Goal: Task Accomplishment & Management: Use online tool/utility

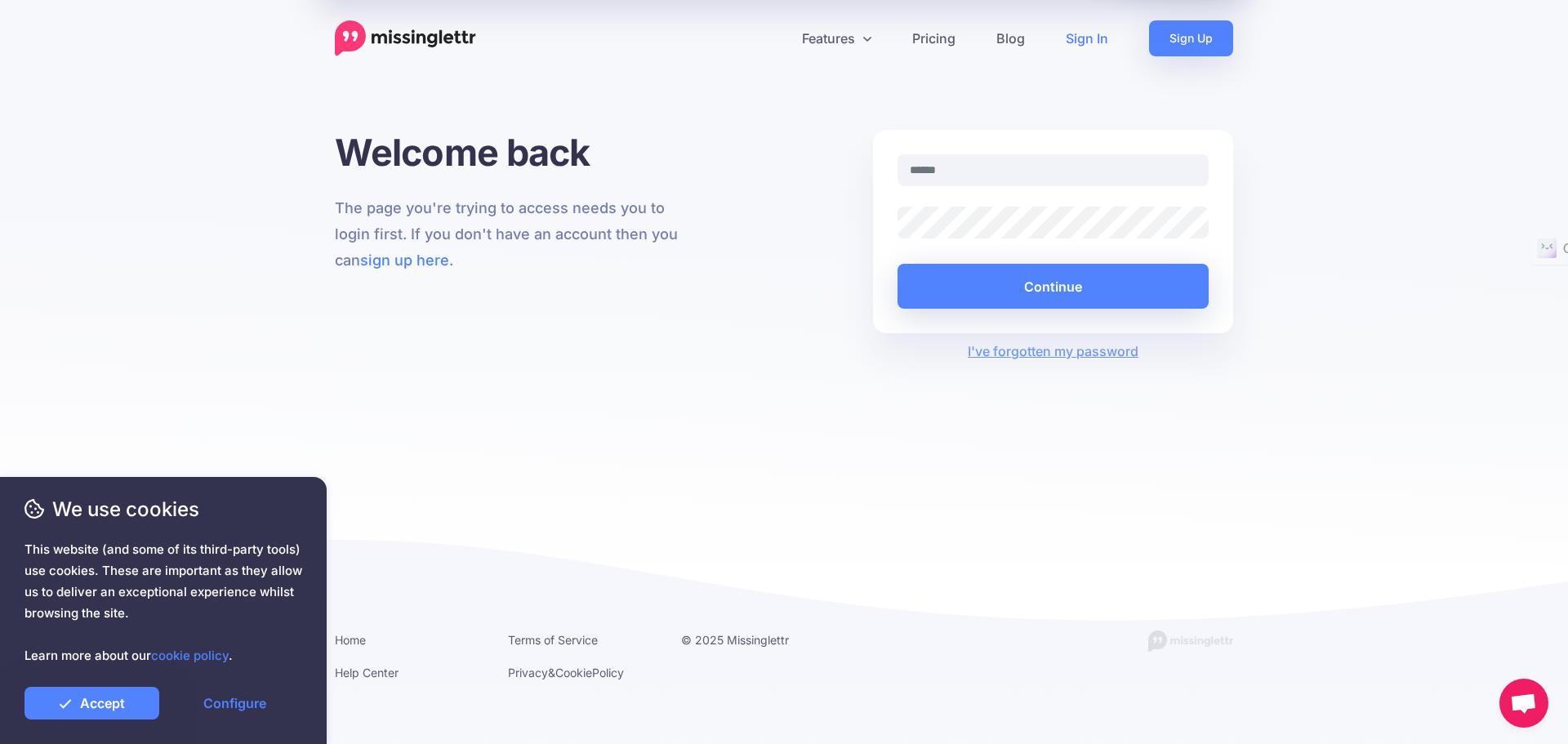
type input "**********"
click at [1034, 288] on button "Continue" at bounding box center [1053, 286] width 311 height 45
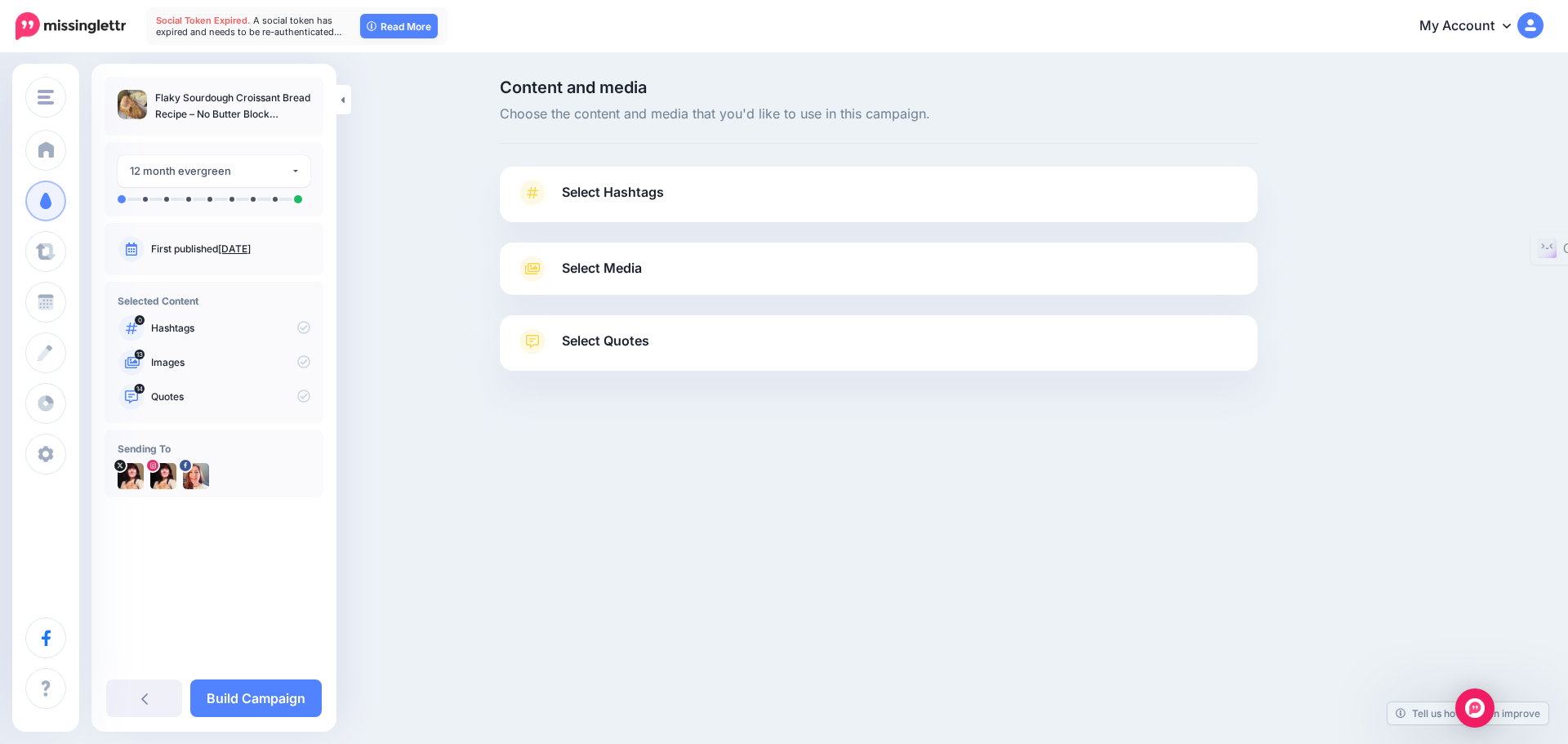
click at [609, 194] on span "Select Hashtags" at bounding box center [613, 192] width 102 height 22
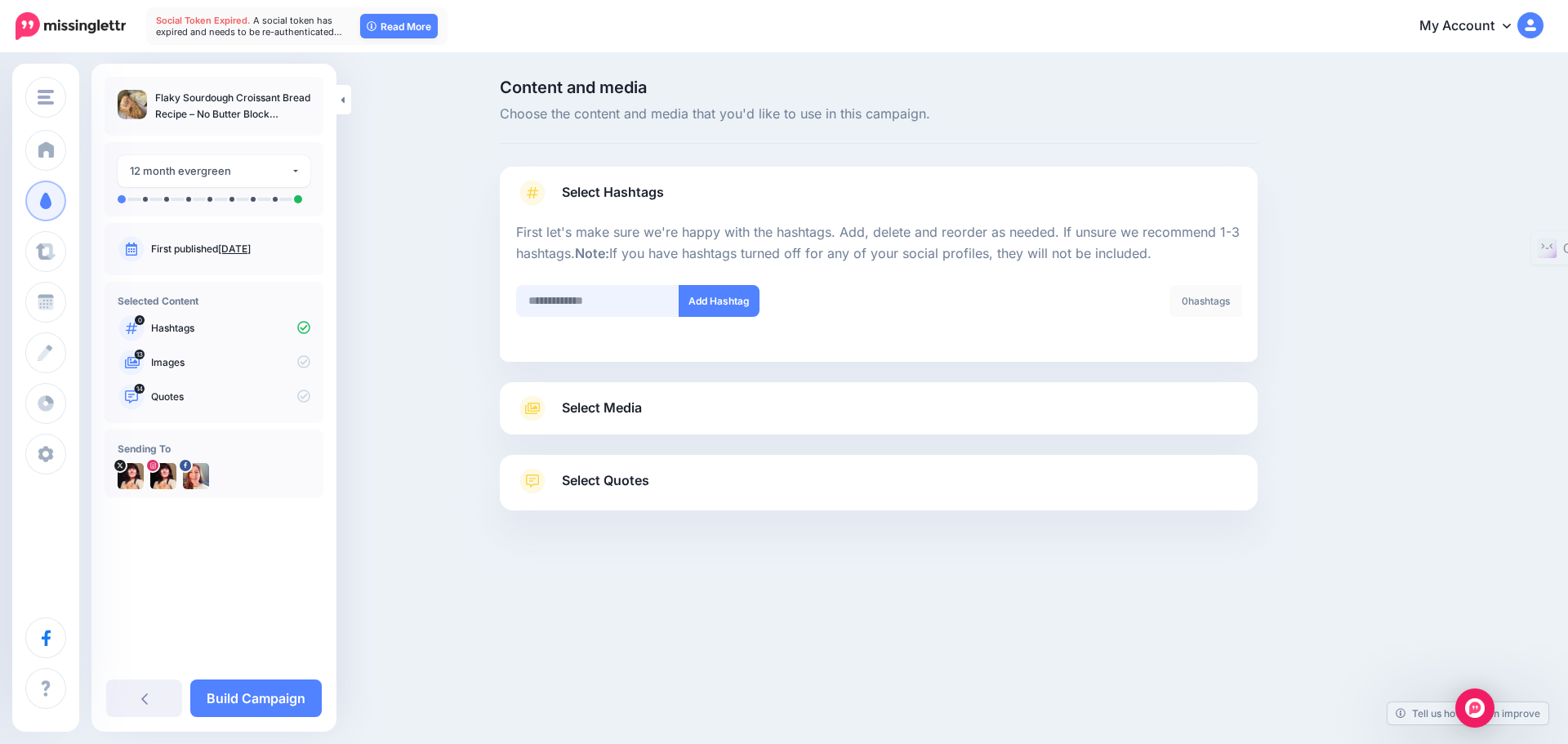
click at [577, 309] on input "text" at bounding box center [598, 301] width 163 height 32
paste input "**********"
type input "**********"
click at [719, 300] on button "Add Hashtag" at bounding box center [719, 301] width 81 height 32
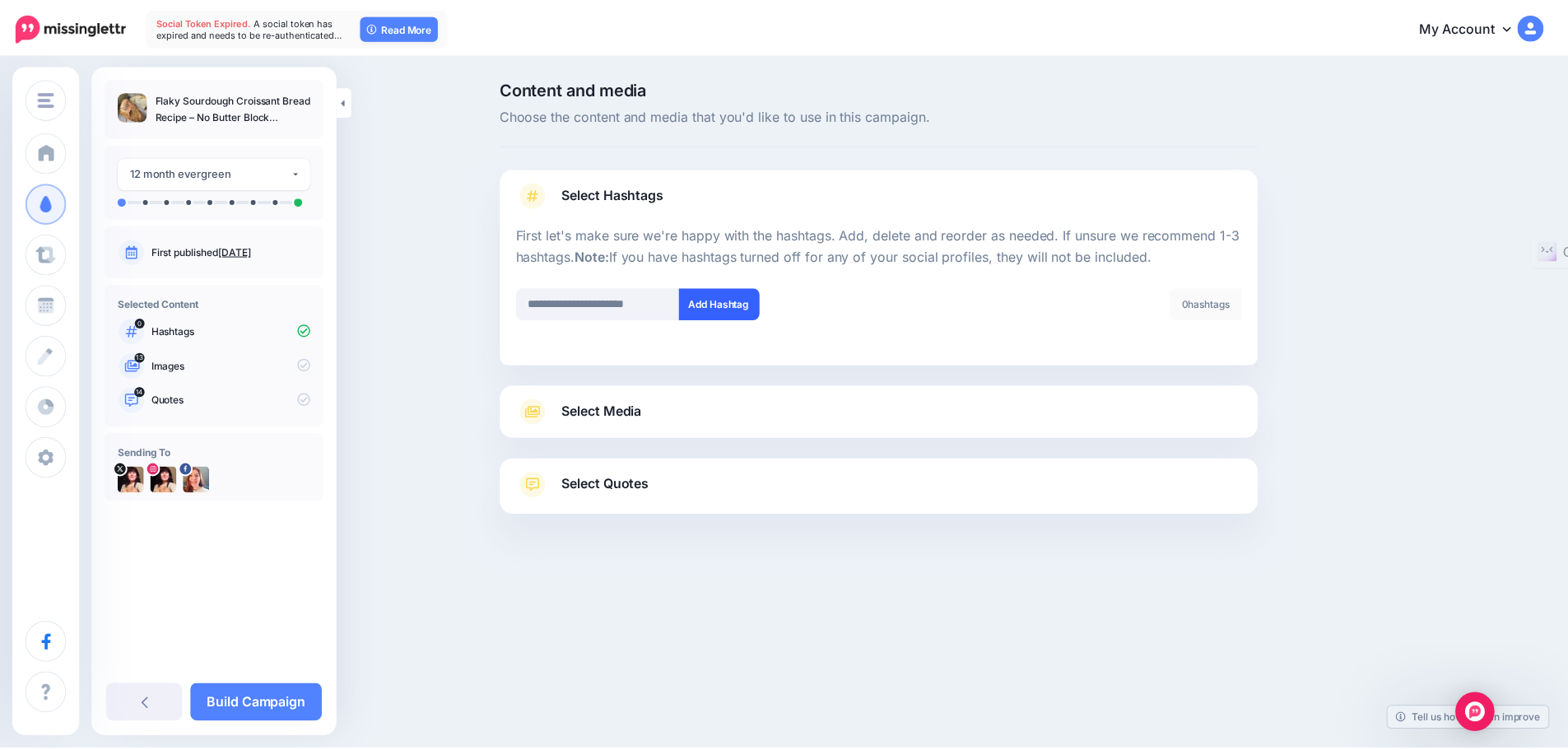
scroll to position [0, 0]
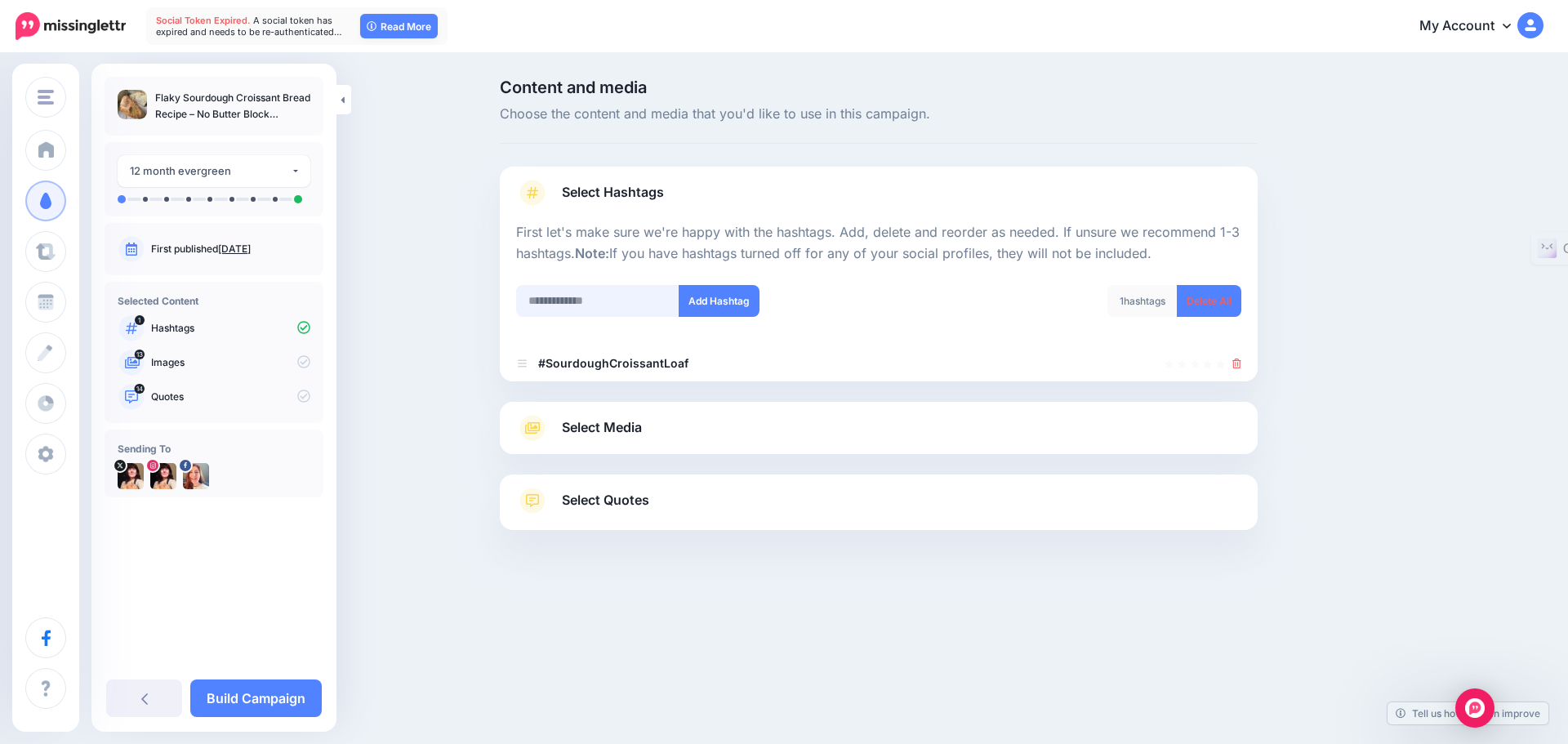
click at [578, 306] on input "text" at bounding box center [598, 301] width 163 height 32
paste input "**********"
type input "**********"
click at [710, 301] on button "Add Hashtag" at bounding box center [719, 301] width 81 height 32
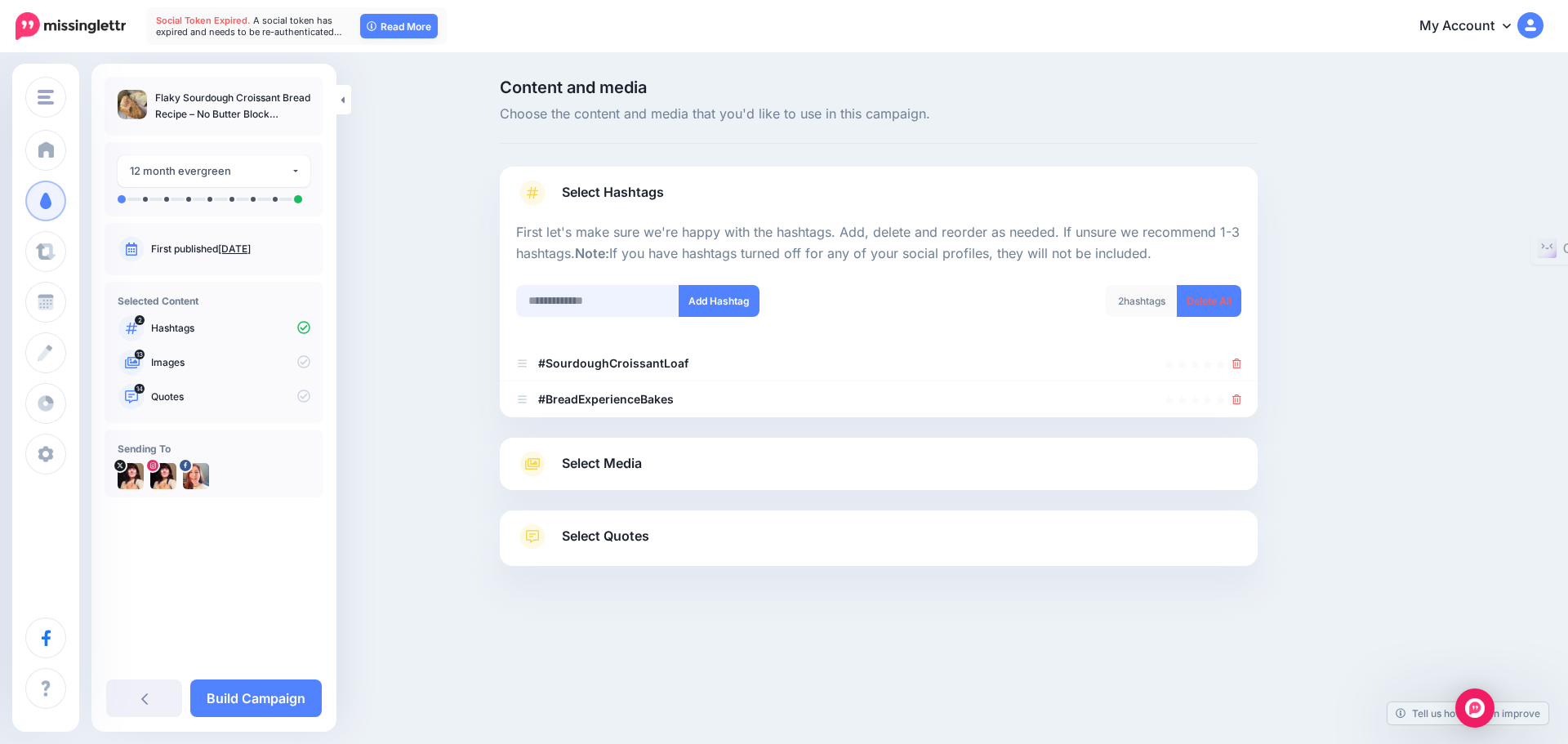
click at [572, 300] on input "text" at bounding box center [598, 301] width 163 height 32
paste input "**********"
type input "**********"
click at [712, 304] on button "Add Hashtag" at bounding box center [719, 301] width 81 height 32
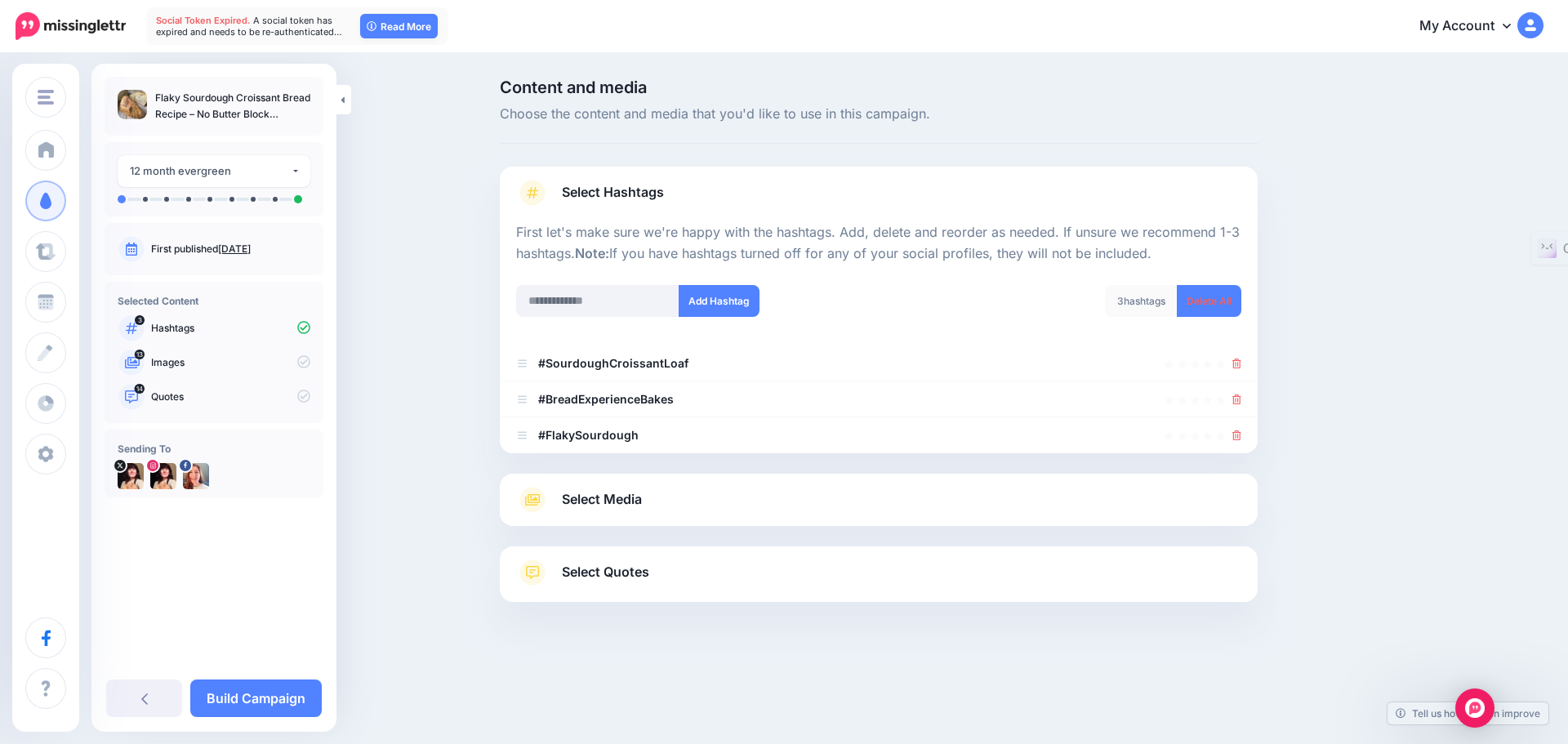
click at [610, 500] on span "Select Media" at bounding box center [602, 500] width 80 height 22
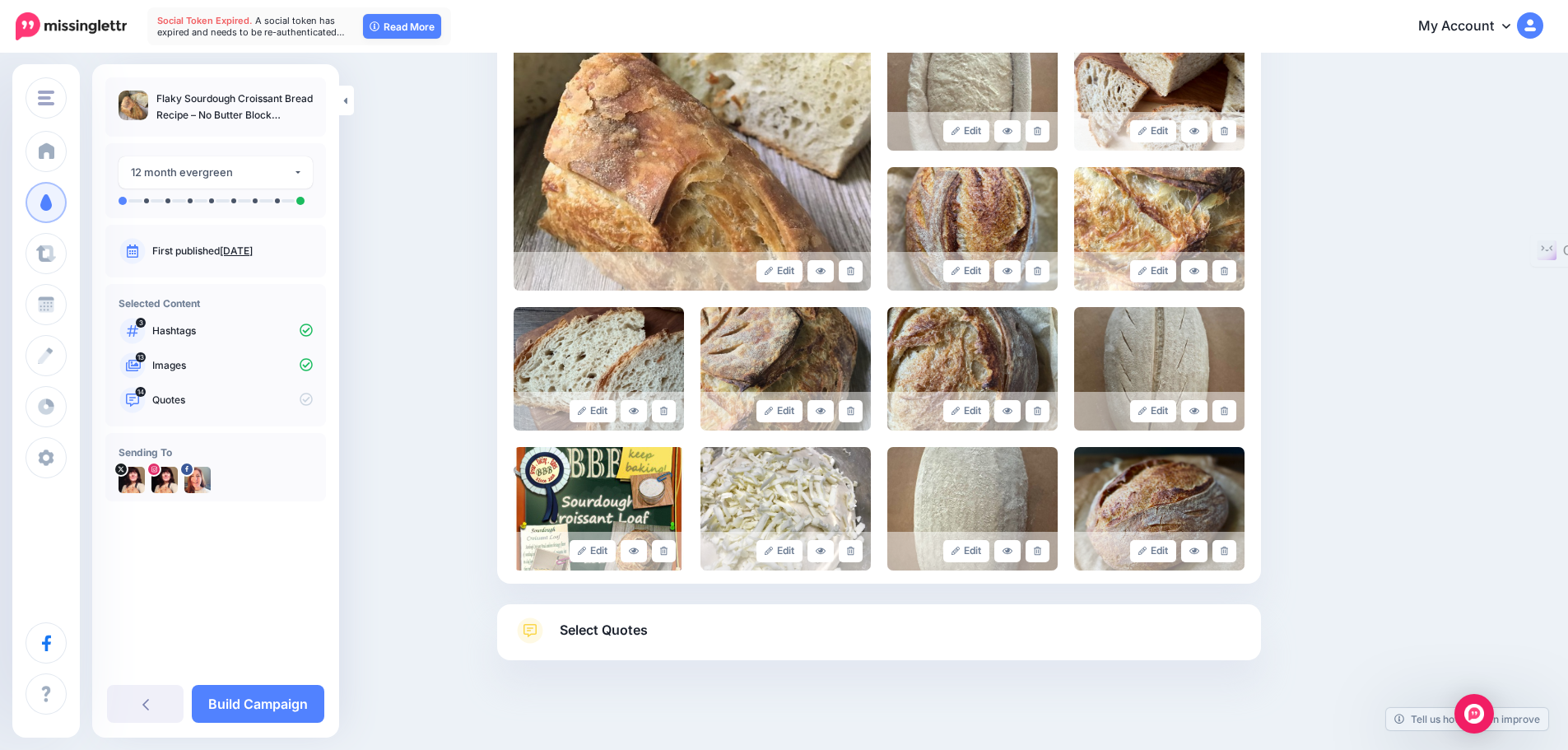
scroll to position [411, 0]
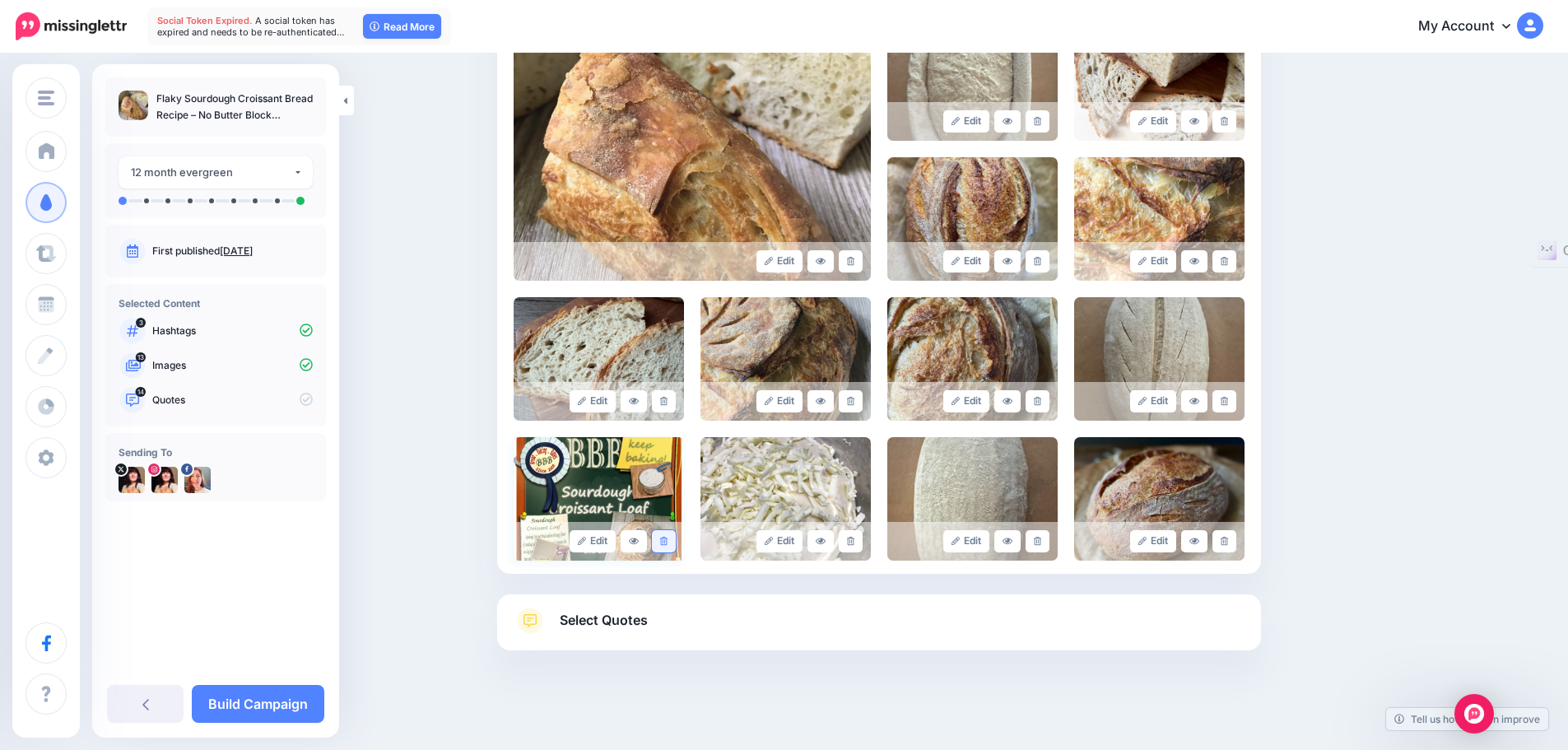
click at [668, 541] on icon at bounding box center [664, 541] width 7 height 9
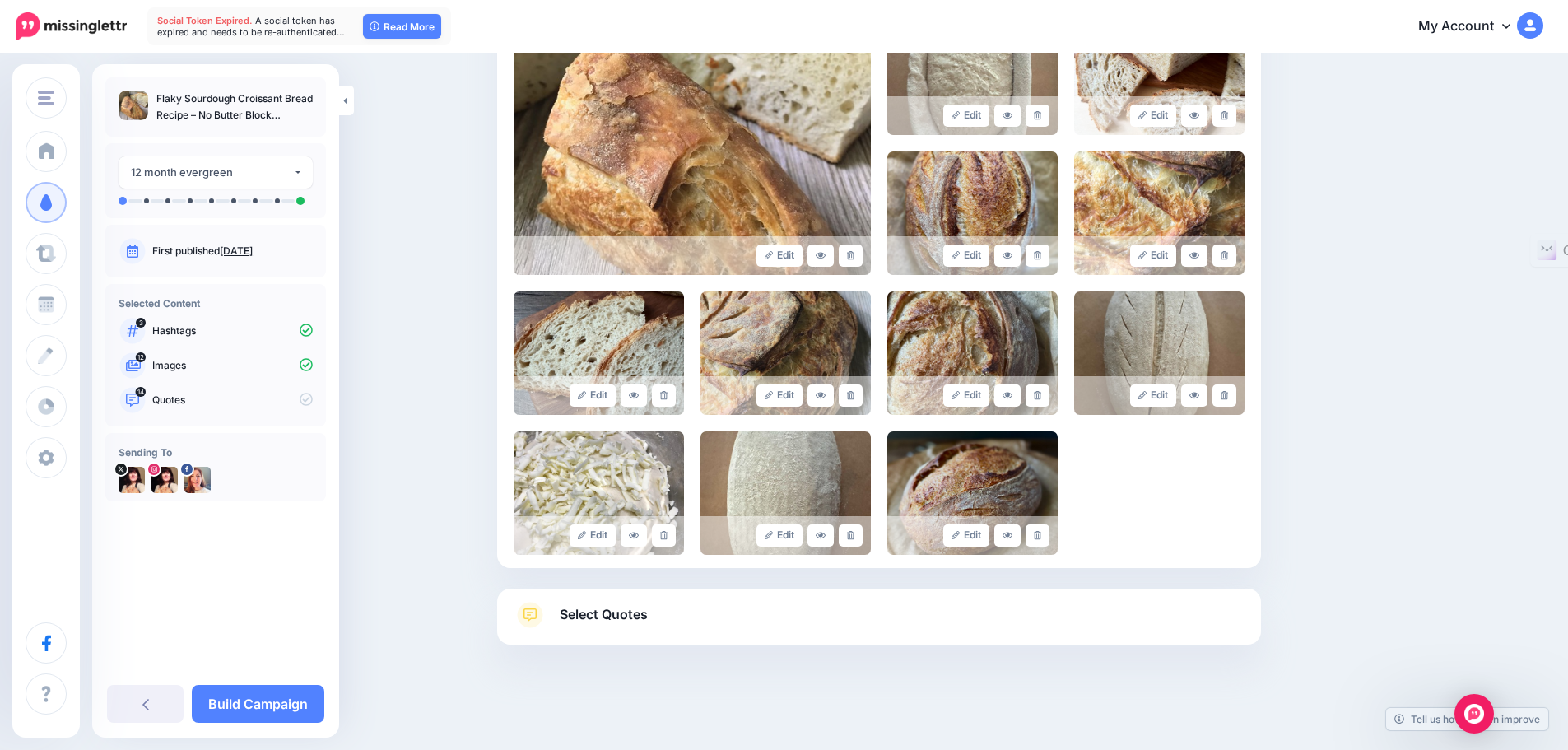
scroll to position [419, 0]
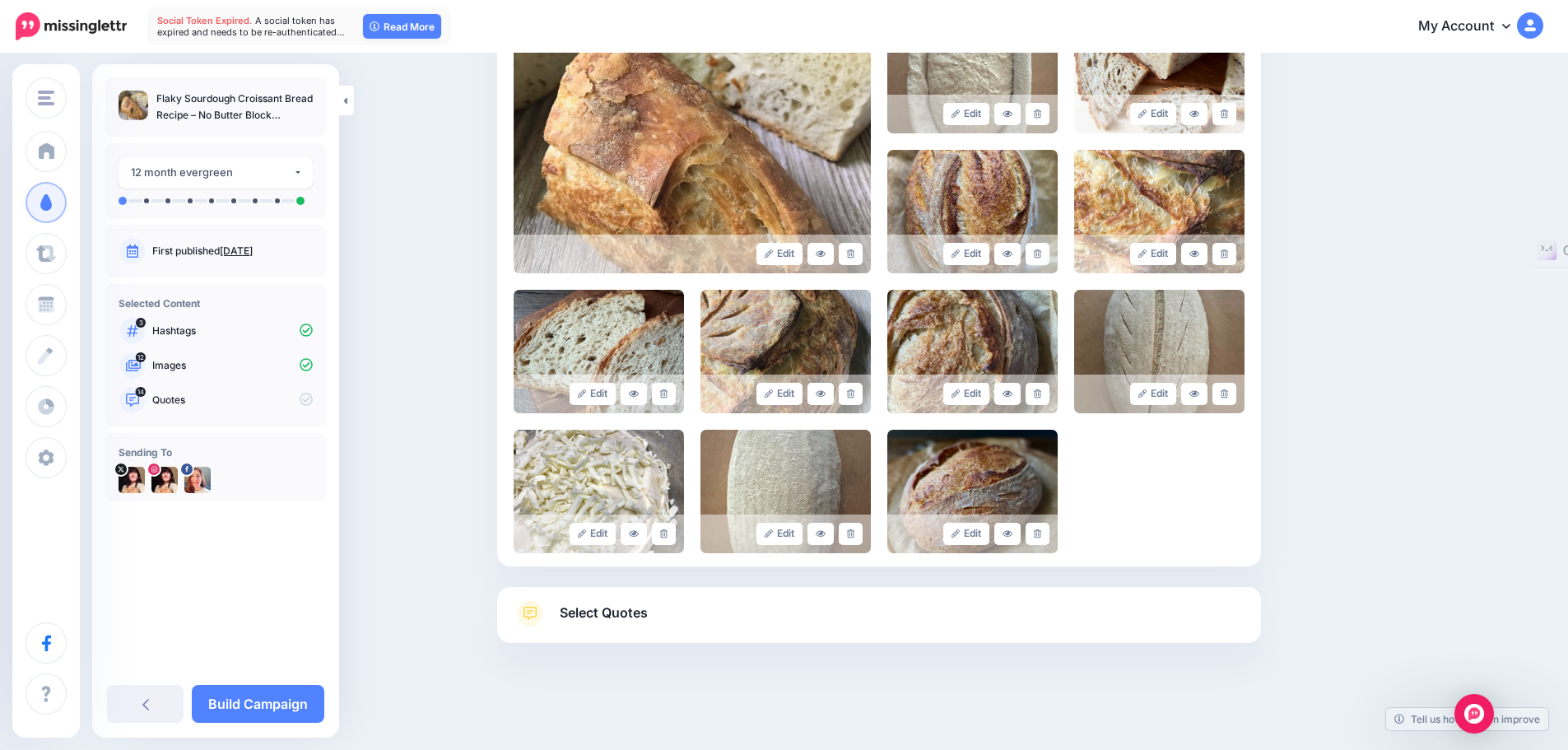
click at [599, 615] on span "Select Quotes" at bounding box center [604, 613] width 88 height 22
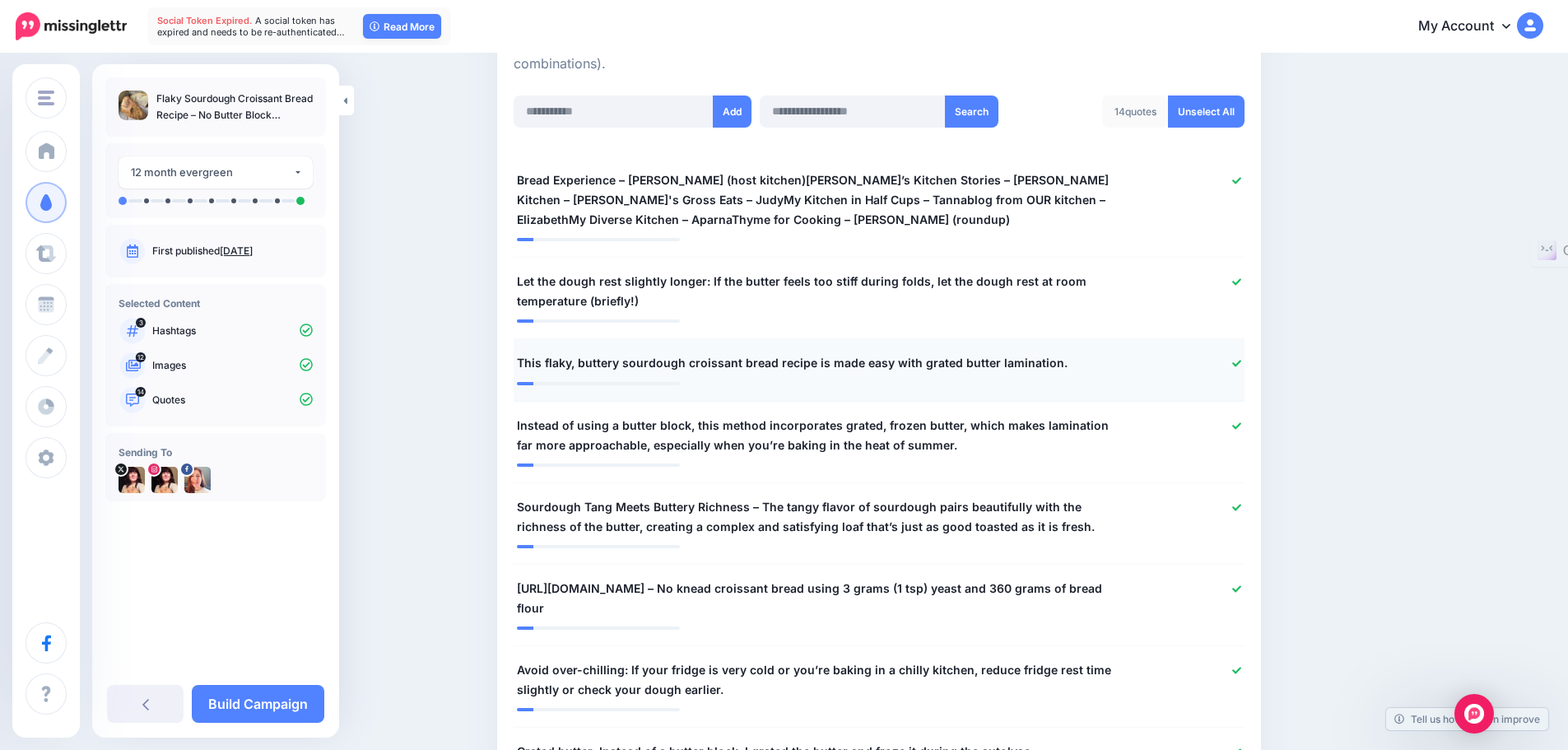
scroll to position [416, 0]
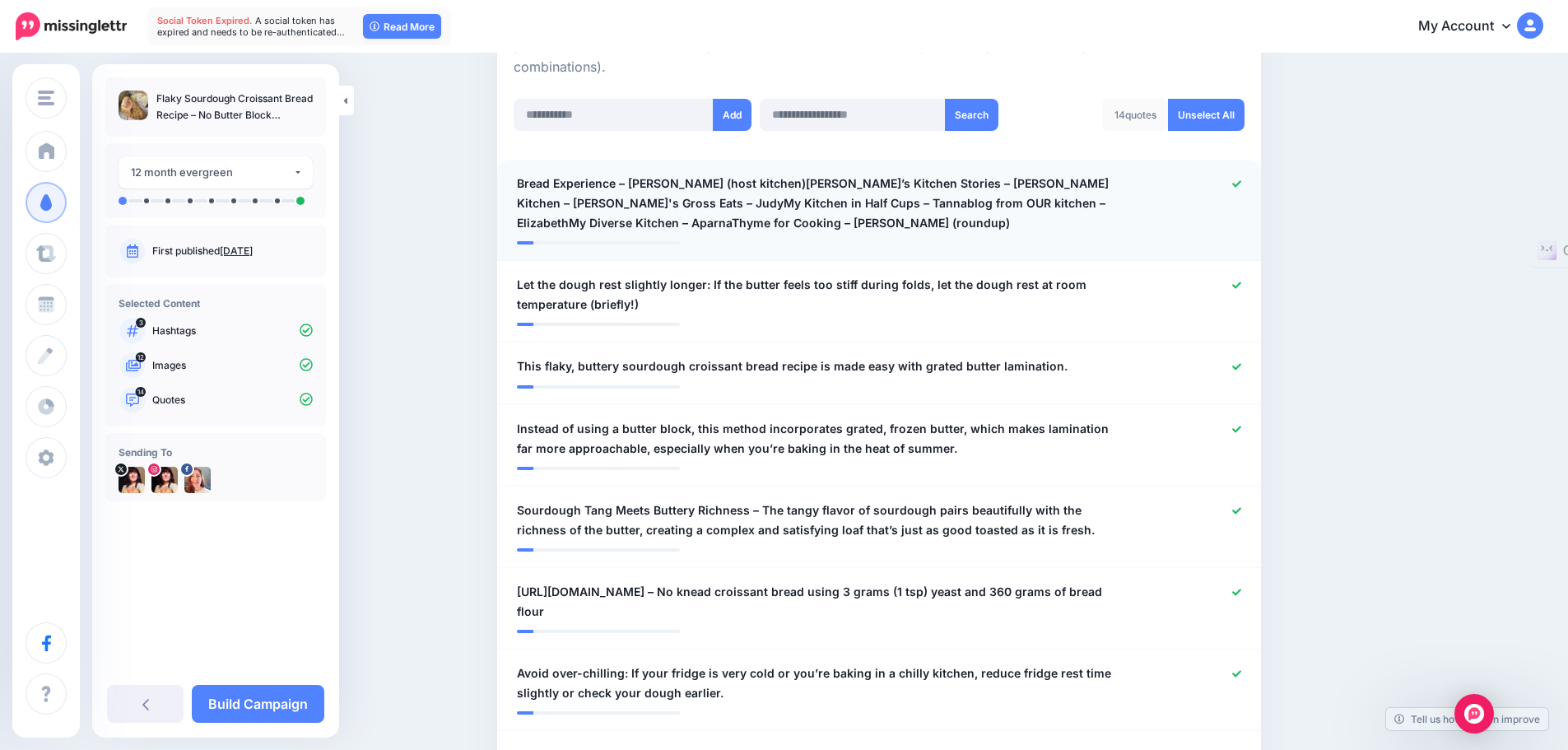
click at [1242, 184] on icon at bounding box center [1237, 183] width 9 height 7
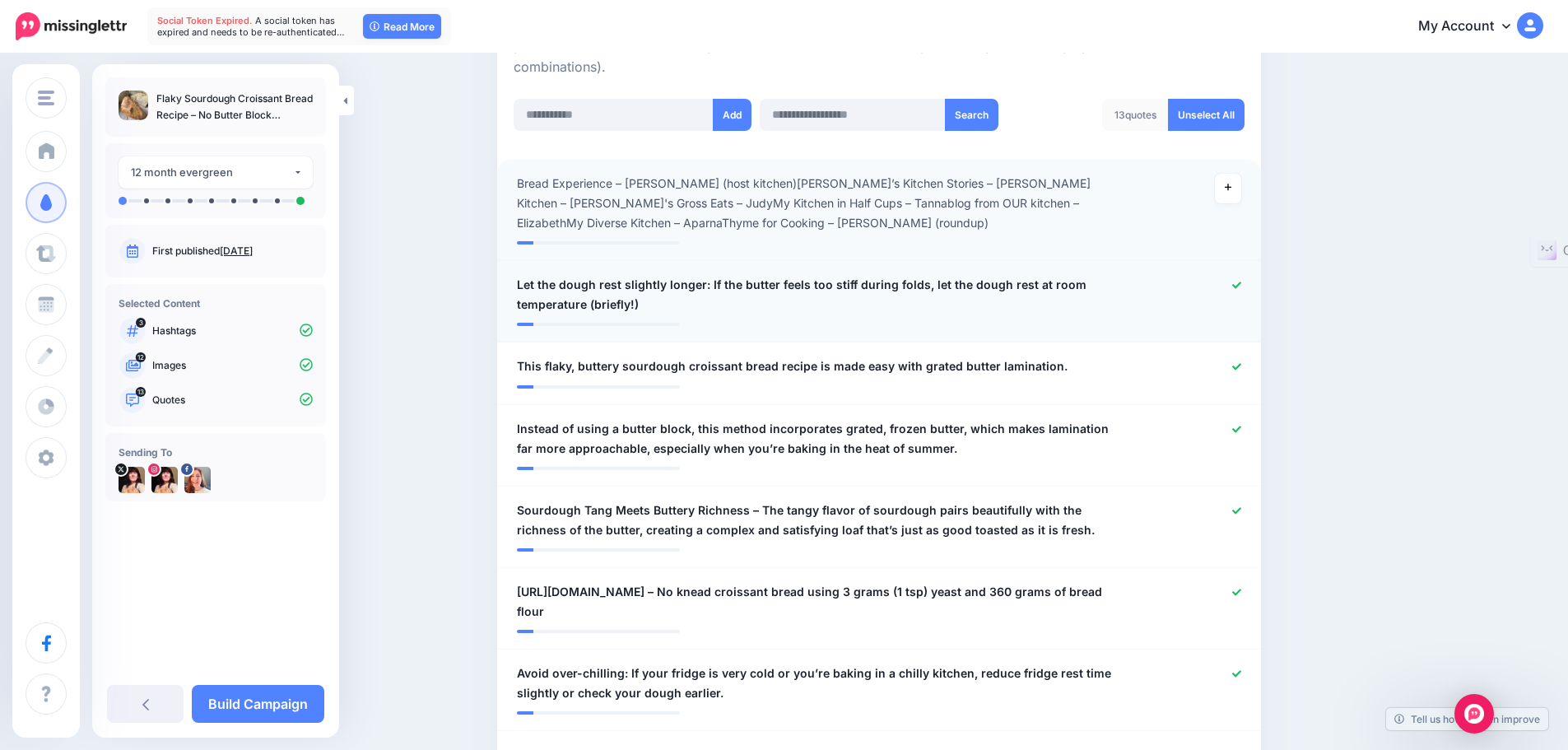
click at [1240, 282] on icon at bounding box center [1237, 285] width 9 height 9
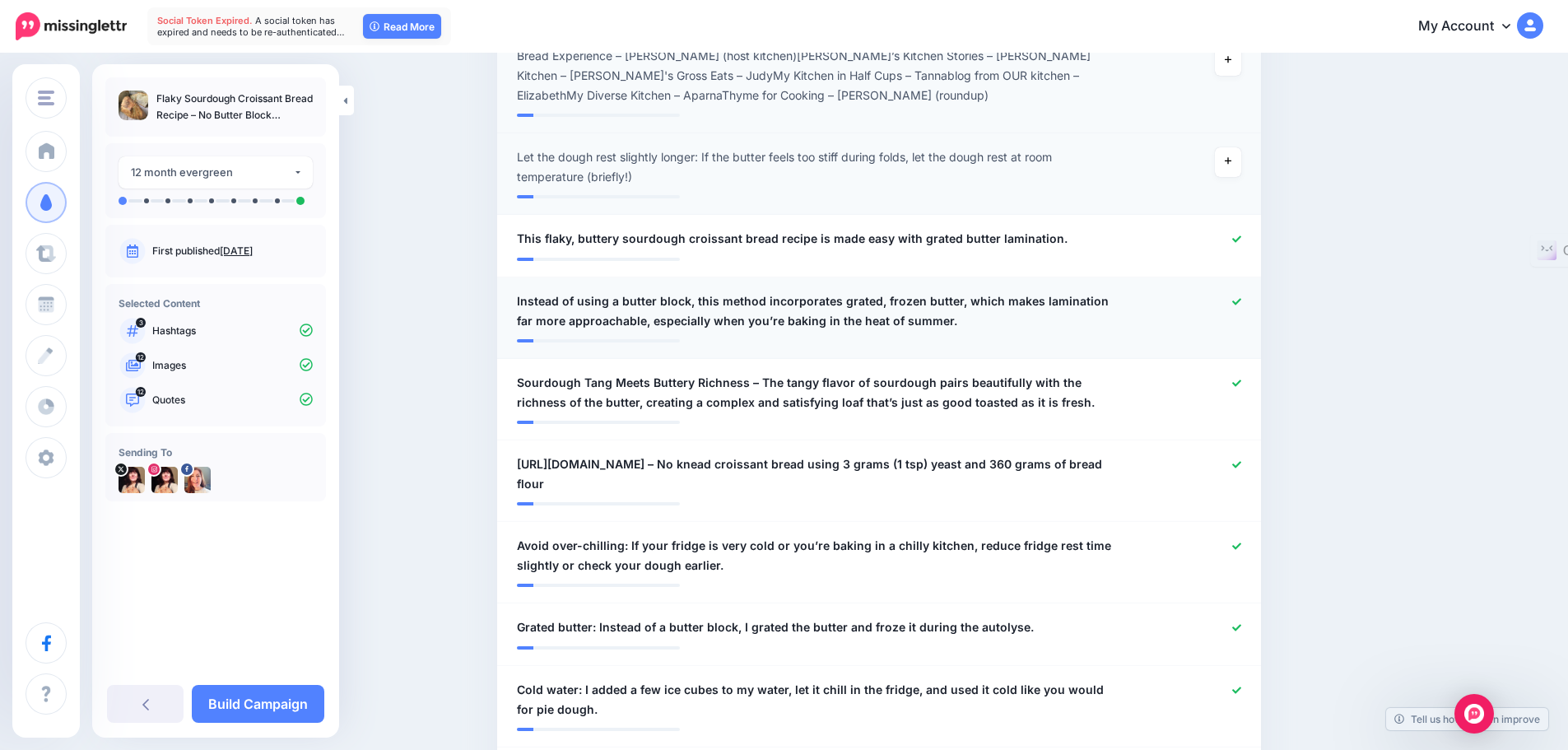
scroll to position [581, 0]
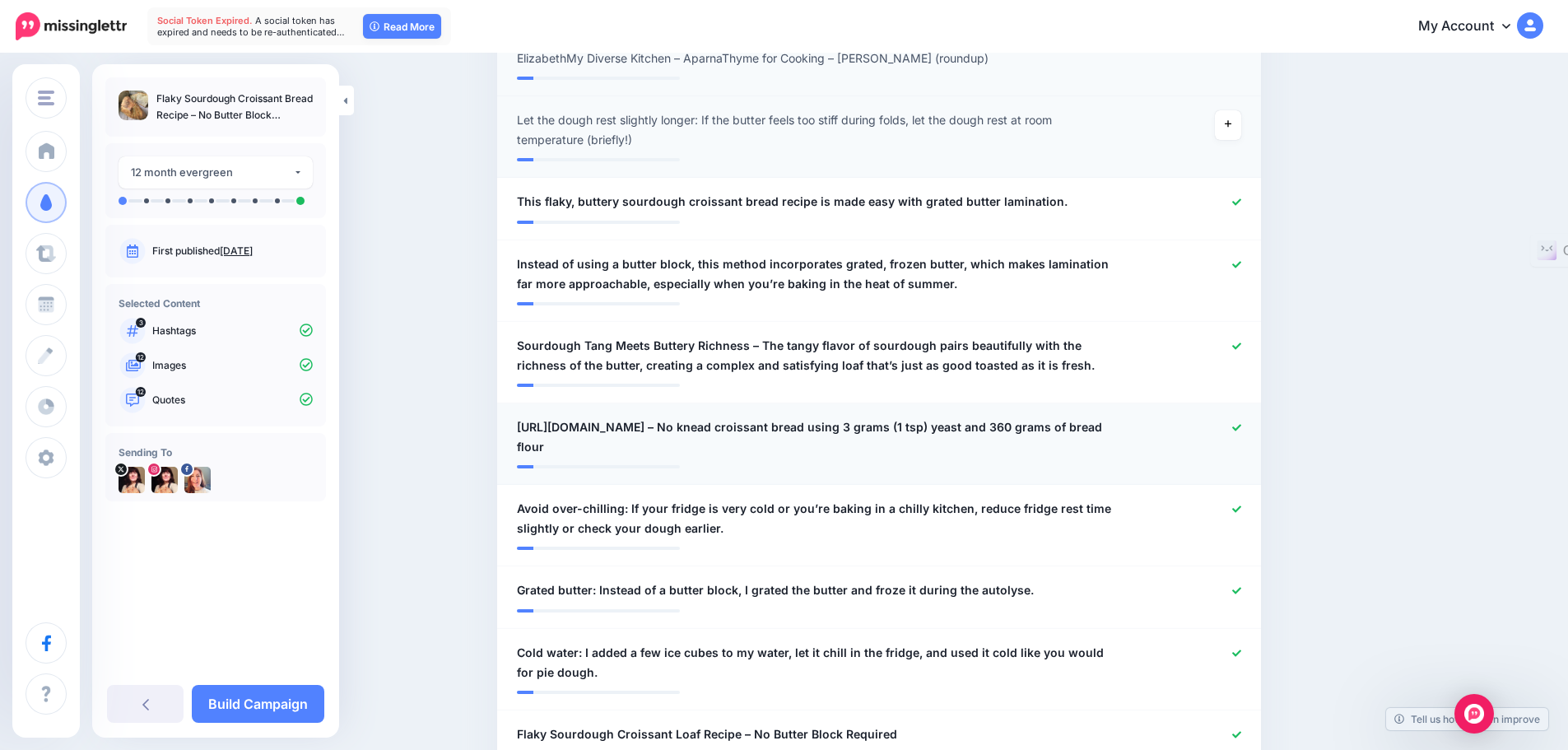
click at [1241, 424] on icon at bounding box center [1237, 428] width 9 height 9
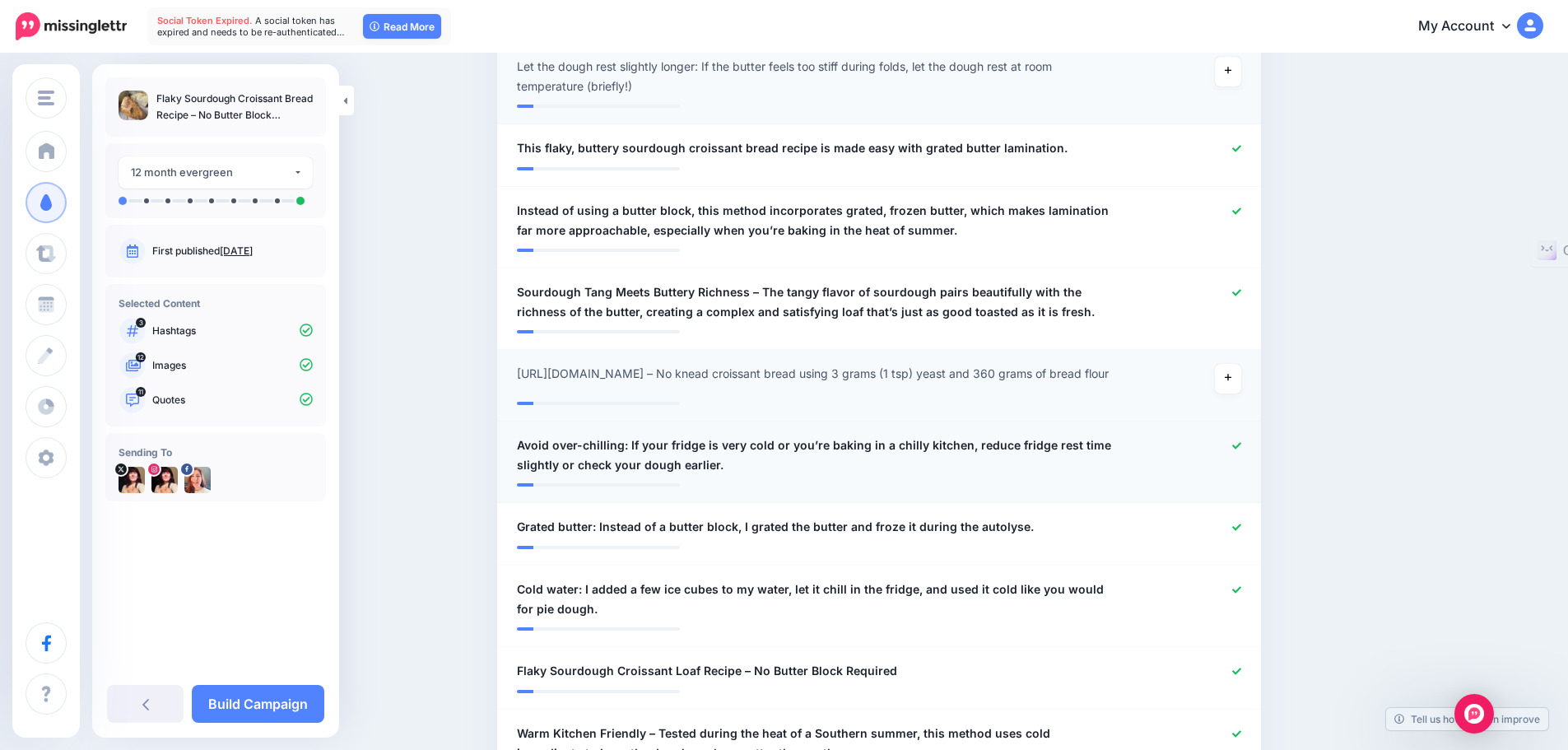
scroll to position [663, 0]
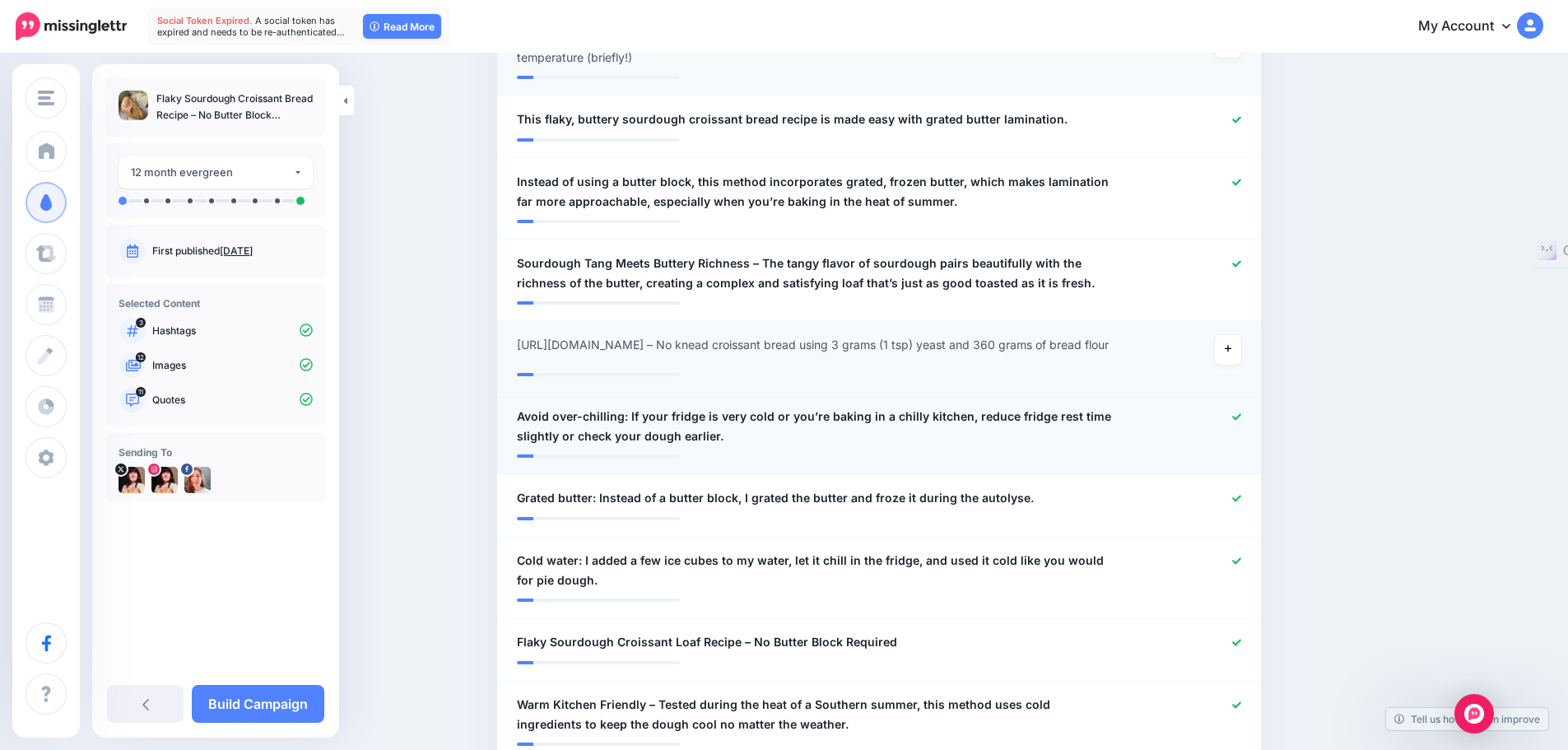
click at [1242, 420] on icon at bounding box center [1237, 416] width 9 height 7
click at [1242, 501] on icon at bounding box center [1237, 498] width 9 height 7
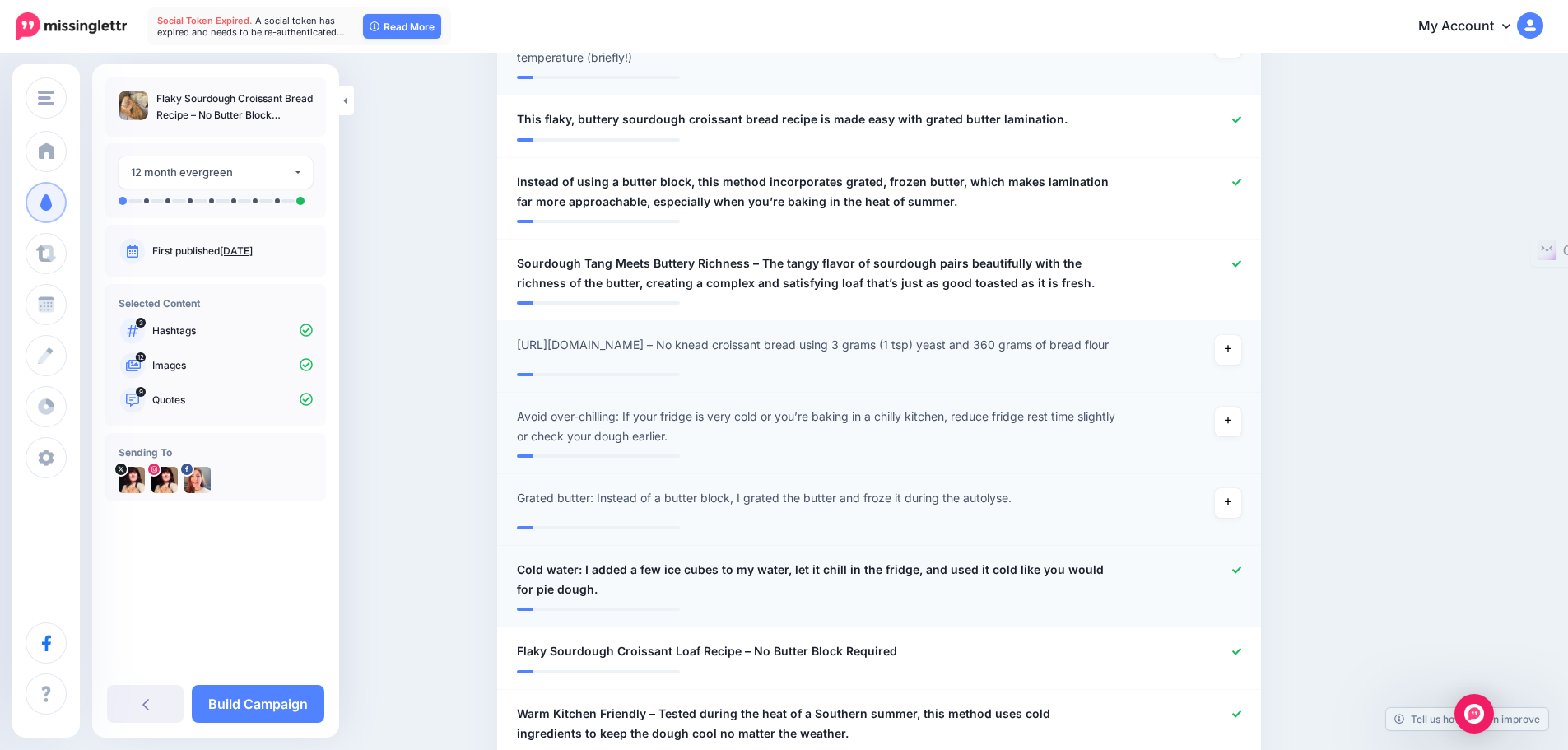
click at [1242, 575] on icon at bounding box center [1237, 570] width 9 height 9
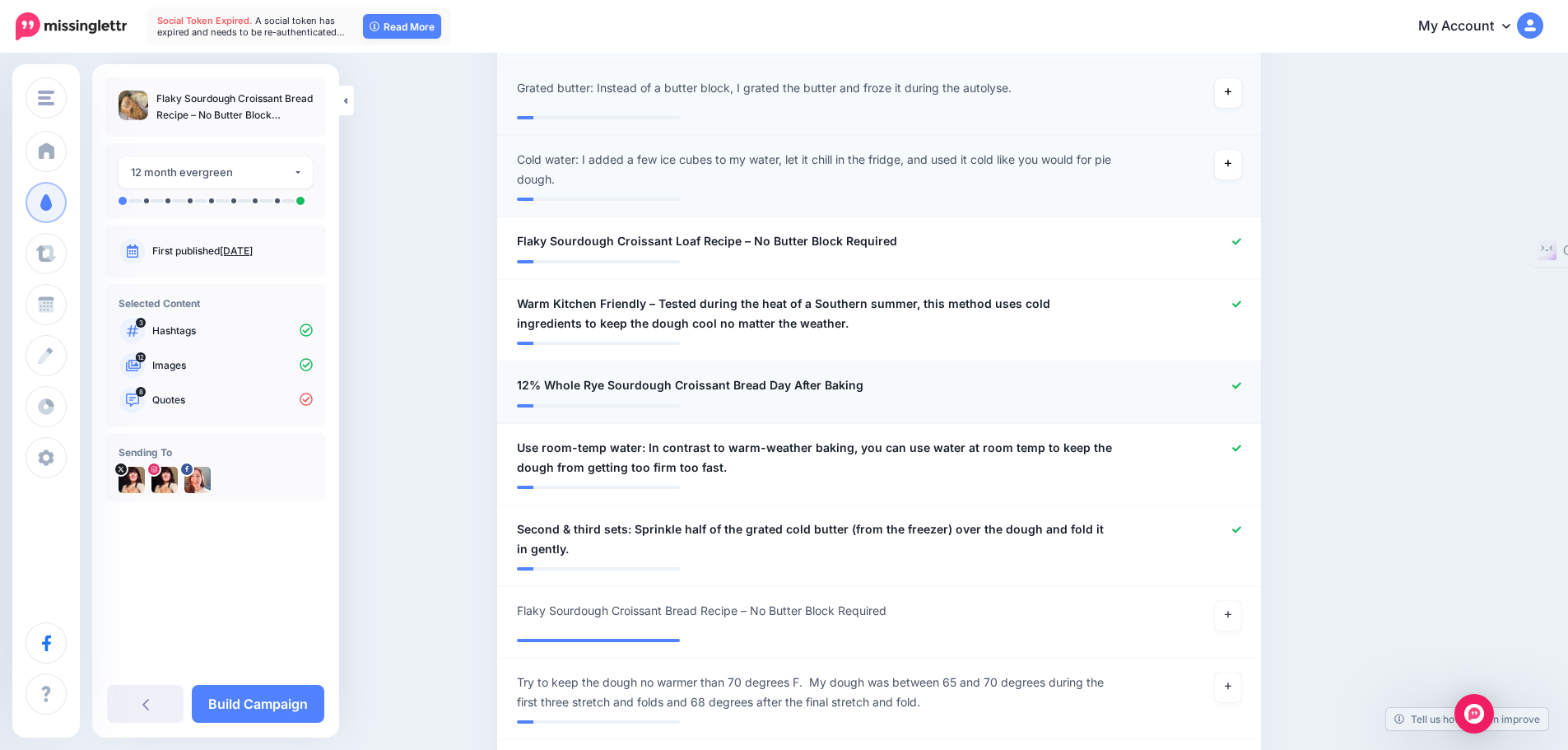
scroll to position [1075, 0]
click at [1242, 389] on icon at bounding box center [1237, 384] width 9 height 9
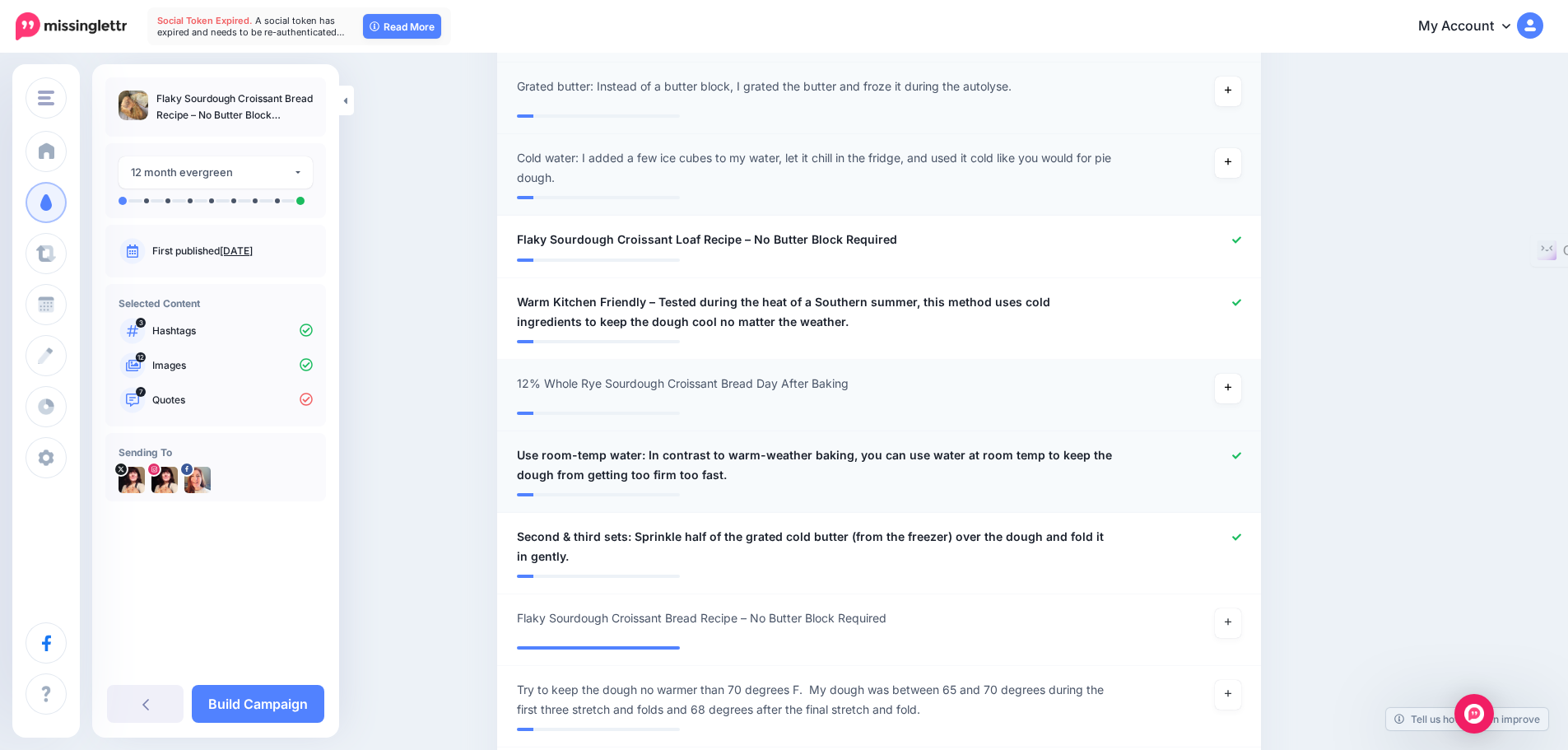
click at [1241, 460] on icon at bounding box center [1237, 455] width 9 height 9
click at [1242, 541] on icon at bounding box center [1237, 538] width 9 height 9
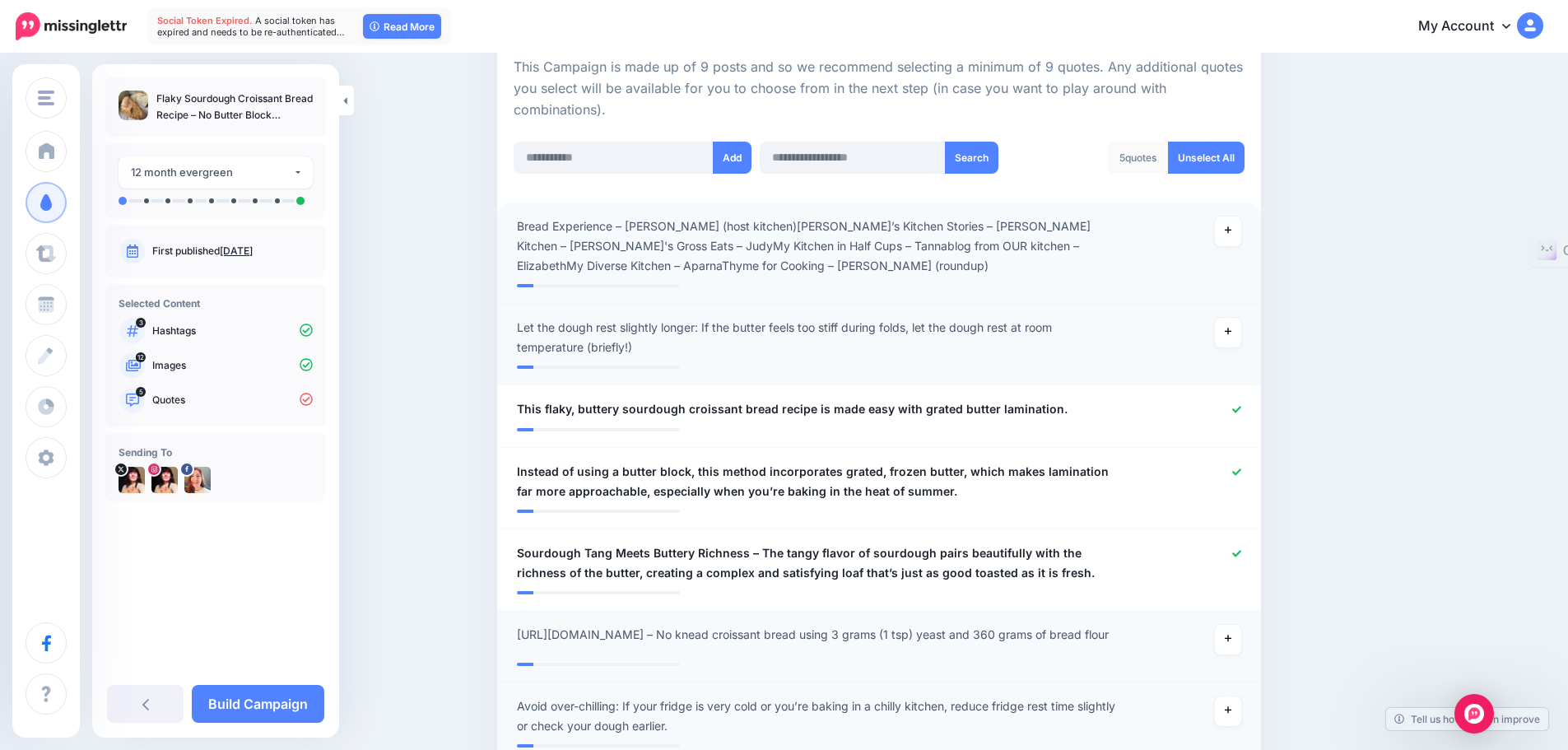
scroll to position [334, 0]
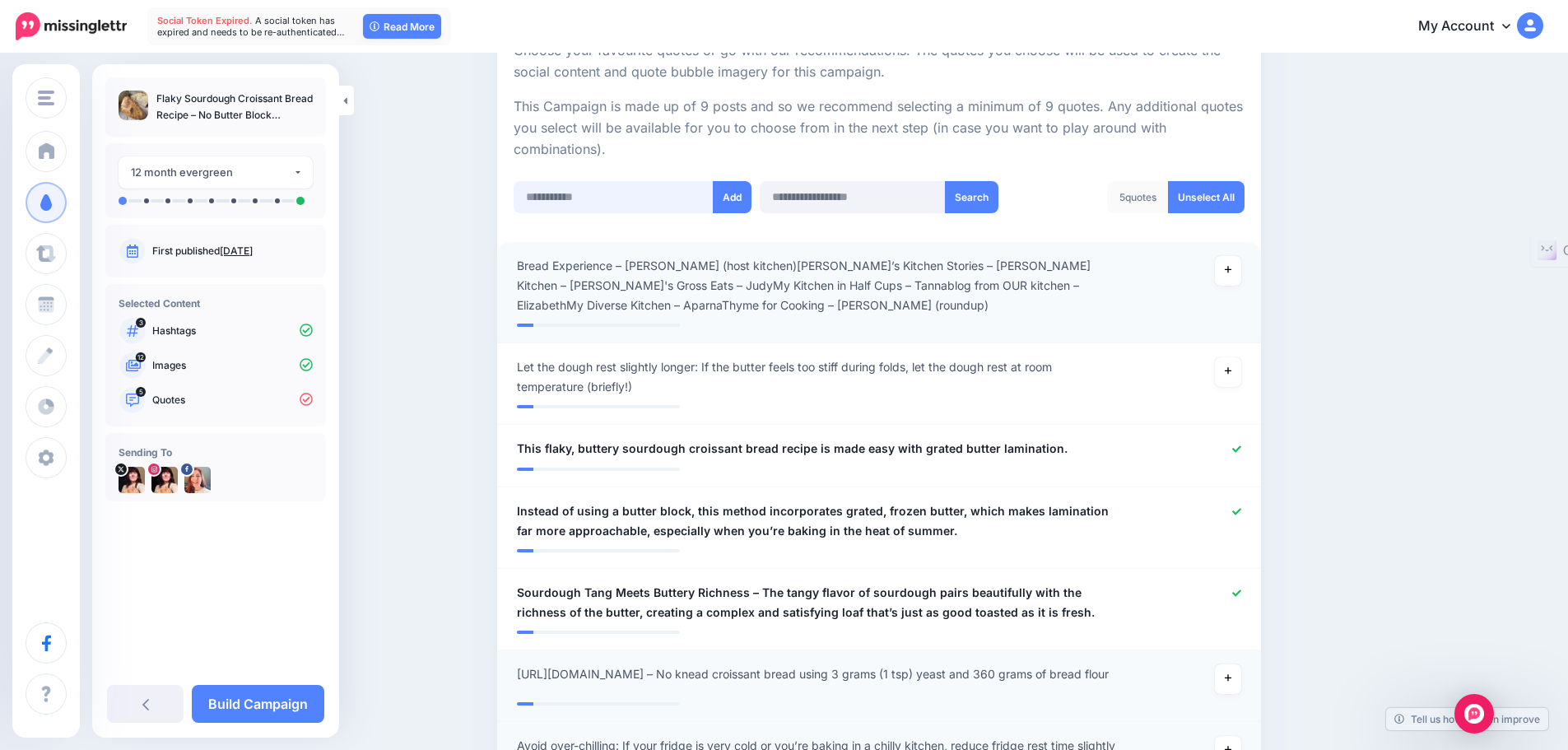
click at [591, 200] on input "text" at bounding box center [613, 197] width 200 height 32
paste input "**********"
type input "**********"
drag, startPoint x: 732, startPoint y: 194, endPoint x: 735, endPoint y: 211, distance: 17.3
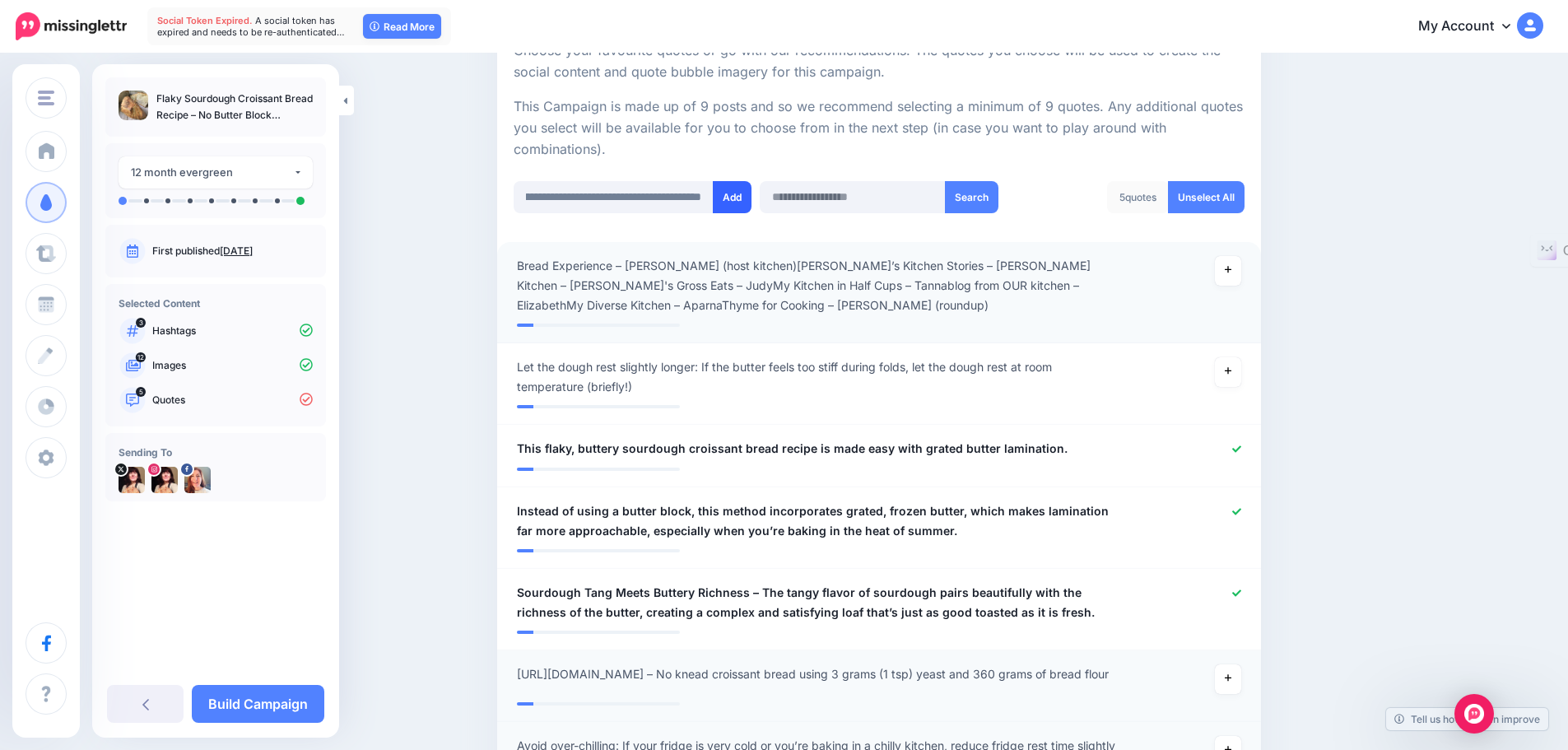
click at [732, 194] on button "Add" at bounding box center [731, 197] width 38 height 32
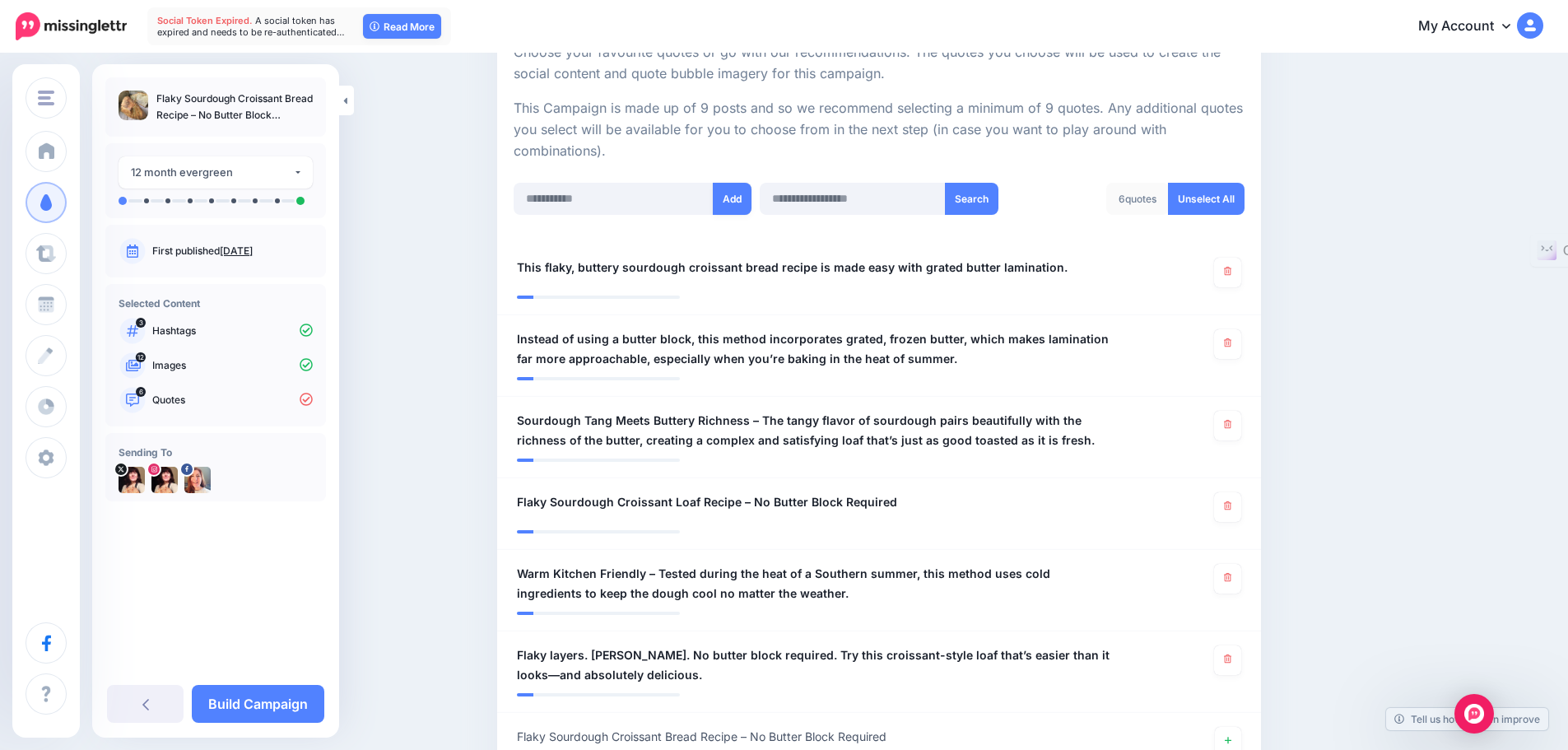
scroll to position [319, 0]
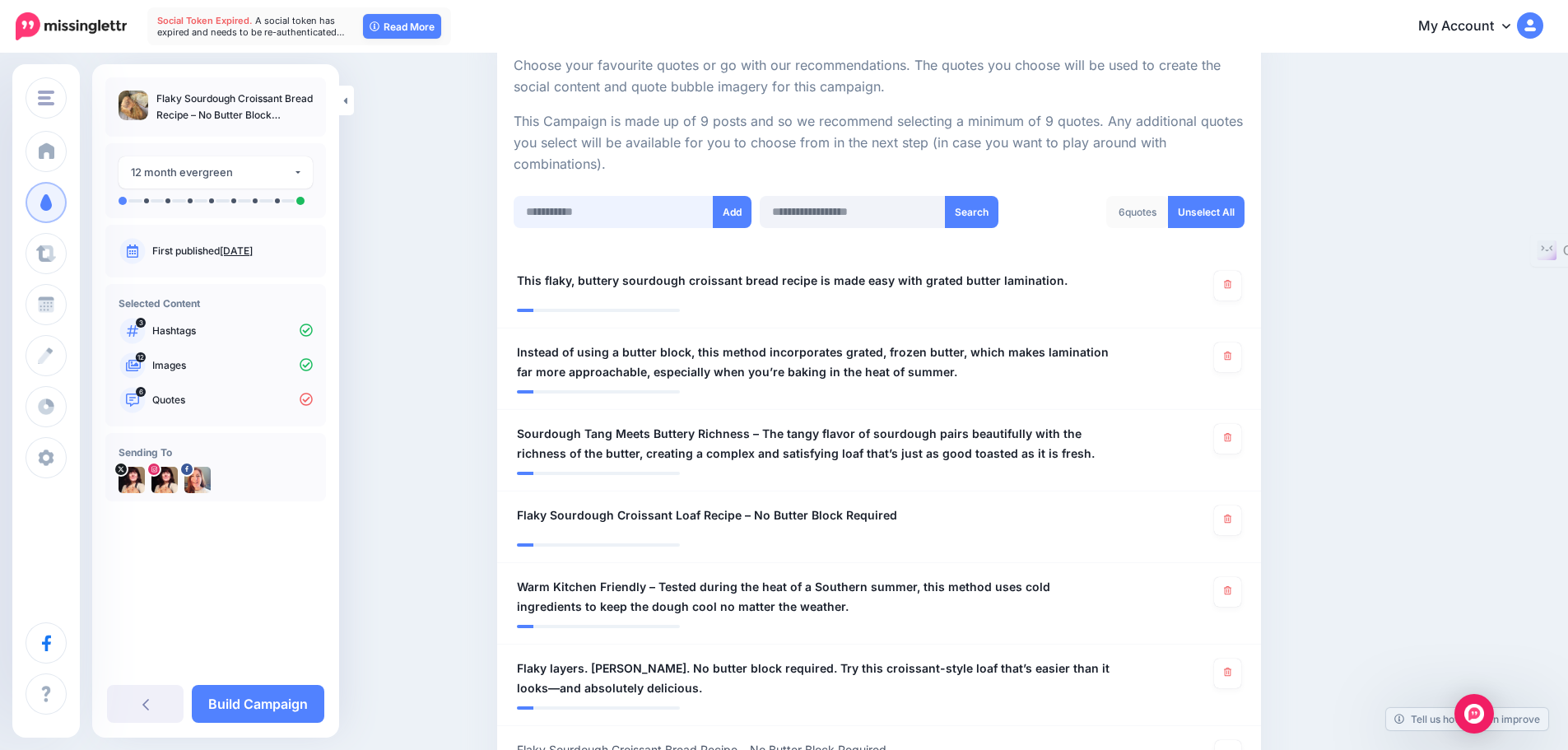
click at [554, 210] on input "text" at bounding box center [613, 212] width 200 height 32
paste input "**********"
type input "**********"
click at [738, 210] on button "Add" at bounding box center [731, 212] width 38 height 32
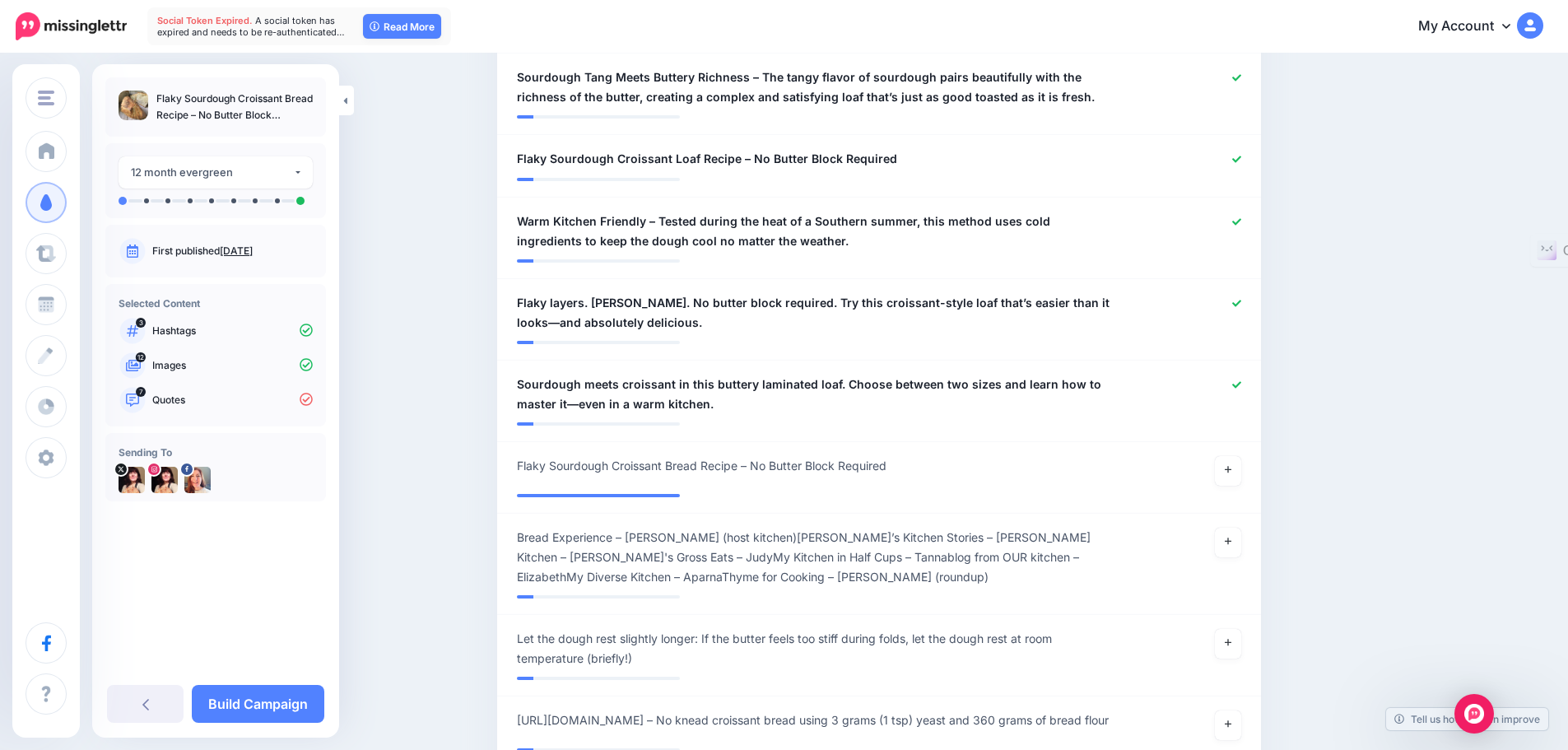
scroll to position [462, 0]
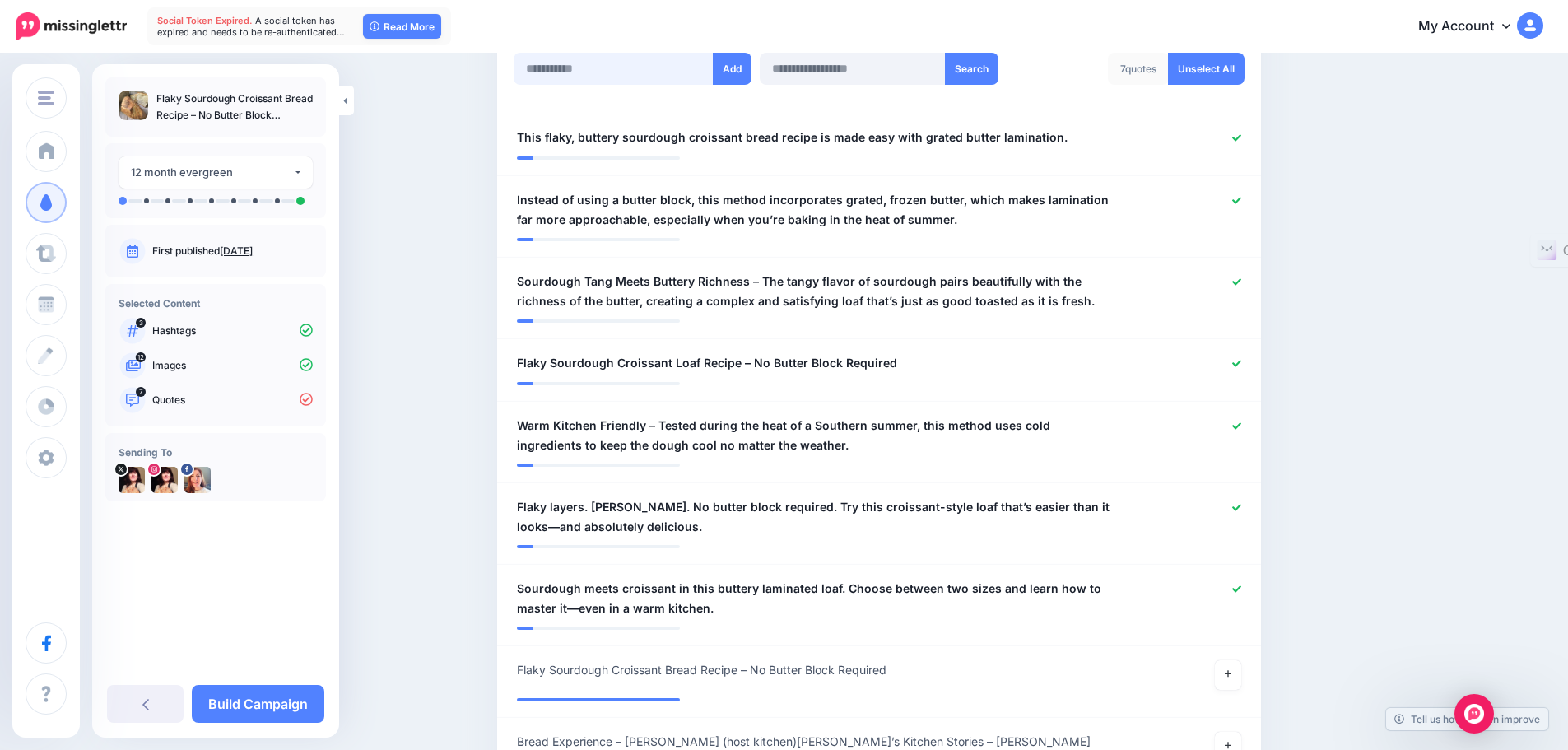
click at [580, 71] on input "text" at bounding box center [613, 68] width 200 height 32
paste input "**********"
type input "**********"
click at [730, 68] on button "Add" at bounding box center [731, 68] width 38 height 32
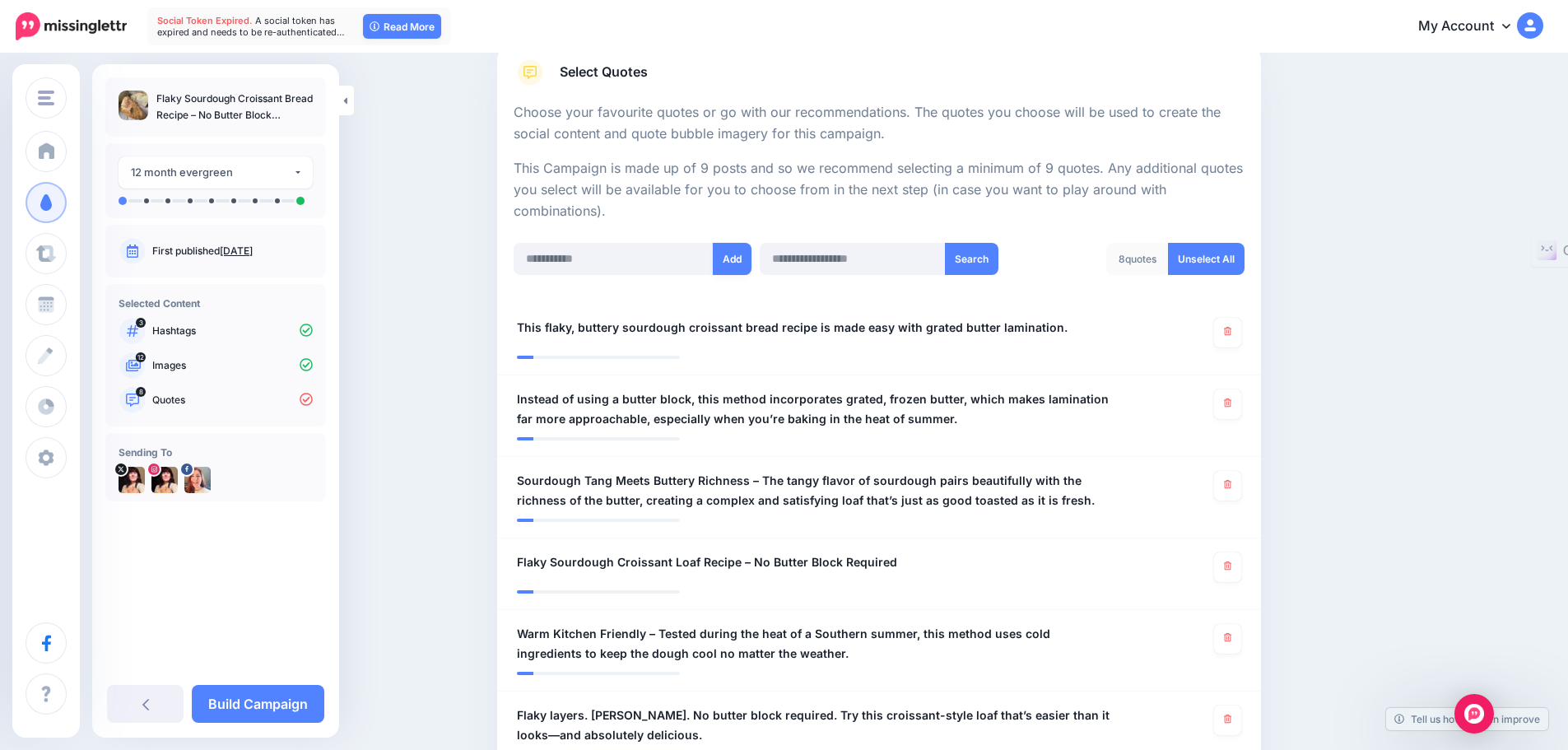
scroll to position [246, 0]
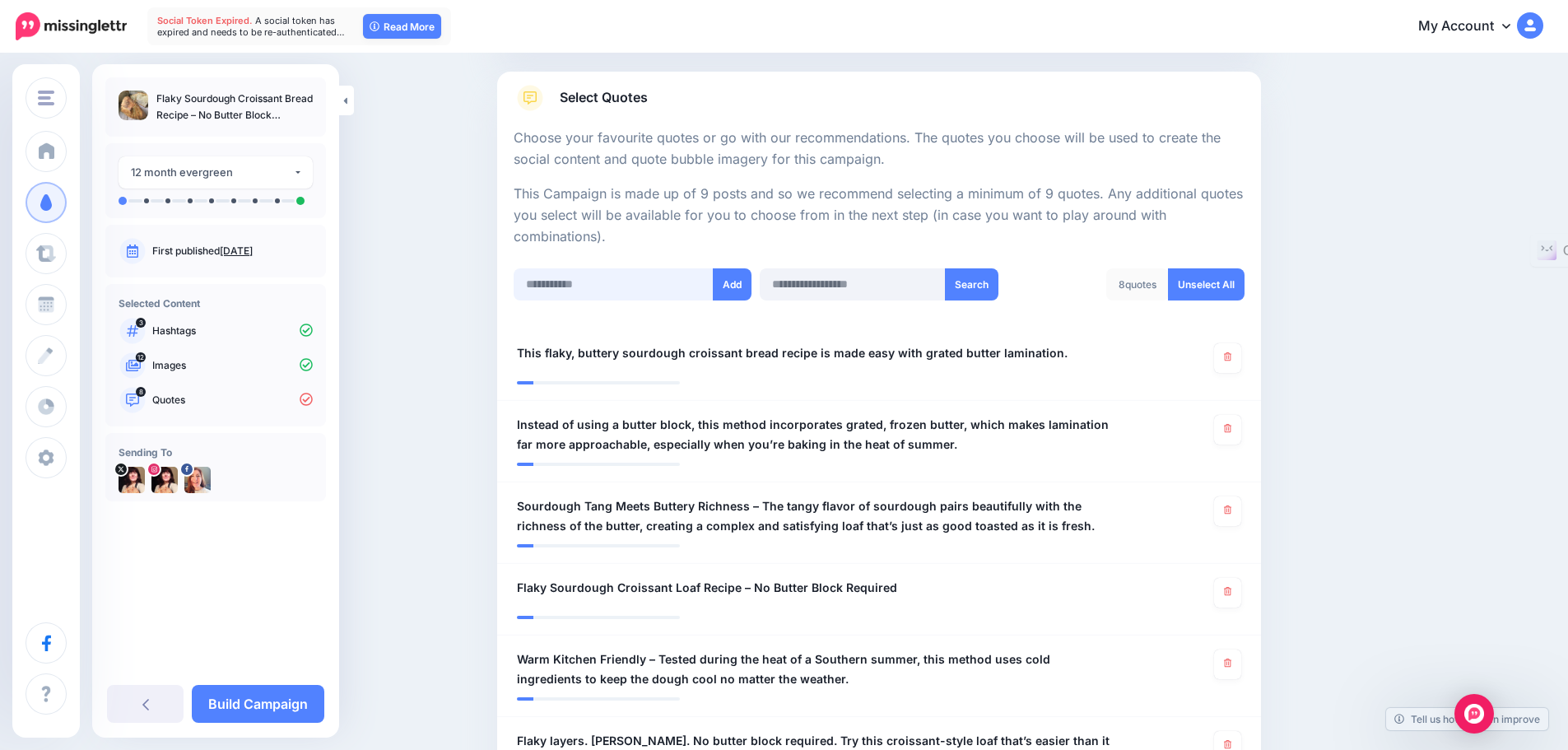
click at [569, 284] on input "text" at bounding box center [613, 284] width 200 height 32
paste input "**********"
type input "**********"
click at [732, 284] on button "Add" at bounding box center [731, 284] width 38 height 32
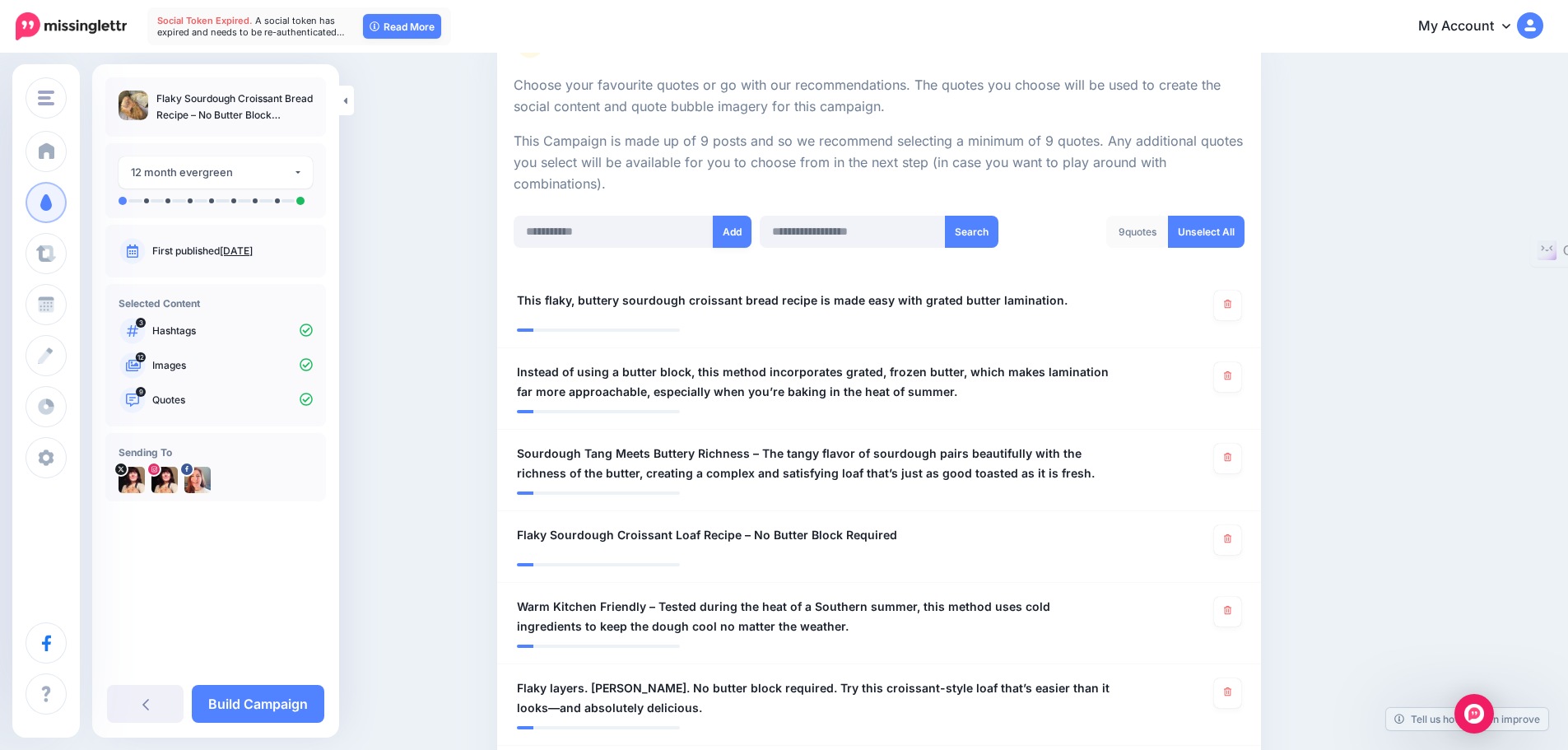
scroll to position [272, 0]
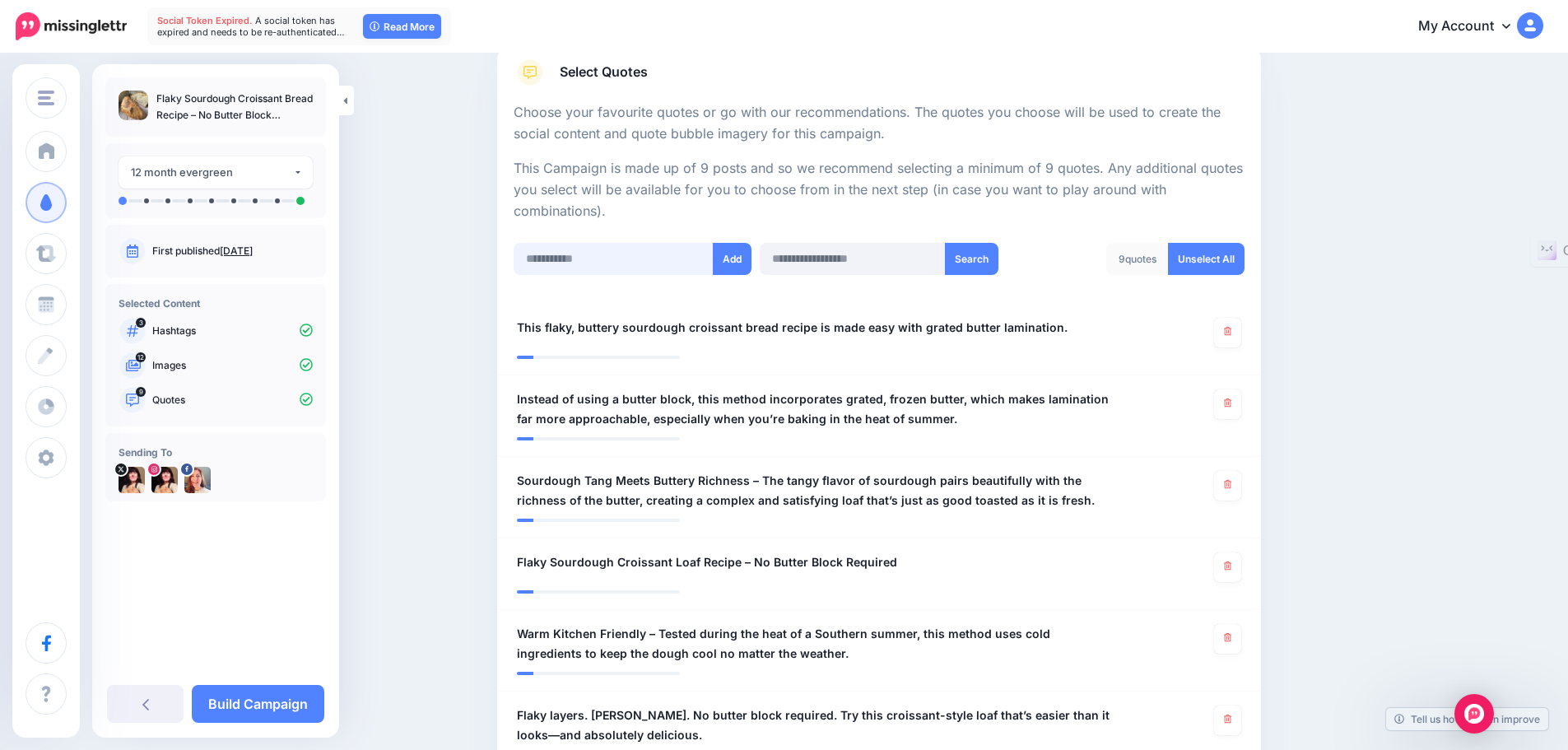
click at [562, 255] on input "text" at bounding box center [613, 259] width 200 height 32
paste input "**********"
type input "**********"
click at [730, 256] on button "Add" at bounding box center [731, 259] width 38 height 32
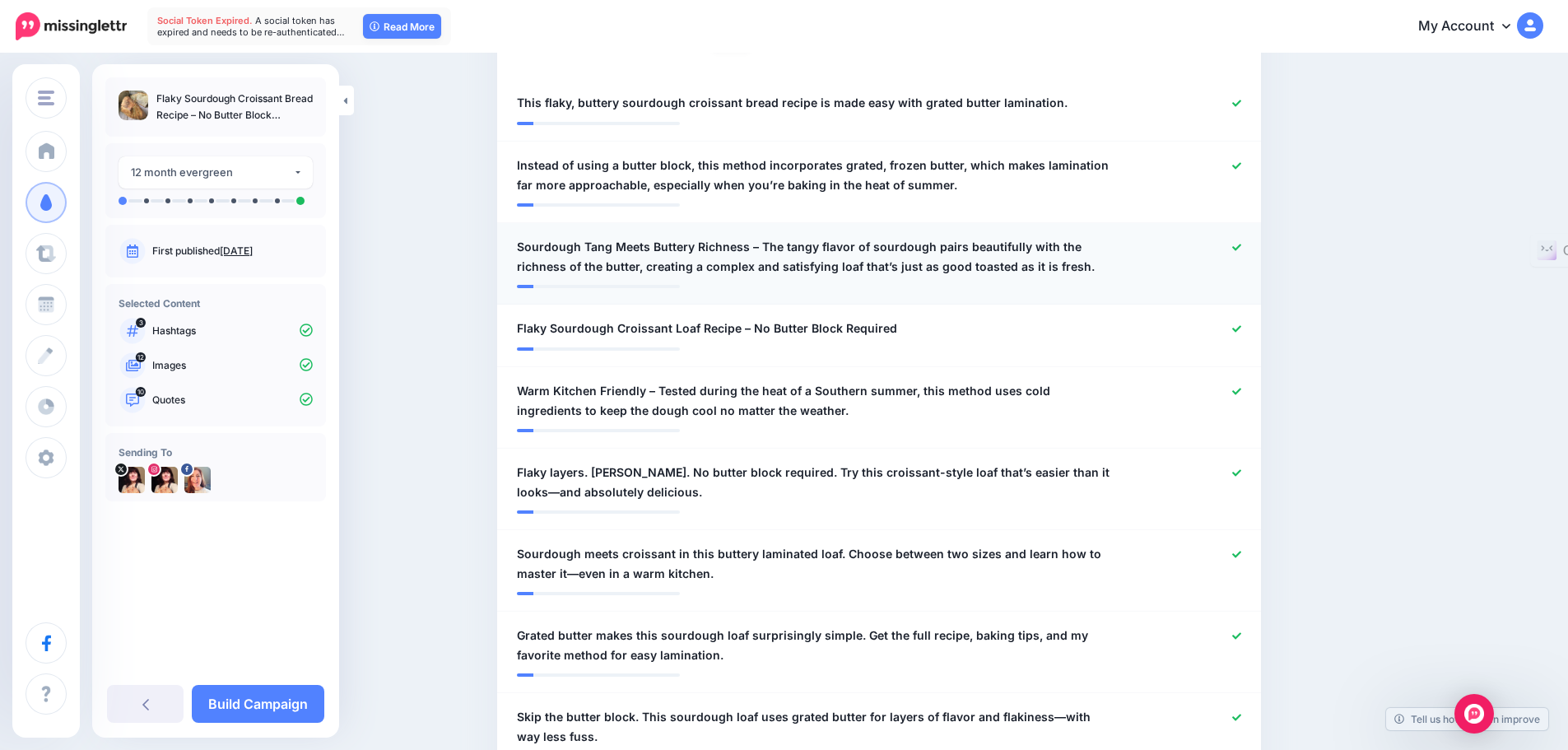
scroll to position [328, 0]
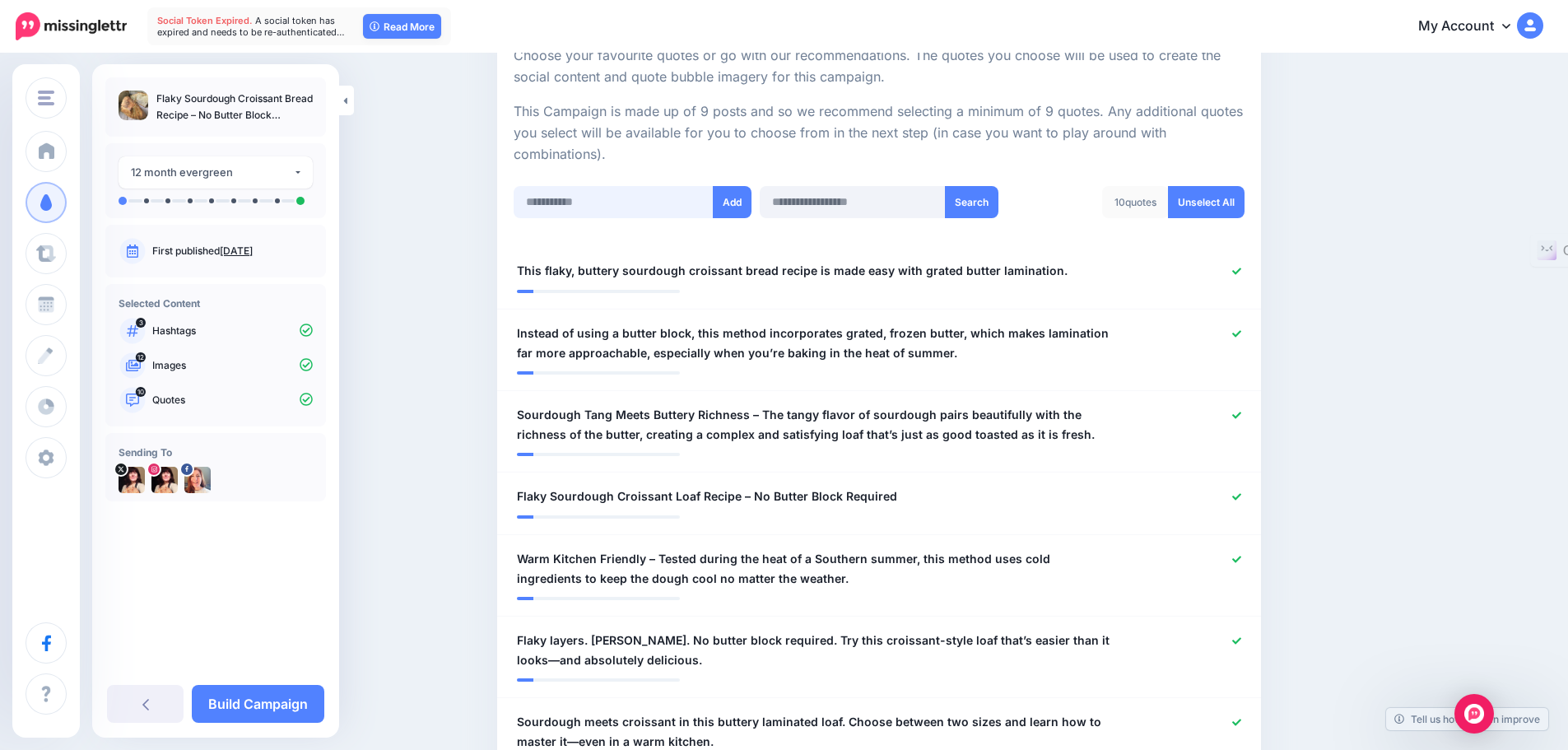
click at [560, 202] on input "text" at bounding box center [613, 202] width 200 height 32
paste input "**********"
type input "**********"
click at [743, 203] on button "Add" at bounding box center [731, 202] width 38 height 32
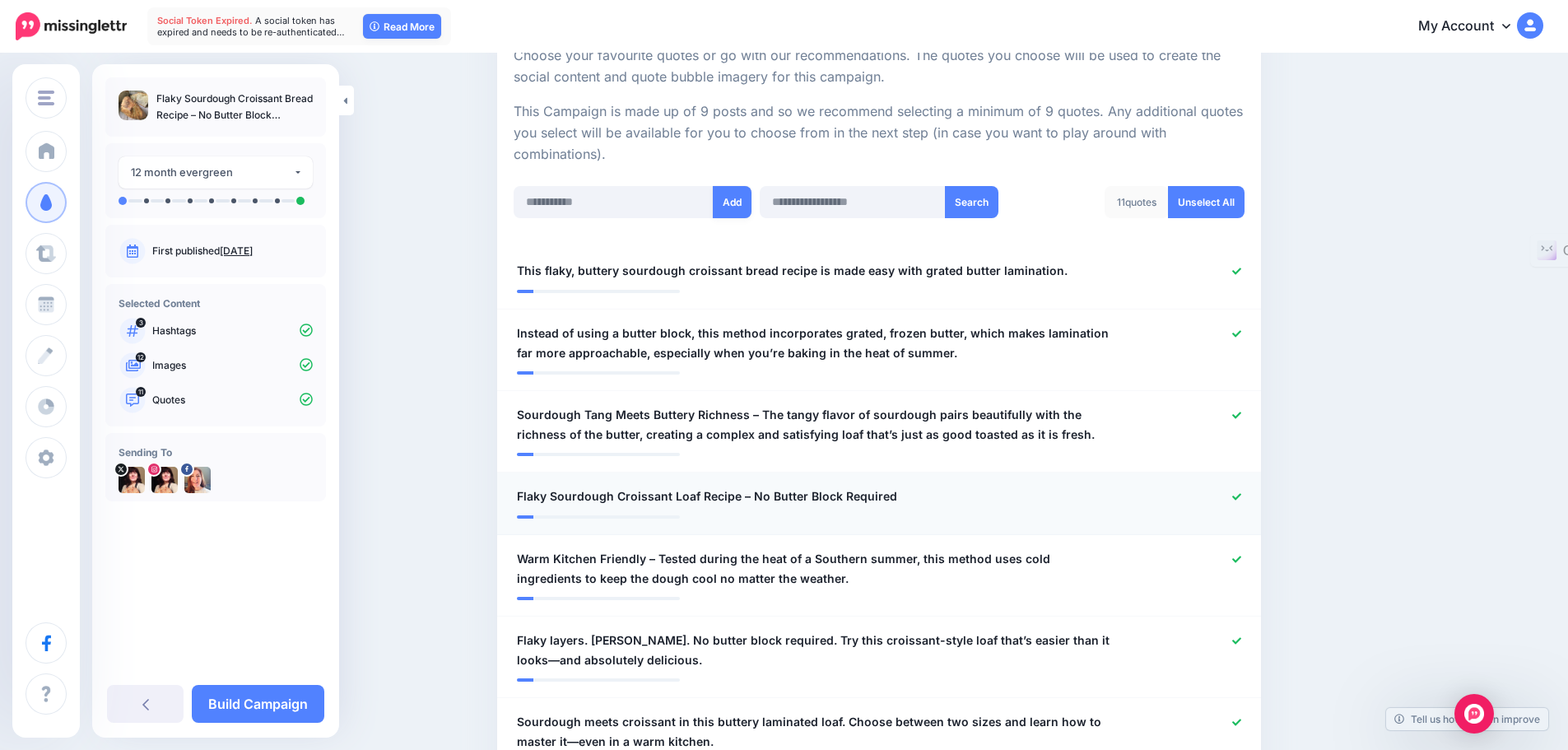
scroll to position [246, 0]
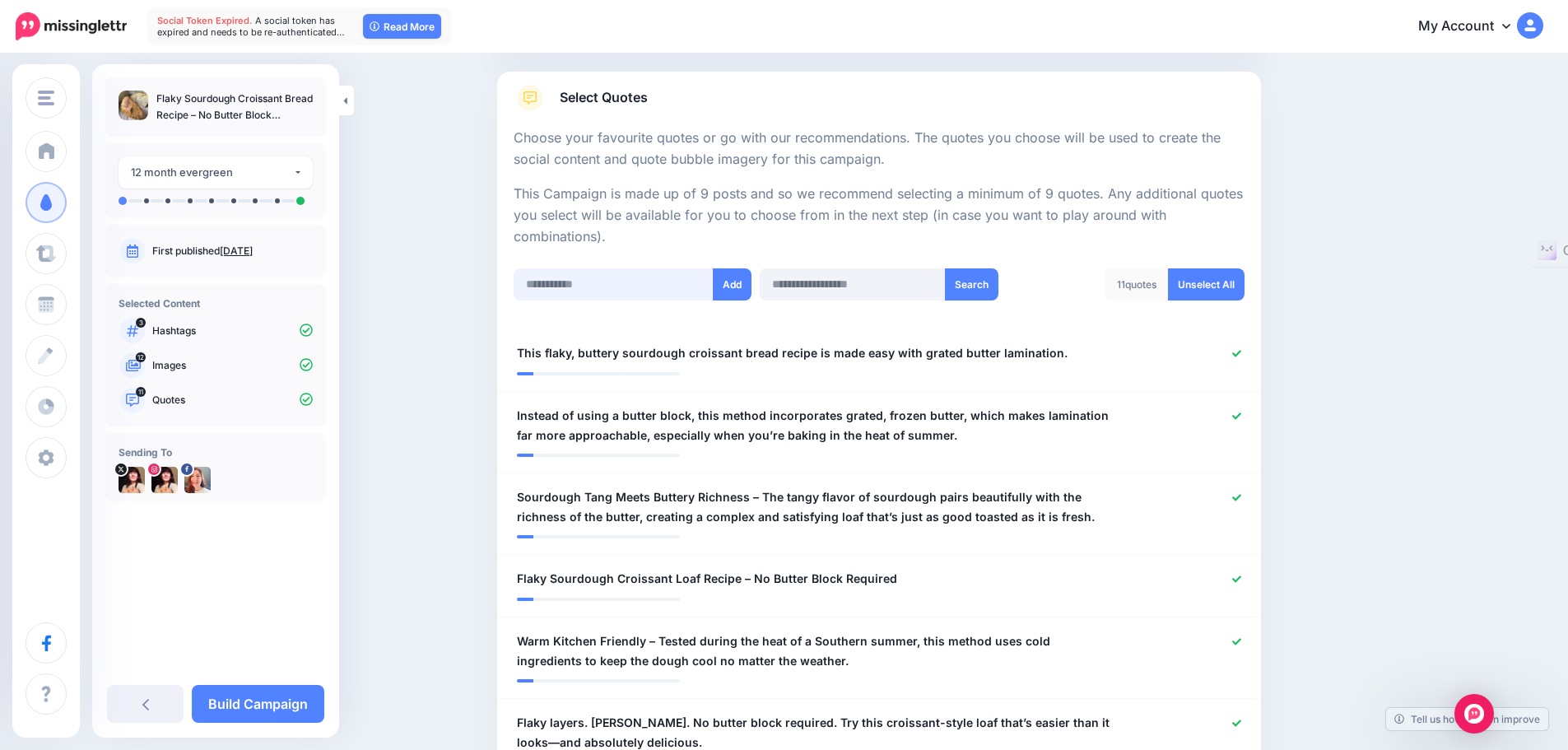
click at [551, 281] on input "text" at bounding box center [613, 284] width 200 height 32
paste input "**********"
type input "**********"
click at [741, 278] on button "Add" at bounding box center [731, 284] width 38 height 32
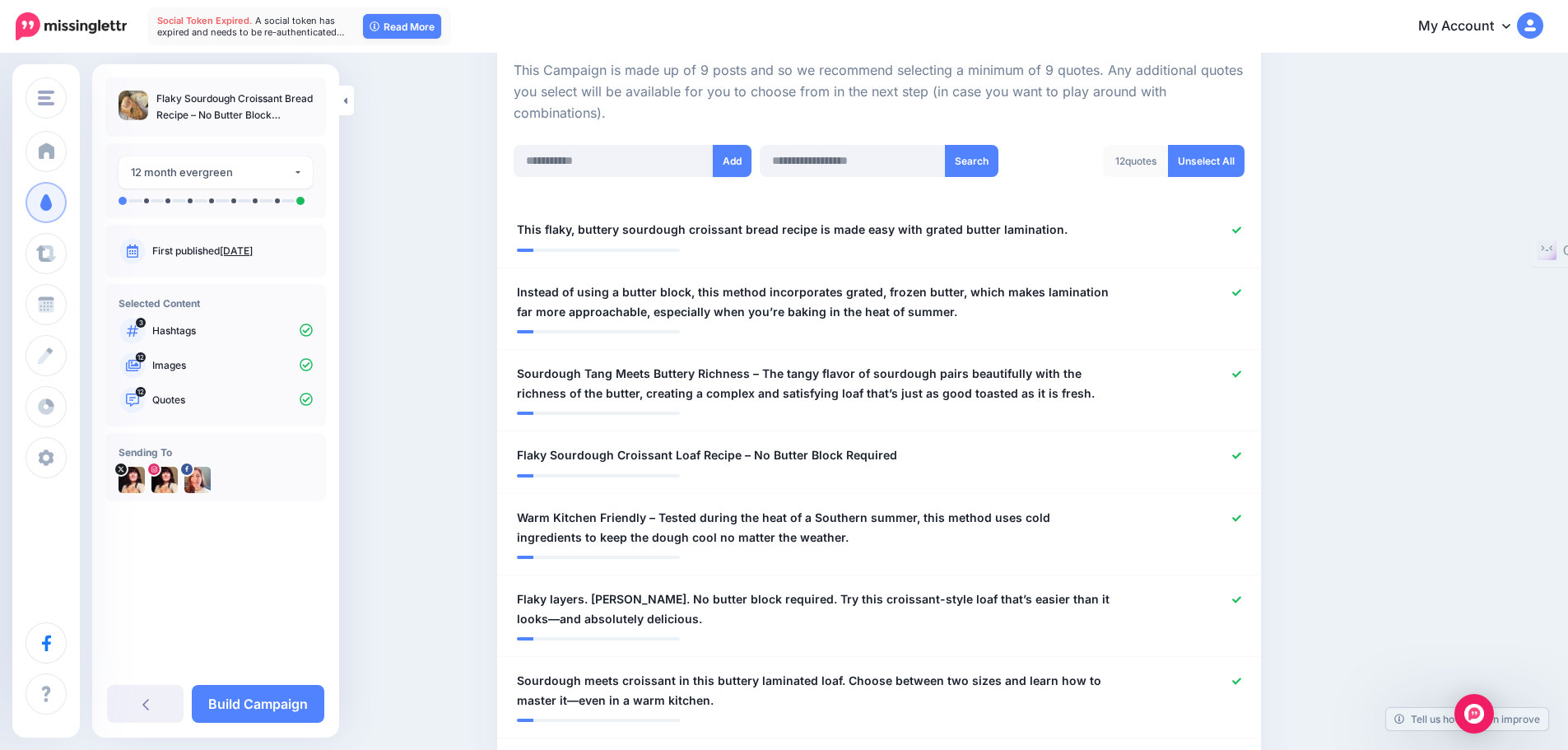
scroll to position [328, 0]
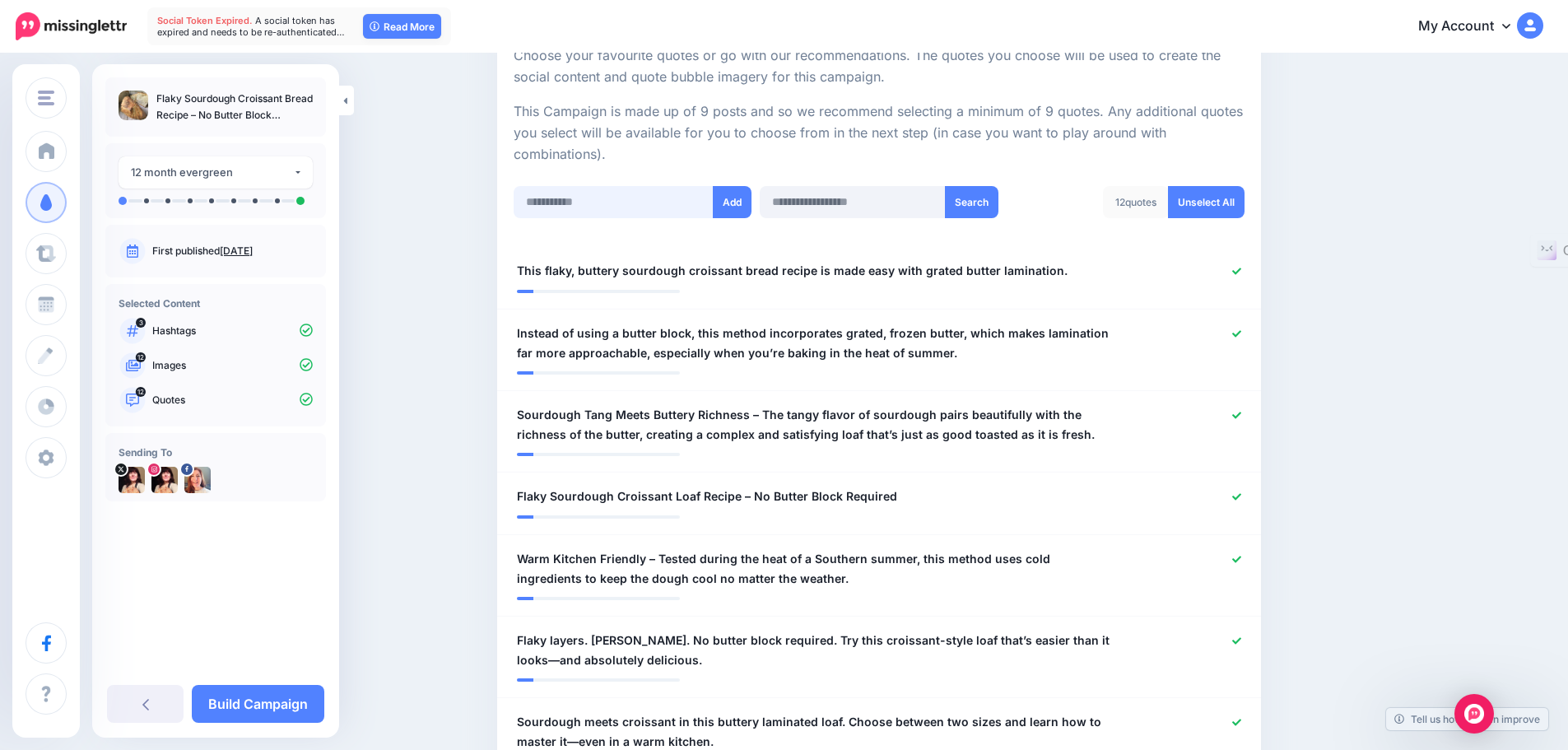
click at [562, 211] on input "text" at bounding box center [613, 202] width 200 height 32
paste input "**********"
type input "**********"
click at [740, 199] on button "Add" at bounding box center [731, 202] width 38 height 32
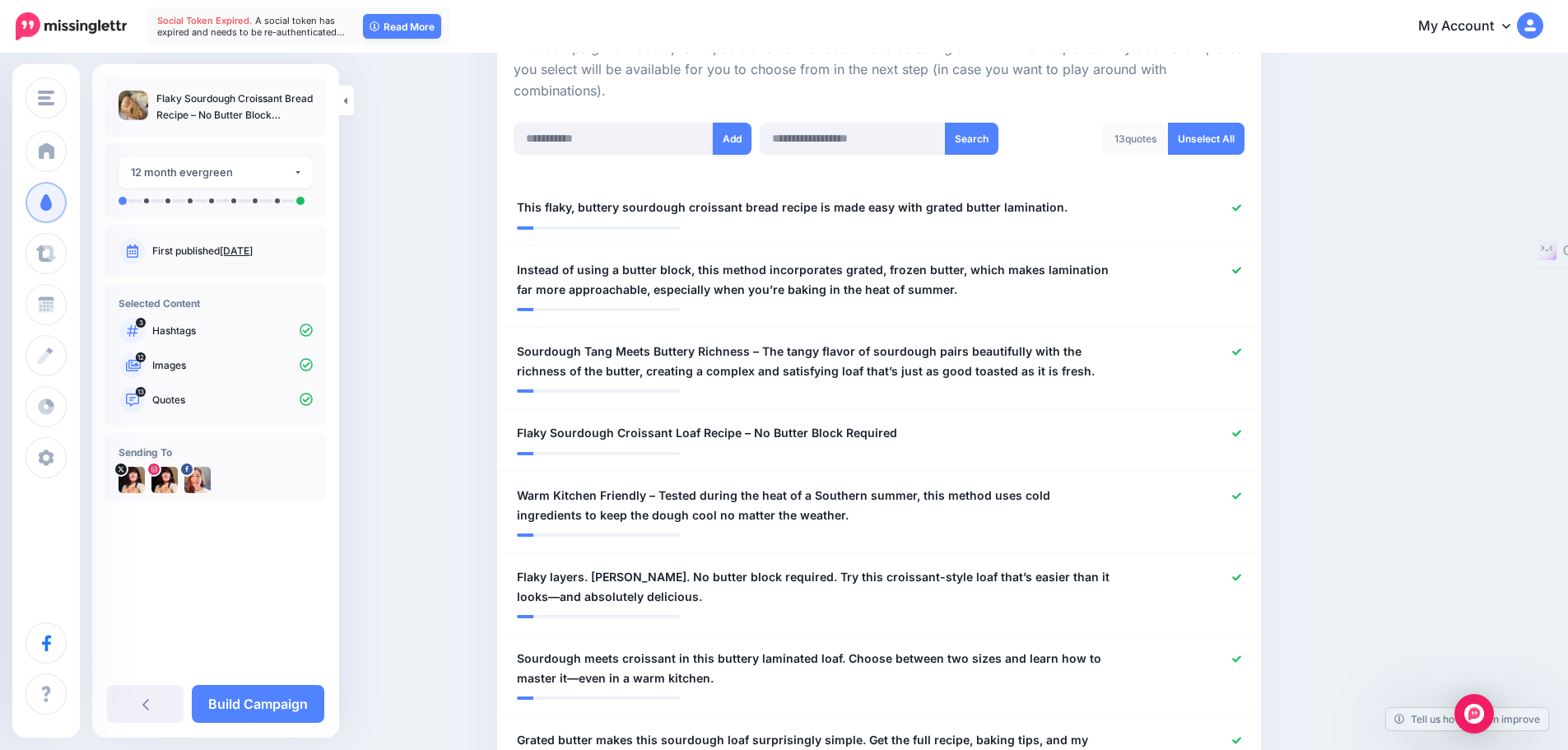
scroll to position [449, 0]
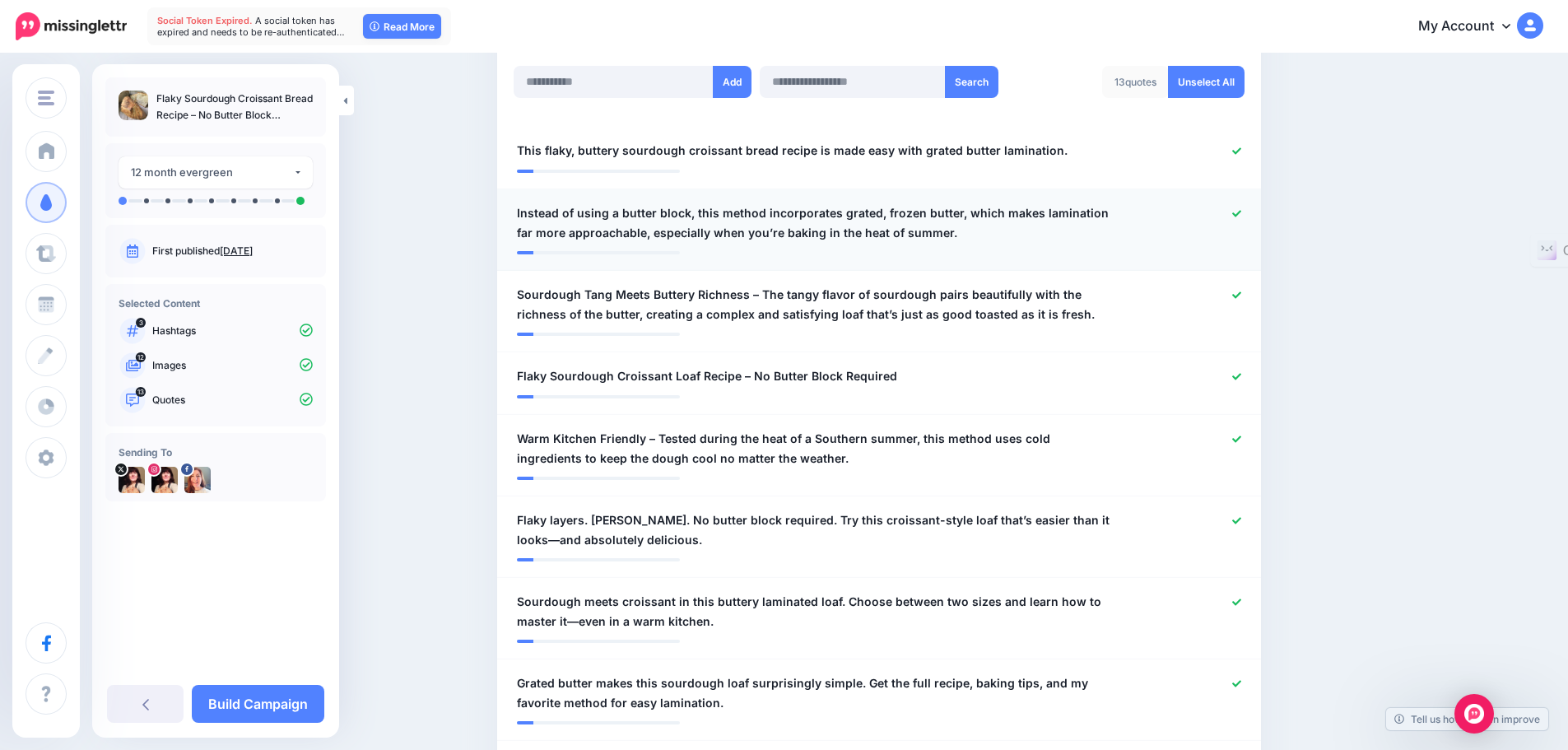
click at [1240, 213] on icon at bounding box center [1237, 213] width 9 height 7
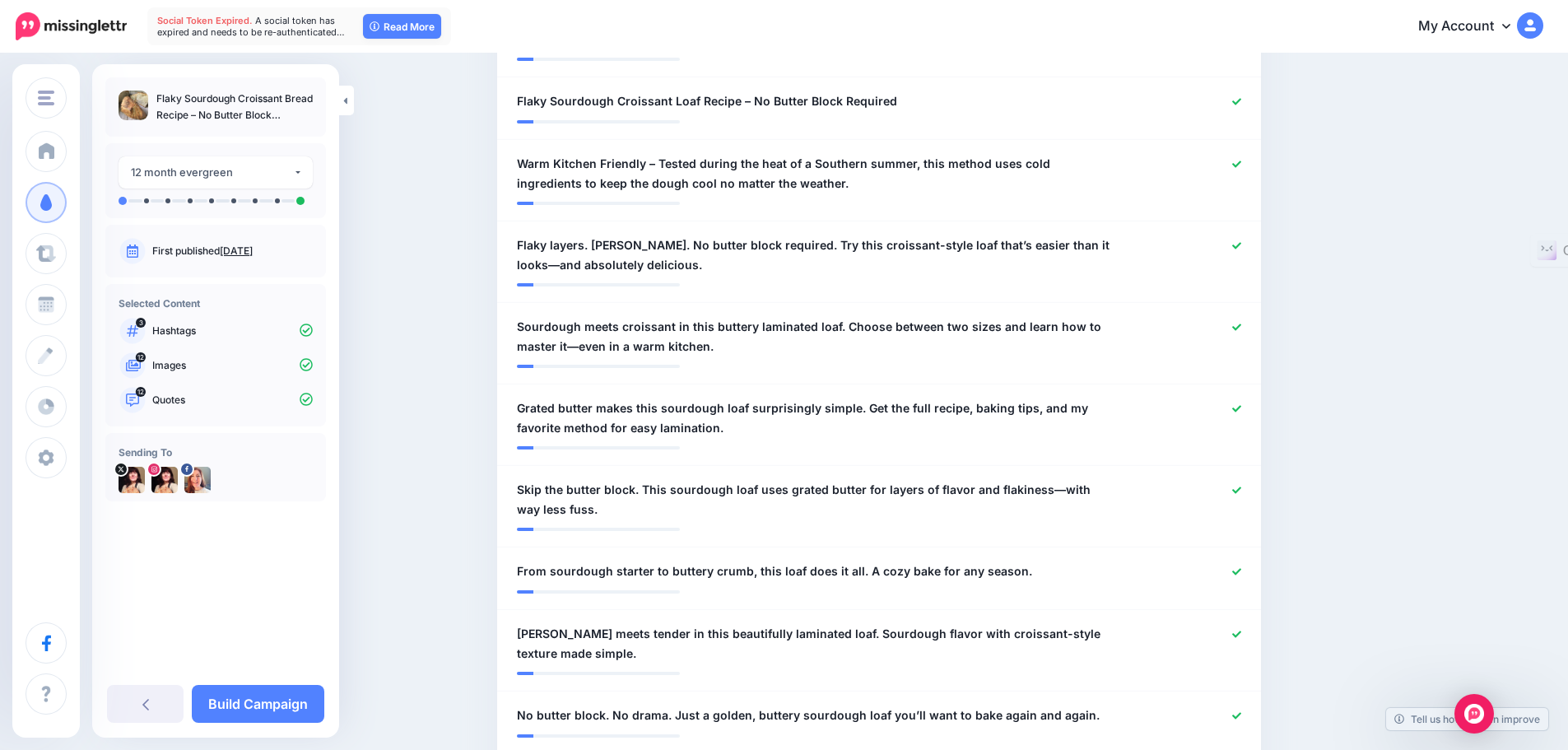
scroll to position [696, 0]
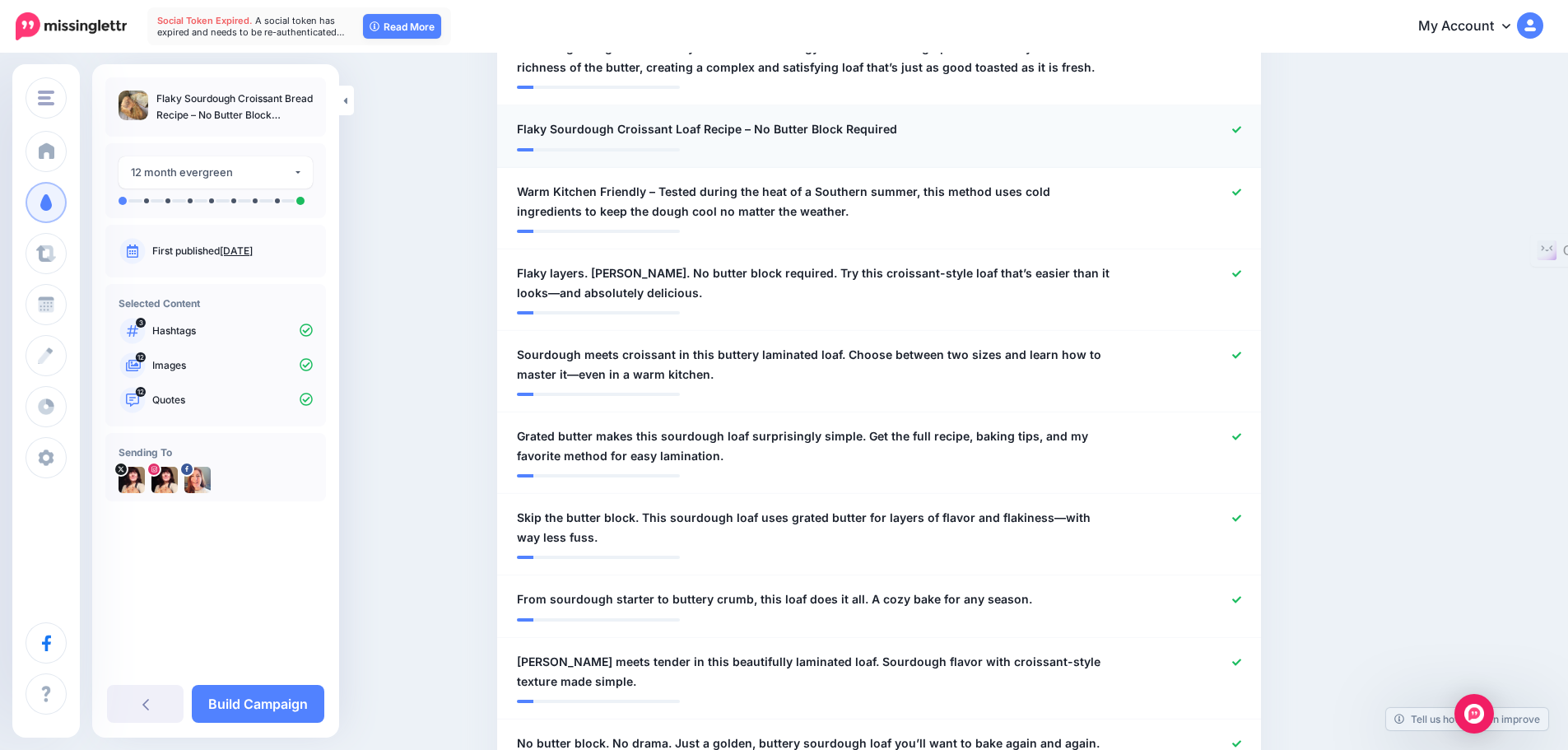
click at [1242, 128] on icon at bounding box center [1237, 129] width 9 height 7
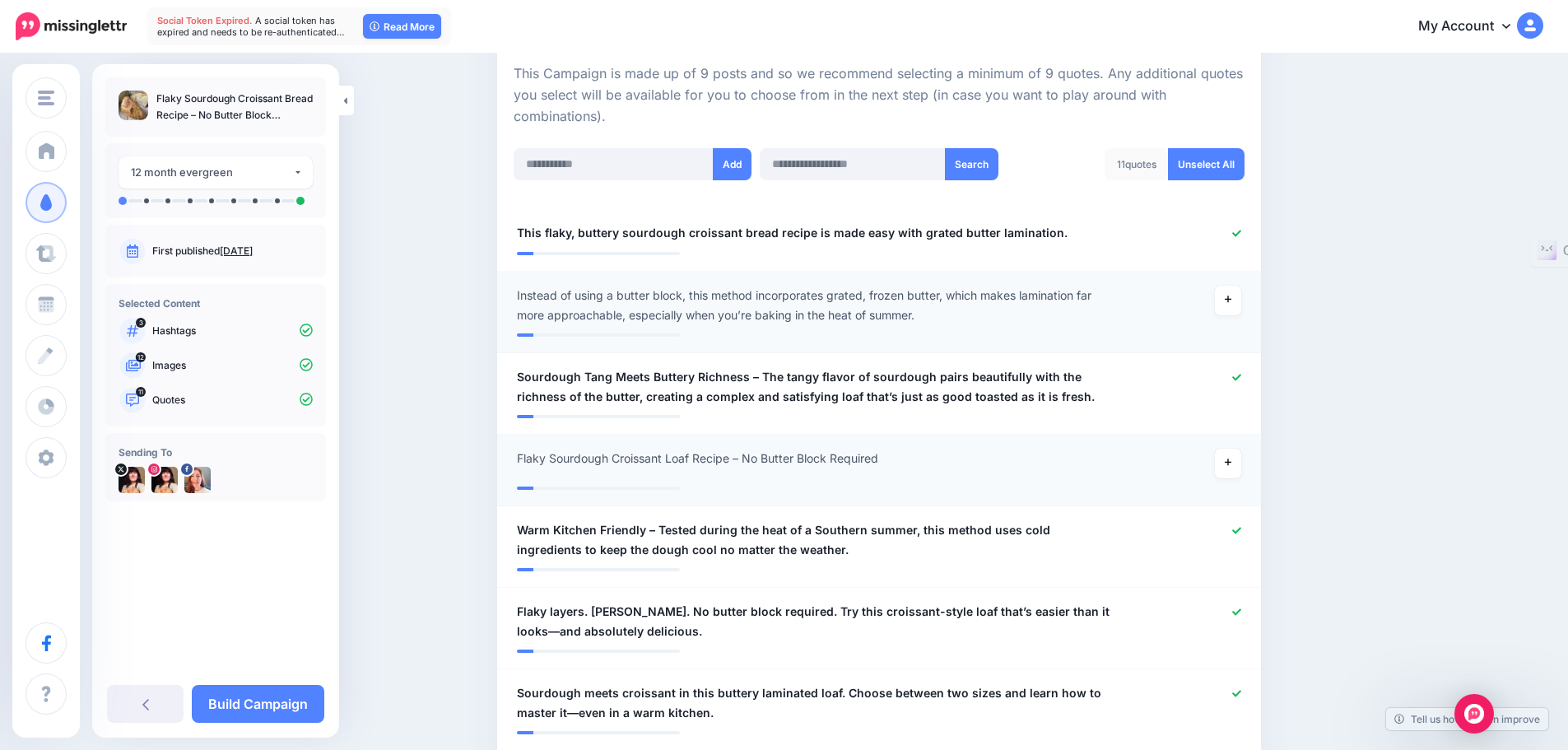
scroll to position [449, 0]
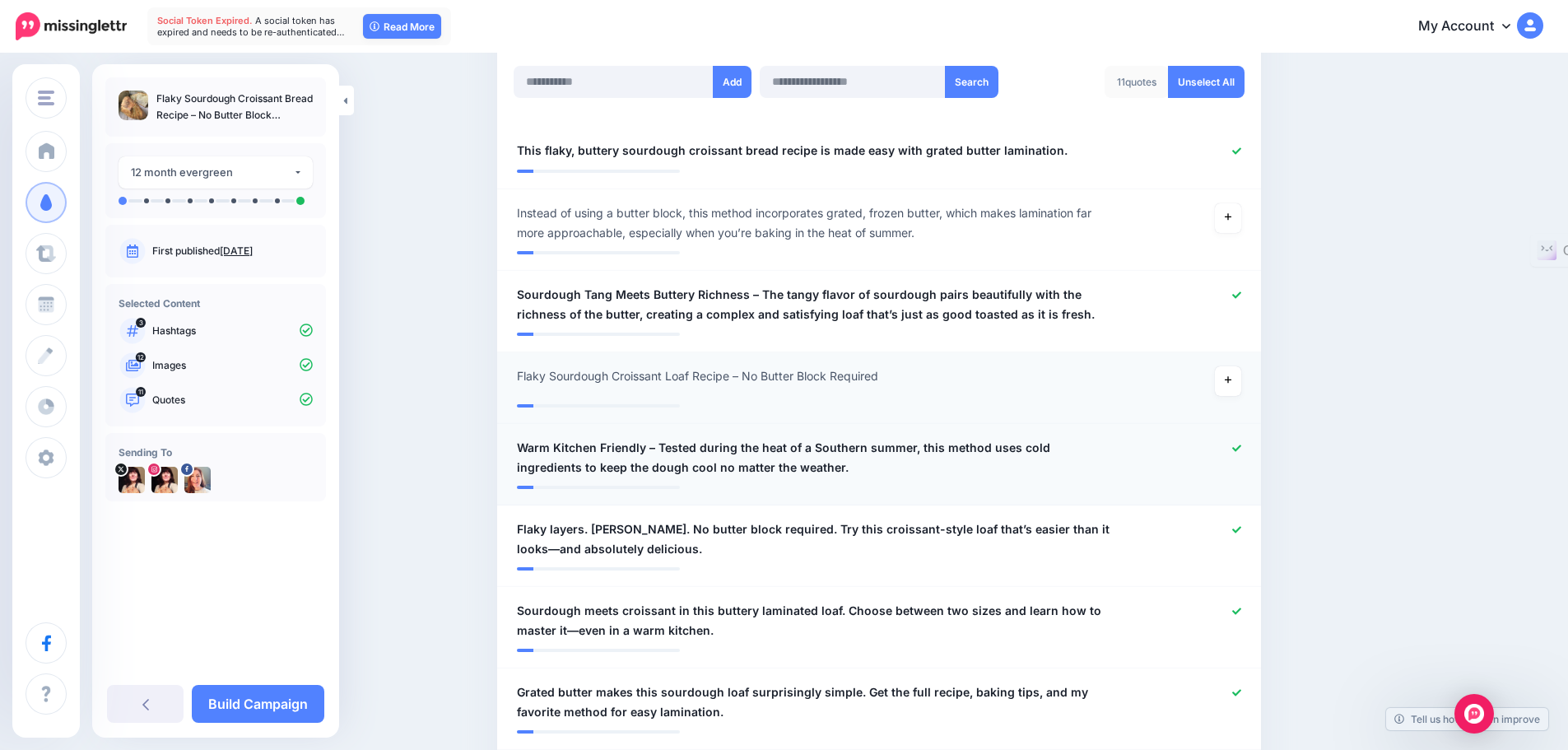
drag, startPoint x: 1244, startPoint y: 448, endPoint x: 1226, endPoint y: 453, distance: 18.7
click at [1242, 448] on icon at bounding box center [1237, 447] width 9 height 7
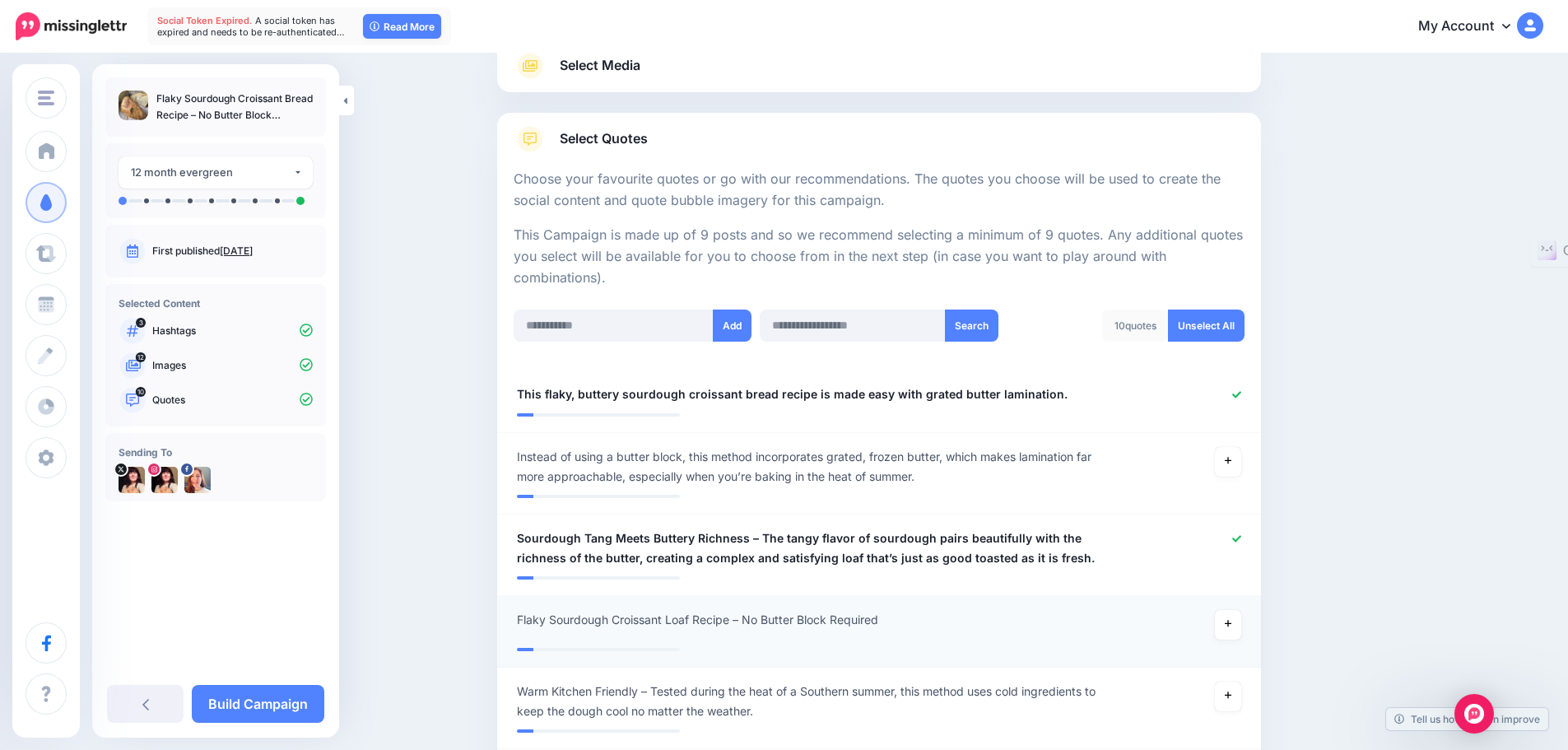
scroll to position [202, 0]
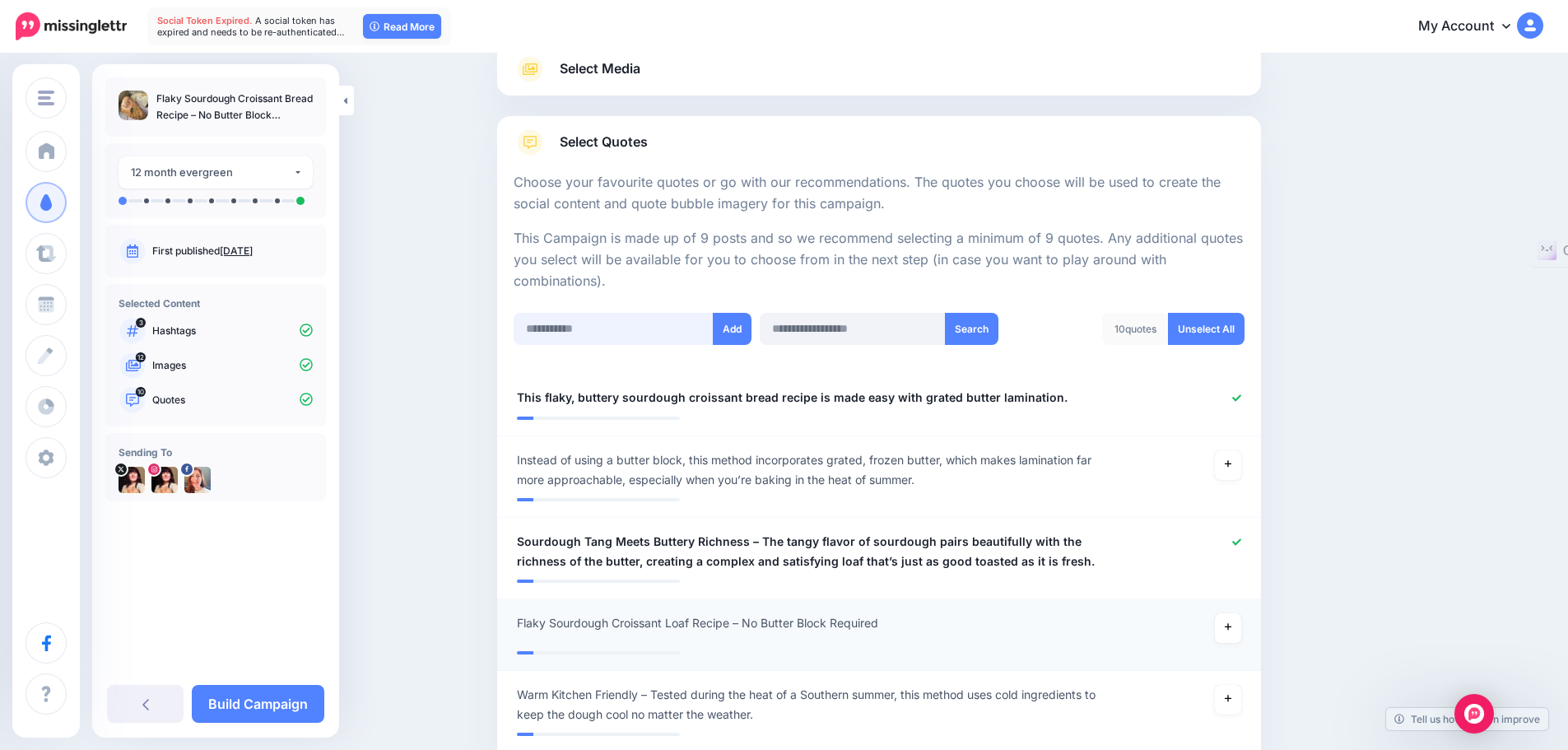
click at [565, 325] on input "text" at bounding box center [613, 329] width 200 height 32
paste input "**********"
type input "**********"
click at [743, 323] on button "Add" at bounding box center [731, 329] width 38 height 32
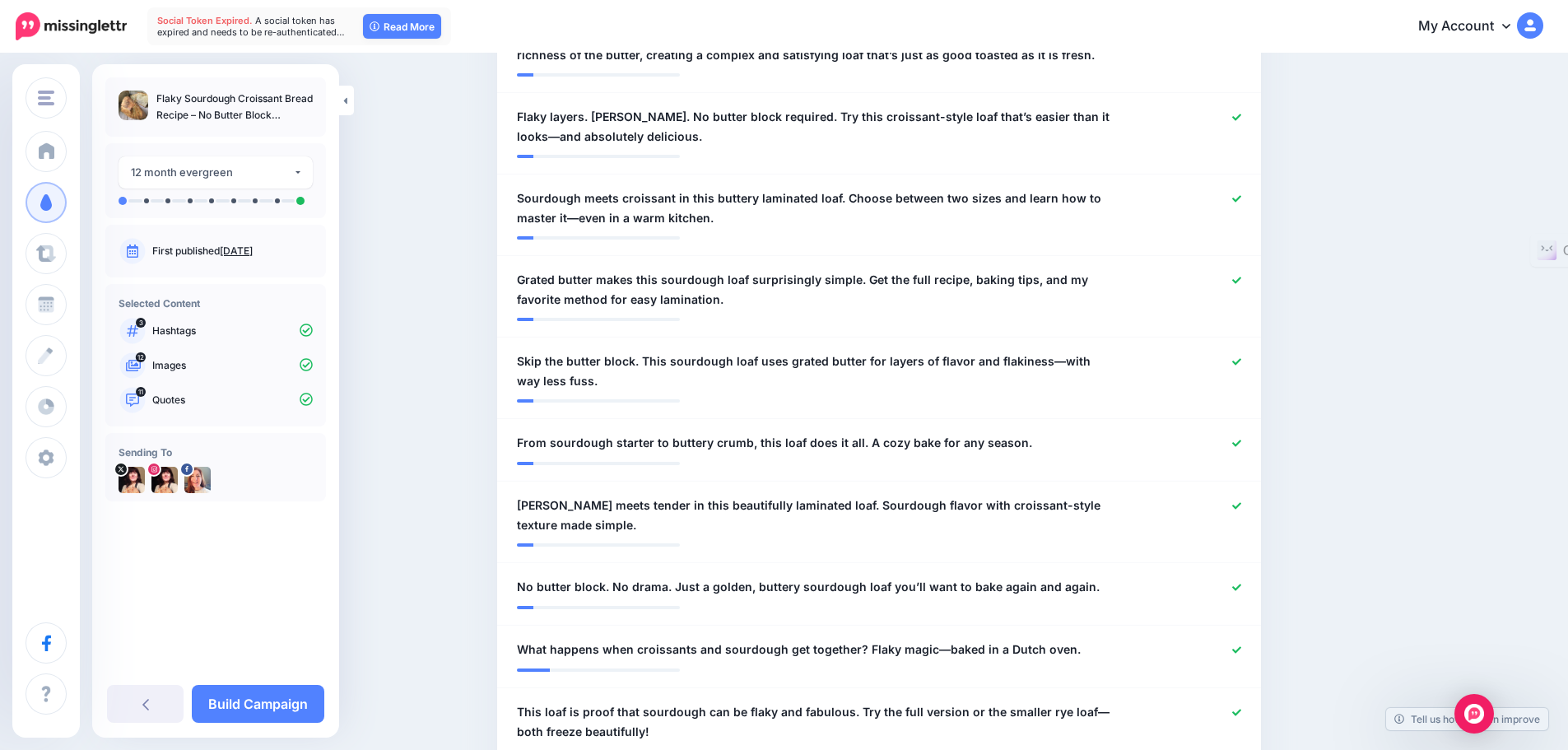
scroll to position [470, 0]
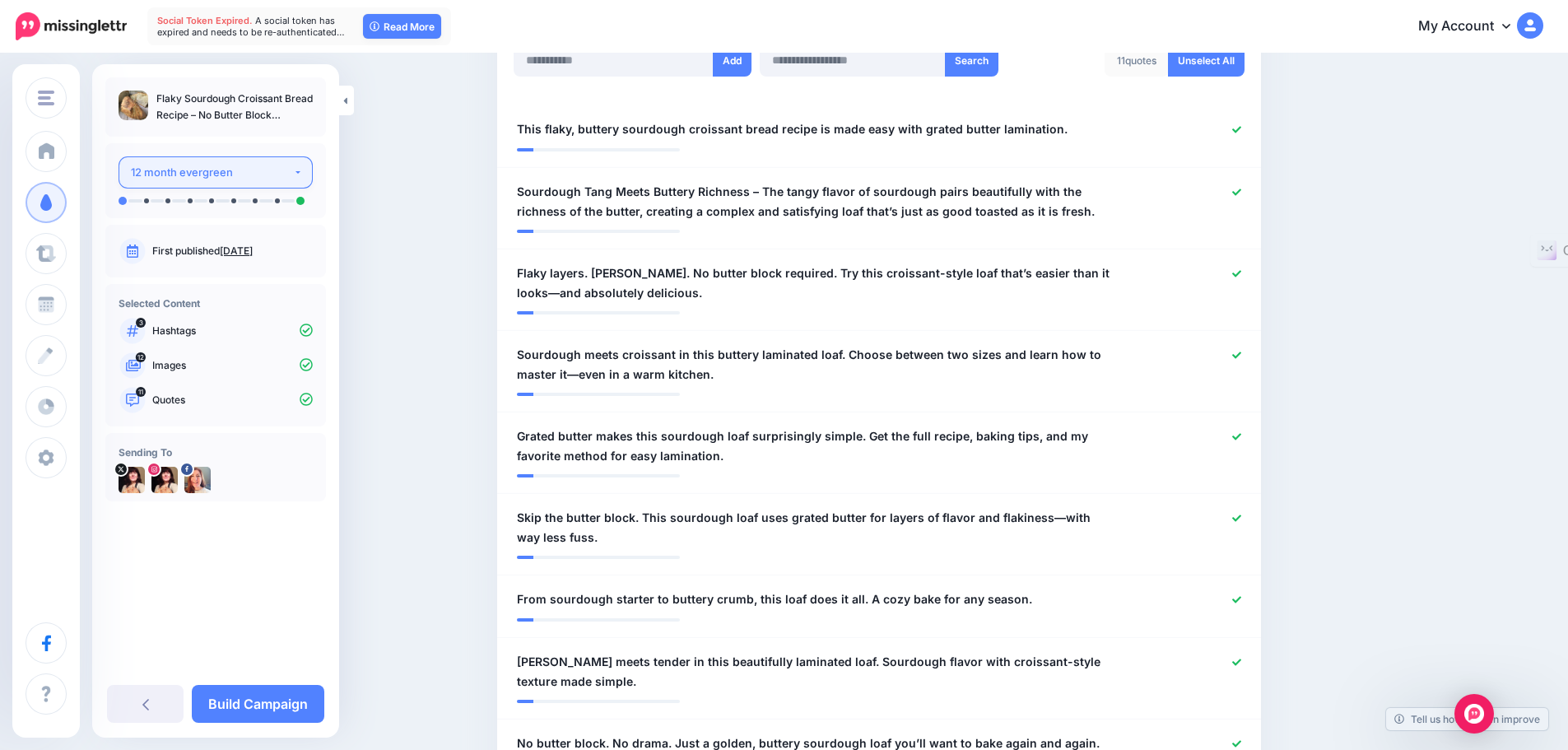
click at [297, 175] on button "12 month evergreen" at bounding box center [216, 172] width 194 height 32
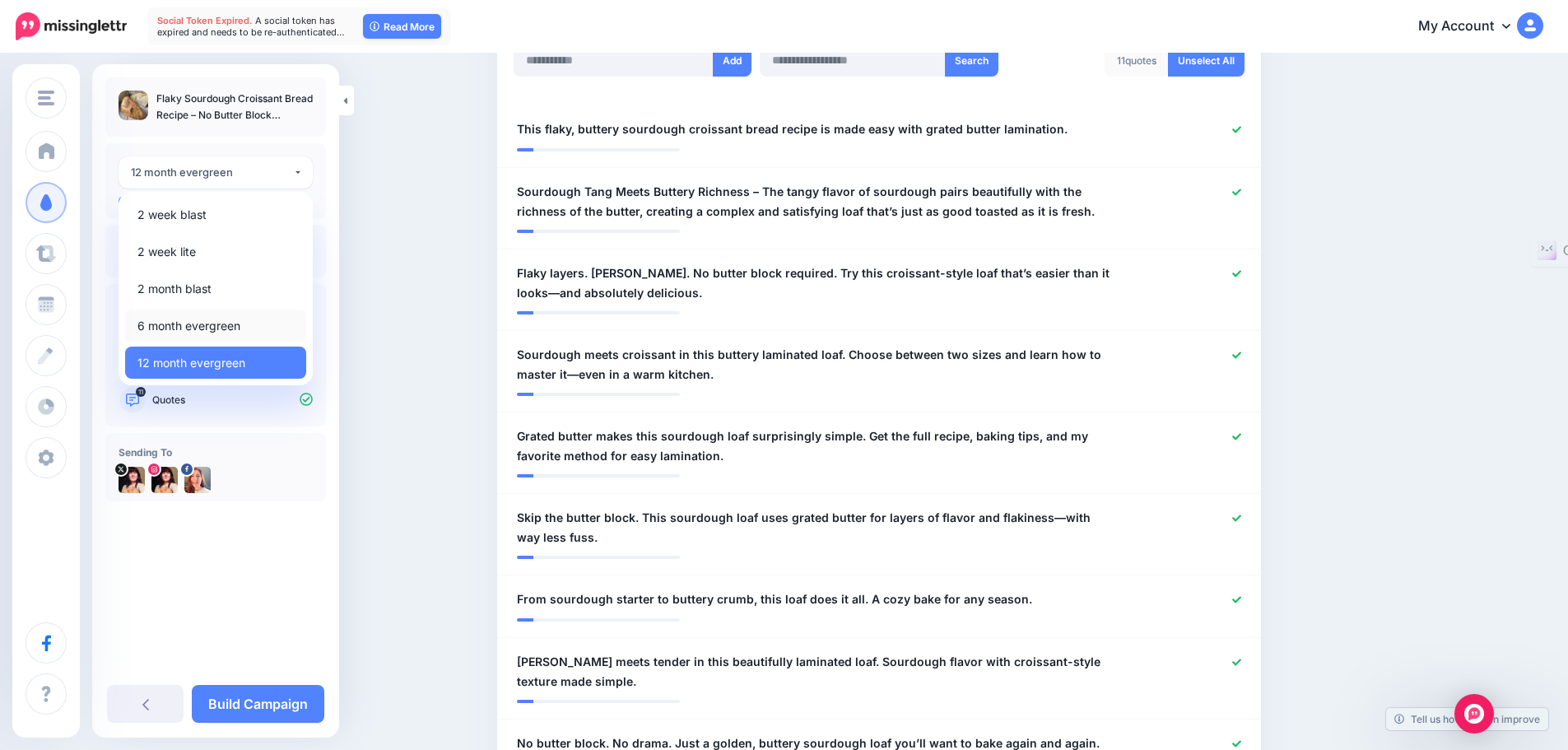
click at [183, 327] on span "6 month evergreen" at bounding box center [189, 325] width 103 height 20
select select "***"
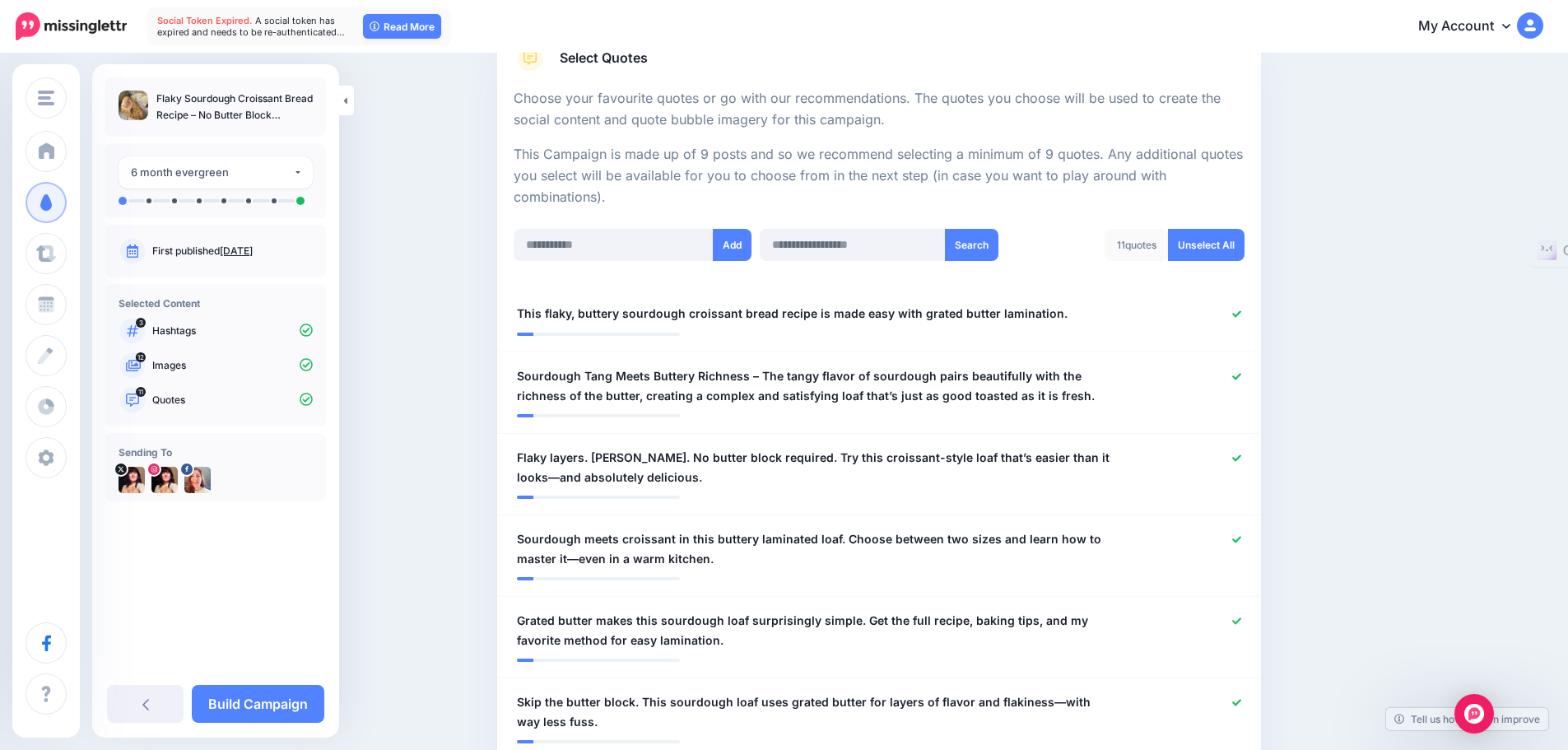
scroll to position [229, 0]
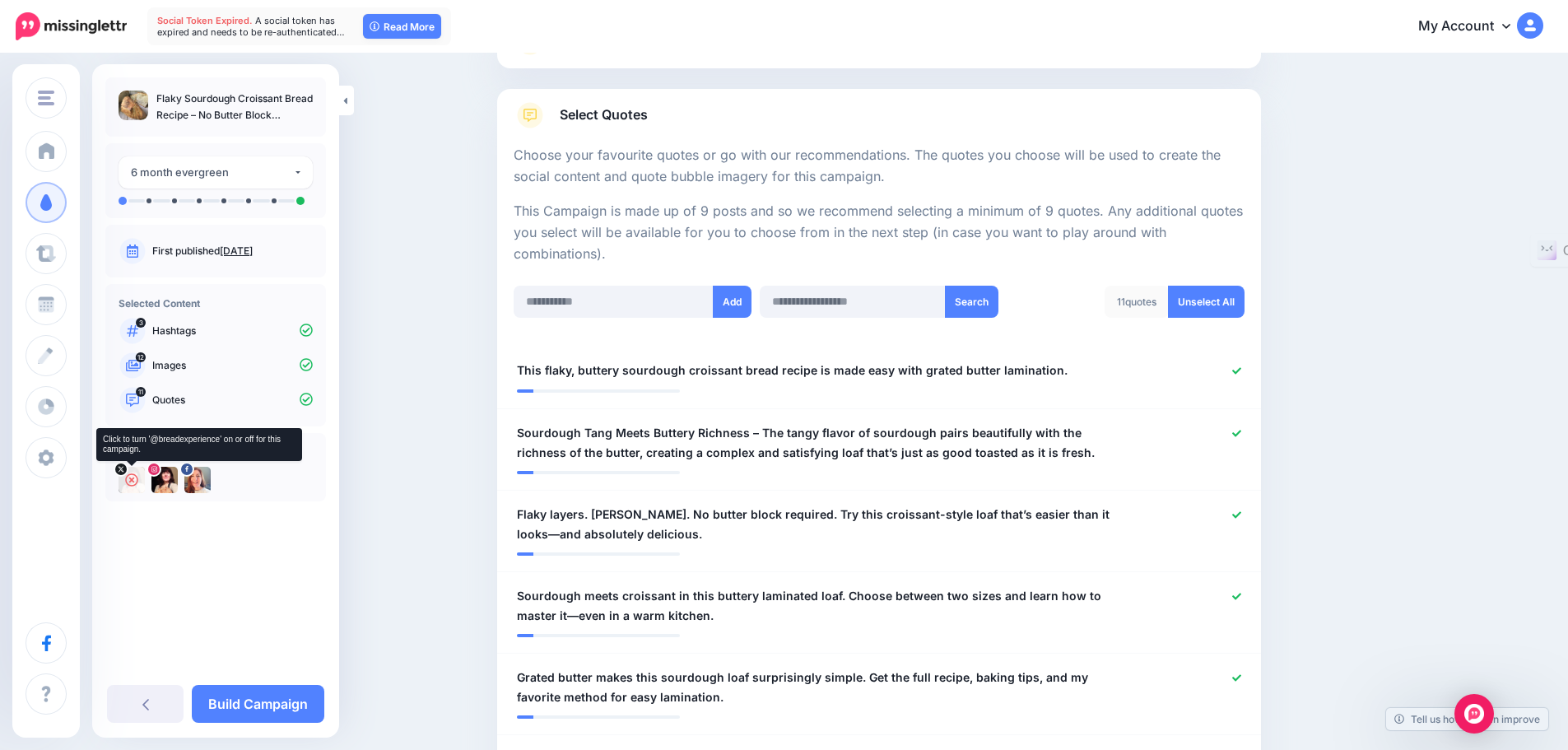
click at [130, 477] on icon at bounding box center [132, 480] width 13 height 13
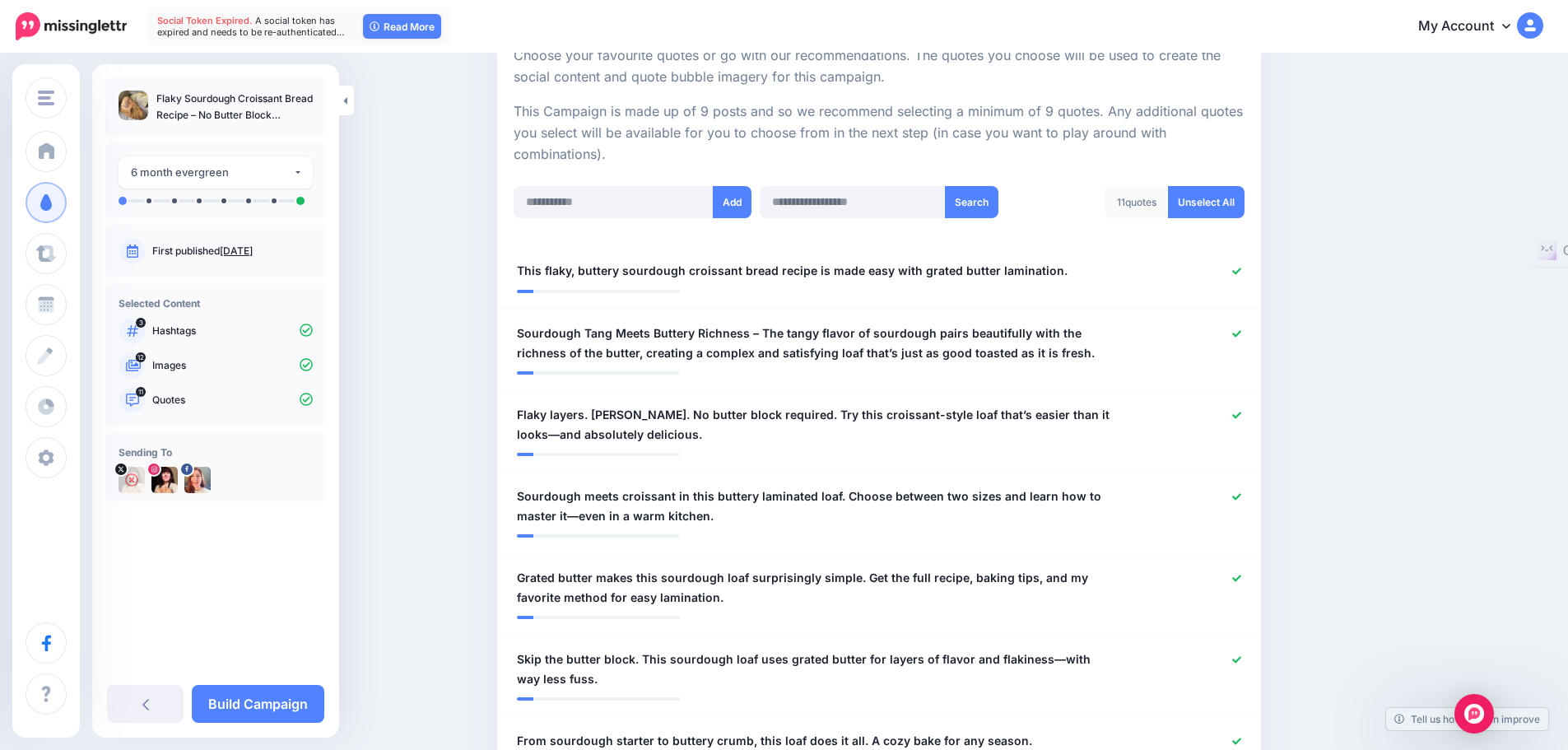
scroll to position [186, 0]
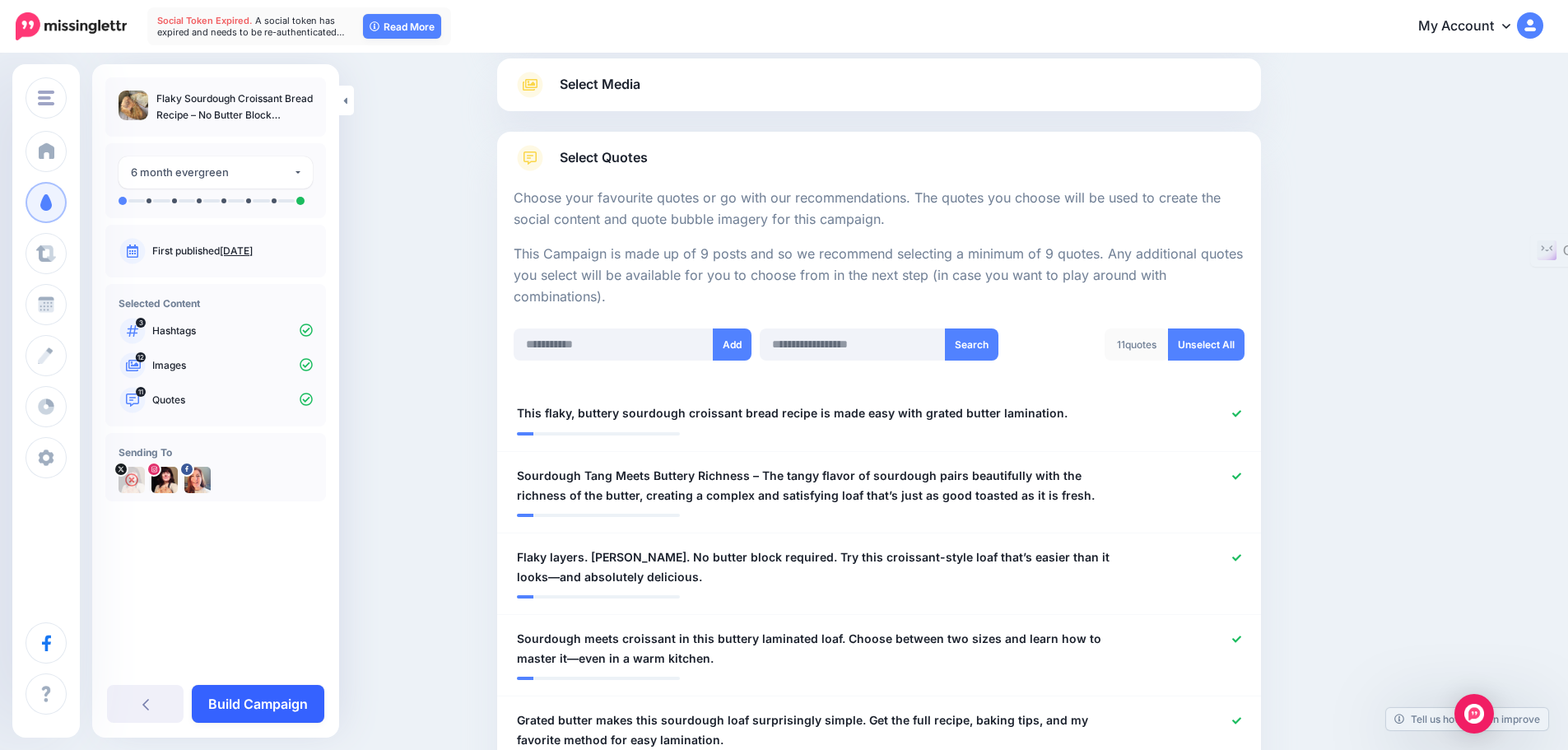
click at [241, 709] on link "Build Campaign" at bounding box center [258, 704] width 133 height 38
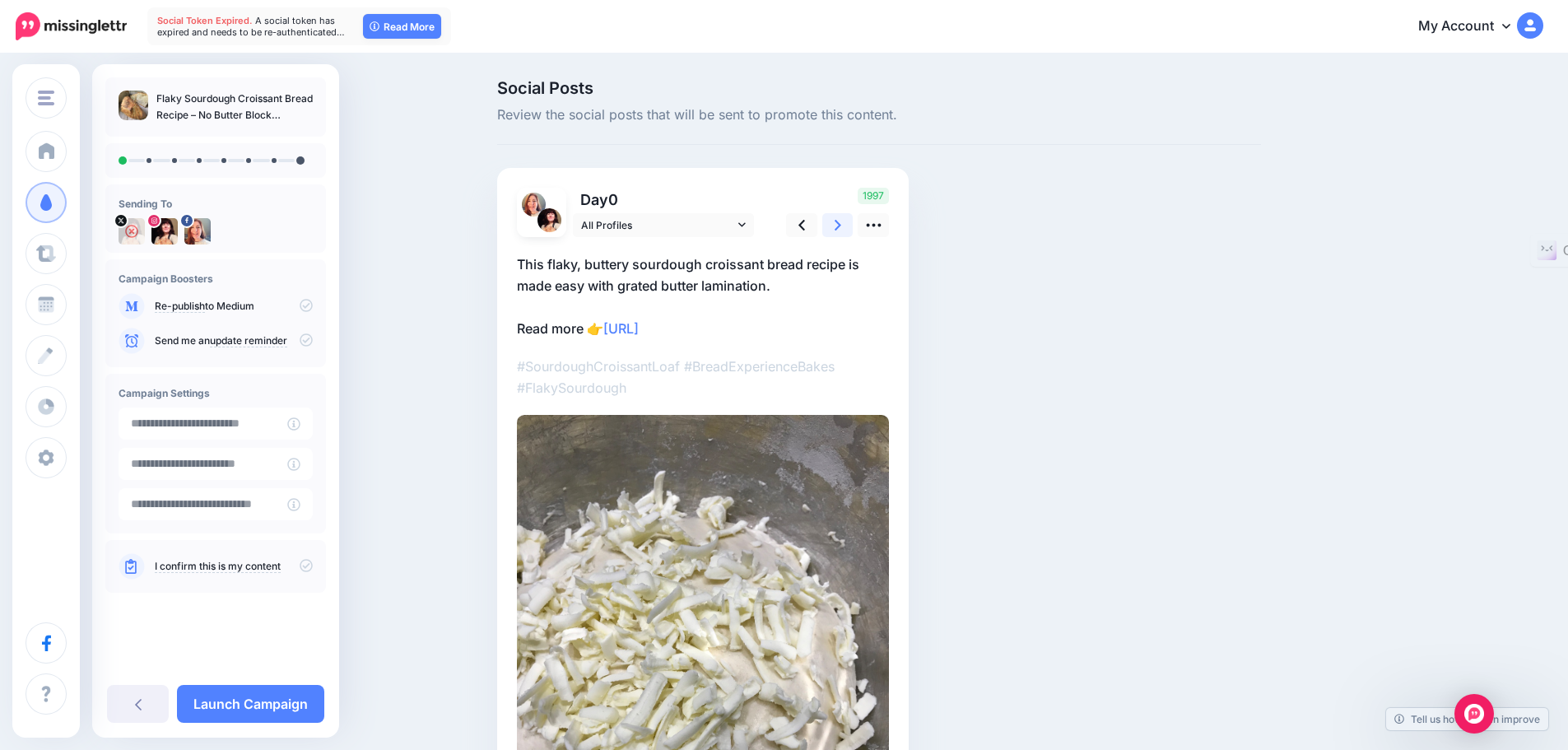
click at [842, 225] on icon at bounding box center [838, 225] width 7 height 17
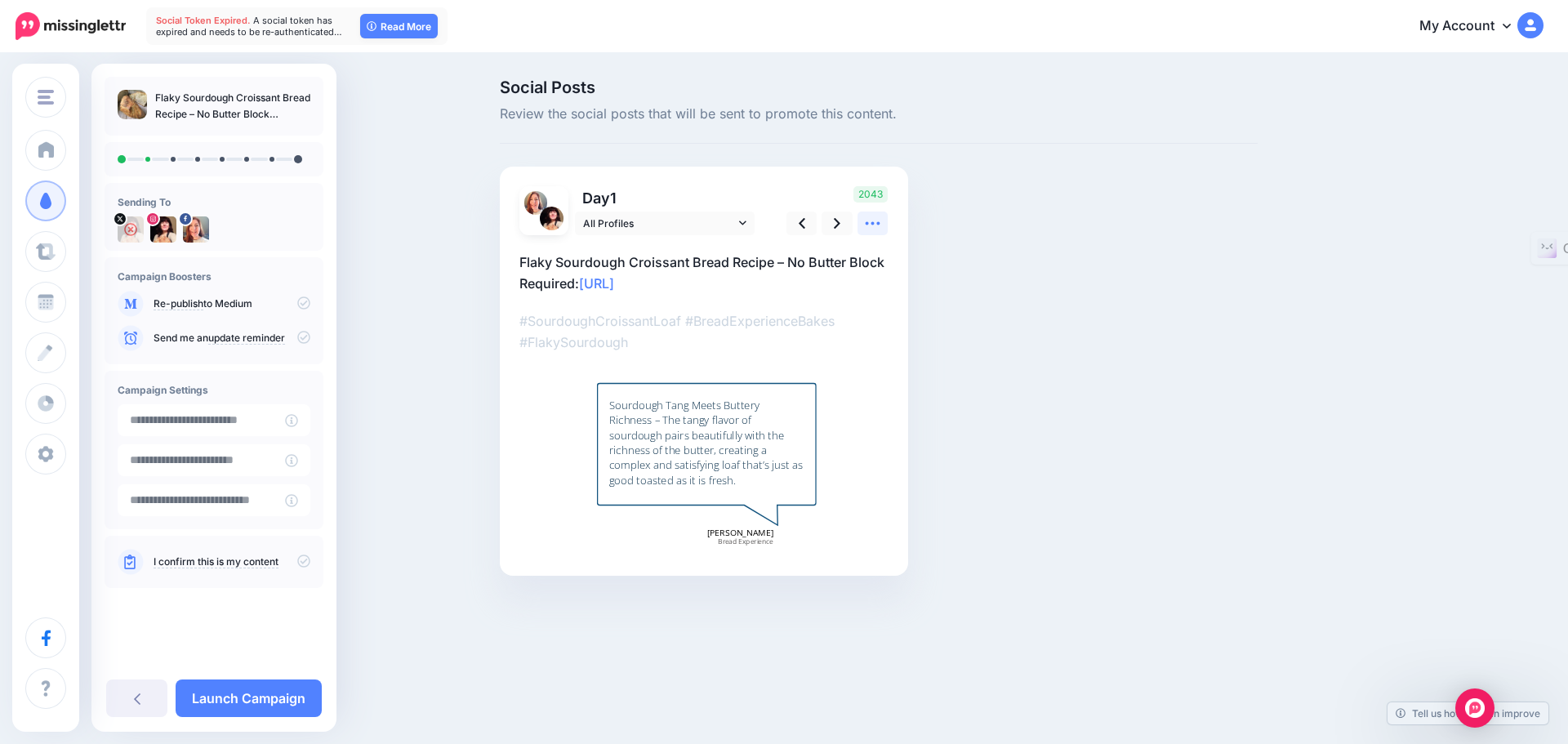
click at [878, 226] on icon at bounding box center [873, 224] width 17 height 17
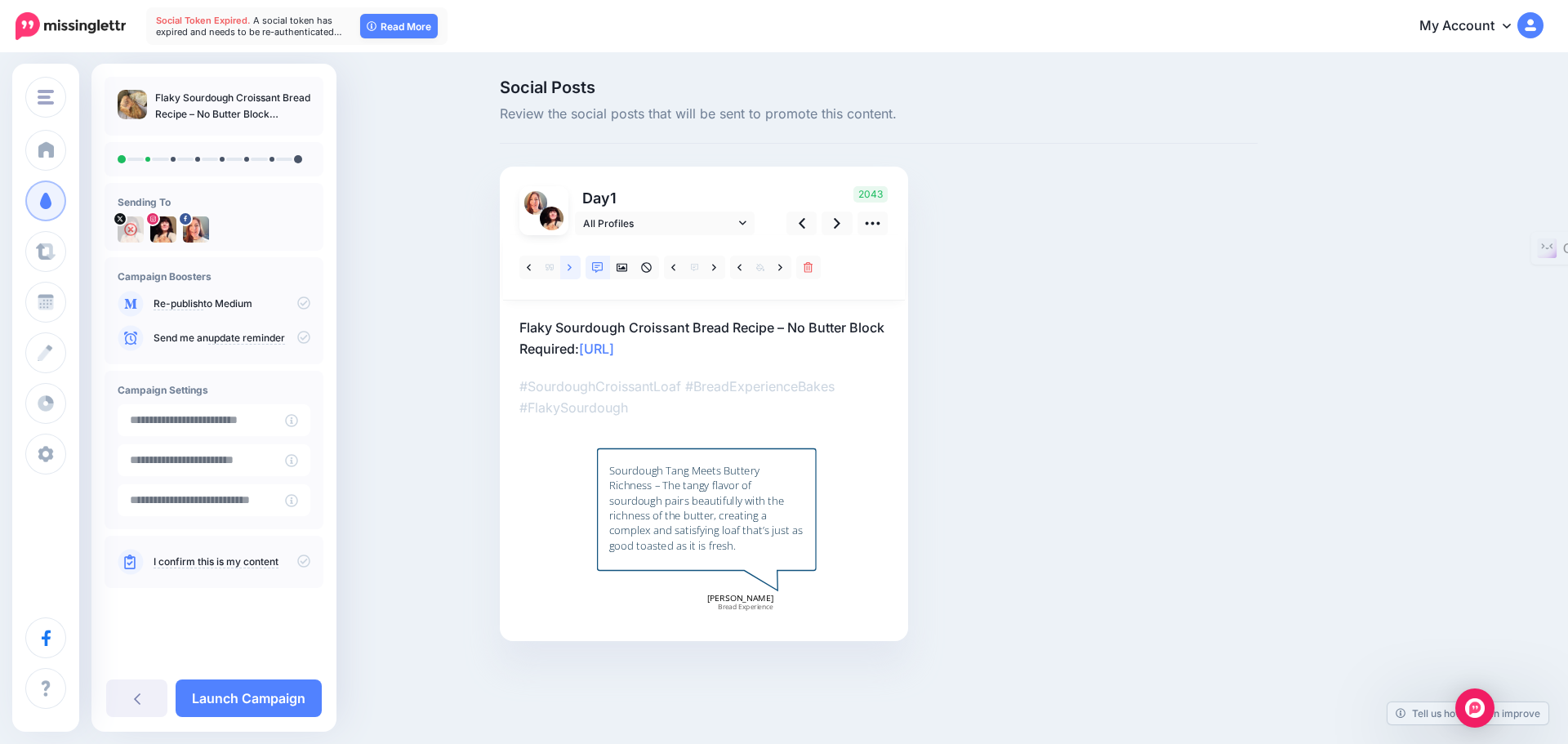
click at [572, 263] on link at bounding box center [571, 268] width 20 height 24
click at [570, 267] on icon at bounding box center [570, 268] width 4 height 11
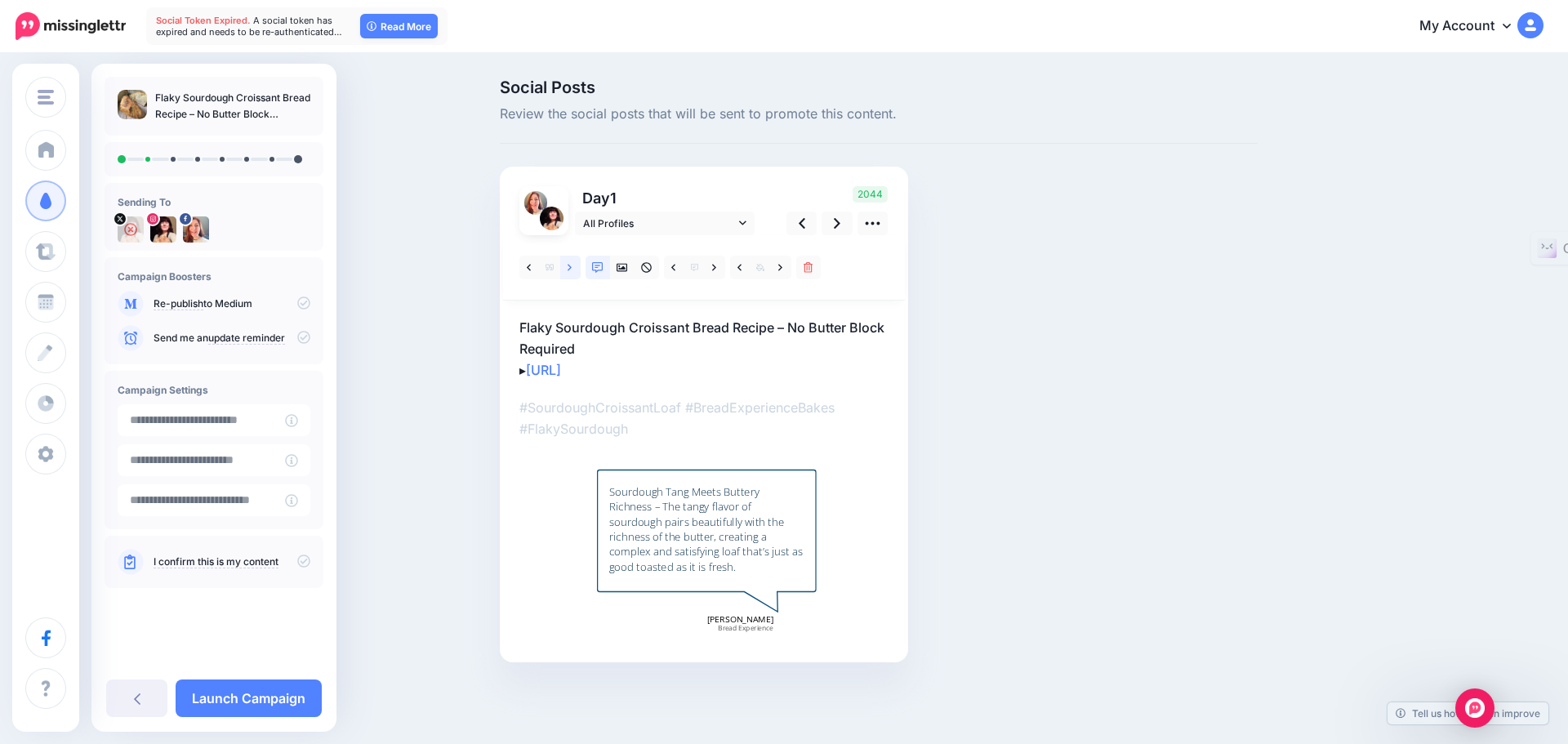
click at [572, 265] on link at bounding box center [571, 268] width 20 height 24
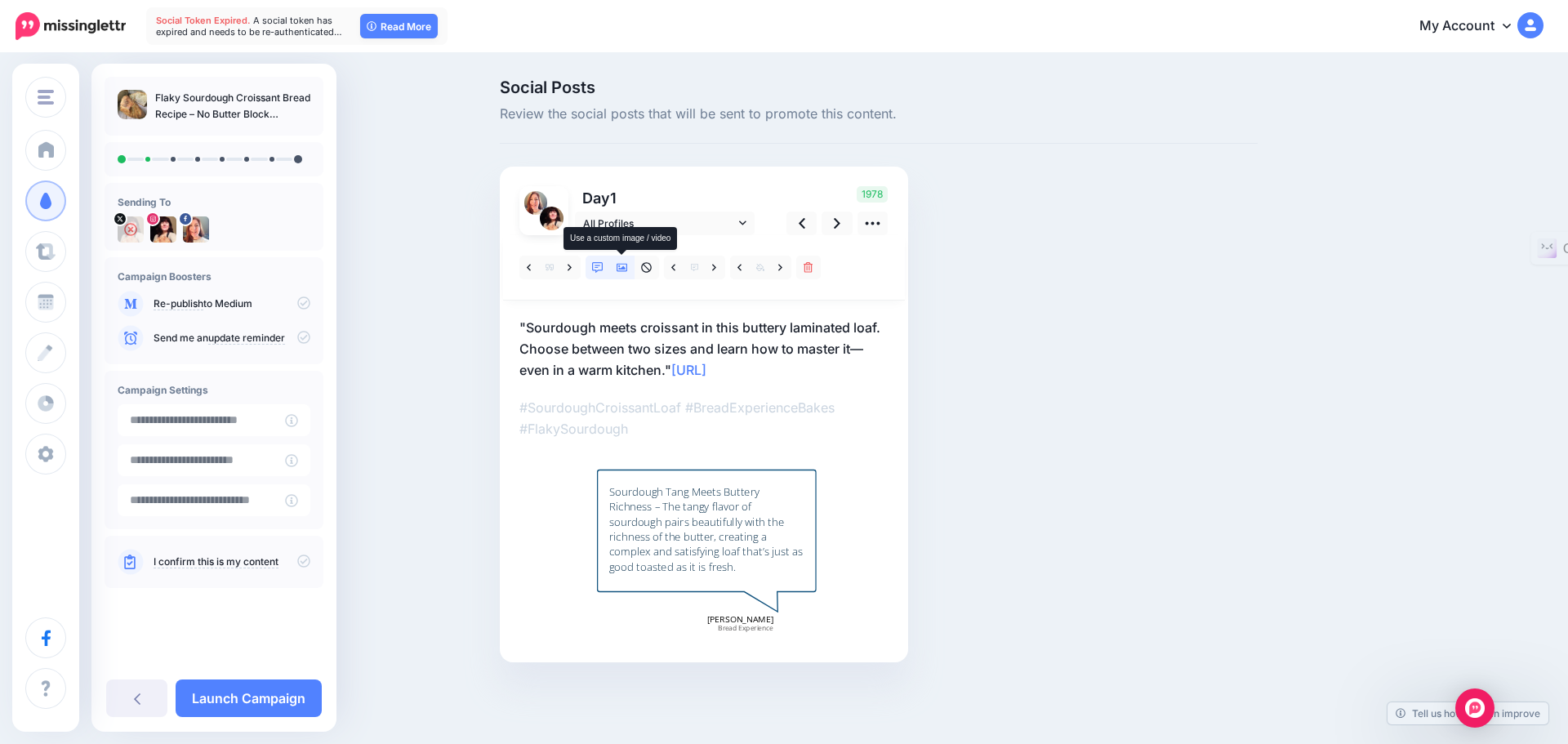
click at [623, 266] on icon at bounding box center [623, 267] width 11 height 8
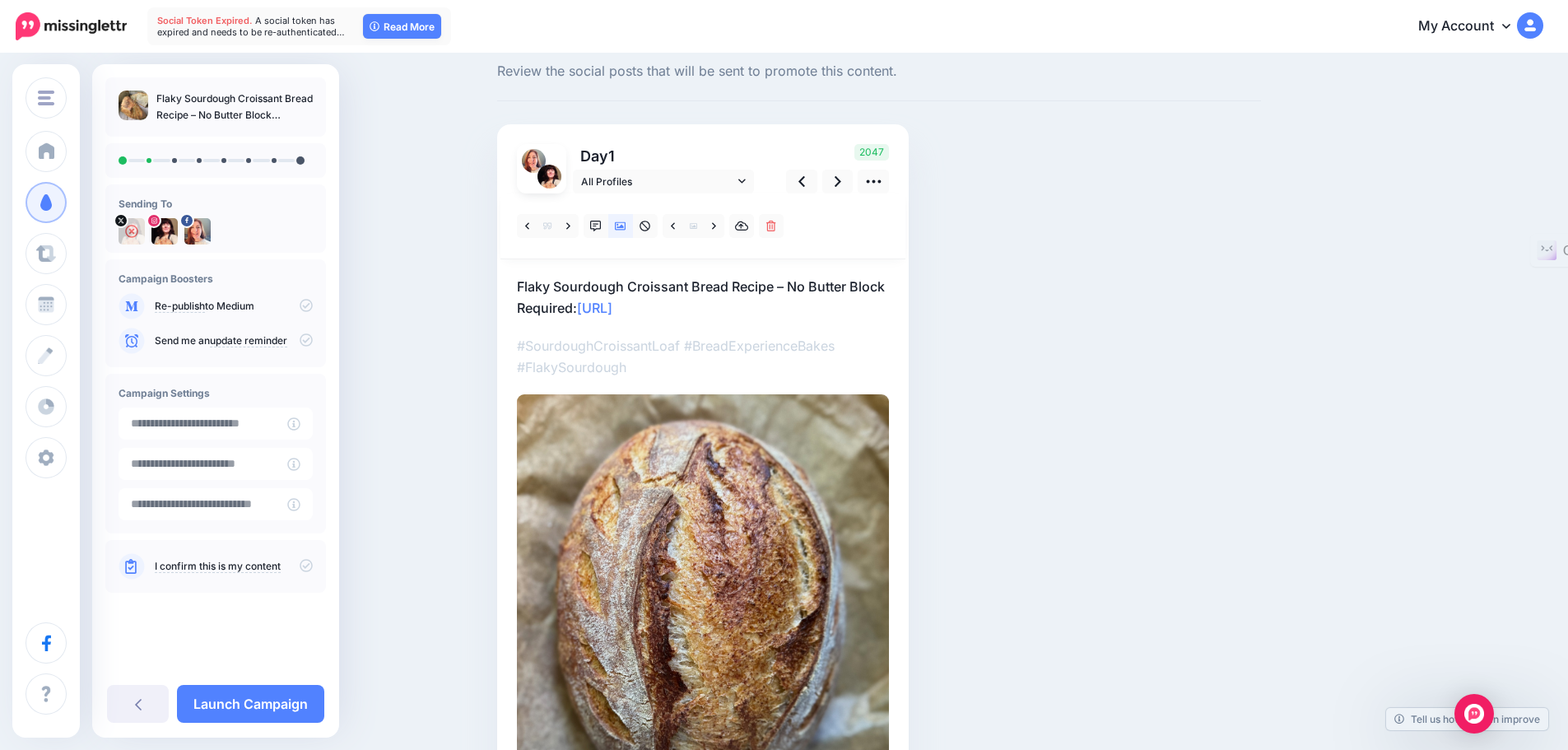
scroll to position [82, 0]
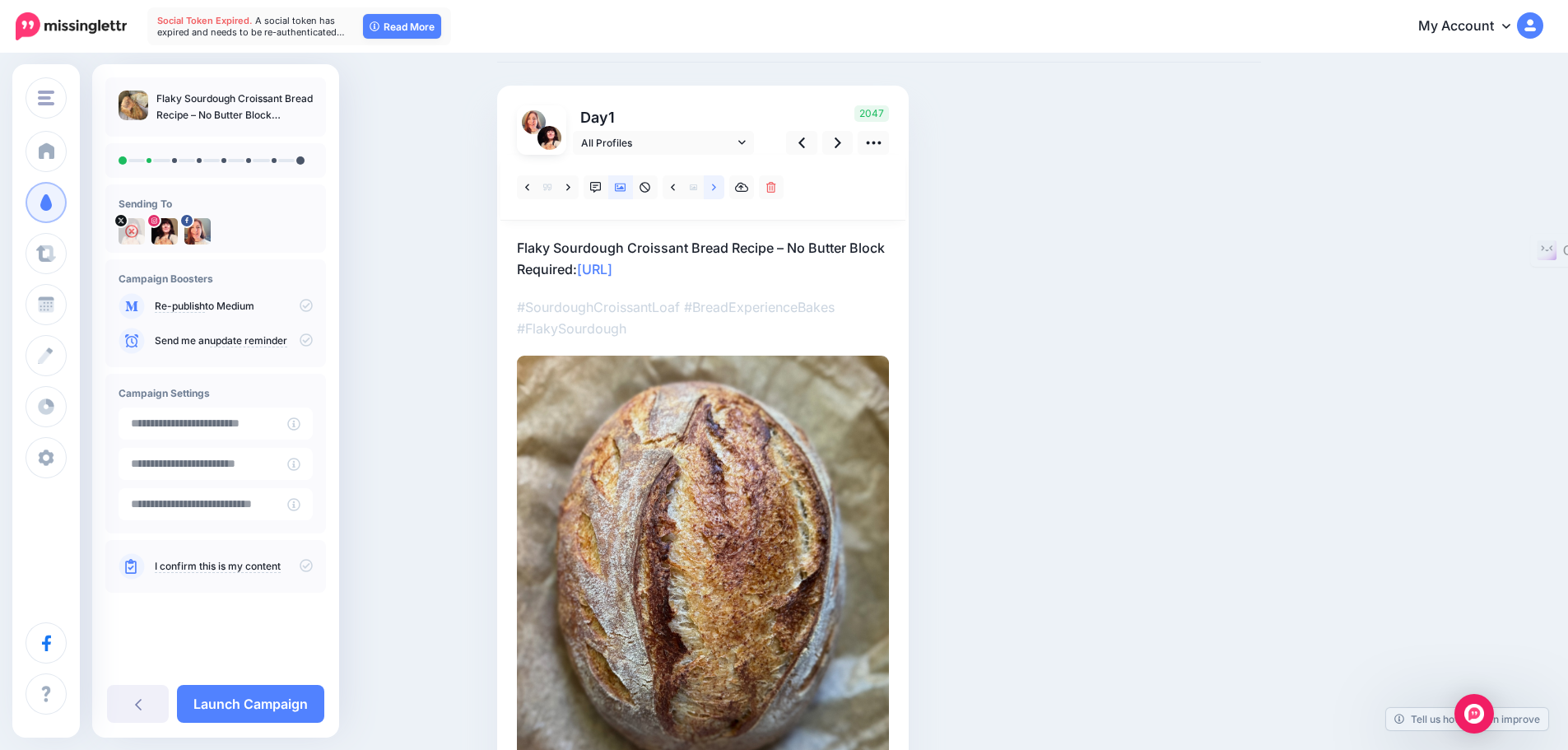
click at [716, 186] on icon at bounding box center [714, 186] width 4 height 7
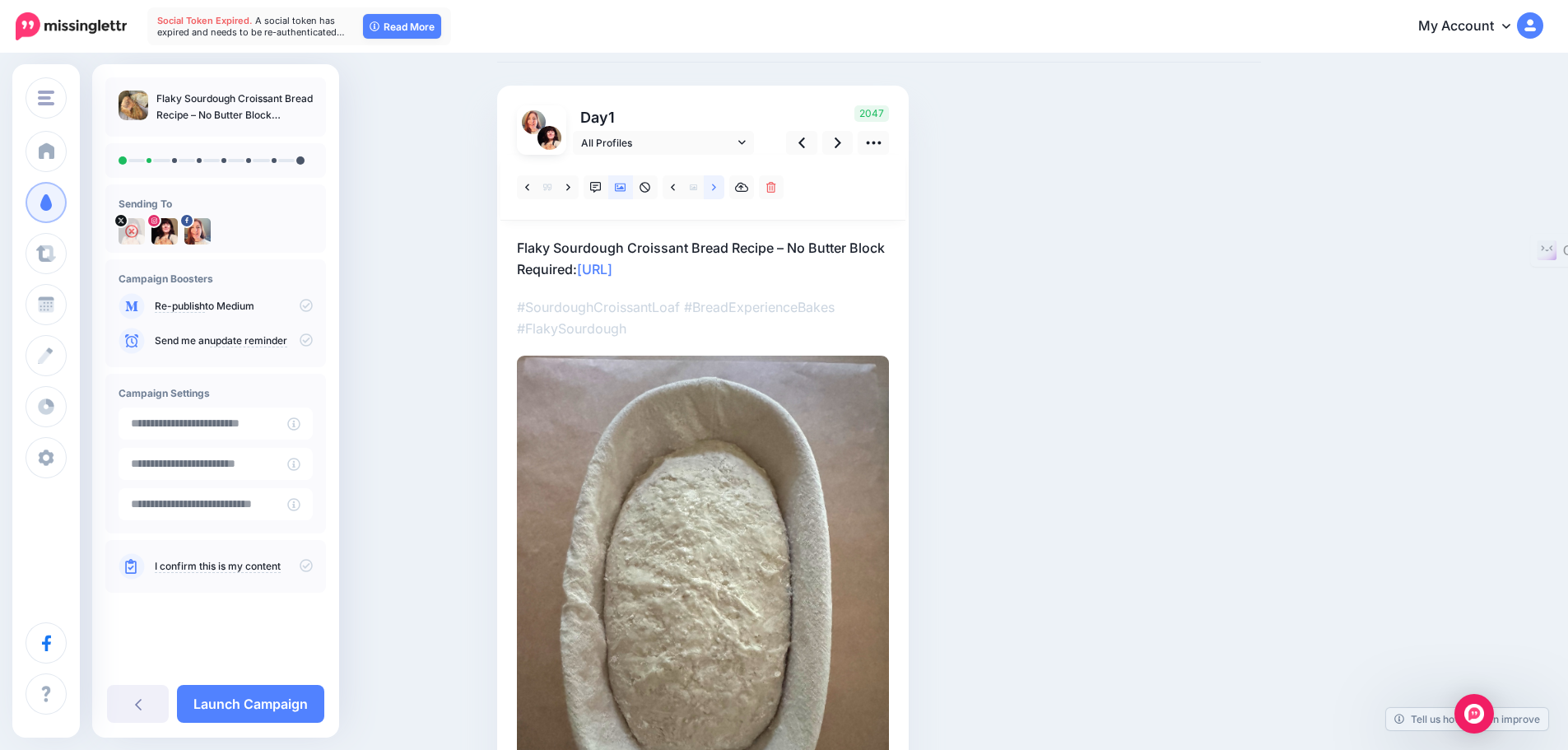
click at [717, 186] on link at bounding box center [714, 188] width 21 height 24
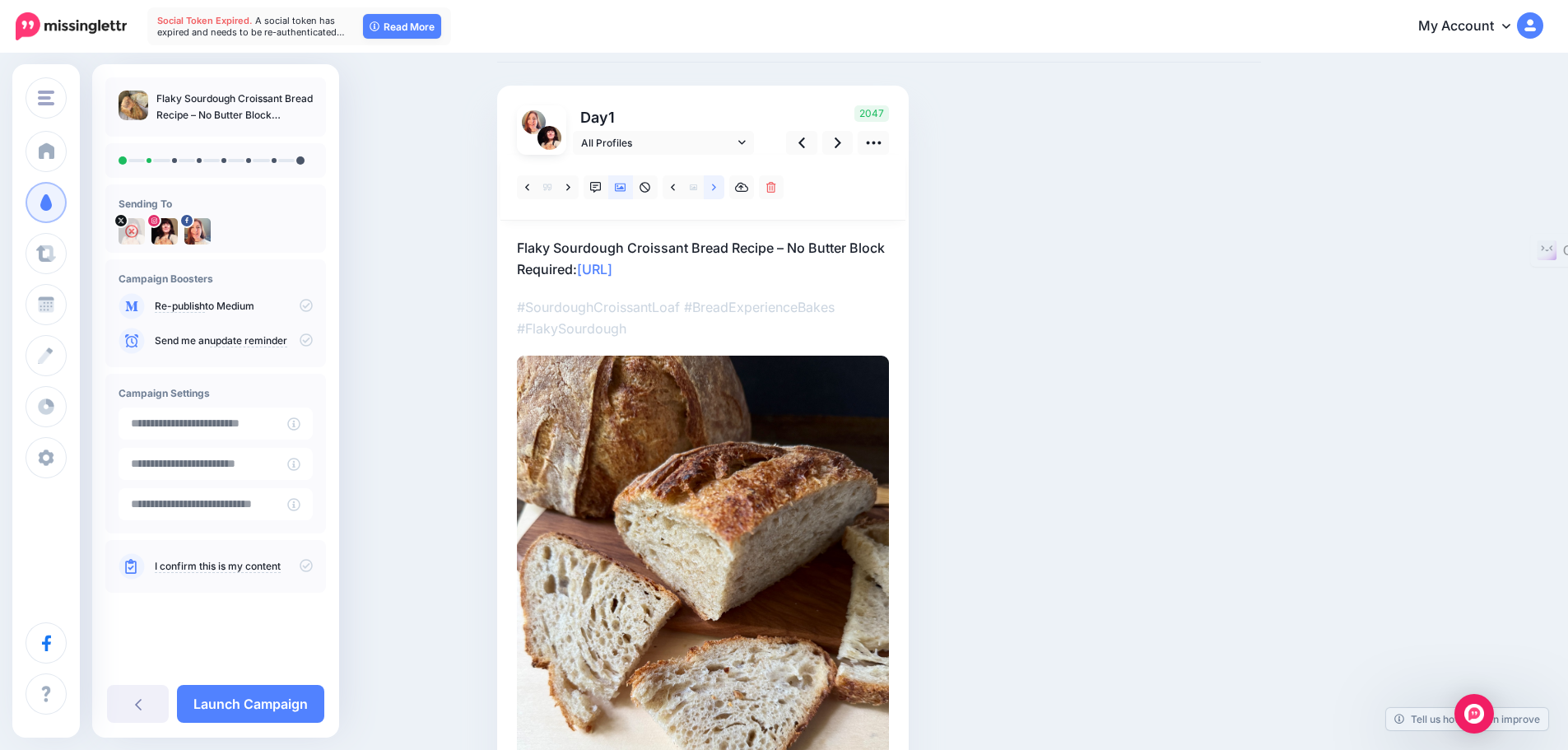
click at [716, 186] on icon at bounding box center [714, 188] width 4 height 11
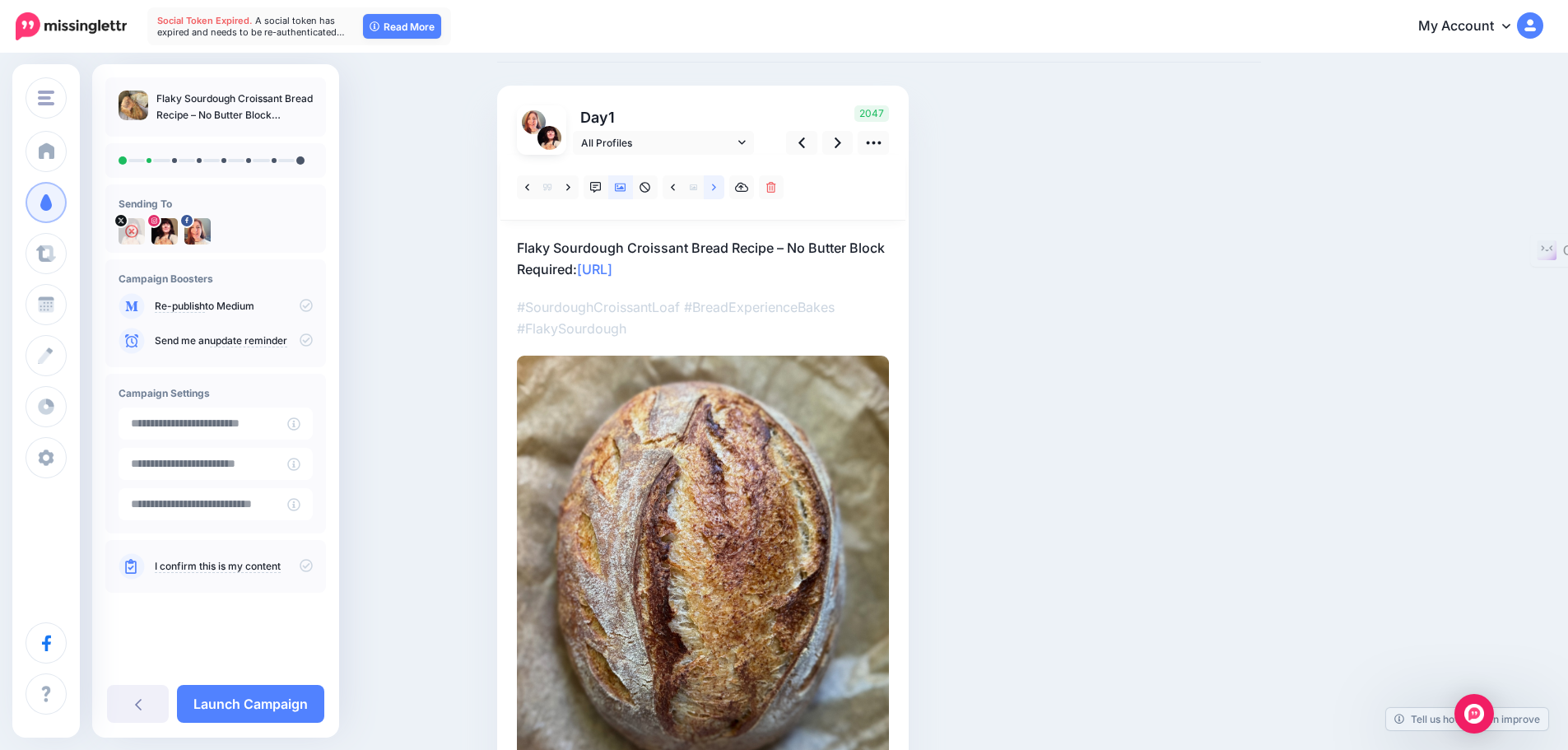
click at [716, 186] on icon at bounding box center [714, 188] width 4 height 11
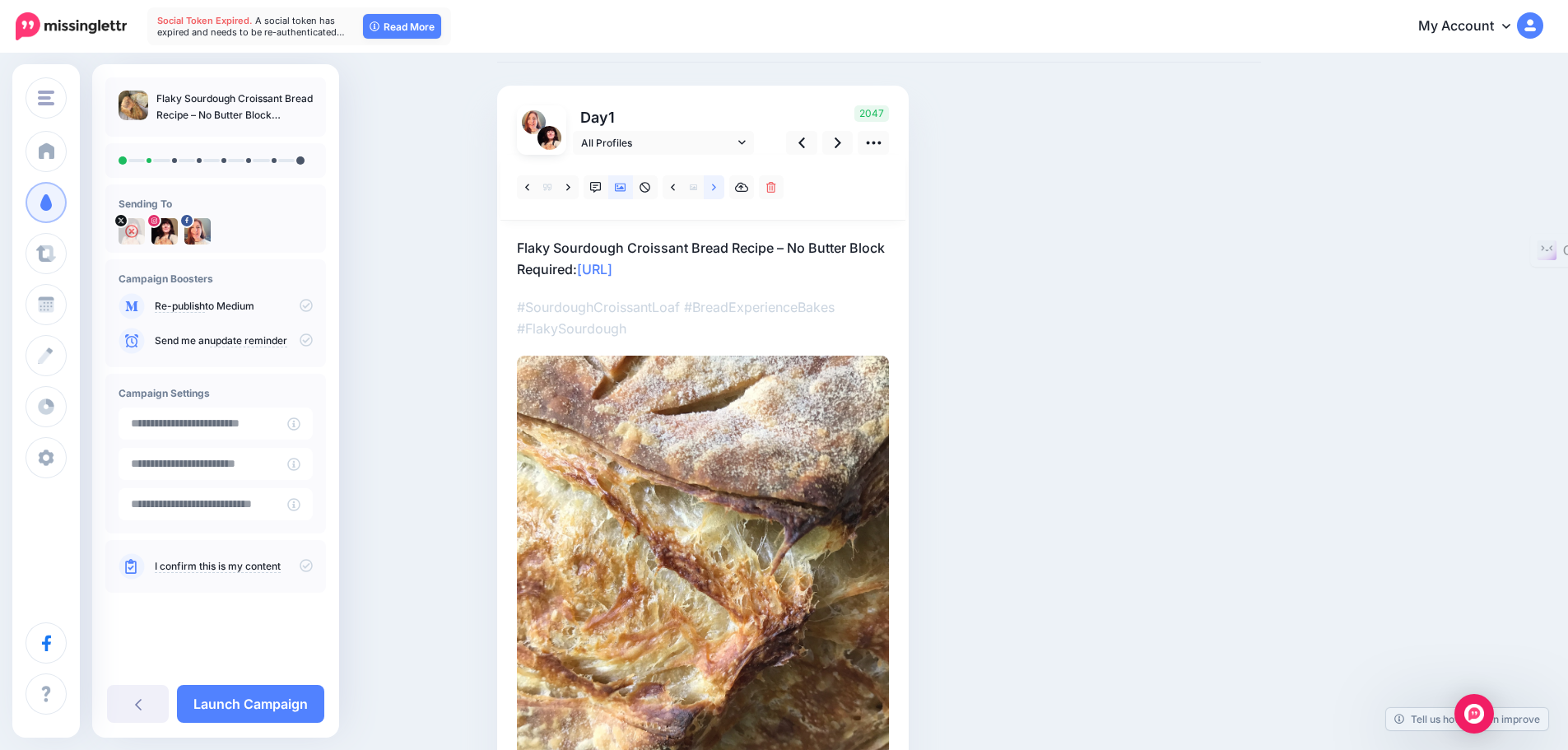
click at [716, 187] on icon at bounding box center [714, 188] width 4 height 11
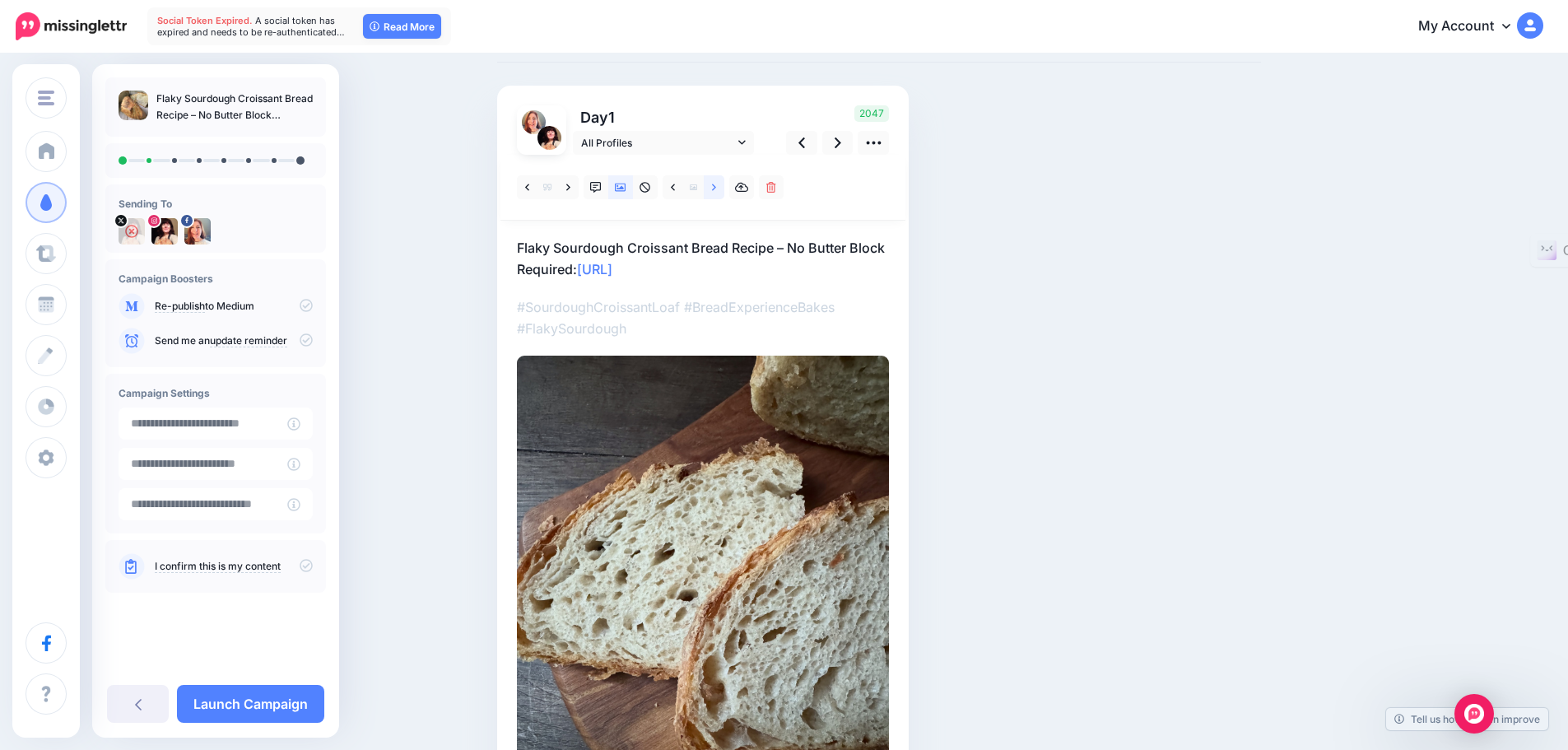
click at [716, 189] on icon at bounding box center [714, 188] width 4 height 11
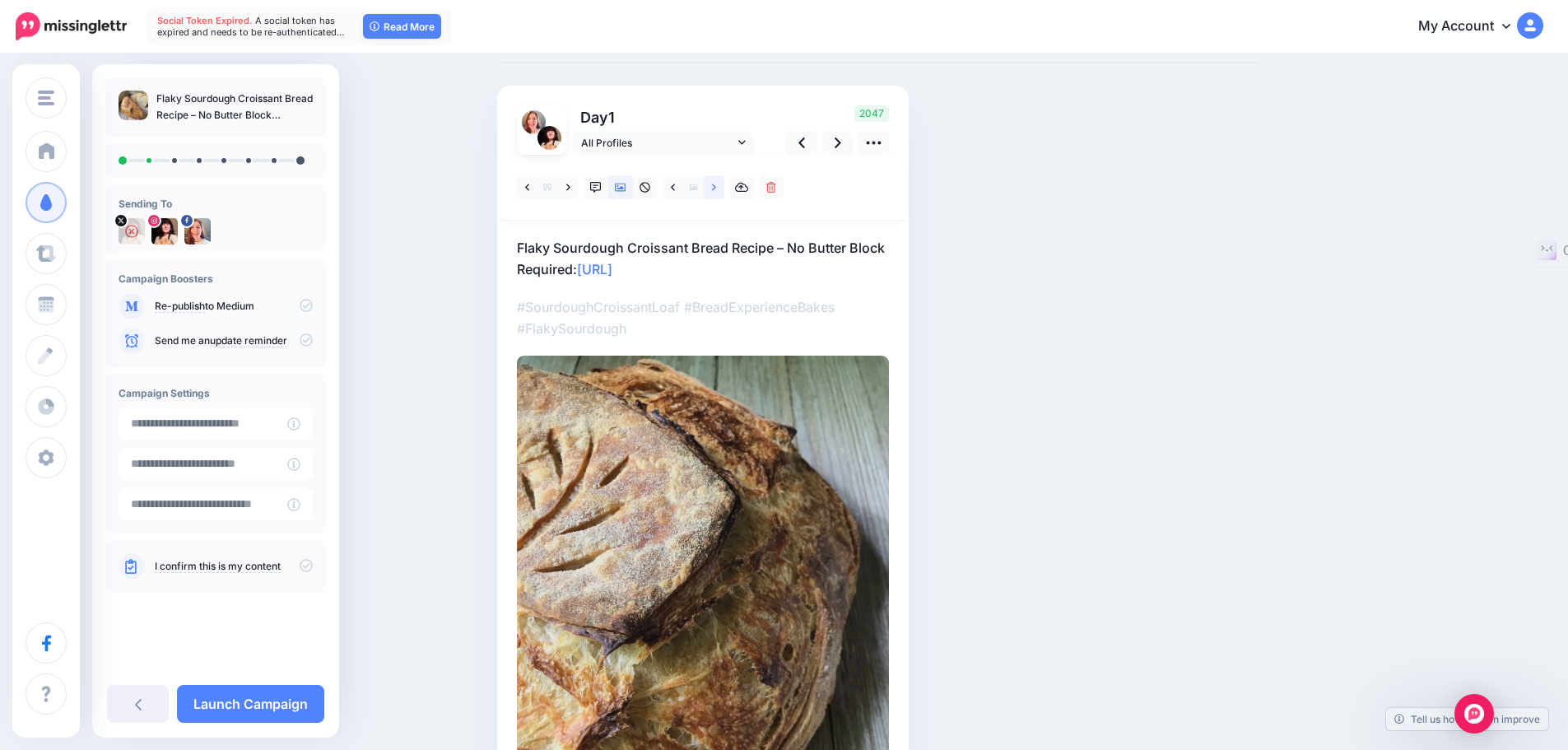
scroll to position [165, 0]
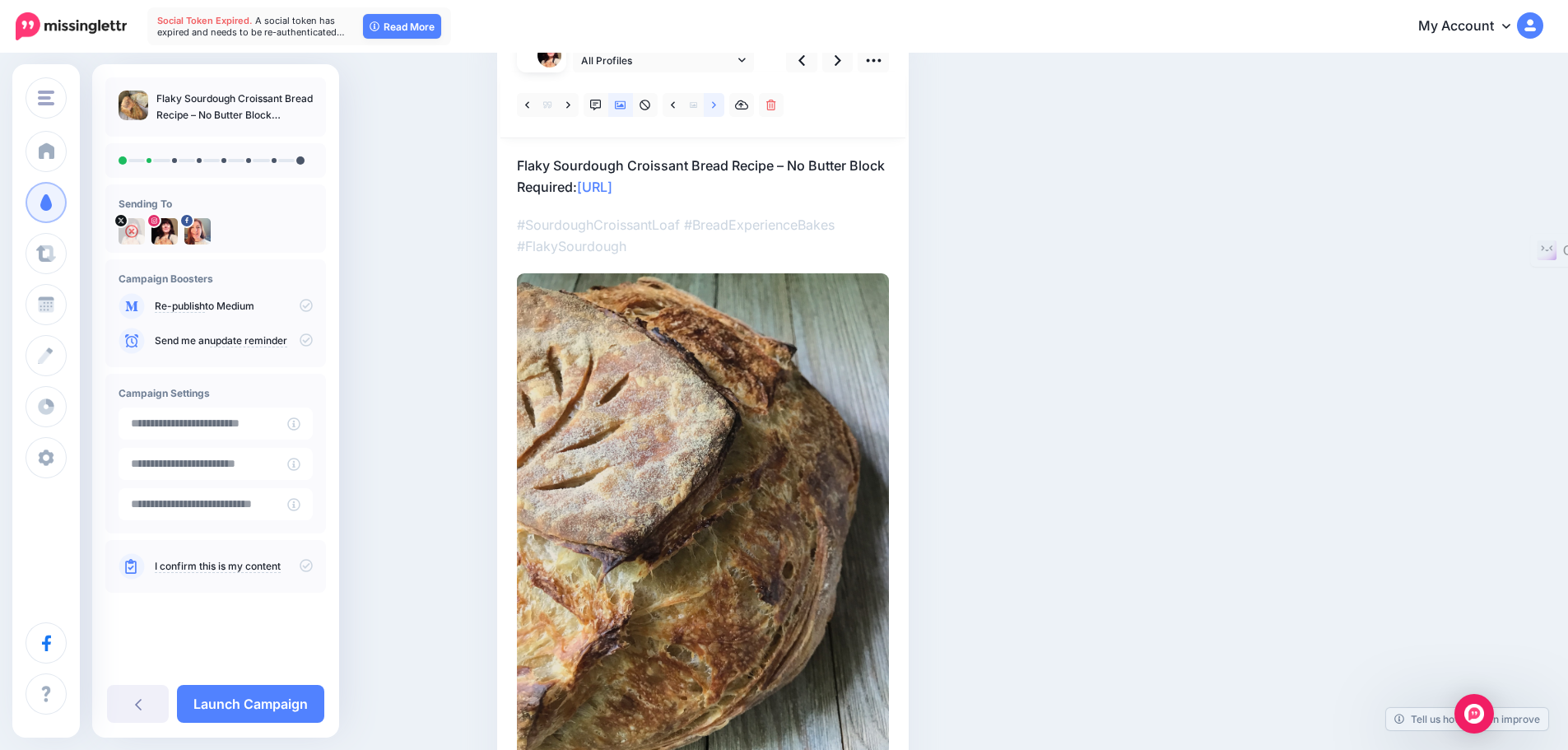
click at [716, 104] on icon at bounding box center [714, 106] width 4 height 11
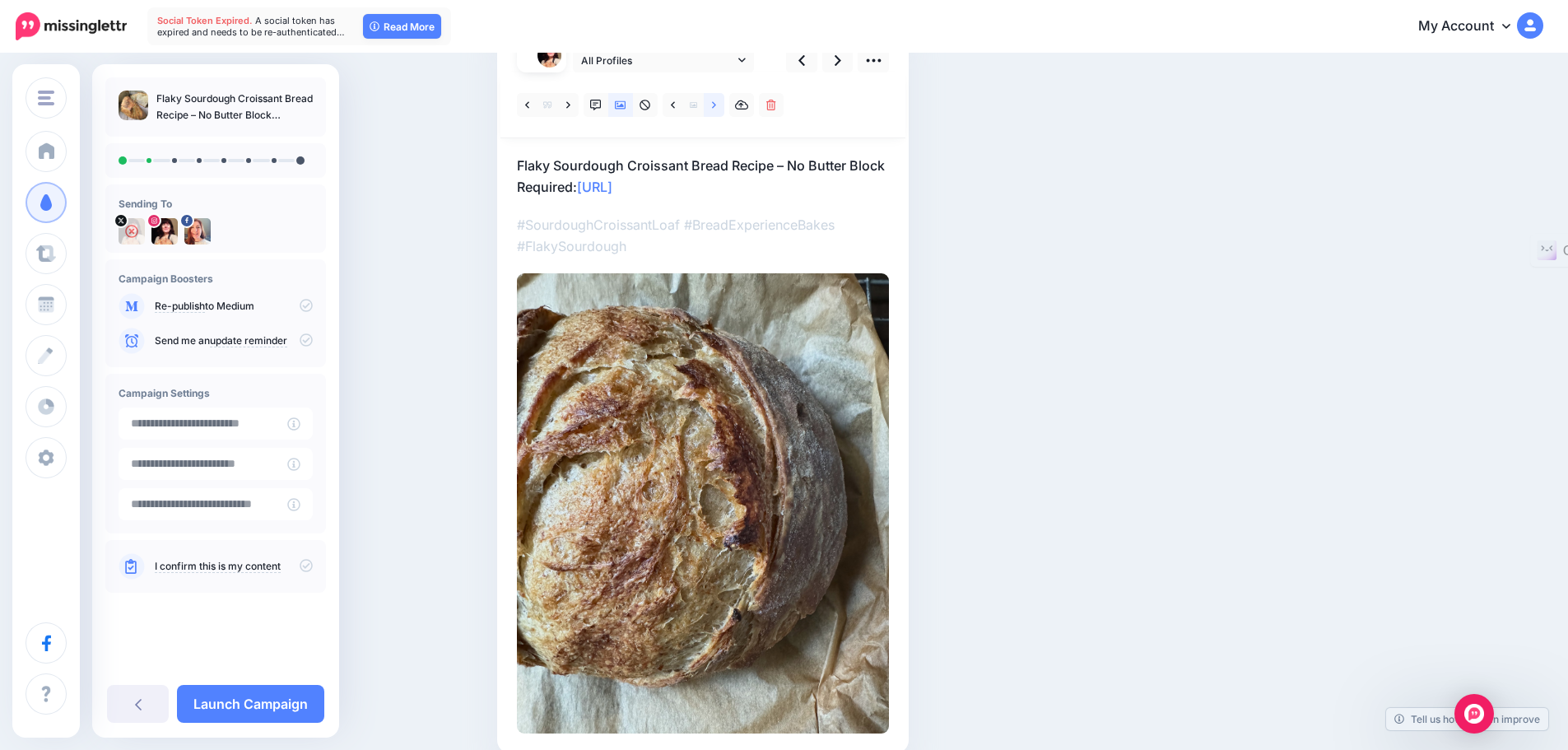
click at [716, 104] on icon at bounding box center [714, 106] width 4 height 11
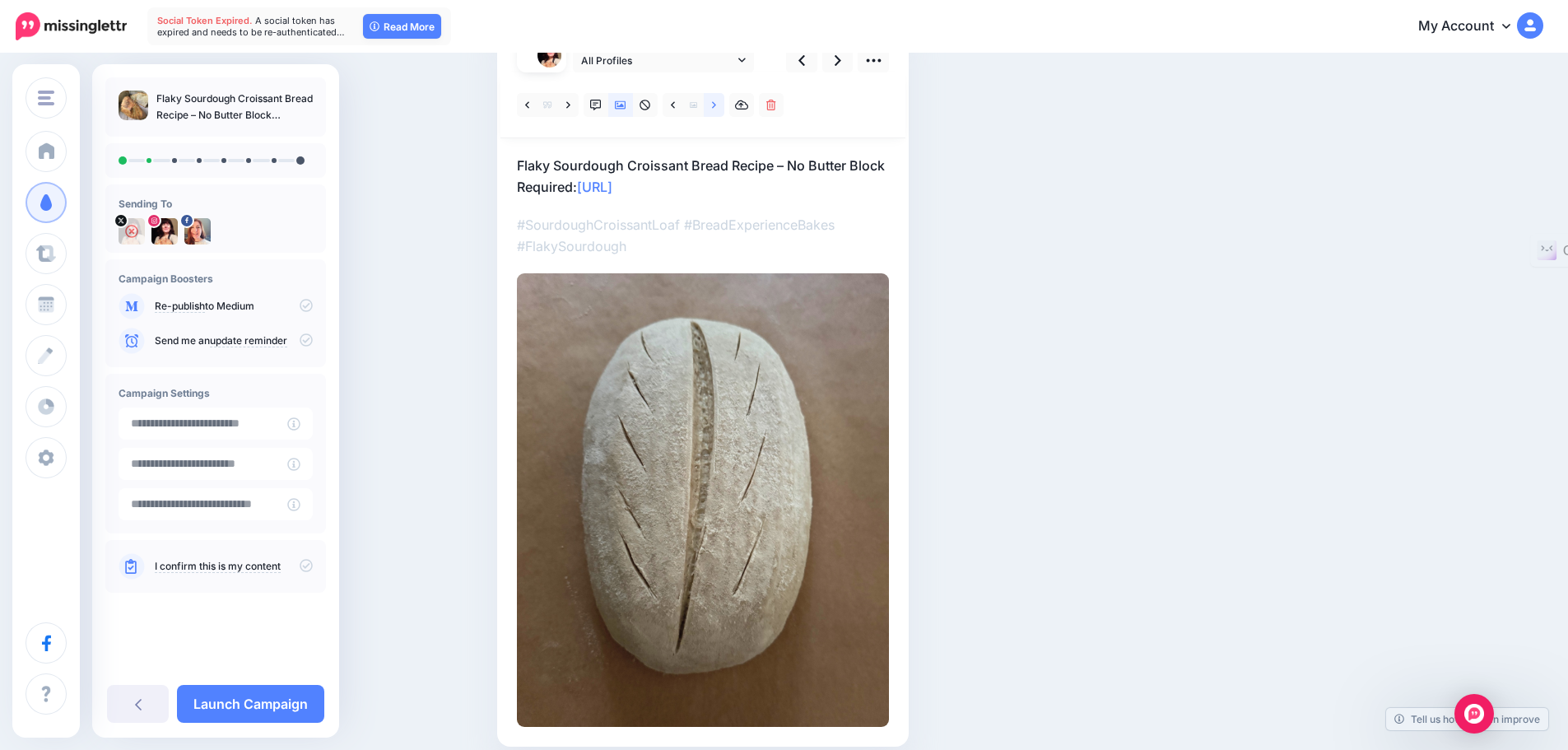
click at [714, 103] on link at bounding box center [714, 105] width 21 height 24
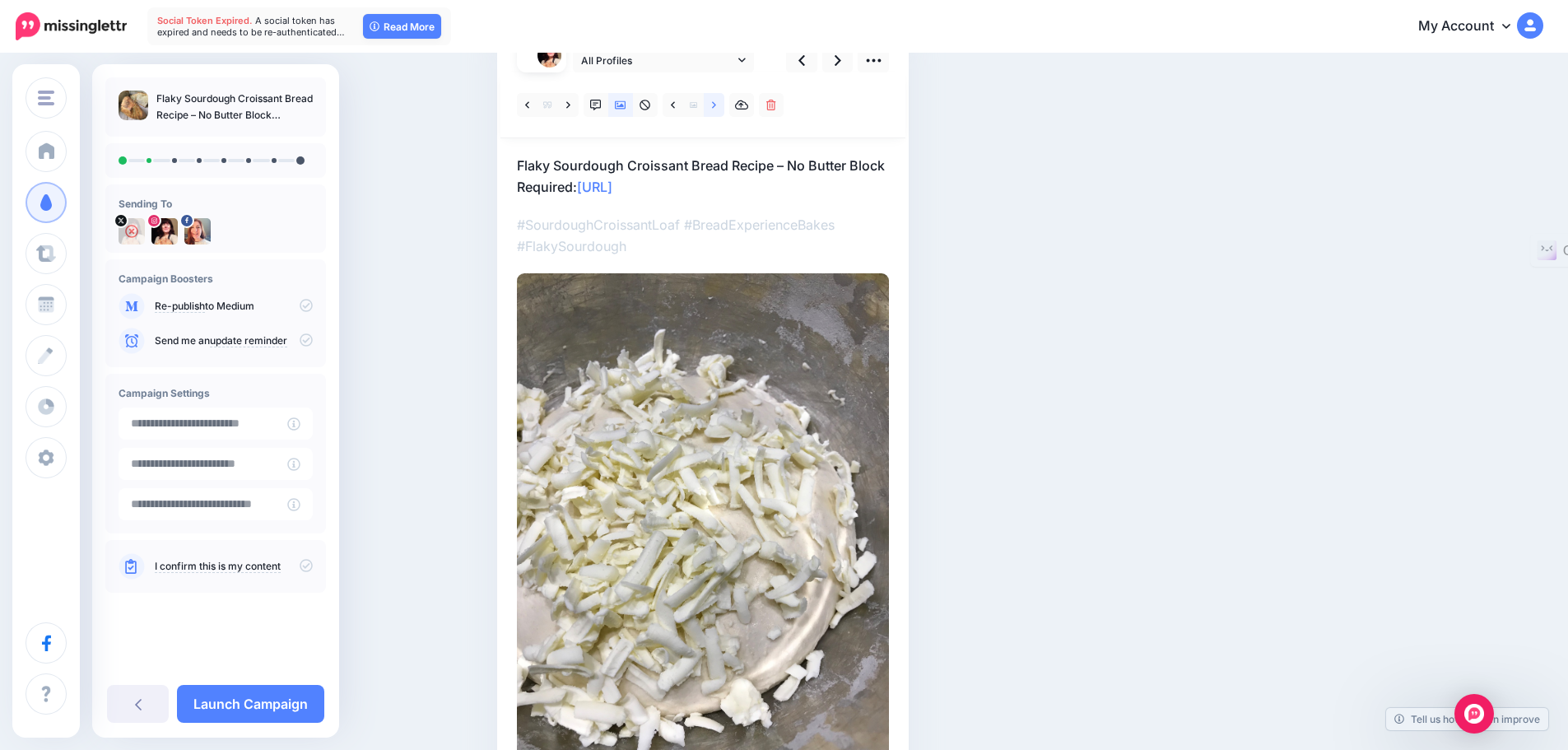
click at [716, 101] on icon at bounding box center [714, 106] width 4 height 11
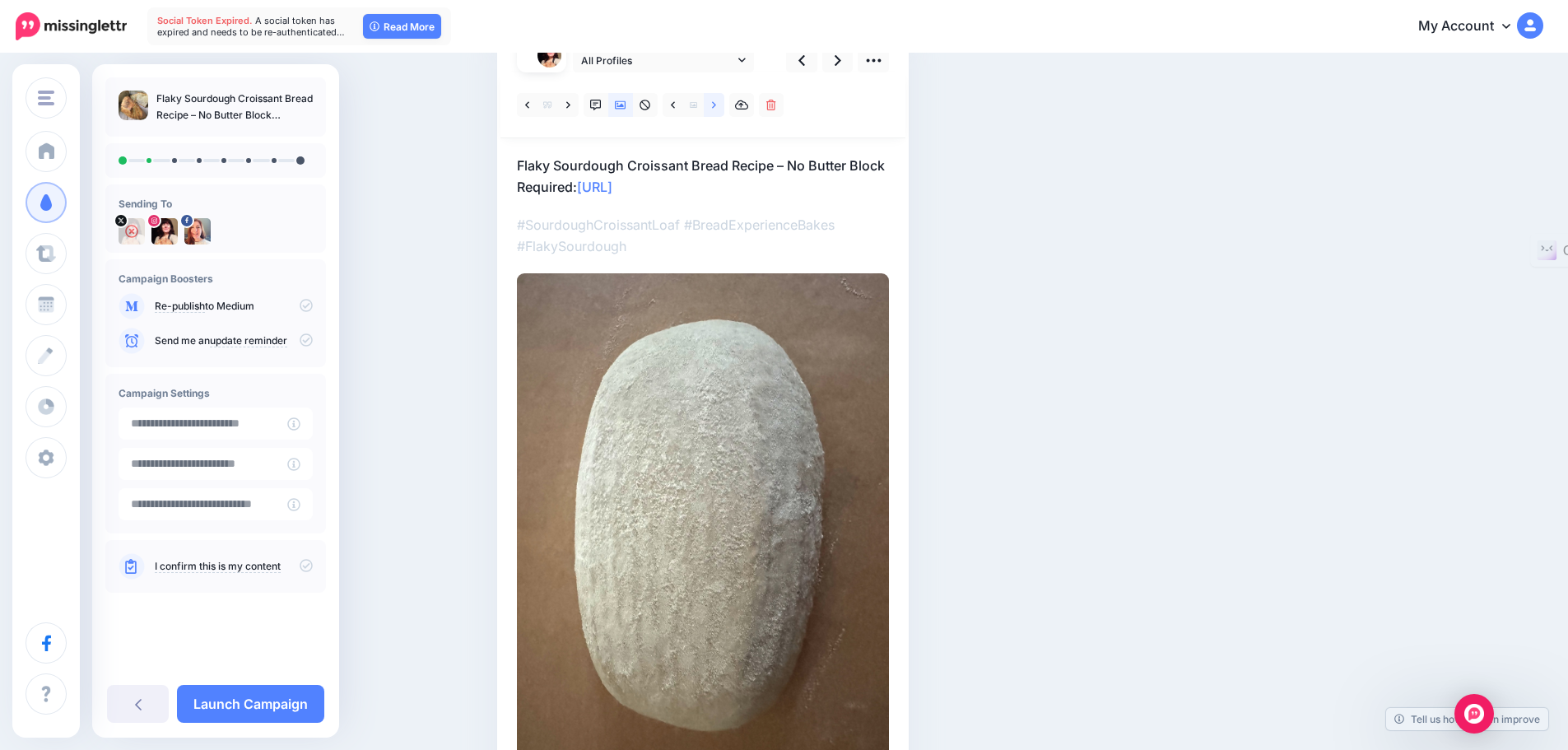
click at [716, 104] on icon at bounding box center [714, 106] width 4 height 11
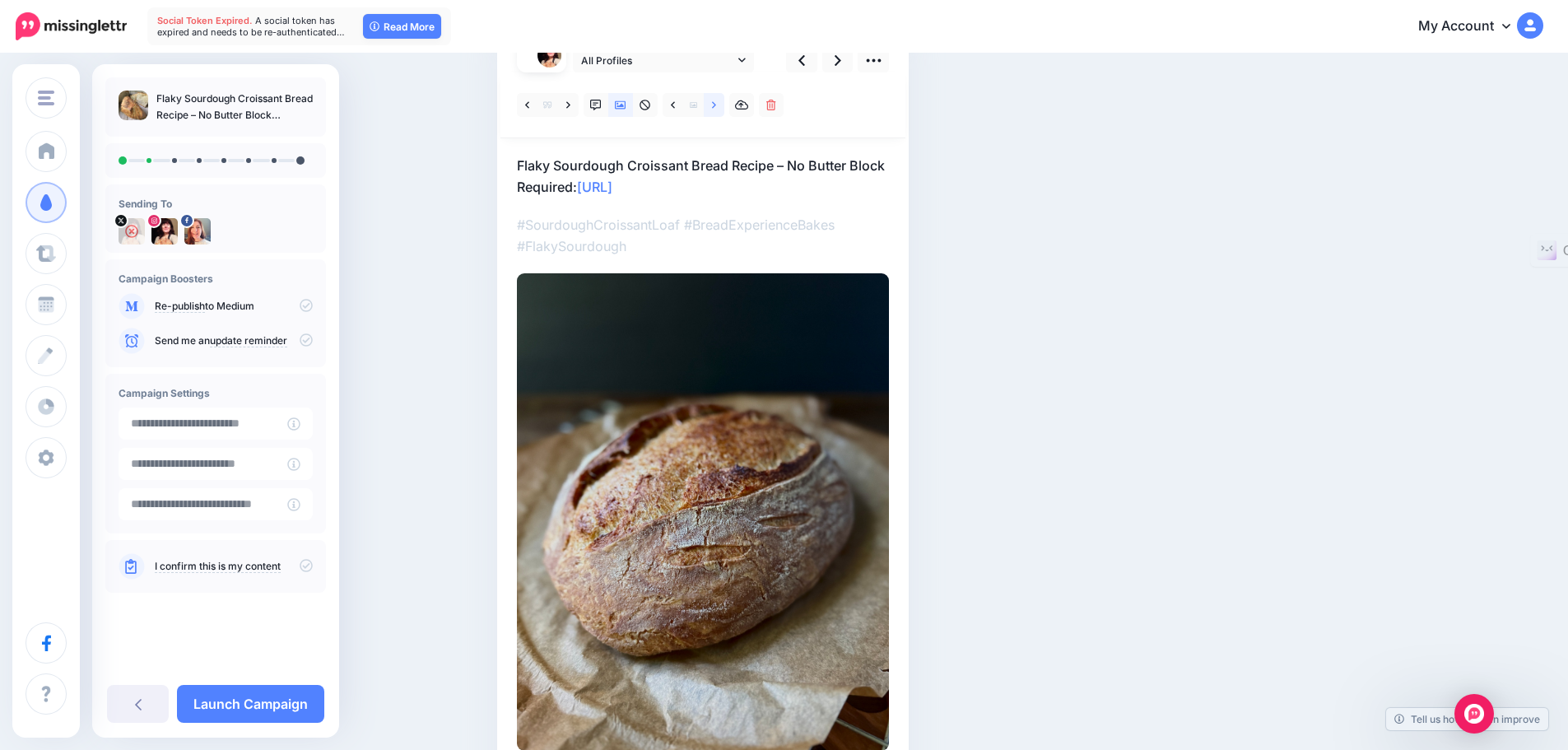
click at [716, 105] on icon at bounding box center [714, 104] width 4 height 7
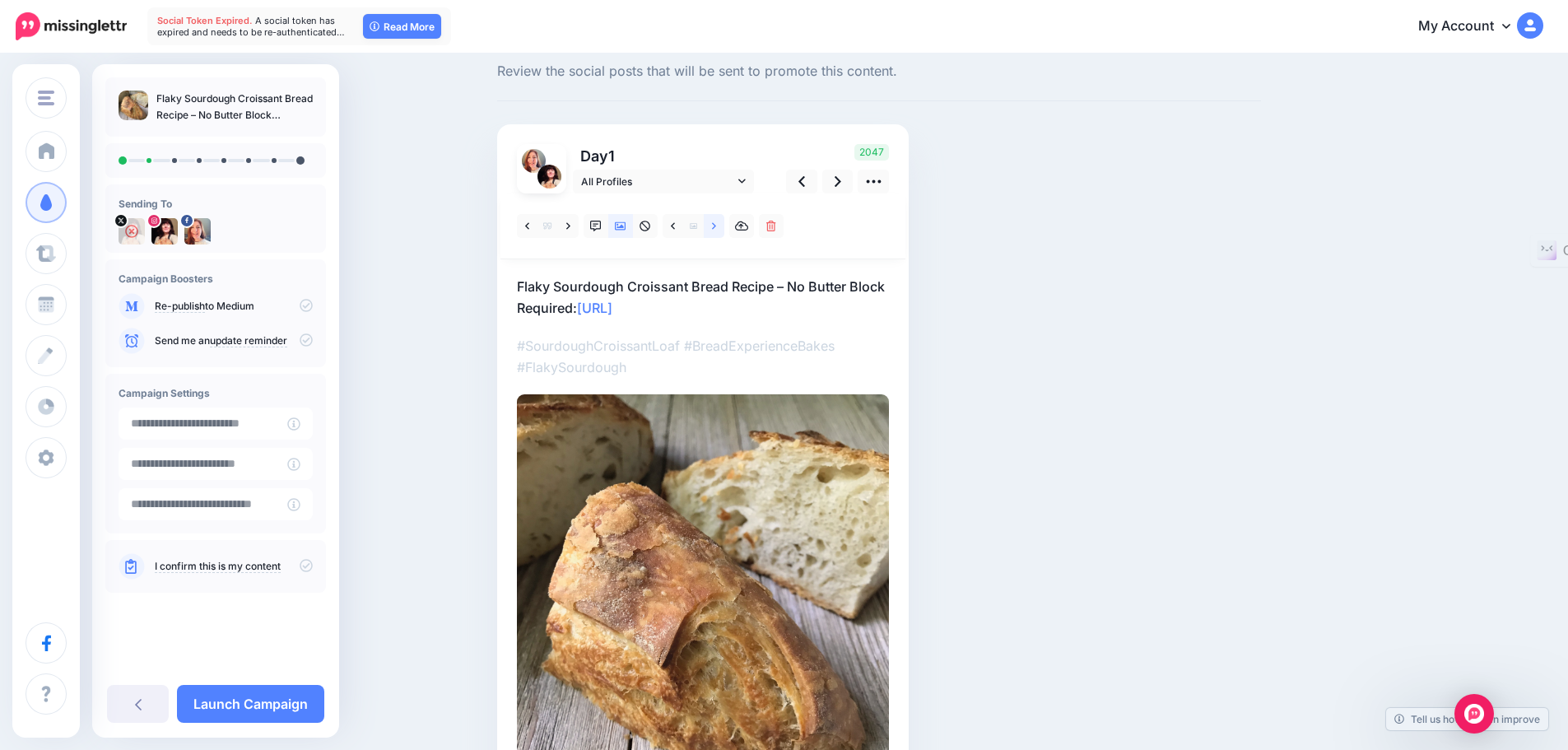
scroll to position [0, 0]
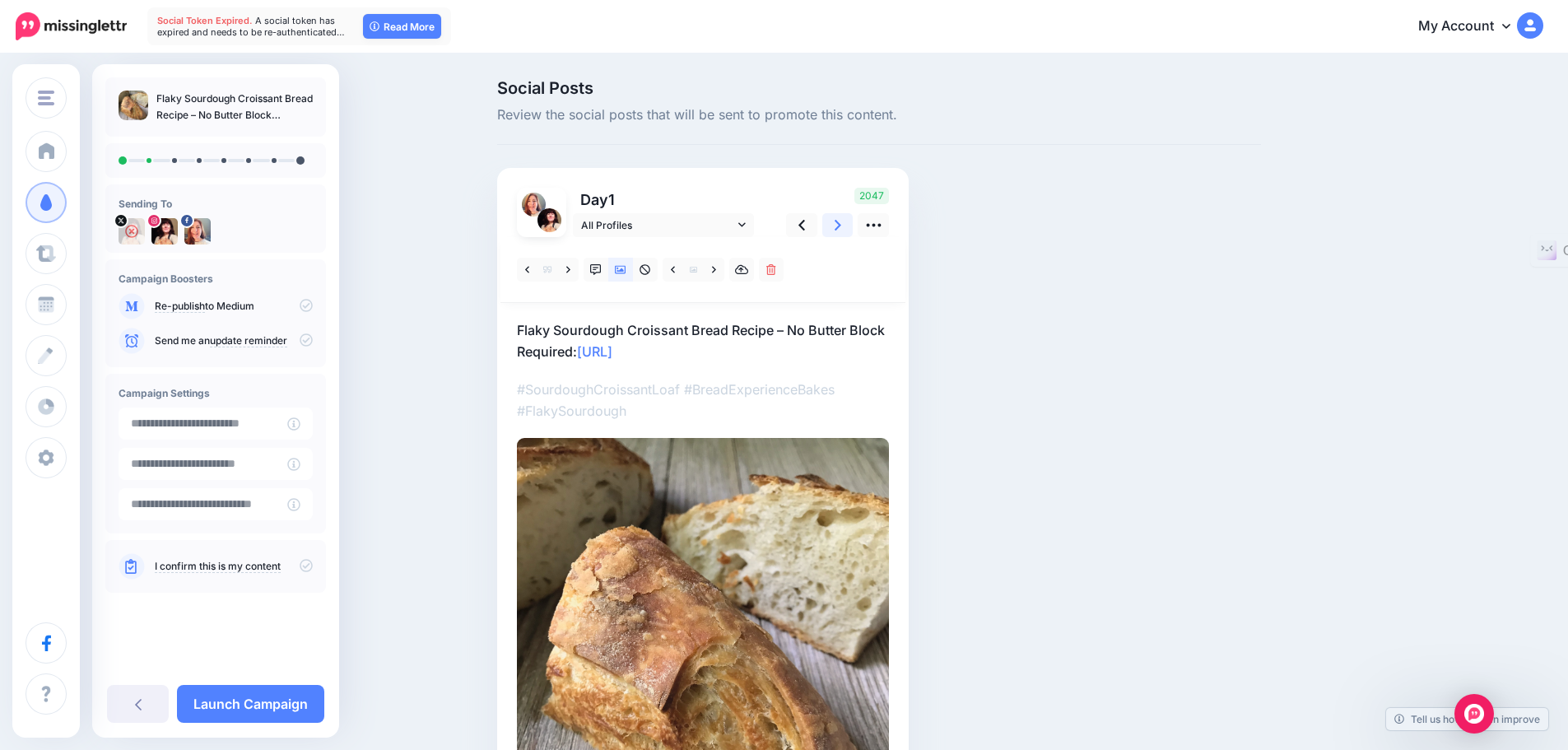
click at [842, 224] on icon at bounding box center [838, 225] width 7 height 17
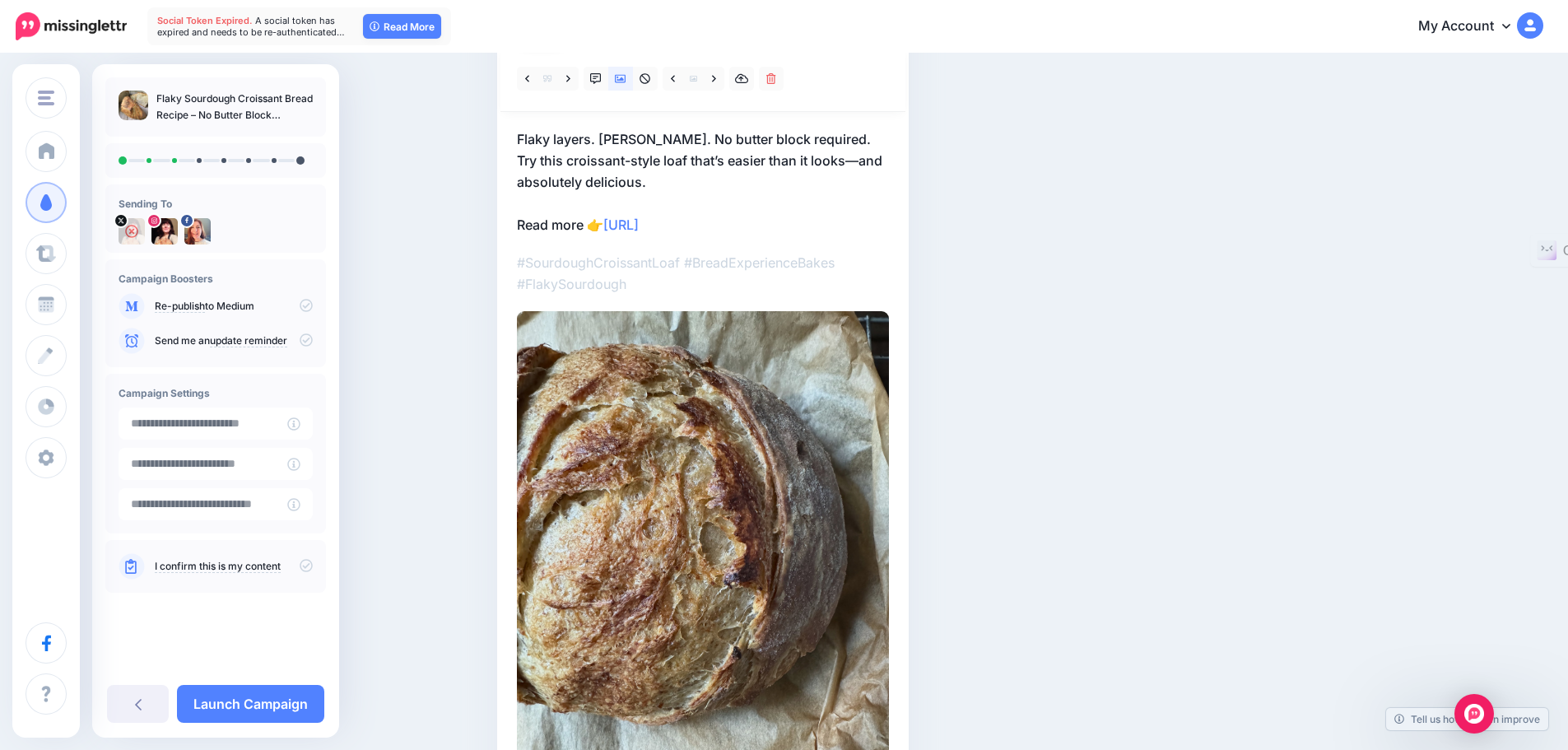
scroll to position [82, 0]
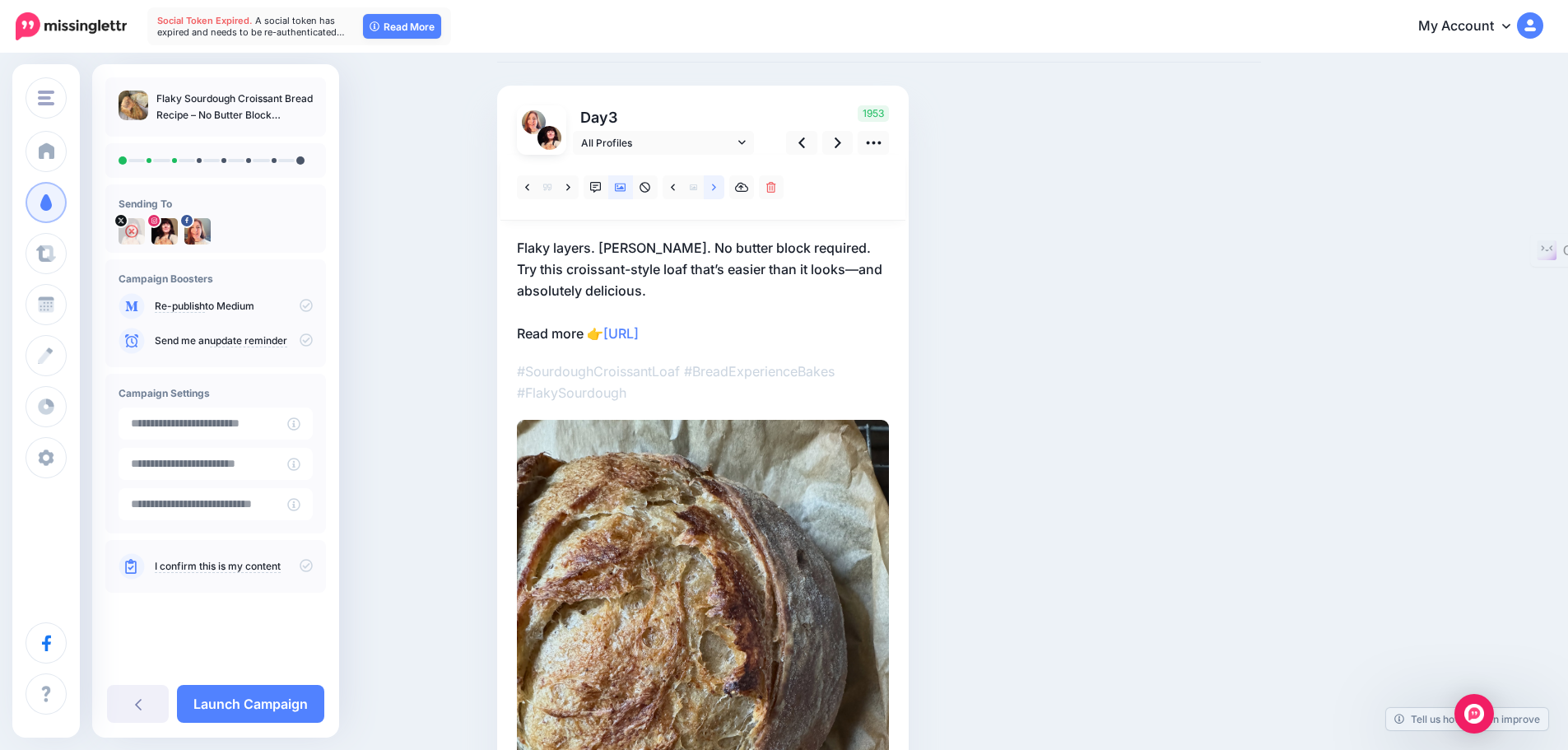
click at [716, 188] on icon at bounding box center [714, 186] width 4 height 7
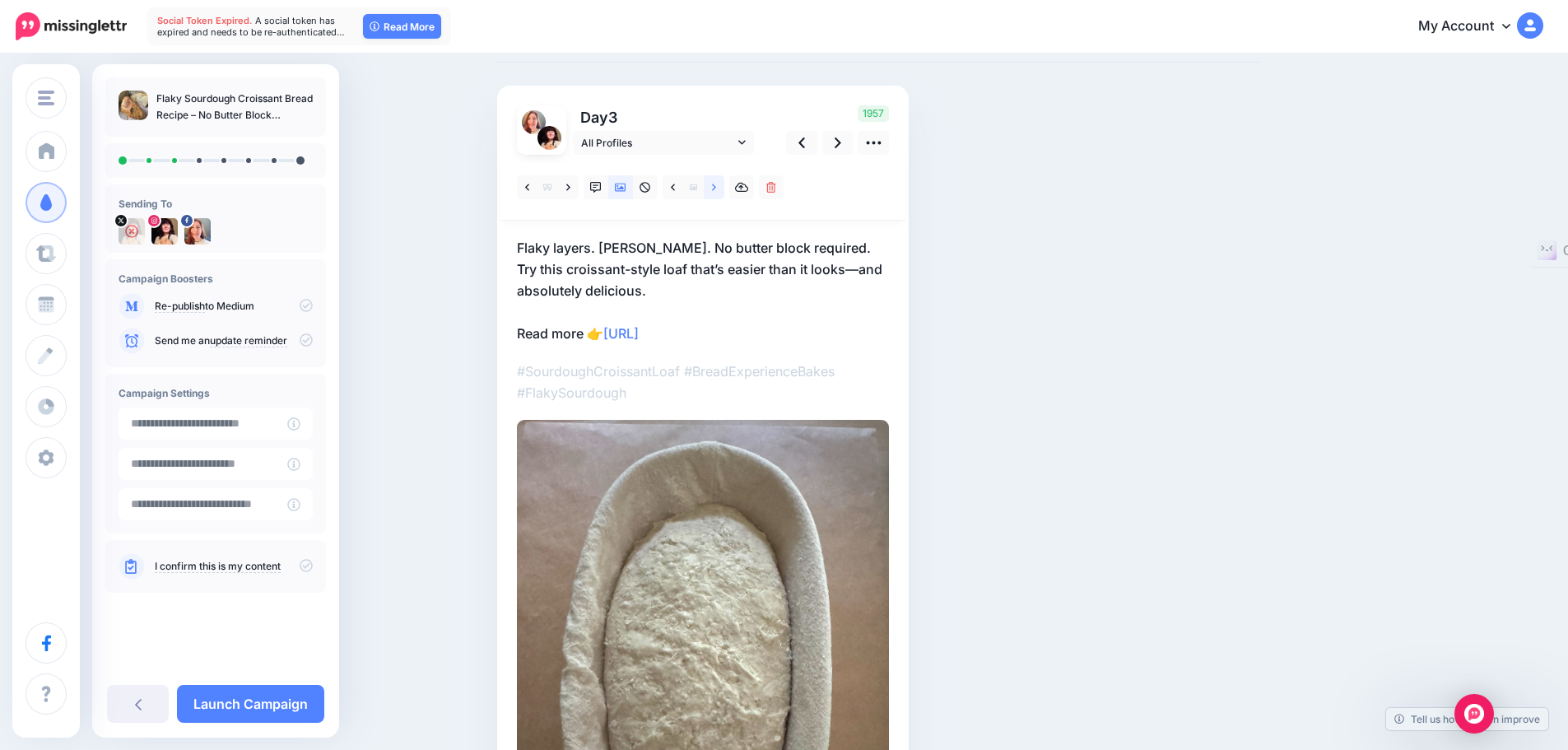
click at [716, 190] on link at bounding box center [714, 188] width 21 height 24
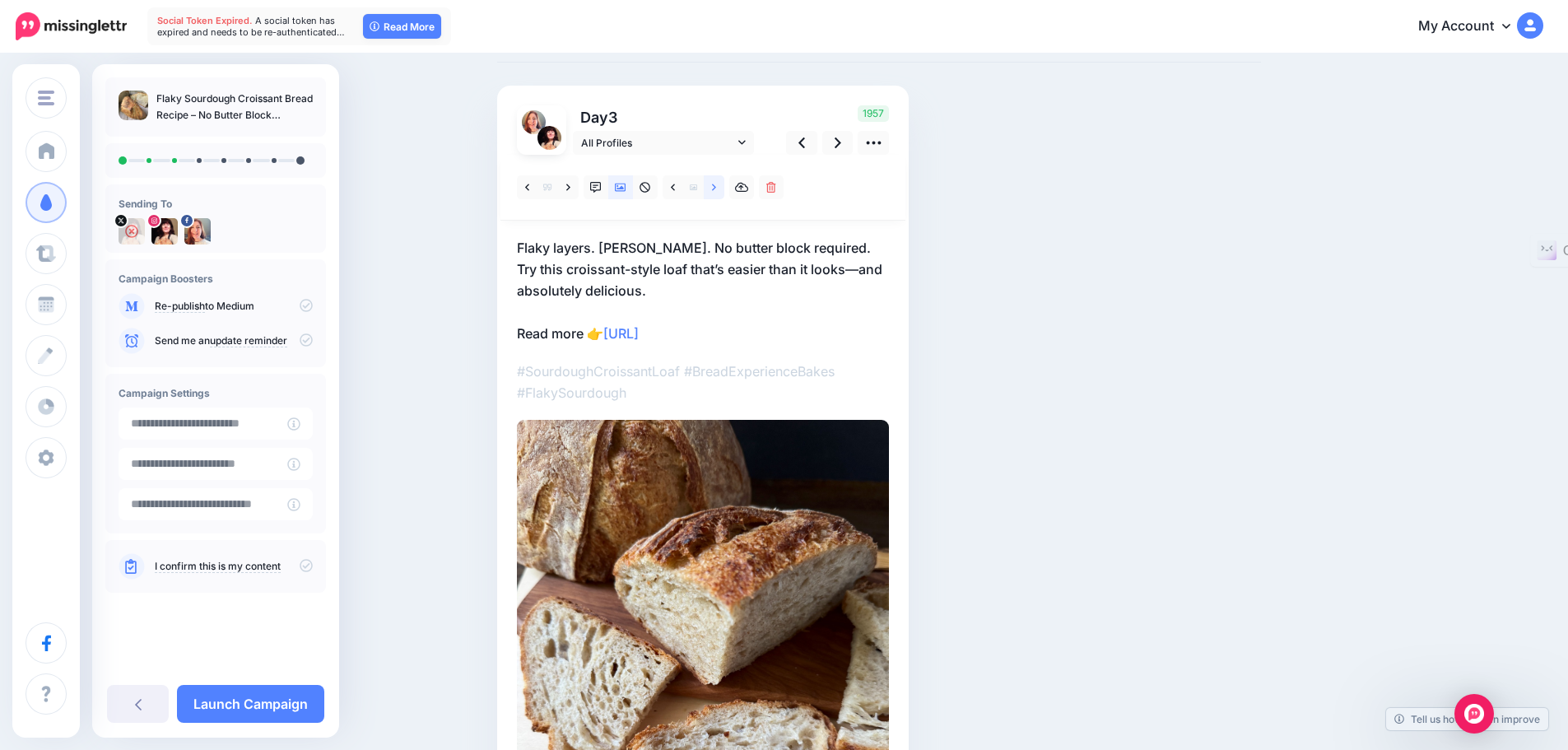
click at [717, 190] on link at bounding box center [714, 188] width 21 height 24
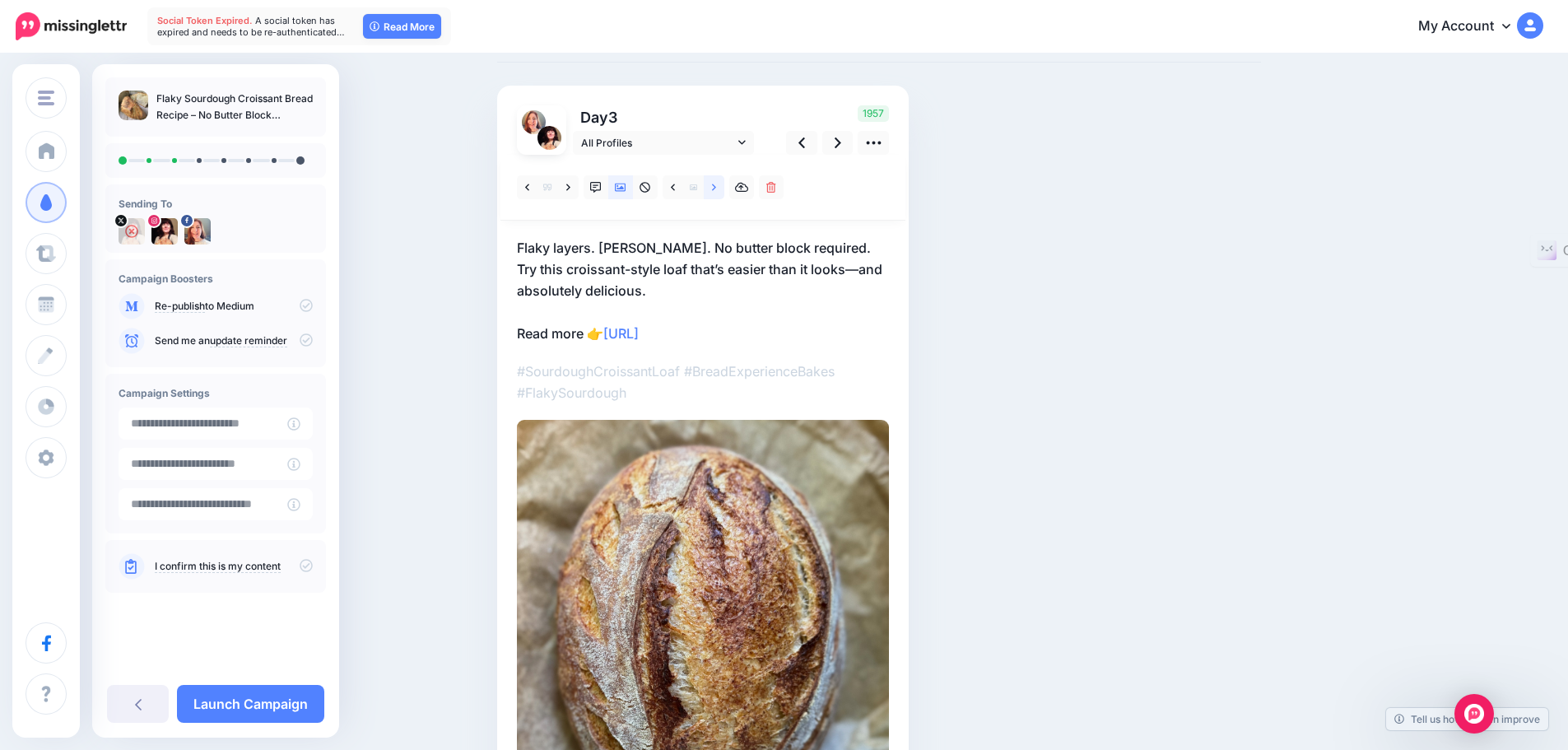
click at [716, 188] on icon at bounding box center [714, 188] width 4 height 11
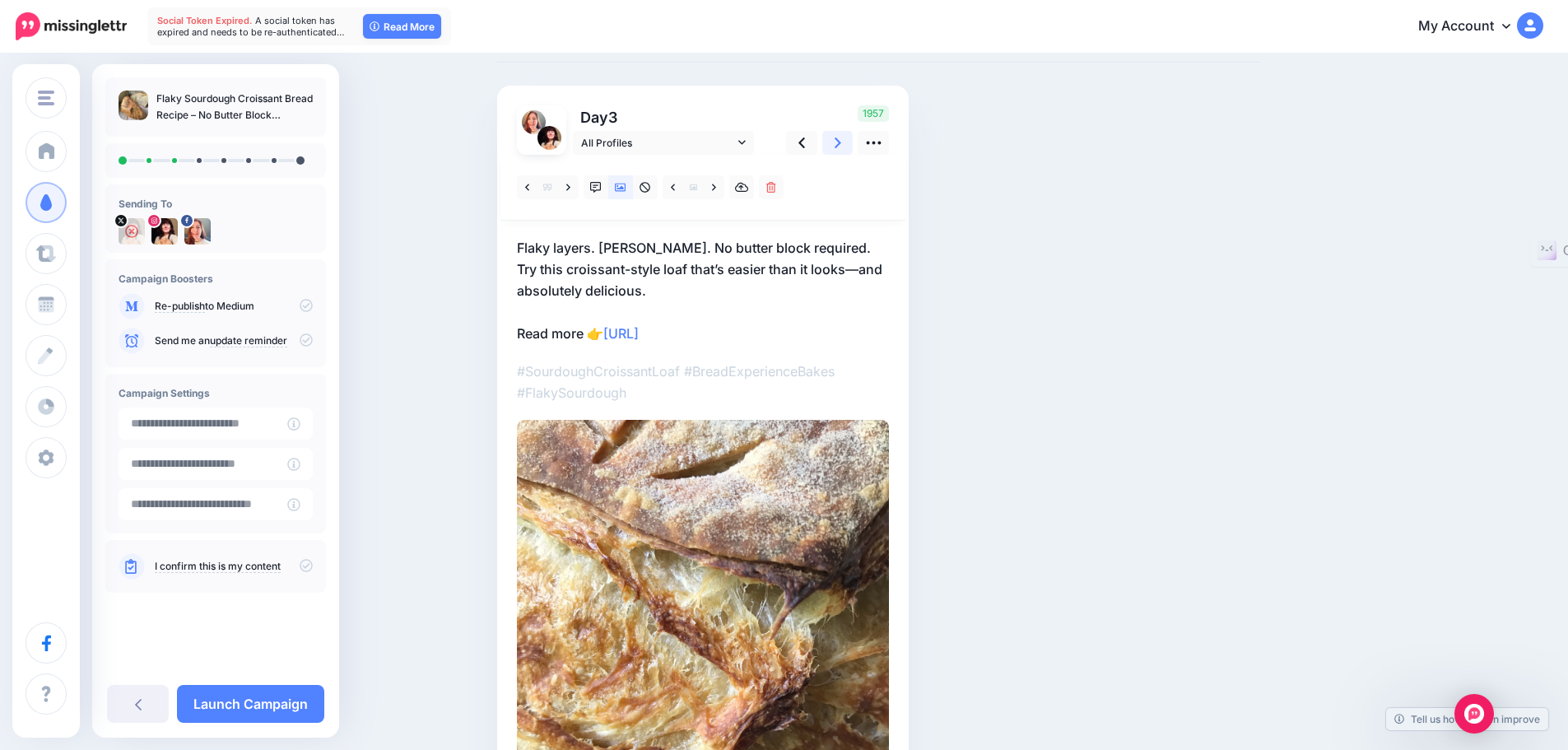
click at [842, 141] on icon at bounding box center [838, 143] width 7 height 17
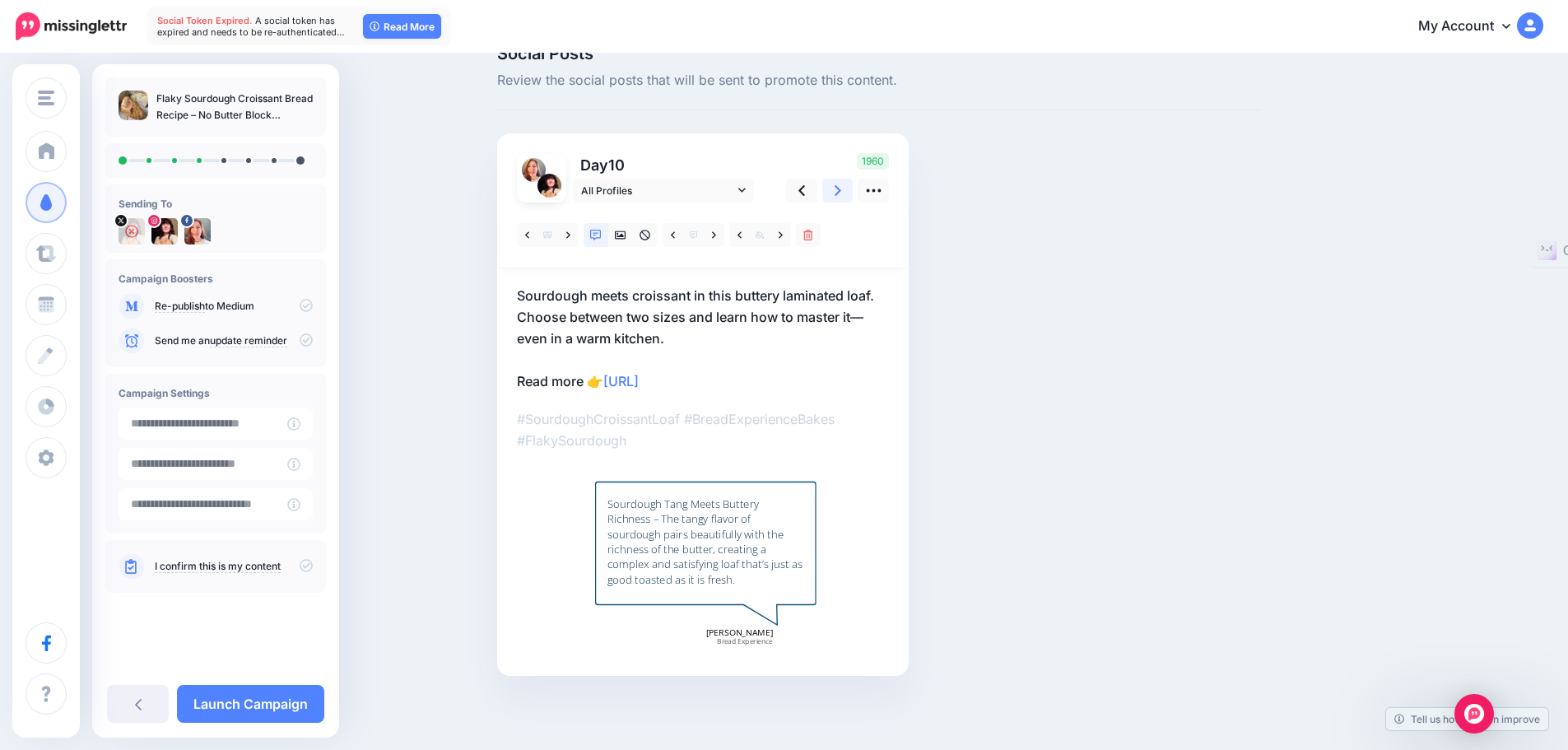
scroll to position [35, 0]
click at [570, 236] on icon at bounding box center [568, 236] width 4 height 11
click at [570, 231] on icon at bounding box center [568, 236] width 4 height 11
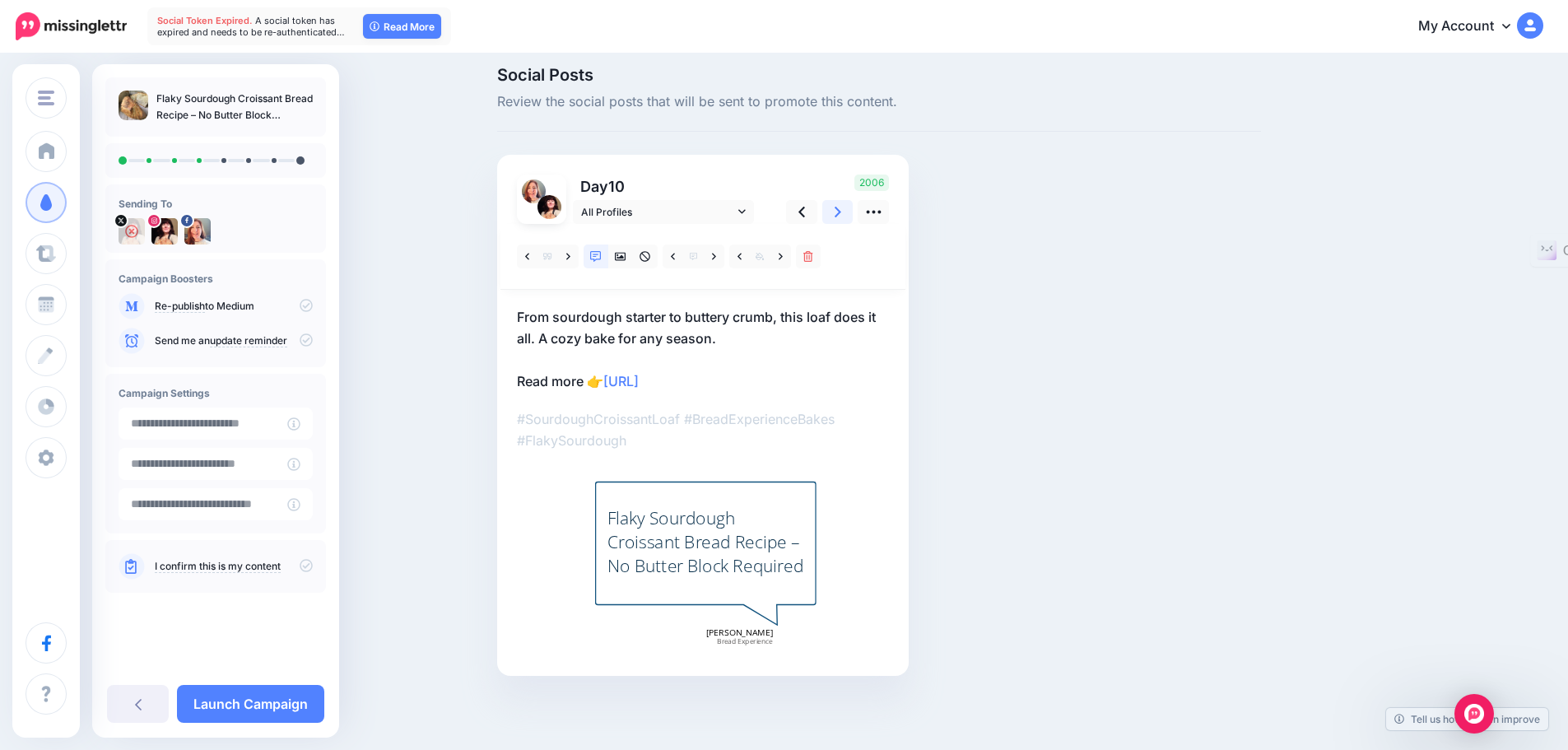
click at [842, 210] on icon at bounding box center [838, 211] width 7 height 17
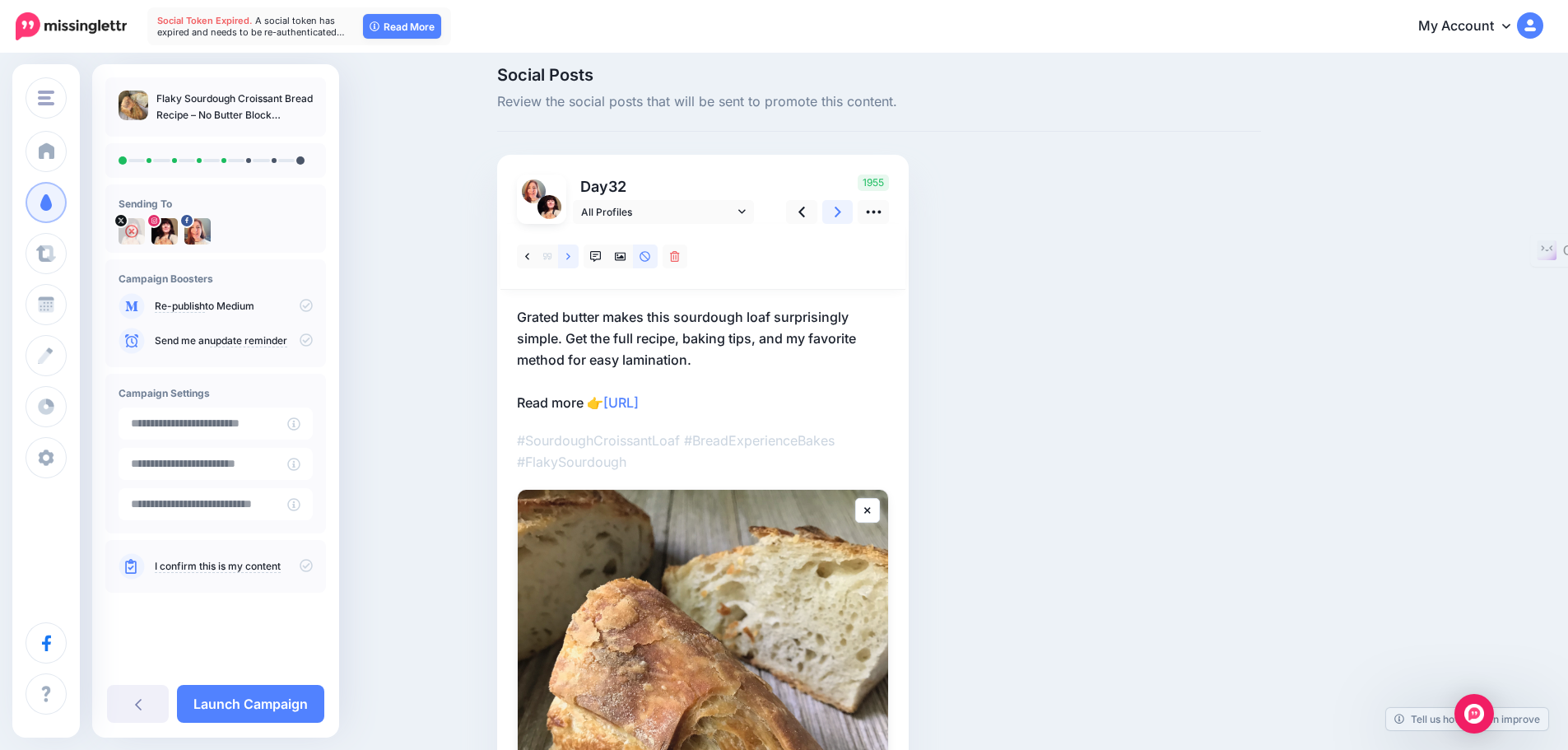
scroll to position [0, 0]
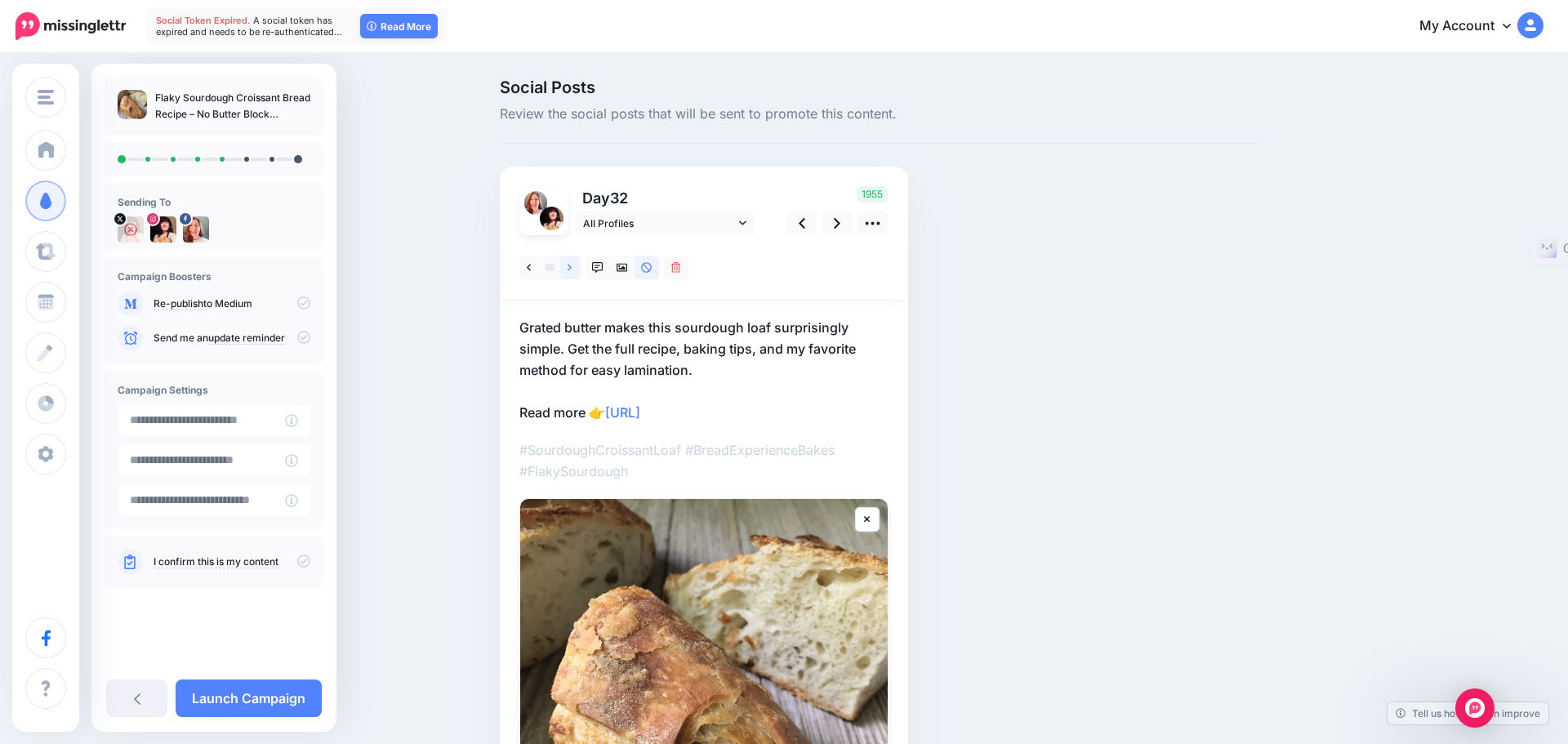
click at [572, 250] on div at bounding box center [703, 268] width 402 height 65
click at [566, 268] on icon at bounding box center [564, 268] width 4 height 11
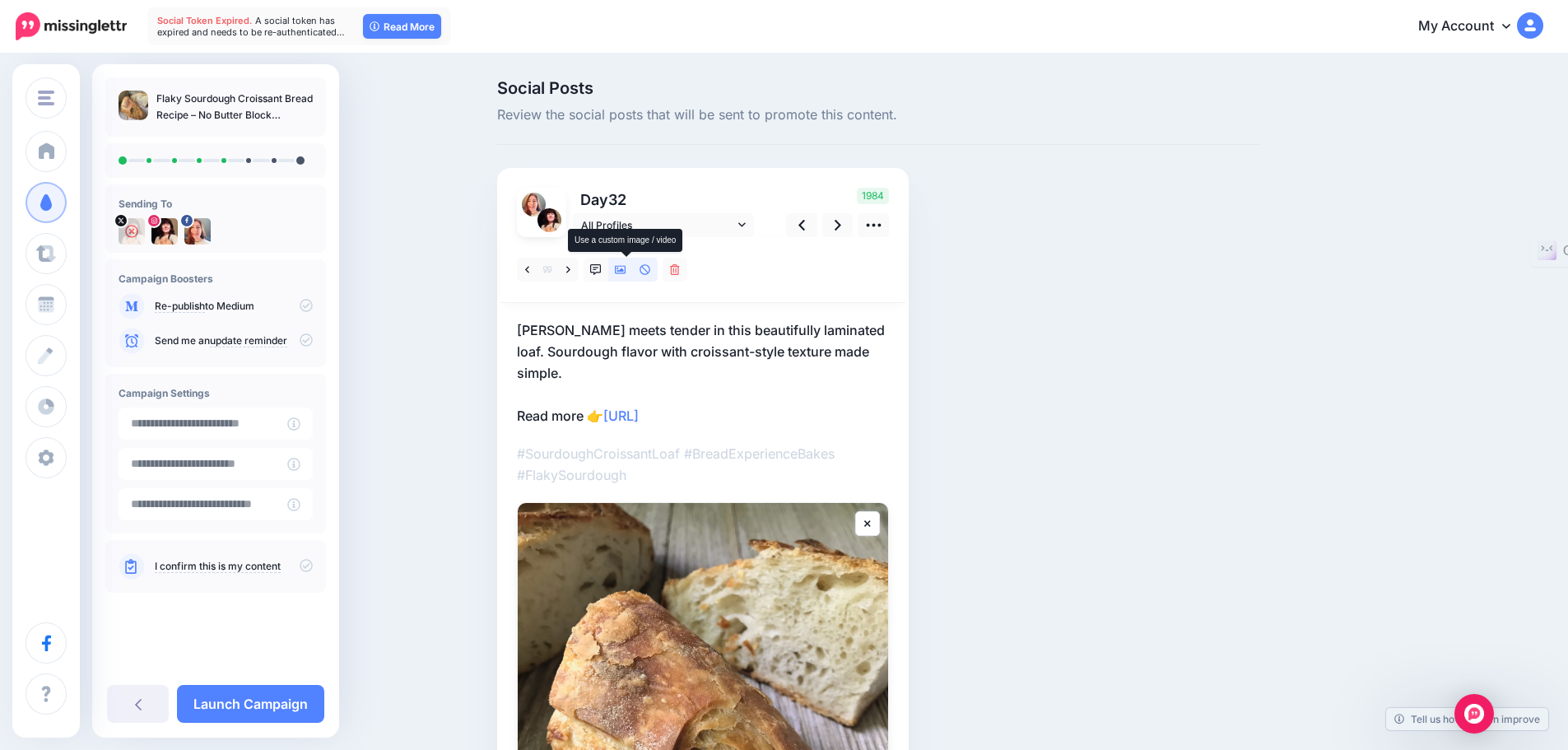
click at [626, 272] on icon at bounding box center [621, 269] width 11 height 8
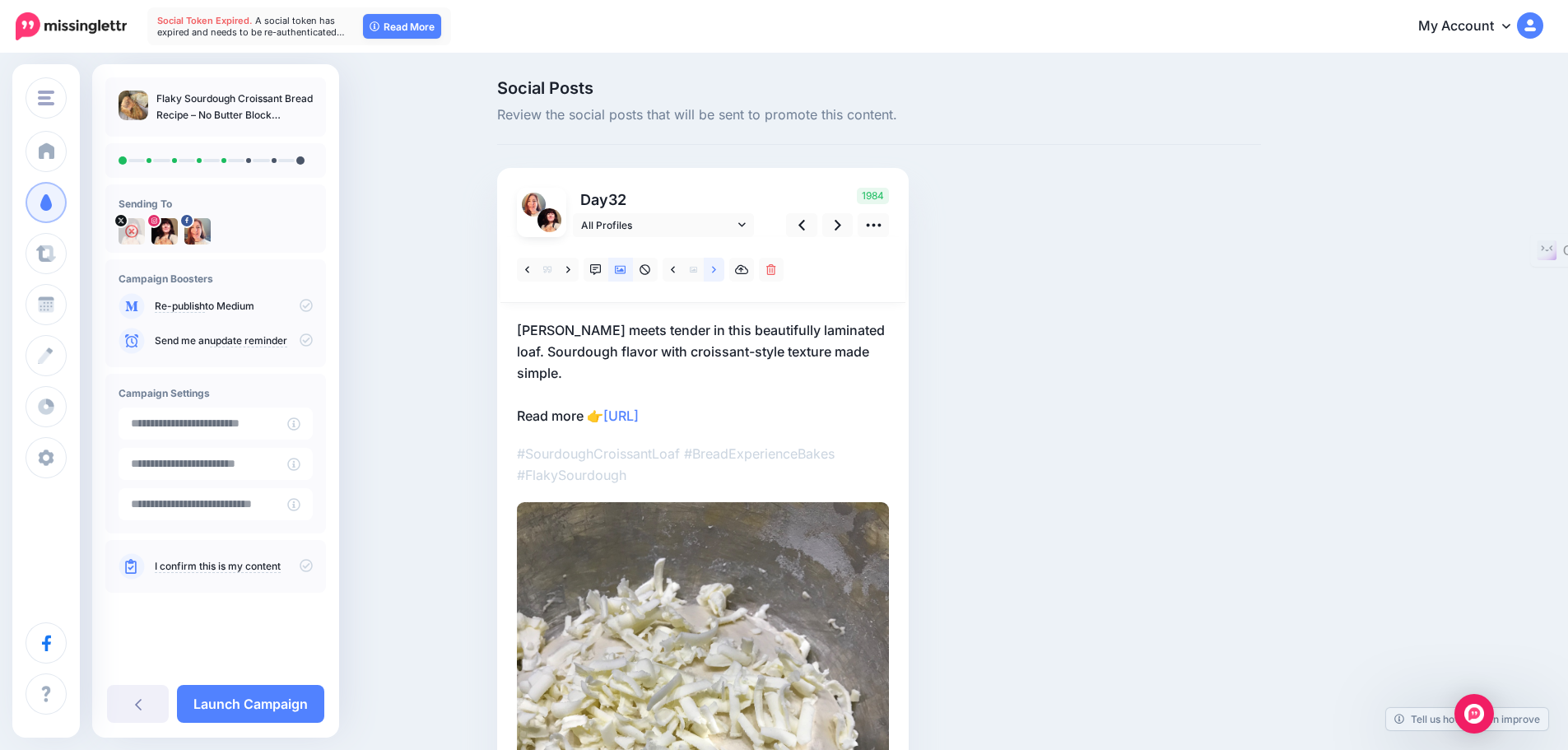
click at [716, 269] on icon at bounding box center [714, 270] width 4 height 11
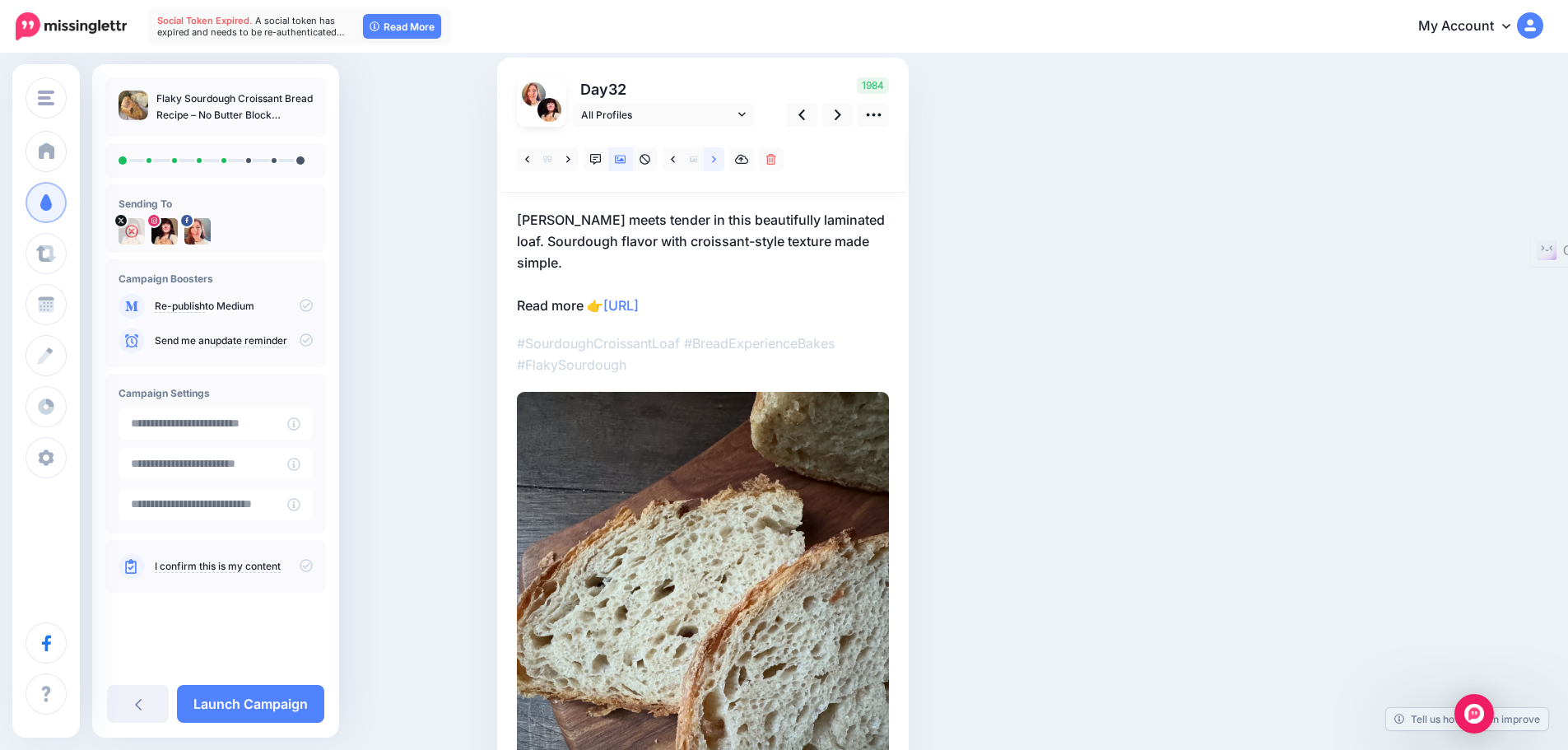
scroll to position [82, 0]
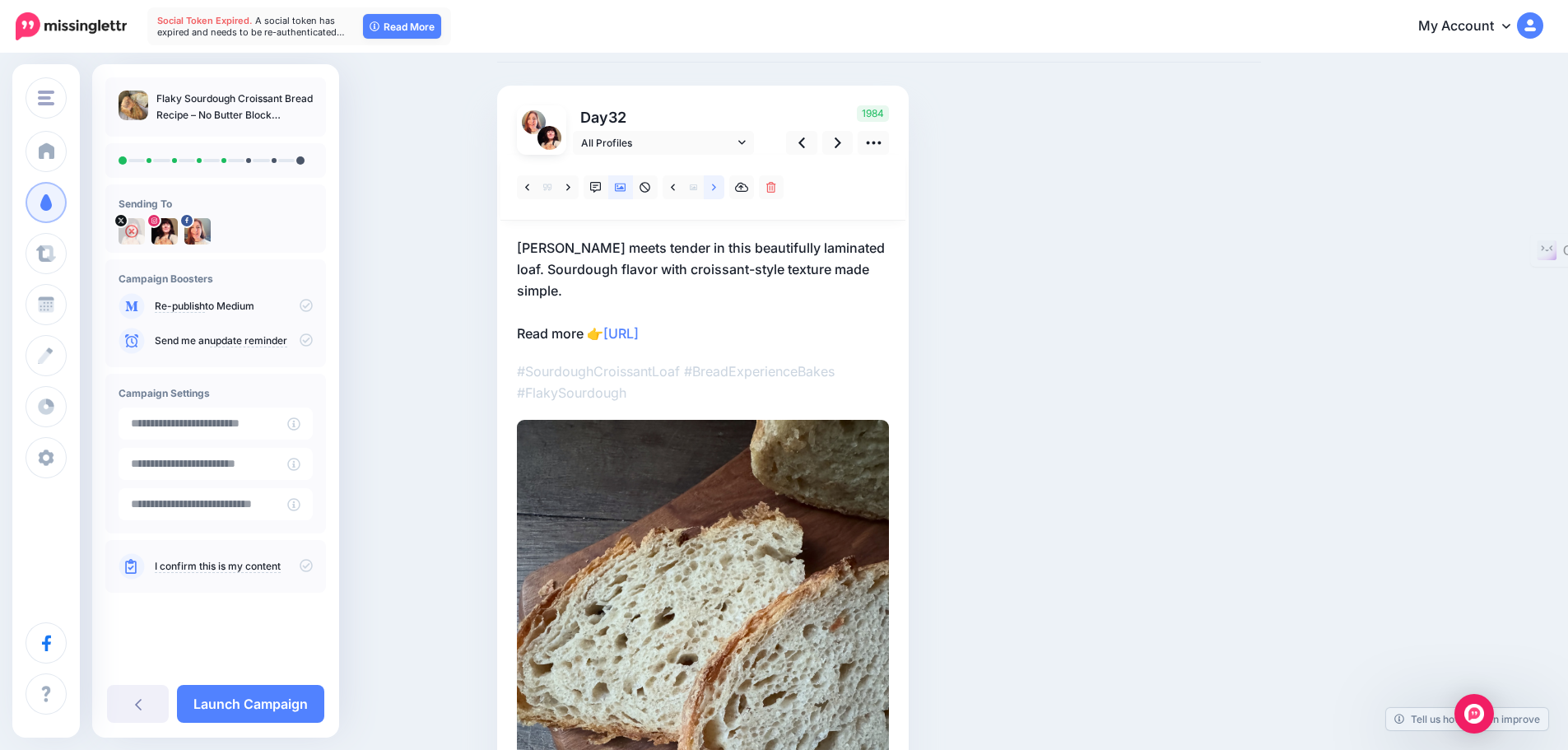
click at [716, 184] on icon at bounding box center [714, 188] width 4 height 11
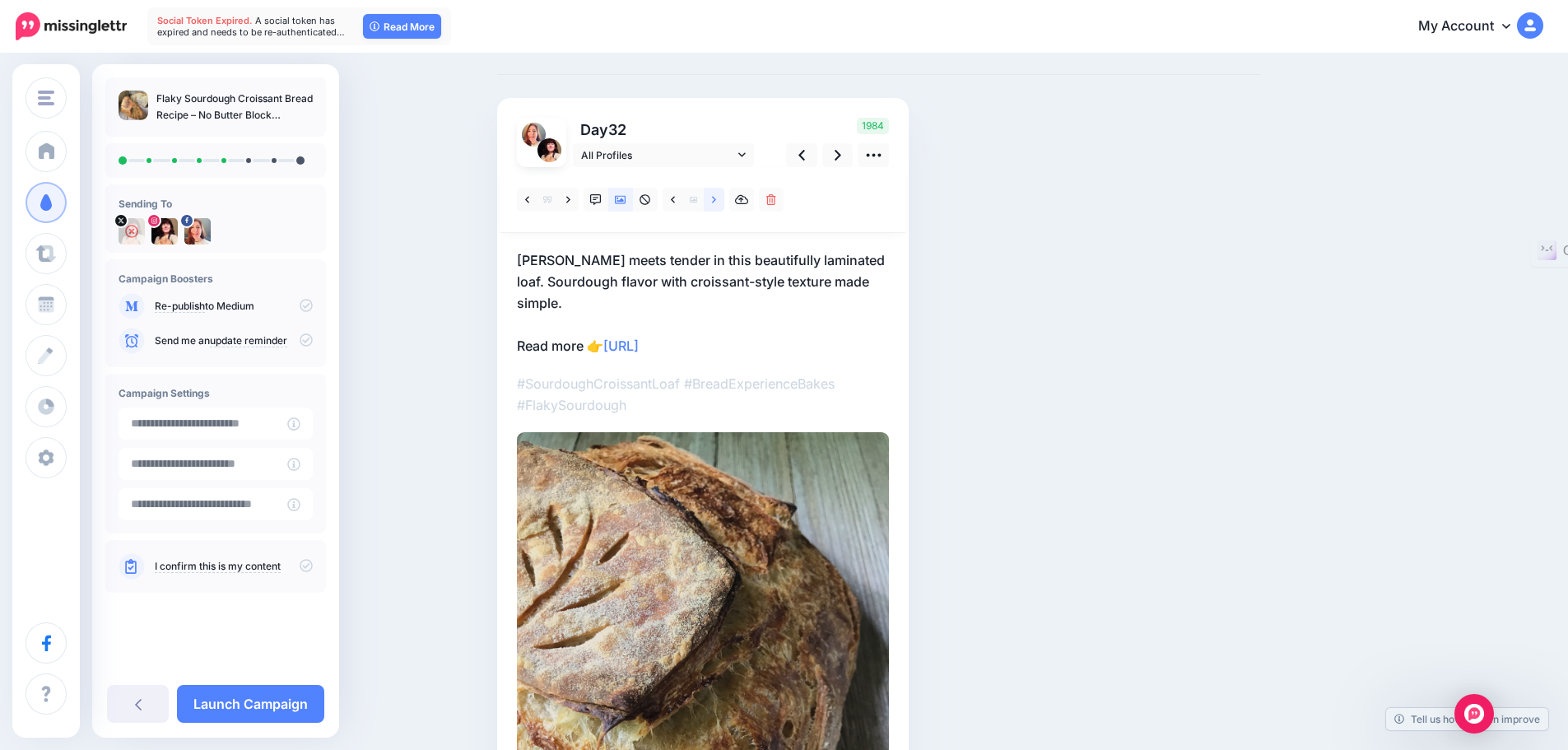
scroll to position [0, 0]
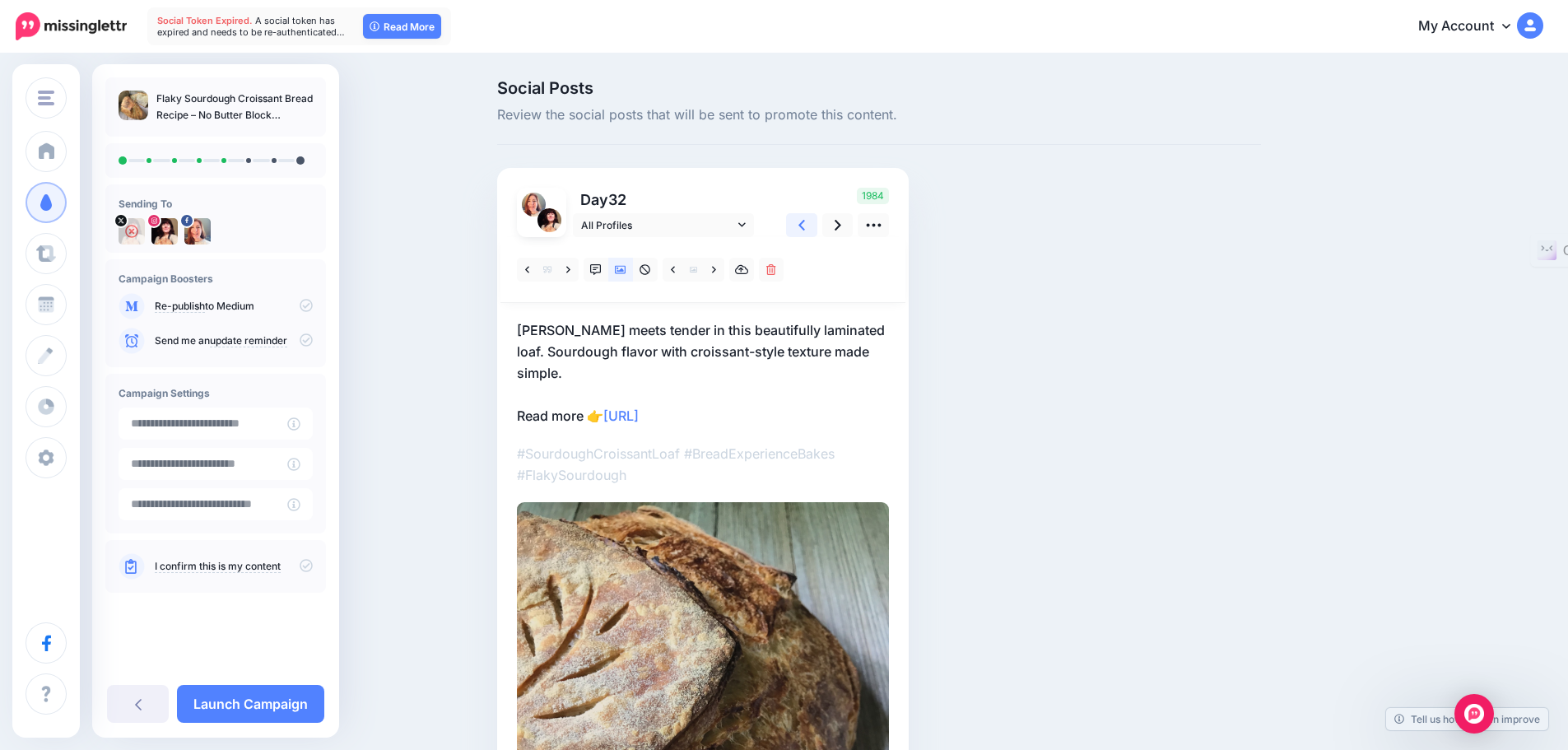
click at [805, 222] on icon at bounding box center [801, 225] width 7 height 17
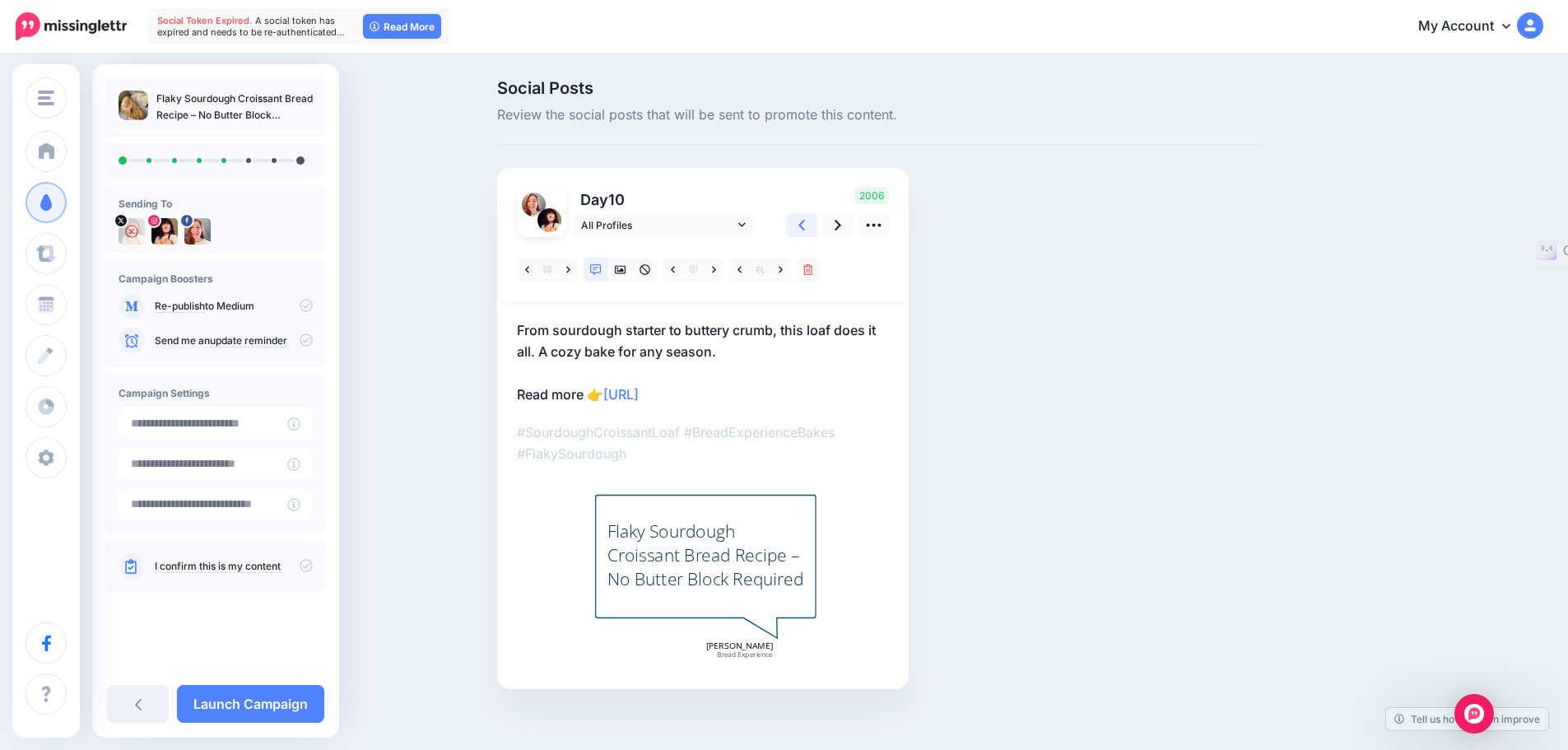
click at [805, 229] on icon at bounding box center [801, 224] width 7 height 10
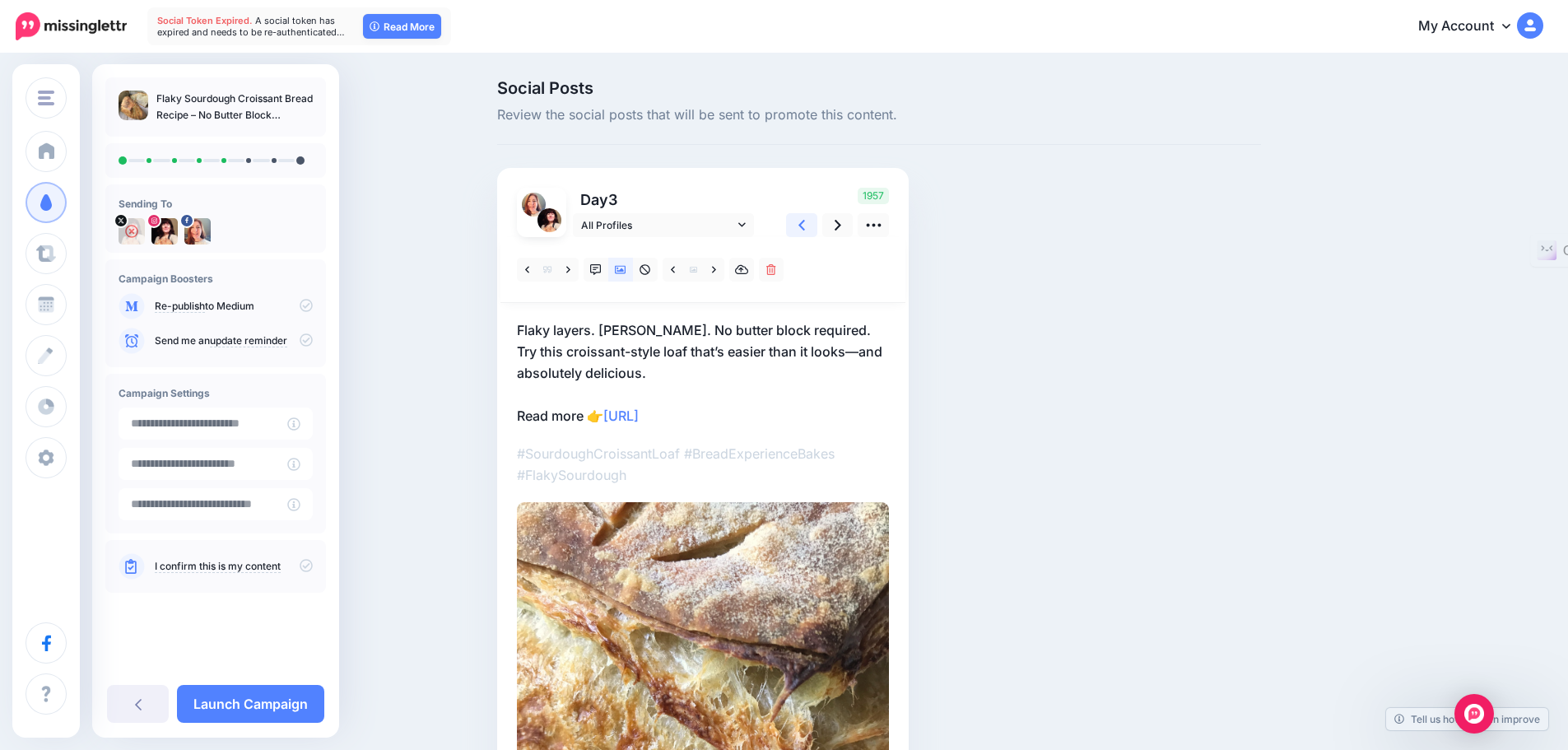
click at [804, 224] on icon at bounding box center [801, 225] width 7 height 17
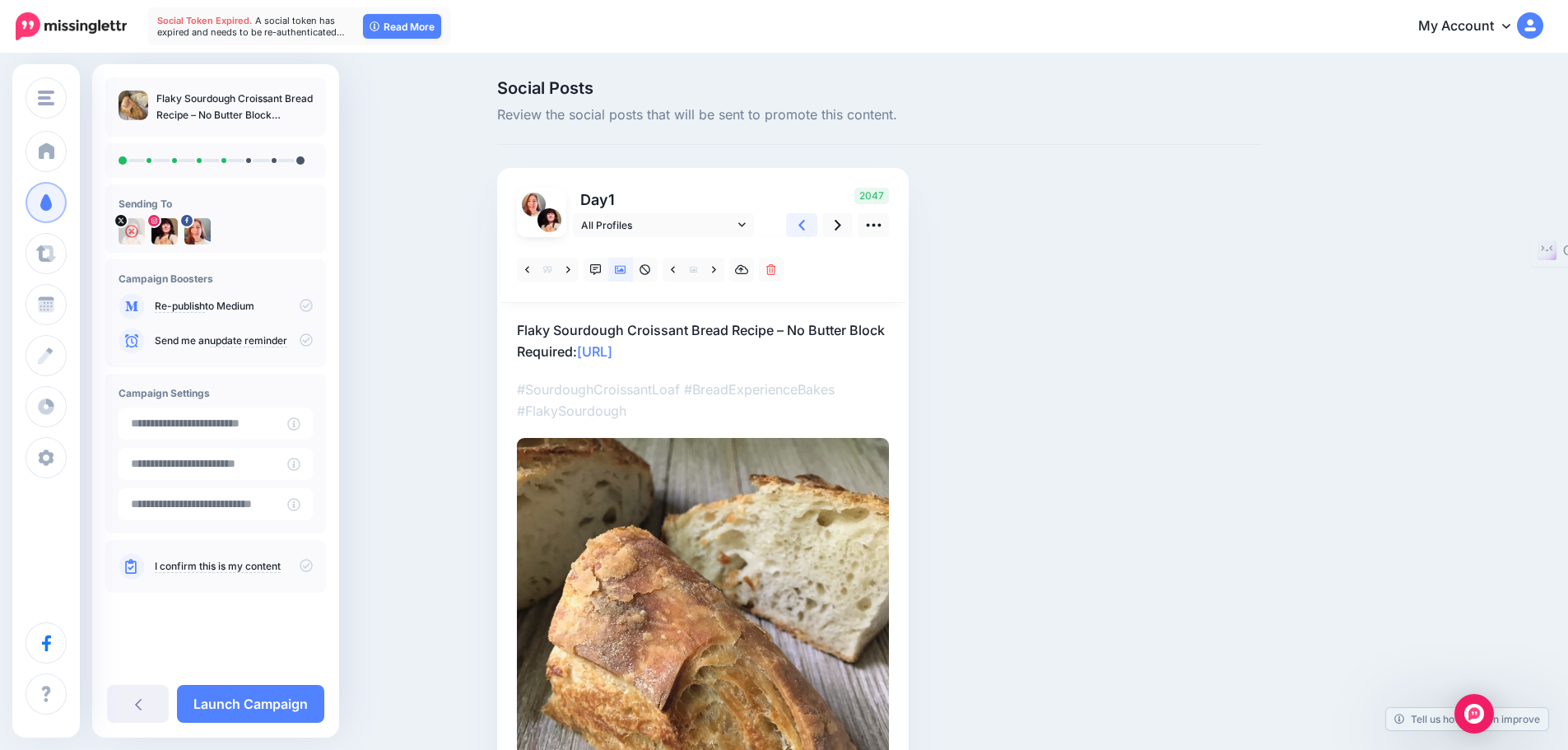
click at [805, 224] on icon at bounding box center [801, 225] width 7 height 17
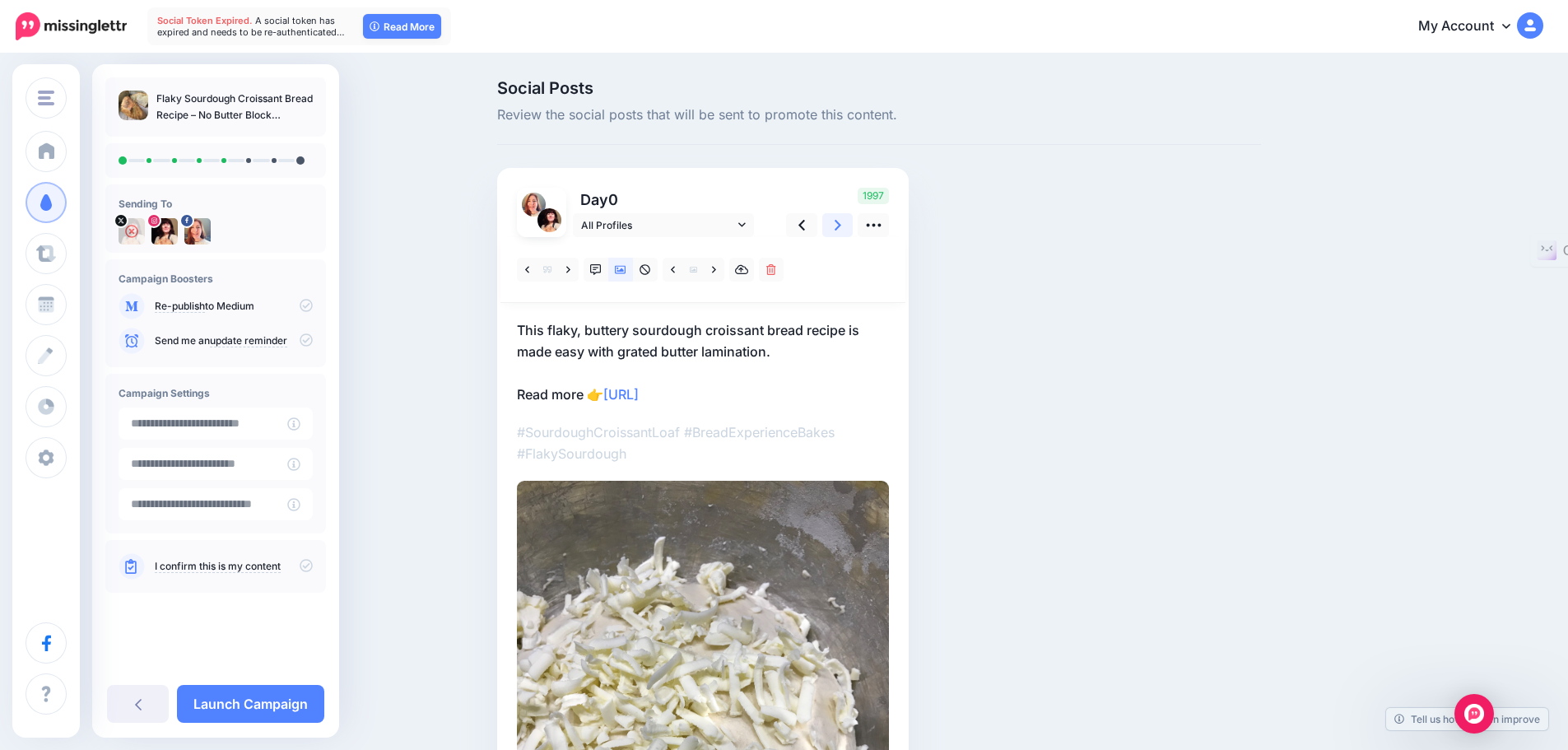
click at [842, 224] on icon at bounding box center [838, 225] width 7 height 17
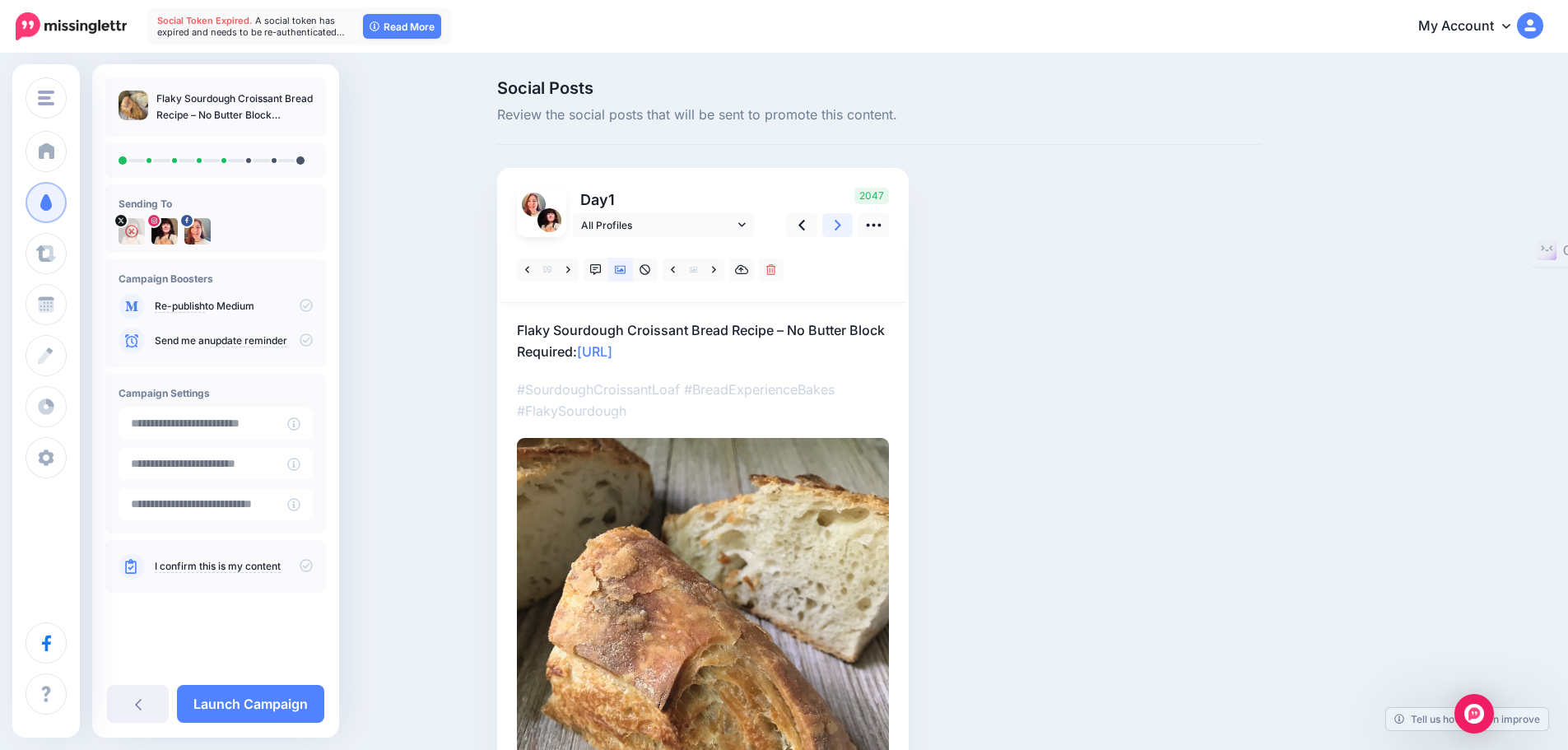
click at [842, 224] on icon at bounding box center [838, 225] width 7 height 17
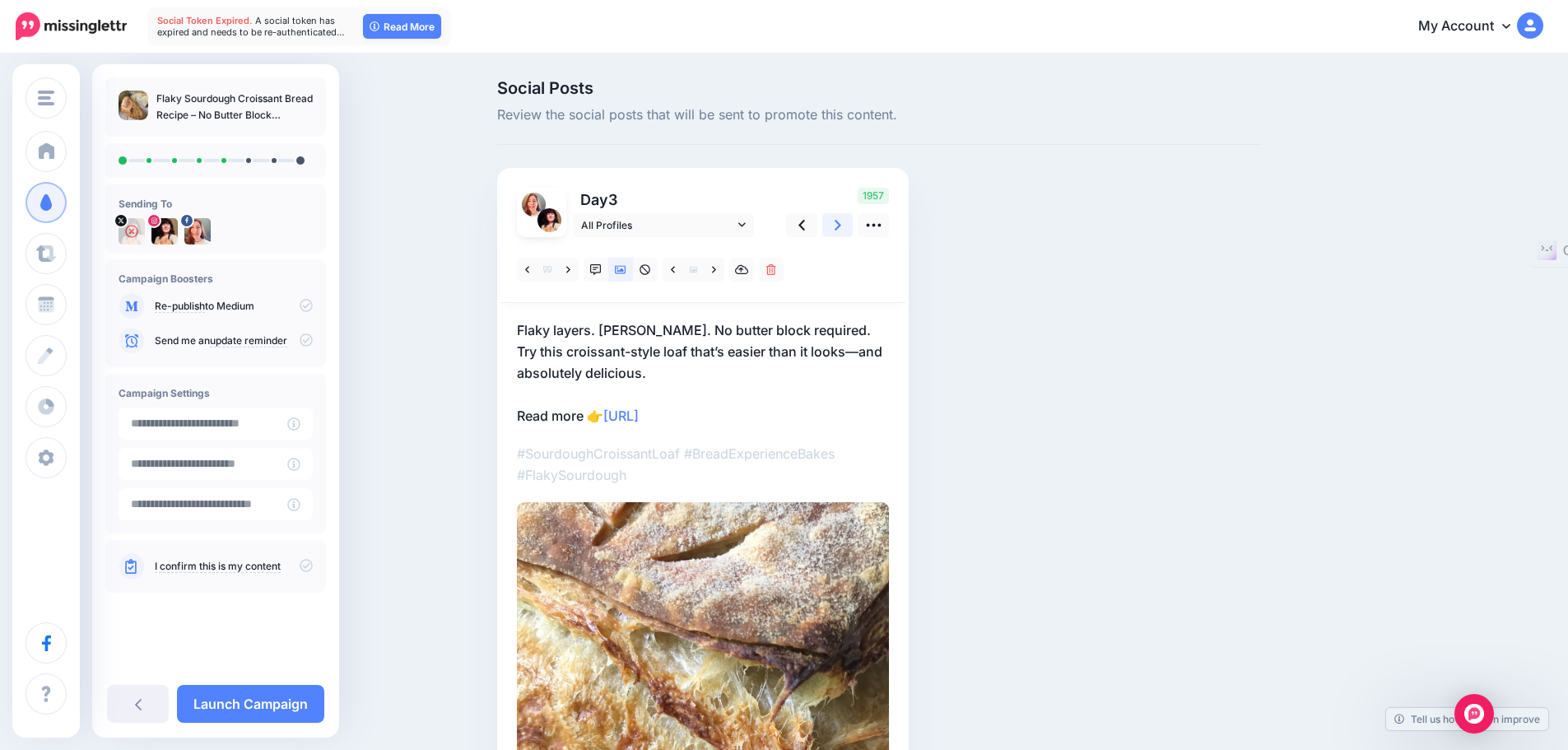
click at [842, 224] on icon at bounding box center [838, 225] width 7 height 17
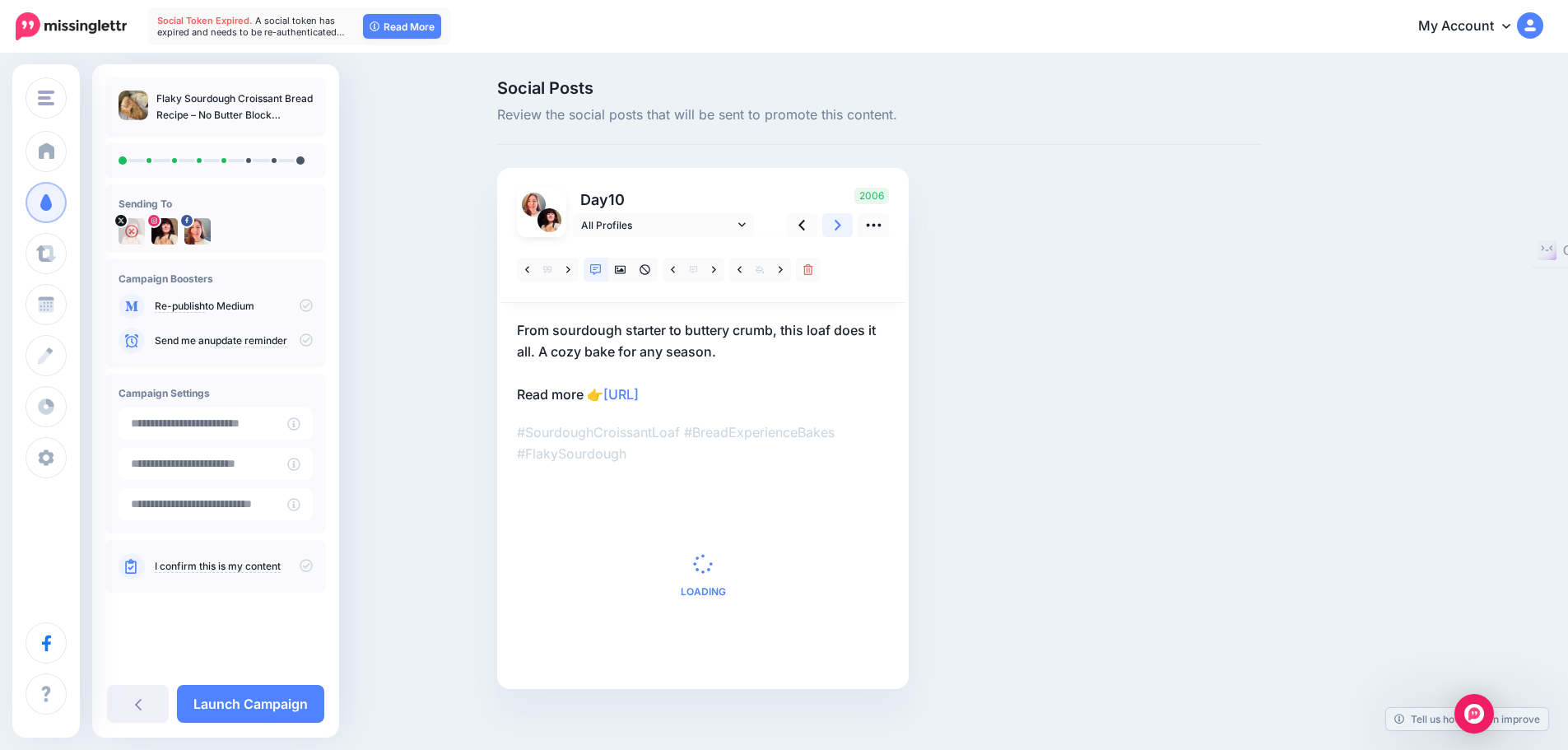
click at [842, 225] on icon at bounding box center [838, 225] width 7 height 17
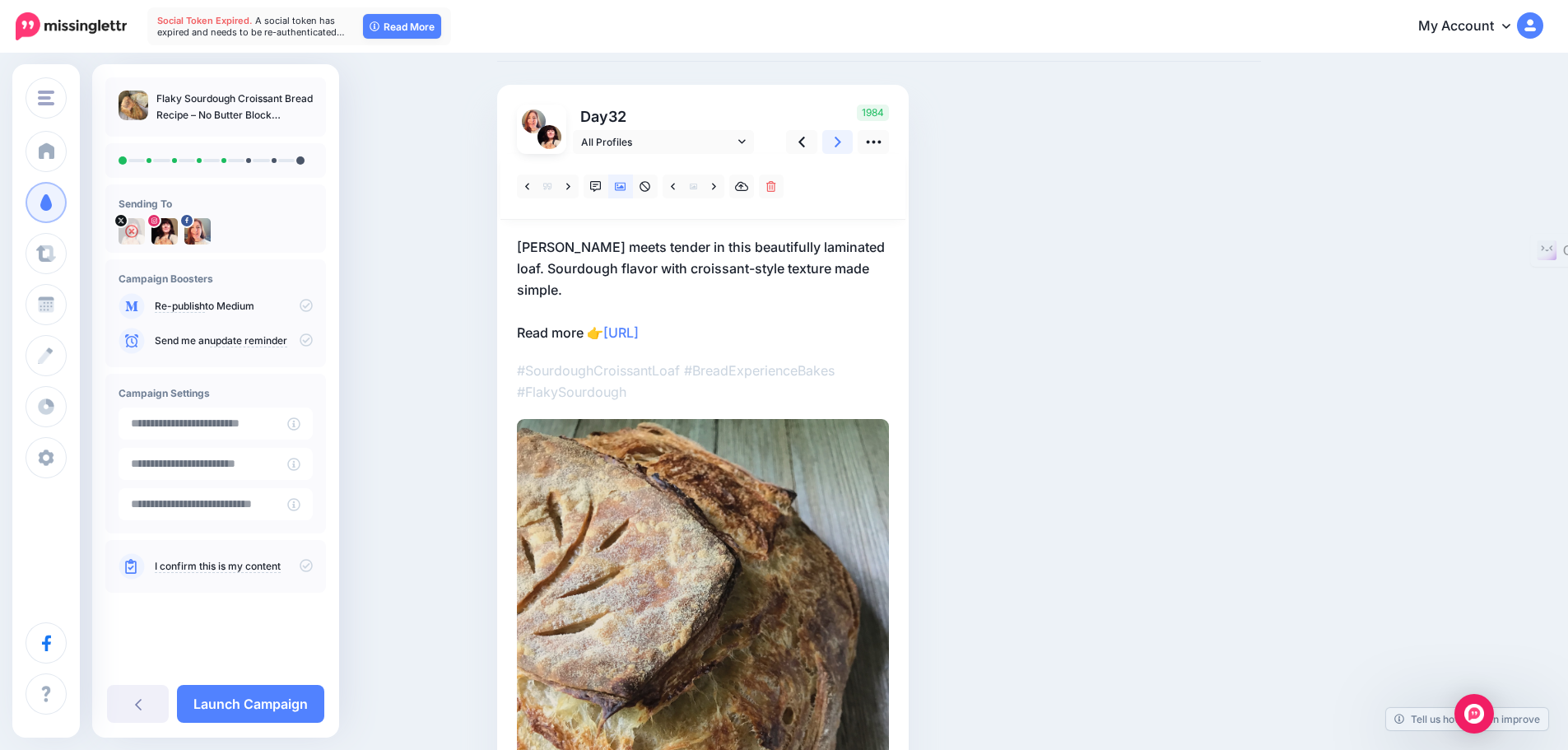
scroll to position [82, 0]
click at [842, 145] on icon at bounding box center [838, 142] width 7 height 10
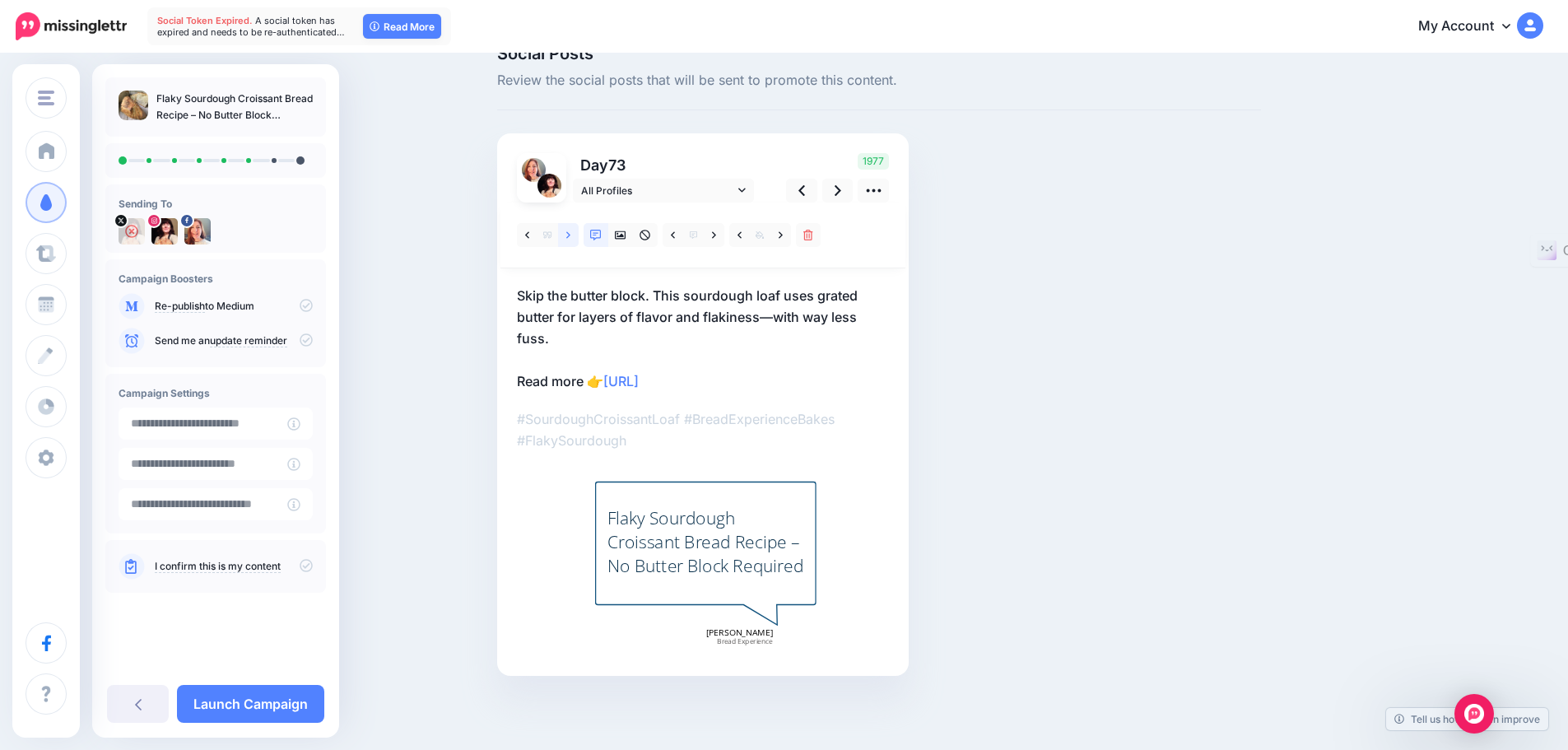
click at [570, 235] on icon at bounding box center [568, 236] width 4 height 11
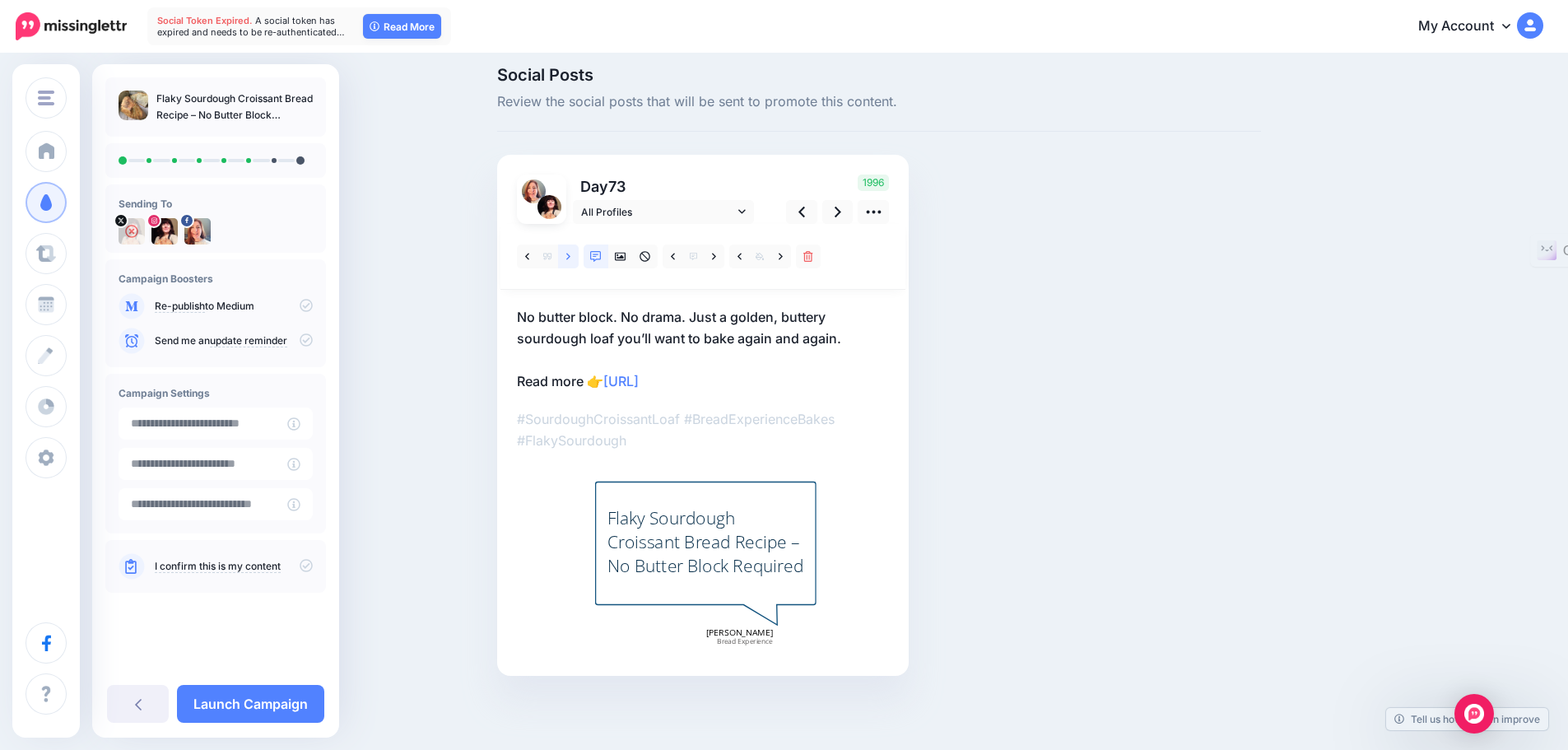
scroll to position [13, 0]
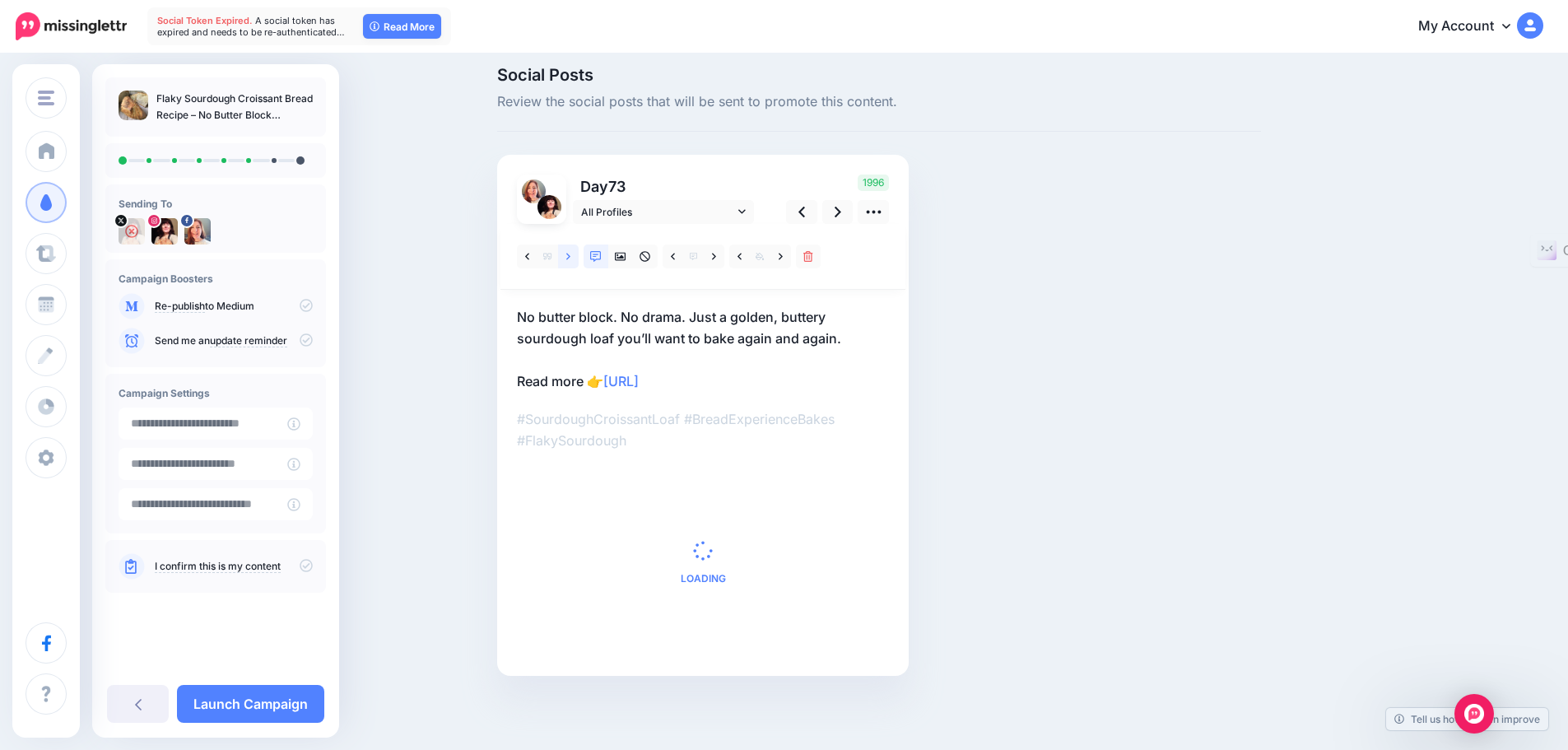
click at [574, 236] on div at bounding box center [702, 256] width 405 height 65
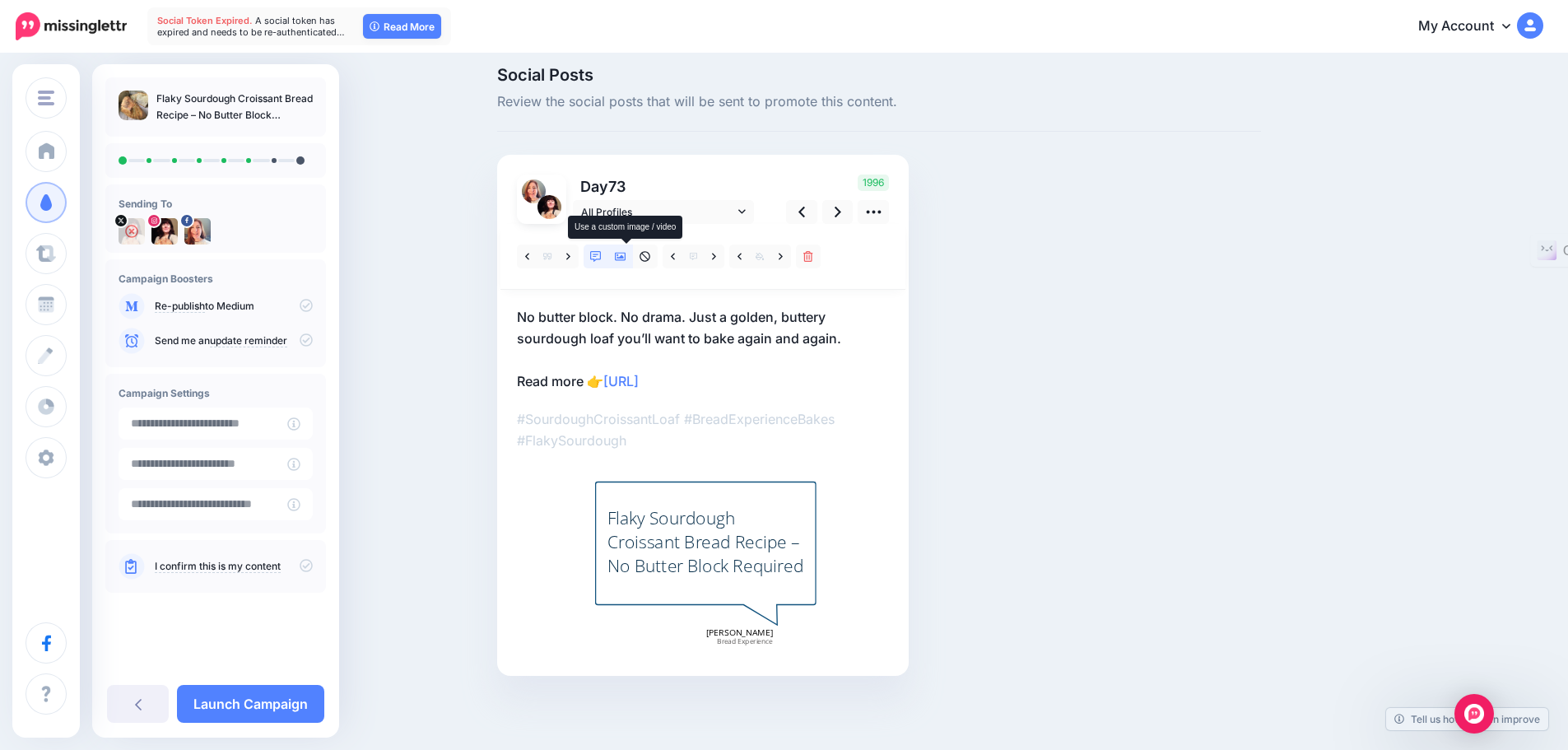
click at [626, 252] on icon at bounding box center [621, 256] width 11 height 8
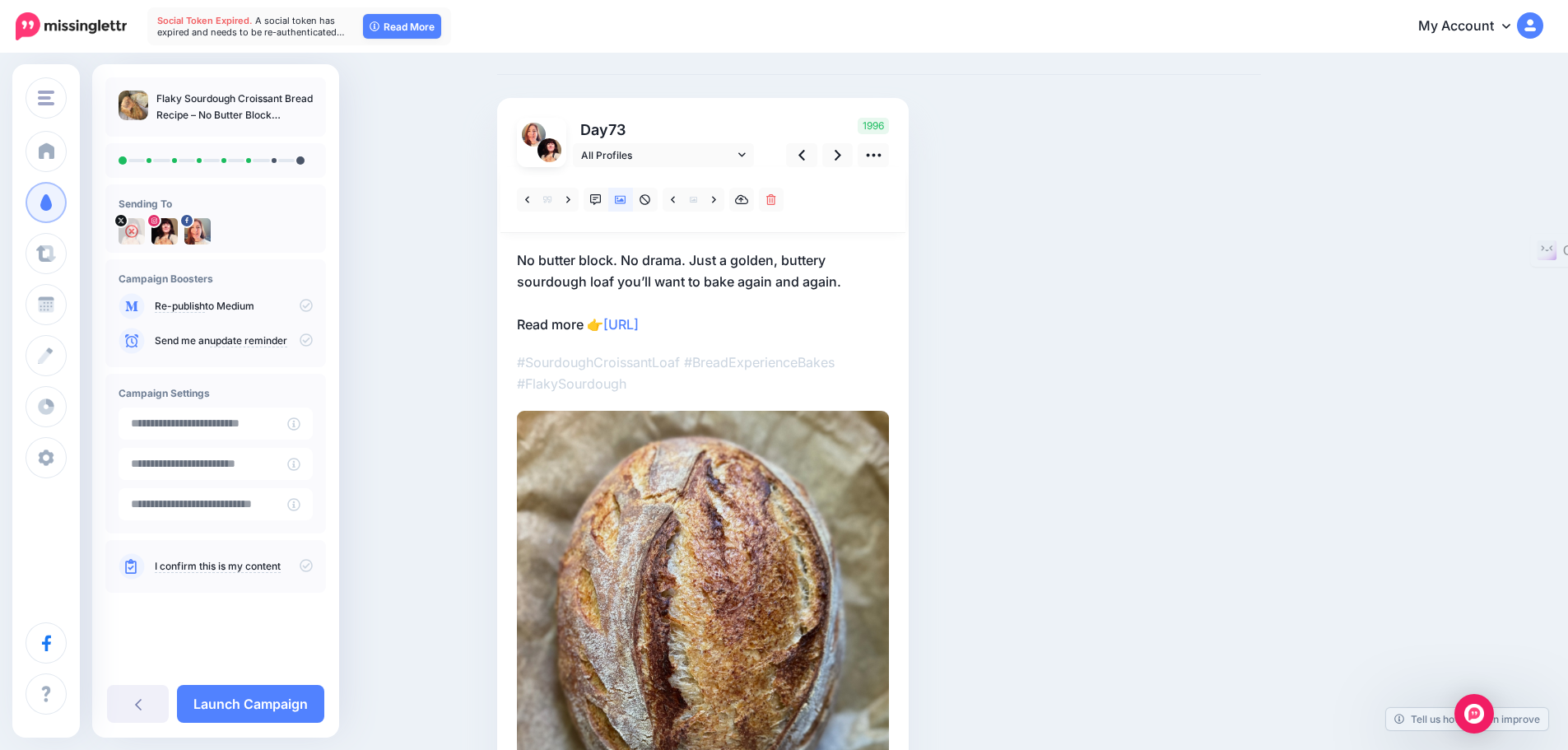
scroll to position [165, 0]
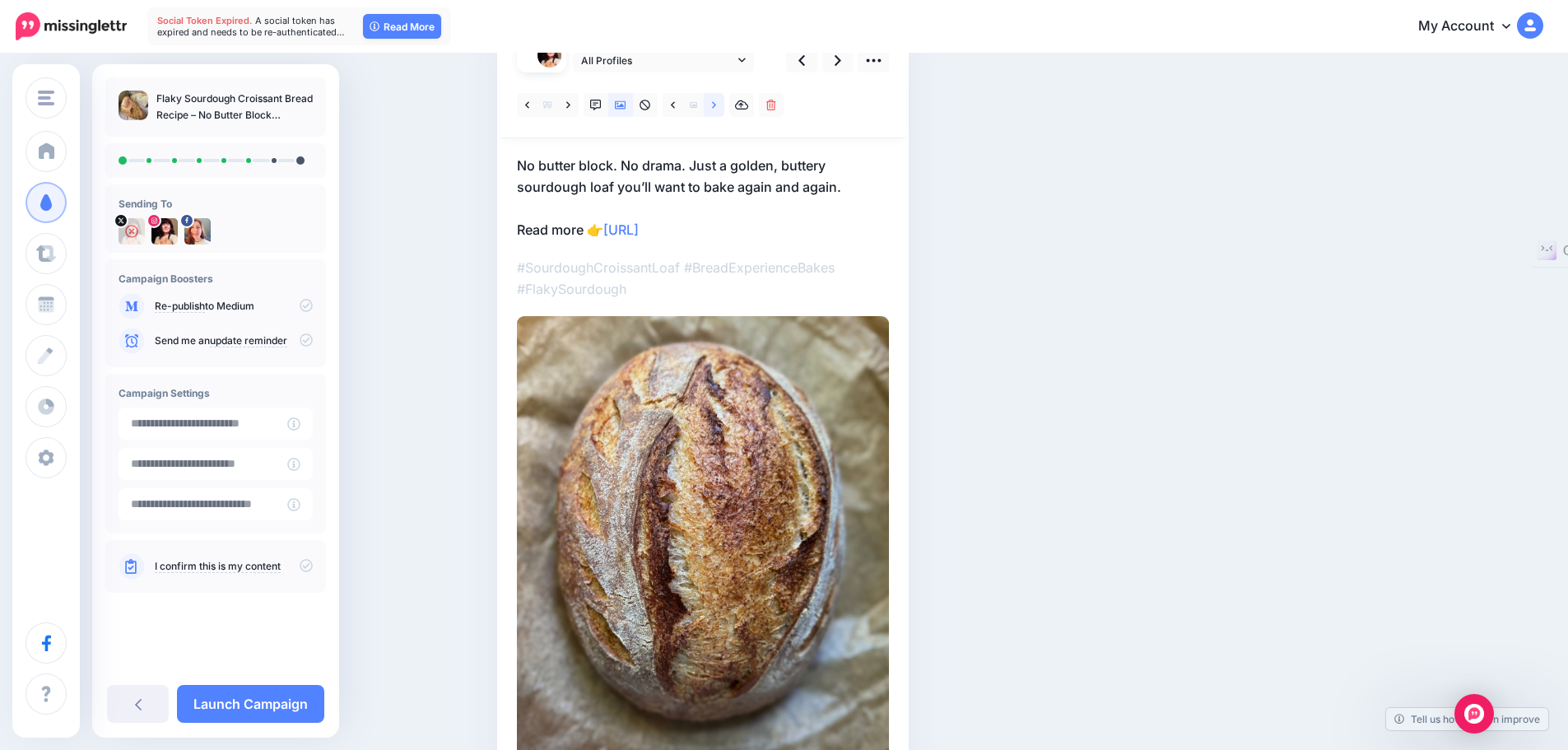
click at [716, 104] on icon at bounding box center [714, 106] width 4 height 11
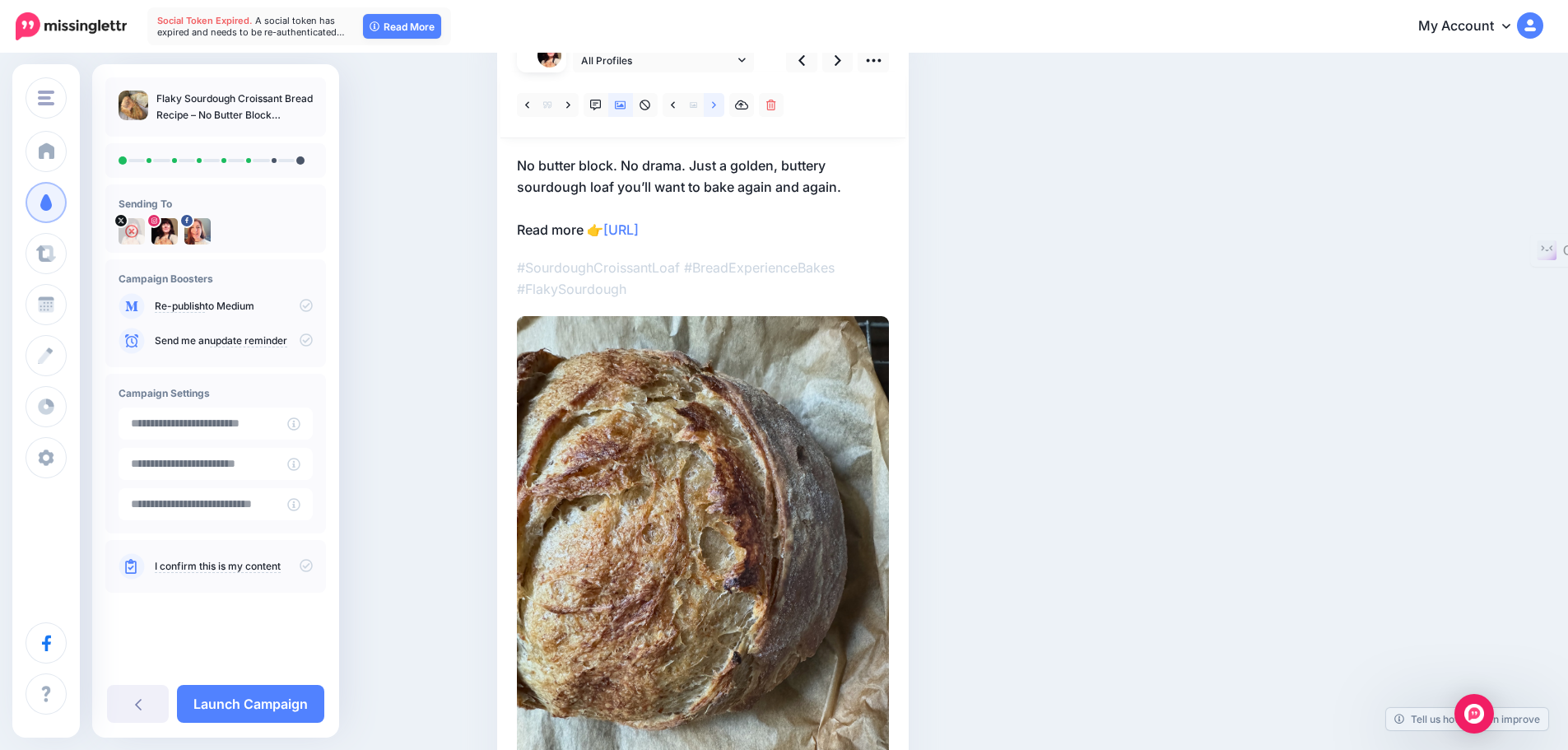
click at [716, 106] on icon at bounding box center [714, 106] width 4 height 11
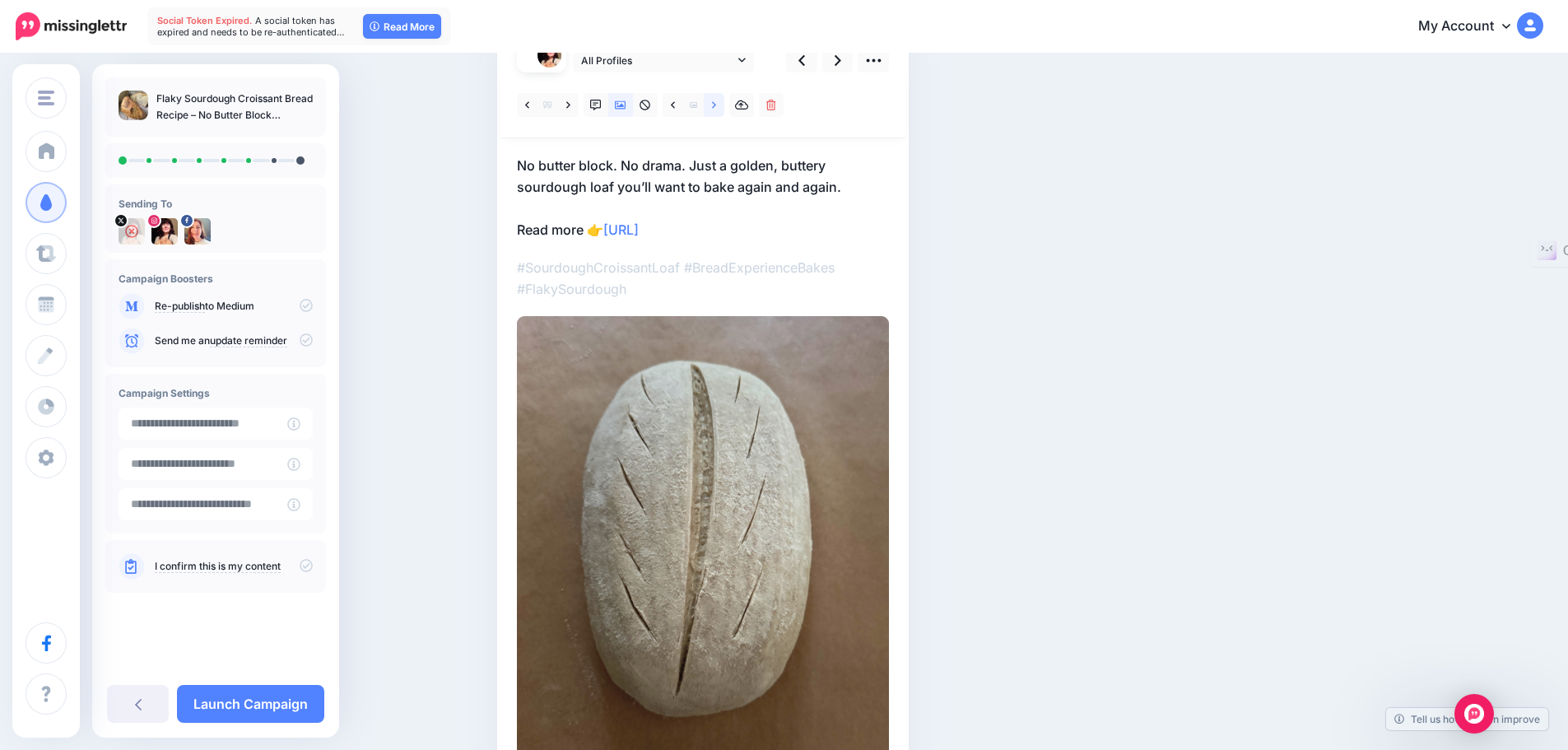
click at [716, 106] on icon at bounding box center [714, 106] width 4 height 11
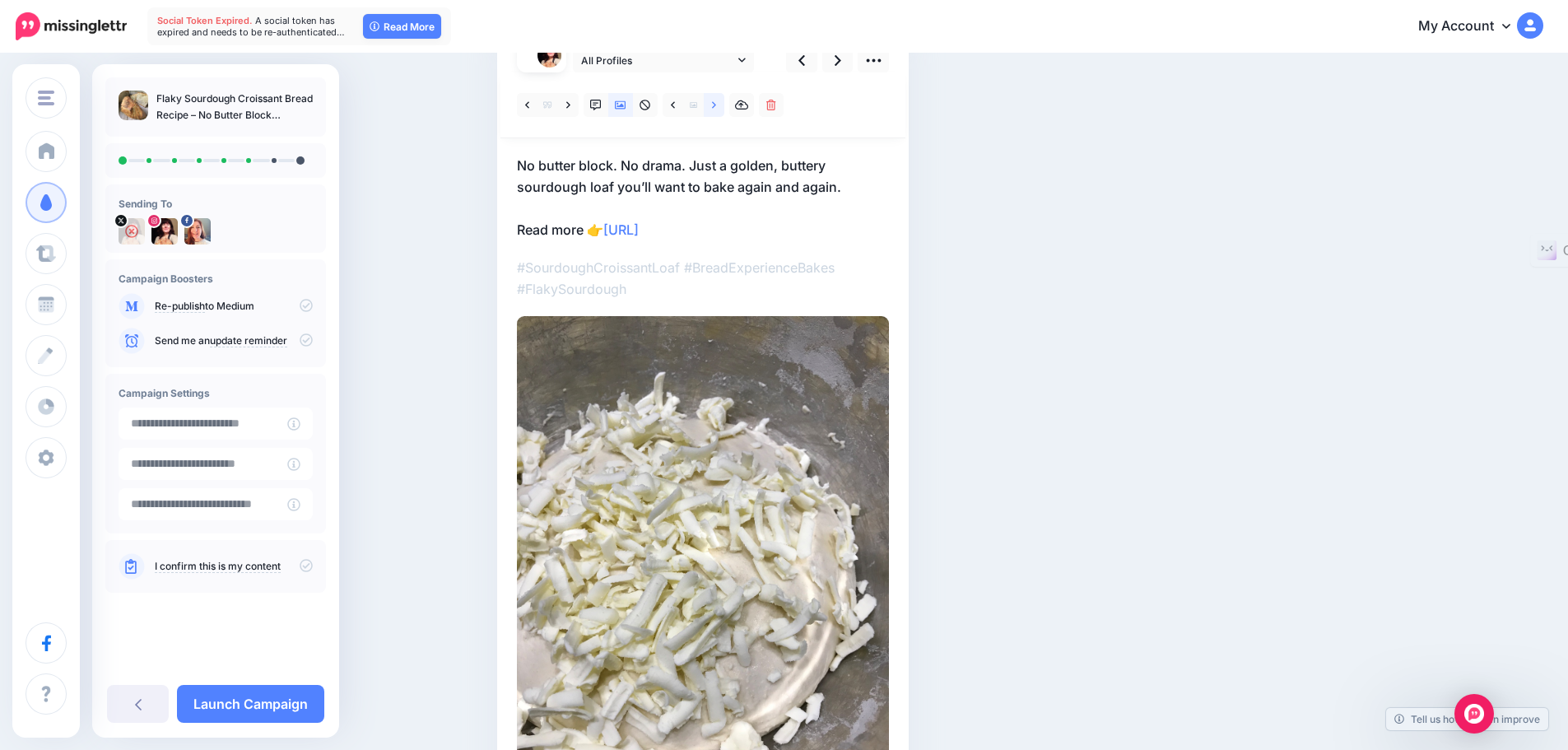
click at [716, 107] on icon at bounding box center [714, 106] width 4 height 11
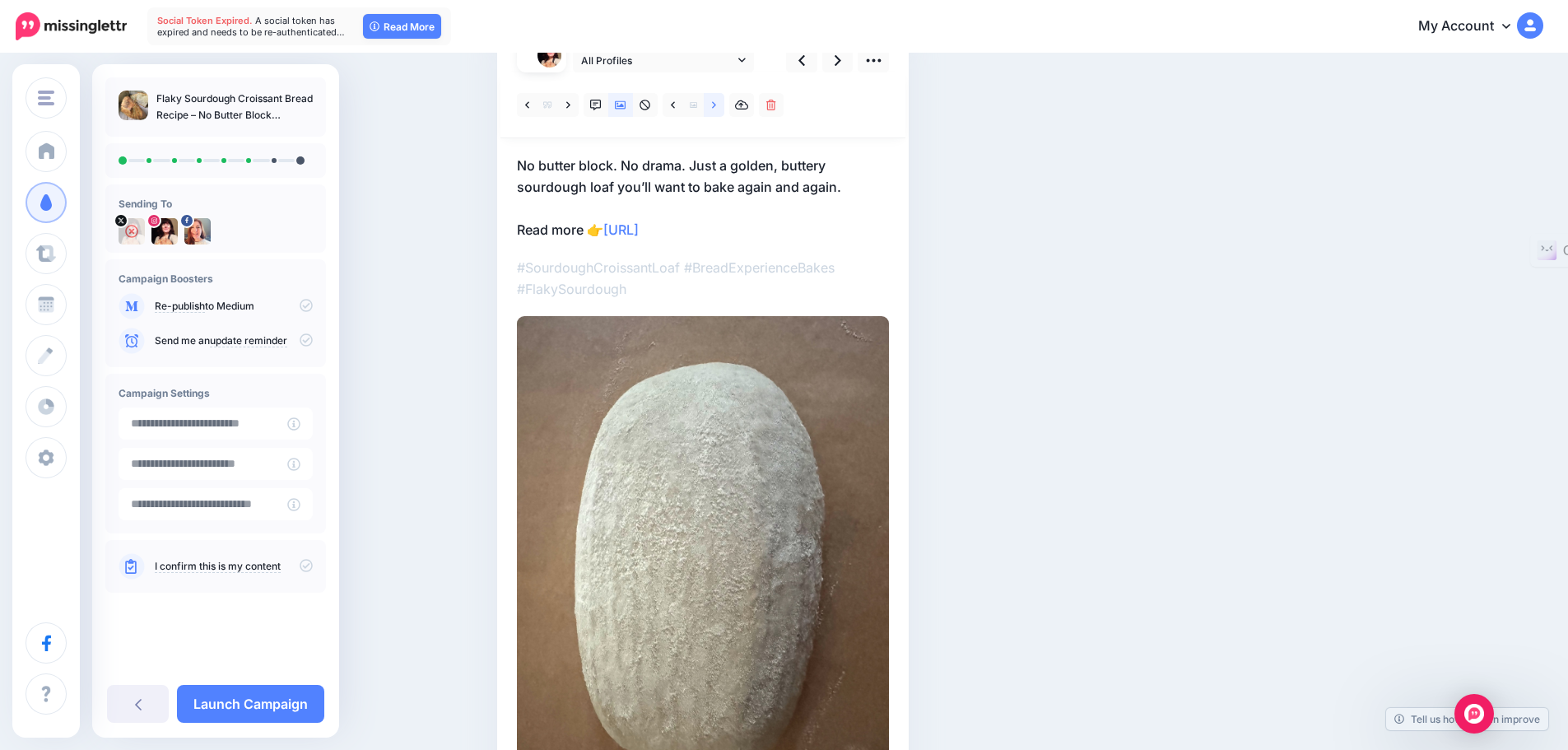
click at [715, 106] on link at bounding box center [714, 105] width 21 height 24
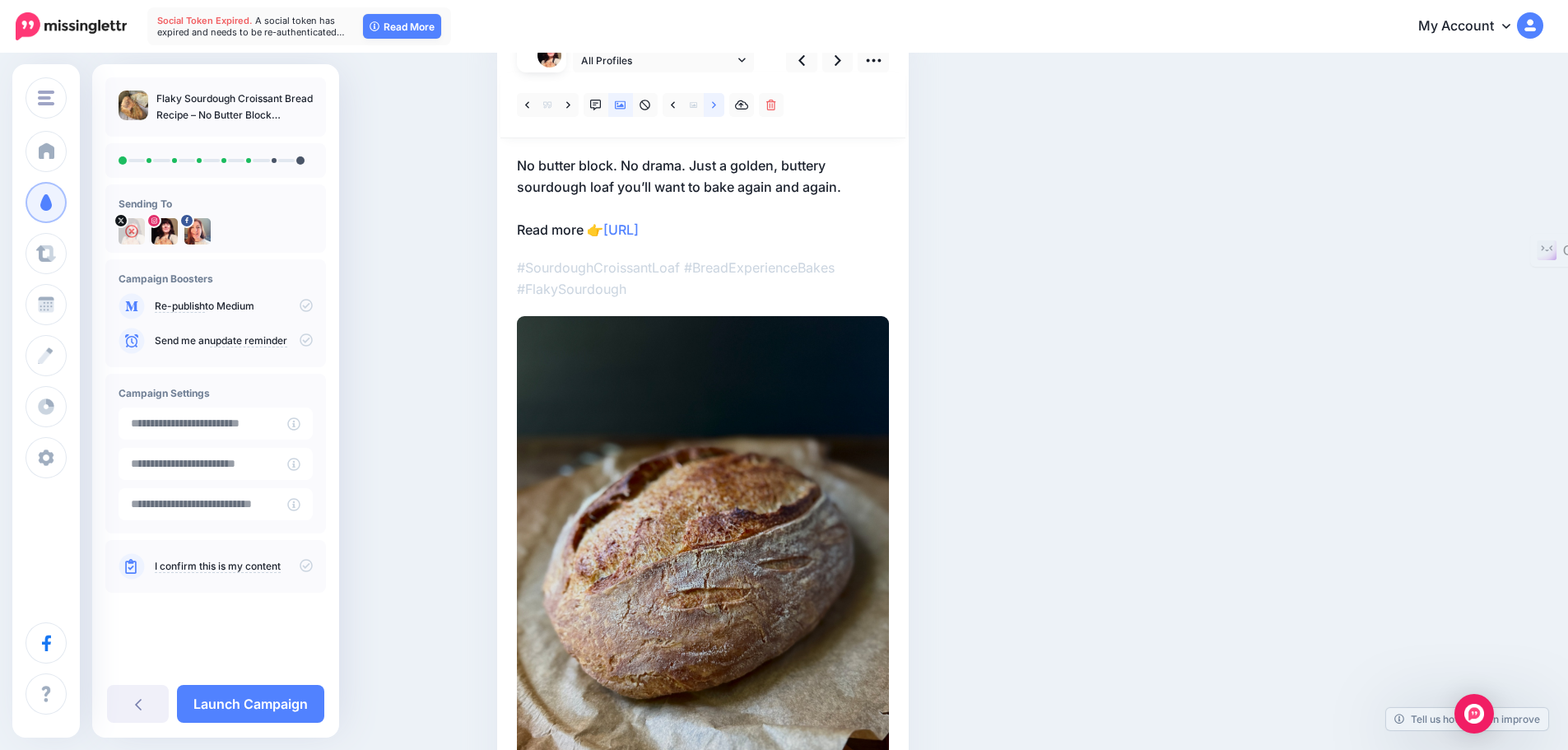
click at [716, 105] on icon at bounding box center [714, 106] width 4 height 11
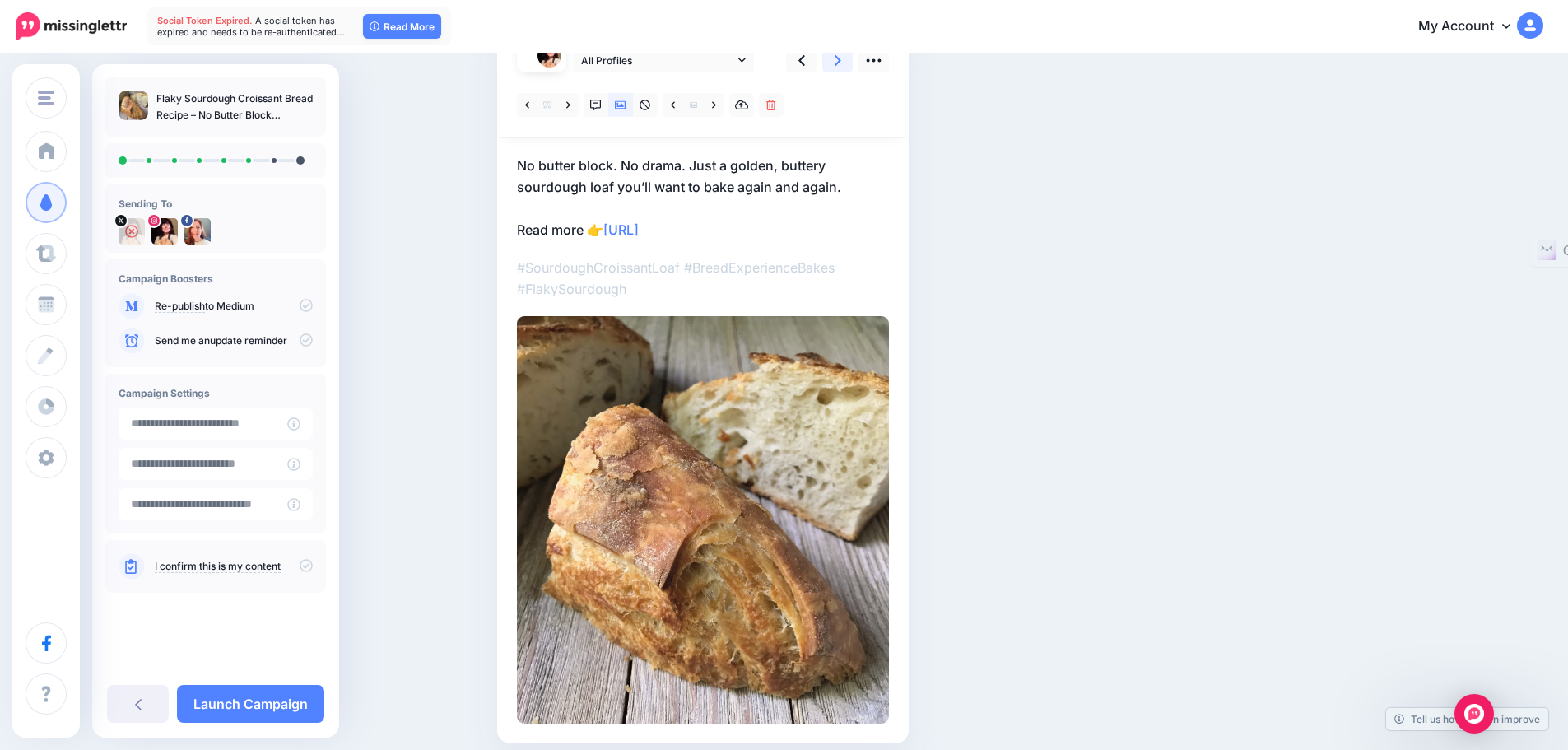
click at [842, 57] on icon at bounding box center [838, 60] width 7 height 10
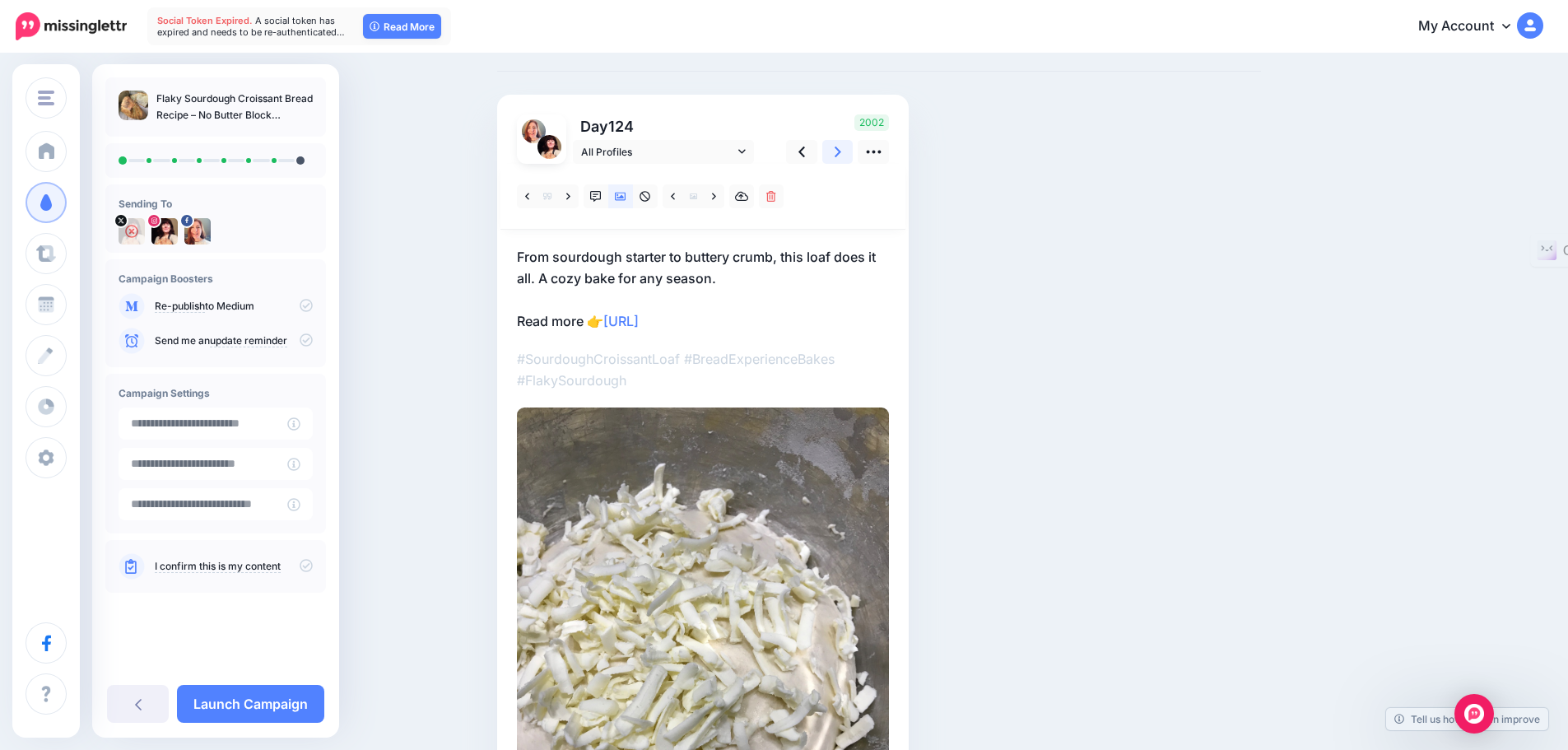
scroll to position [0, 0]
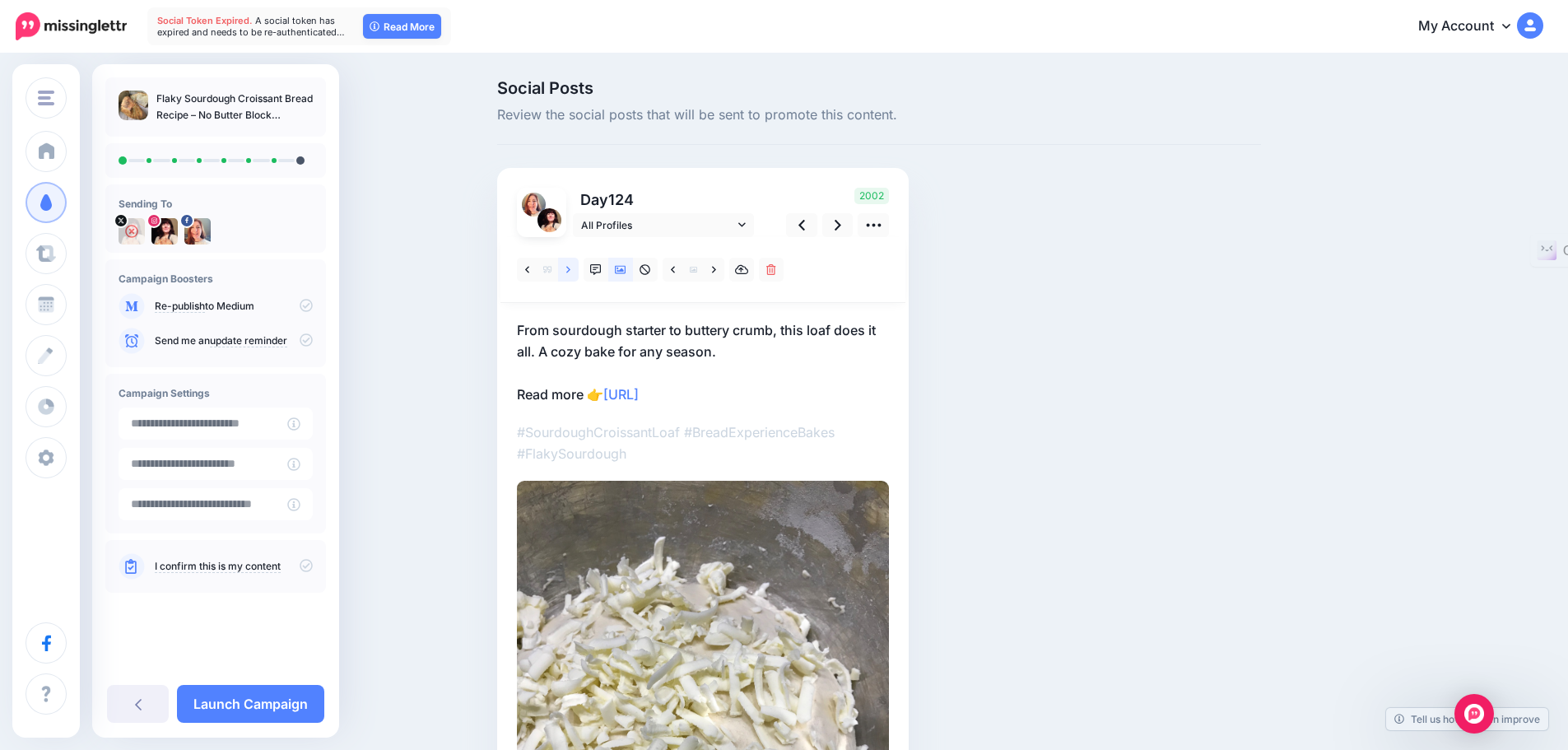
click at [570, 270] on icon at bounding box center [568, 270] width 4 height 11
click at [716, 268] on icon at bounding box center [714, 270] width 4 height 11
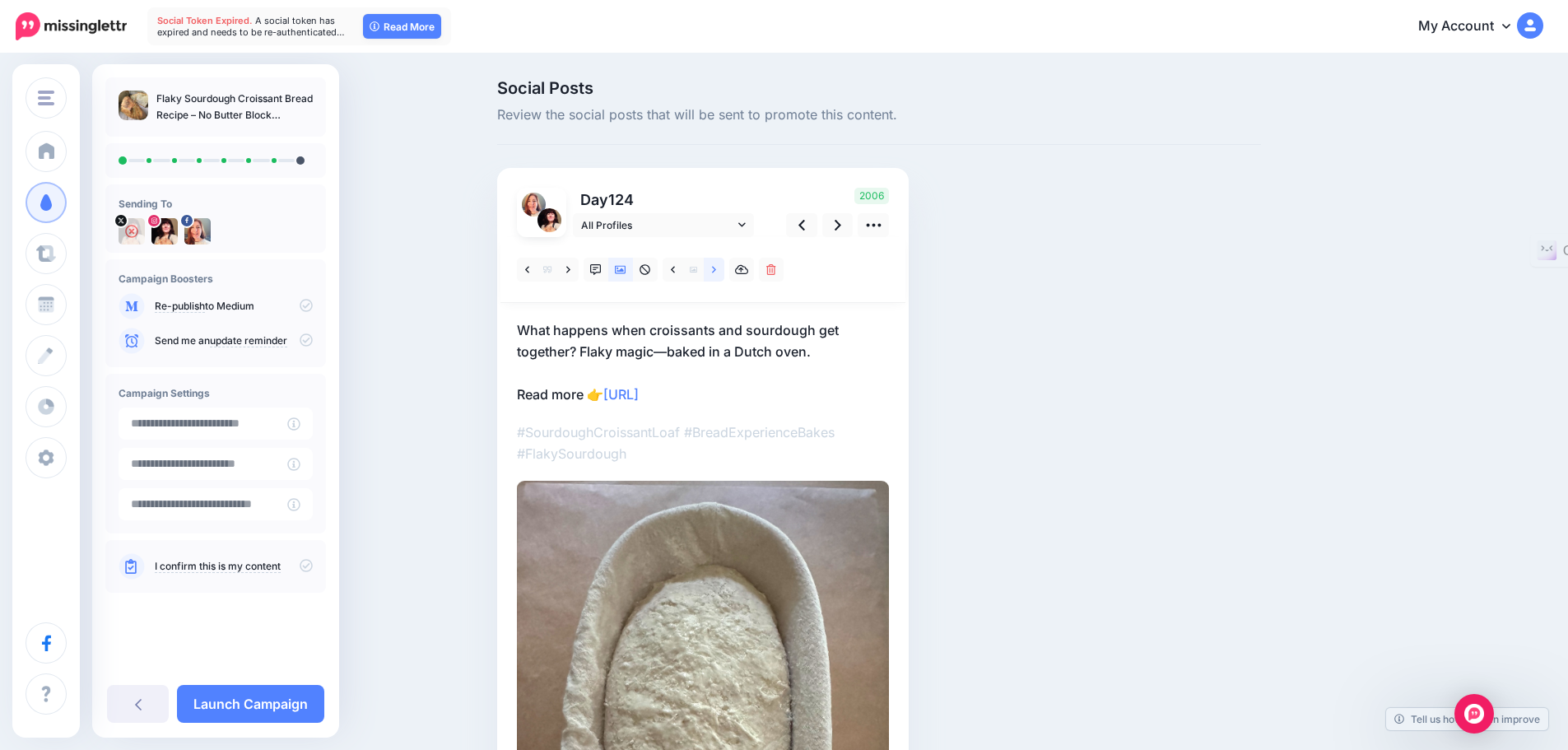
click at [716, 270] on icon at bounding box center [714, 270] width 4 height 11
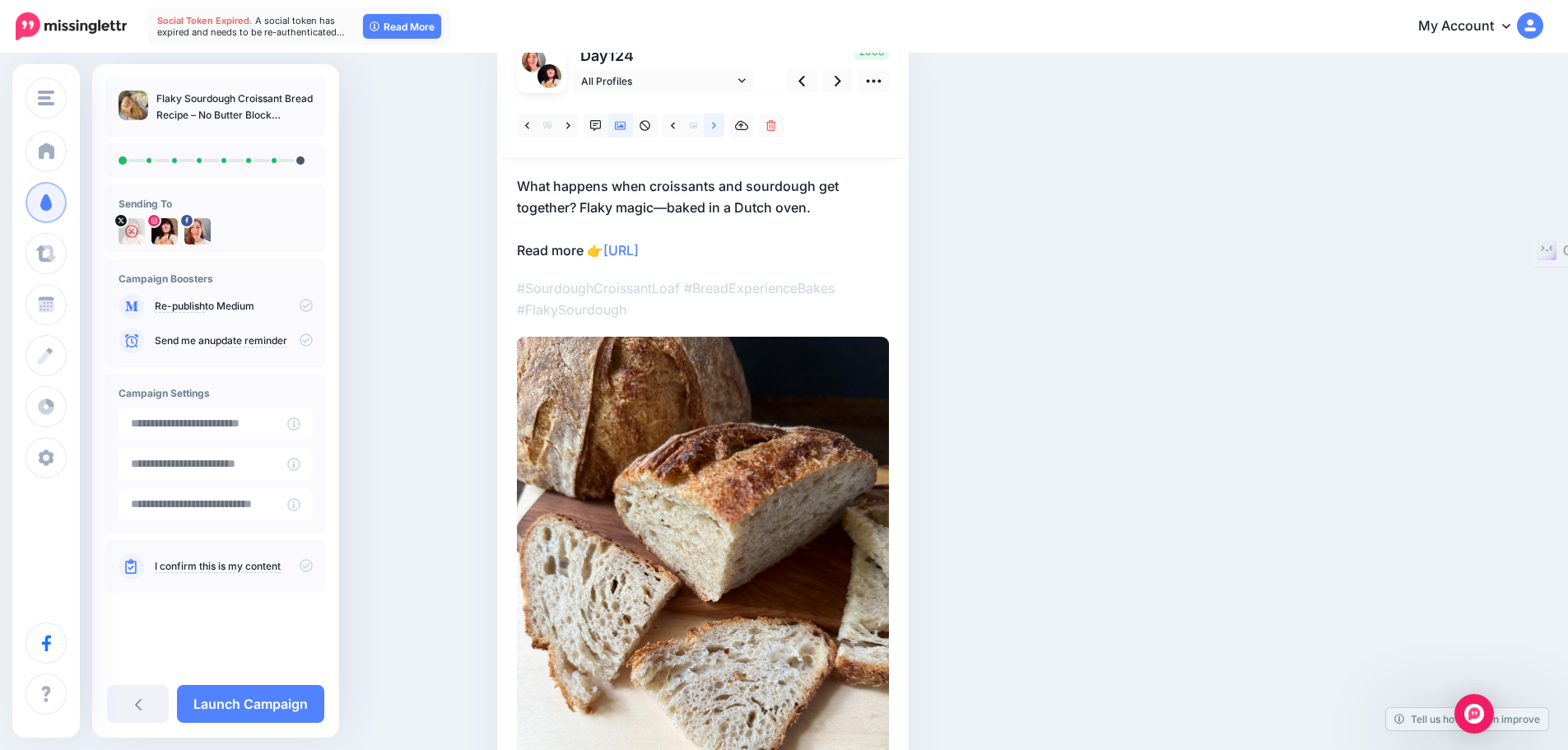
scroll to position [165, 0]
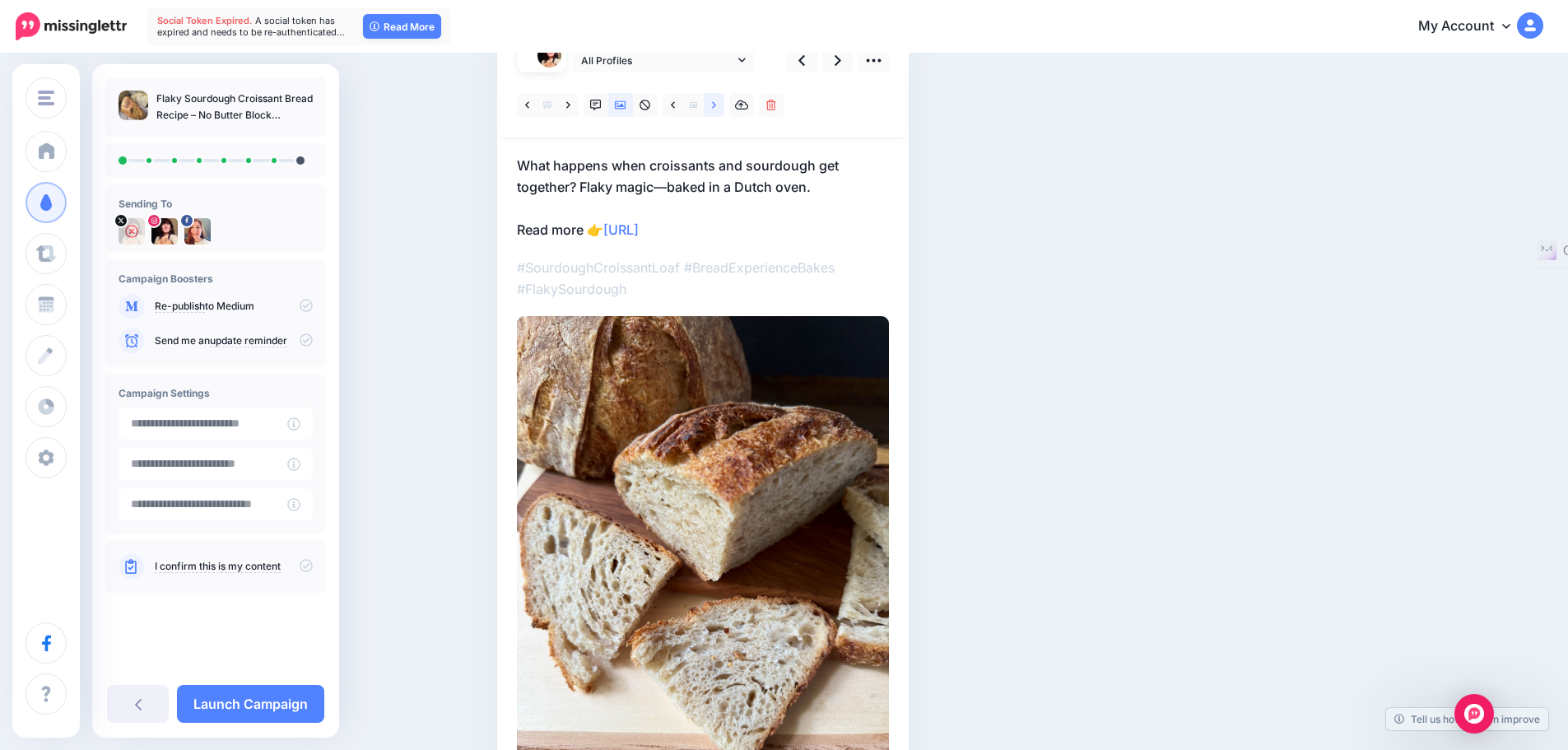
click at [716, 105] on icon at bounding box center [714, 106] width 4 height 11
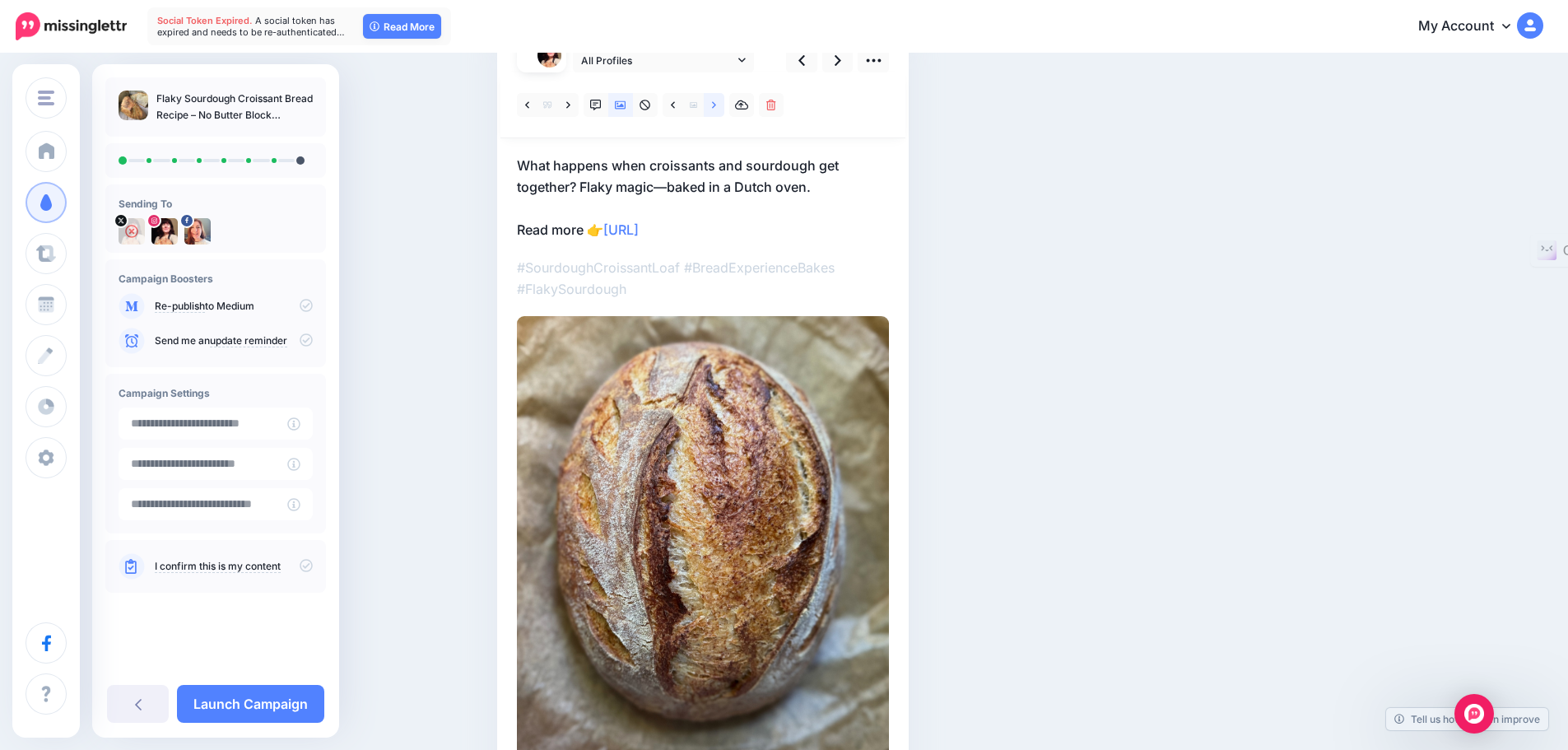
click at [716, 106] on link at bounding box center [714, 105] width 21 height 24
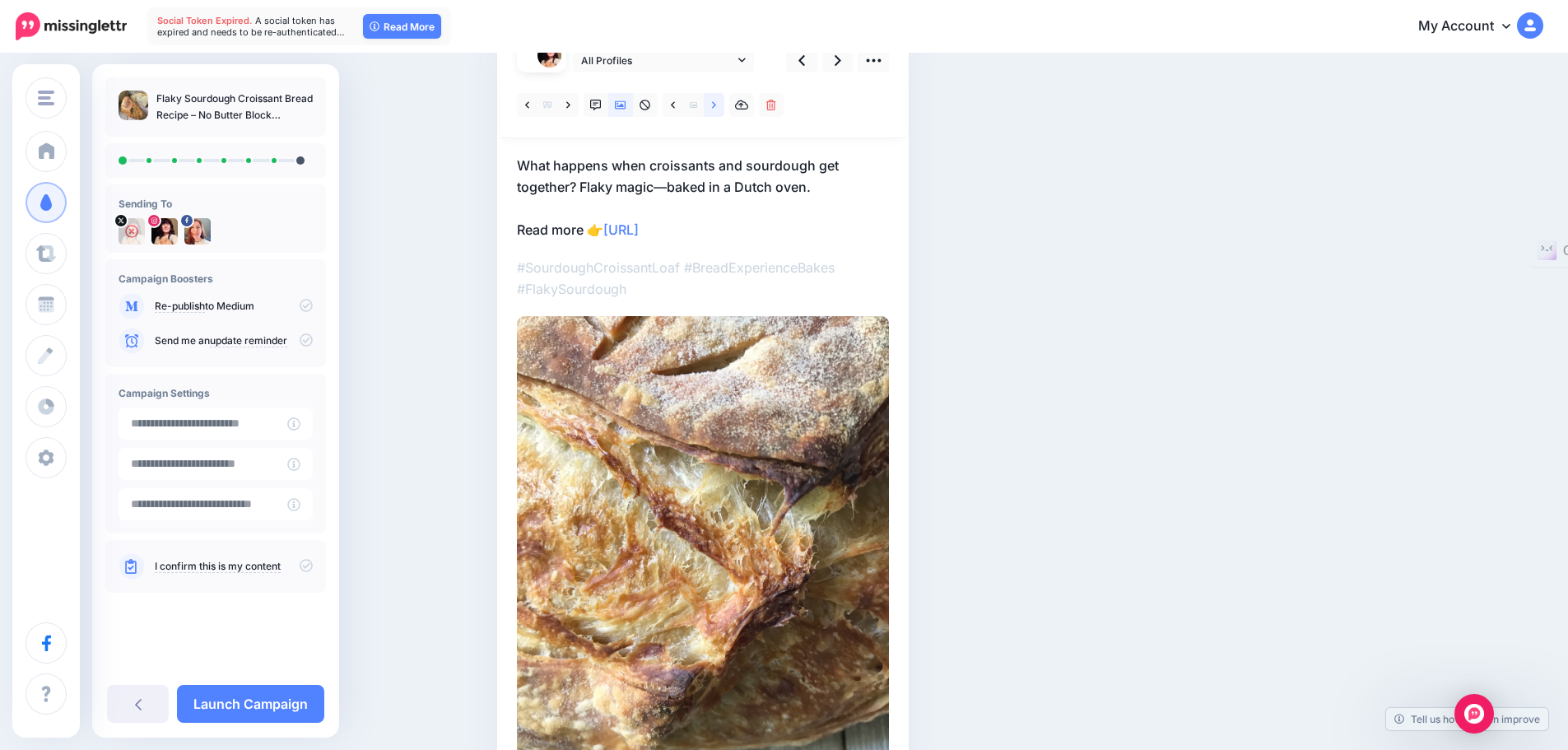
click at [716, 105] on icon at bounding box center [714, 104] width 4 height 7
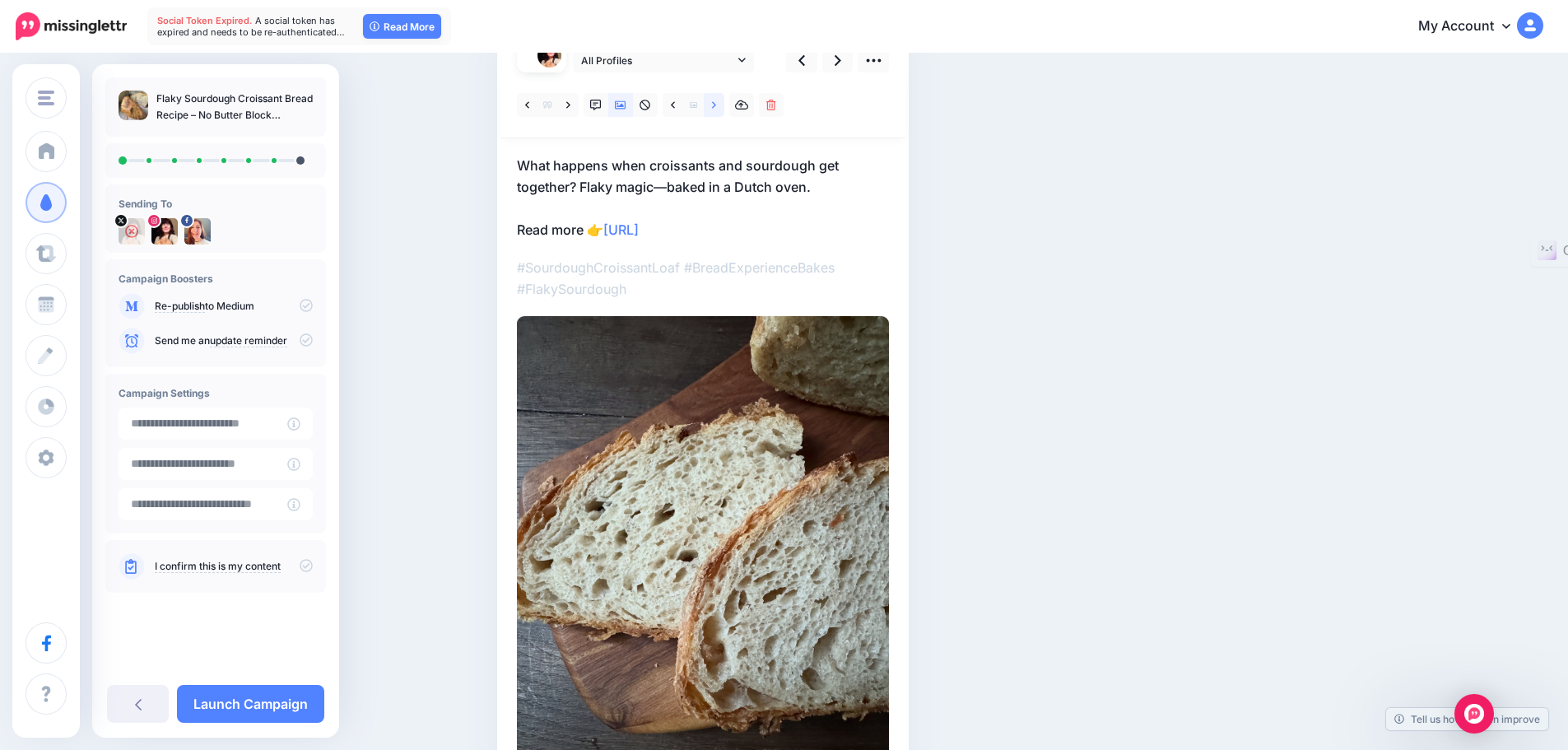
click at [716, 105] on icon at bounding box center [714, 106] width 4 height 11
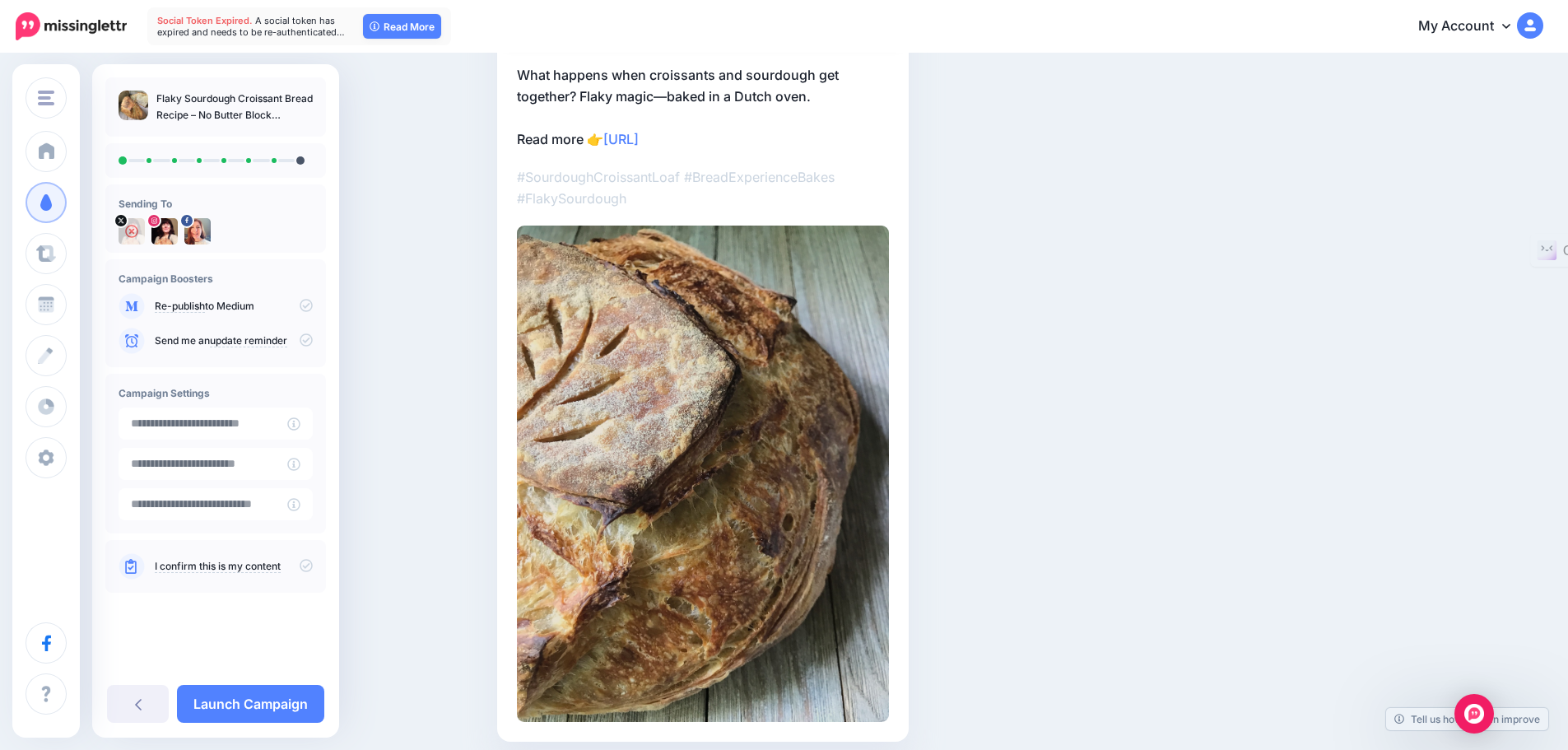
scroll to position [156, 0]
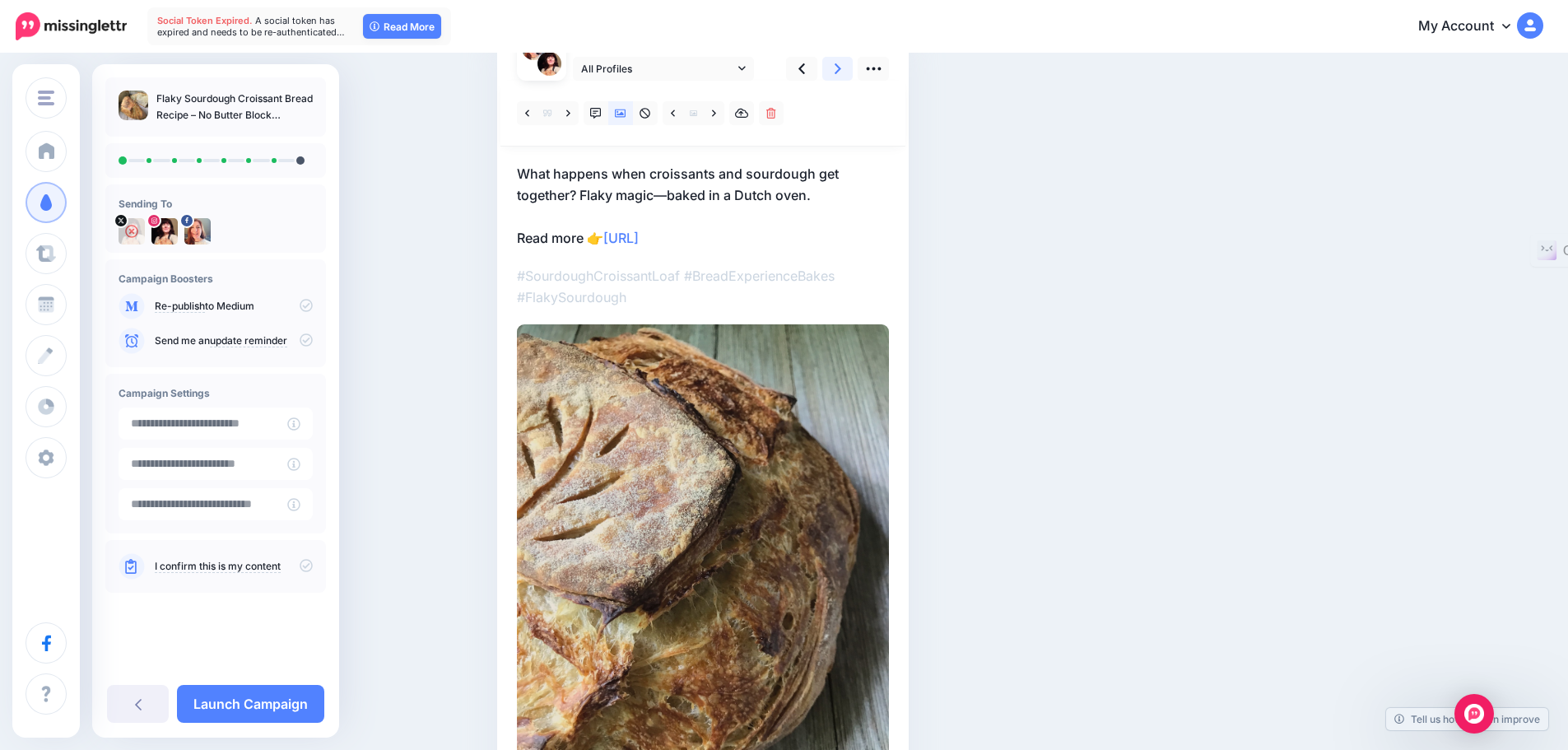
click at [842, 67] on icon at bounding box center [838, 68] width 7 height 17
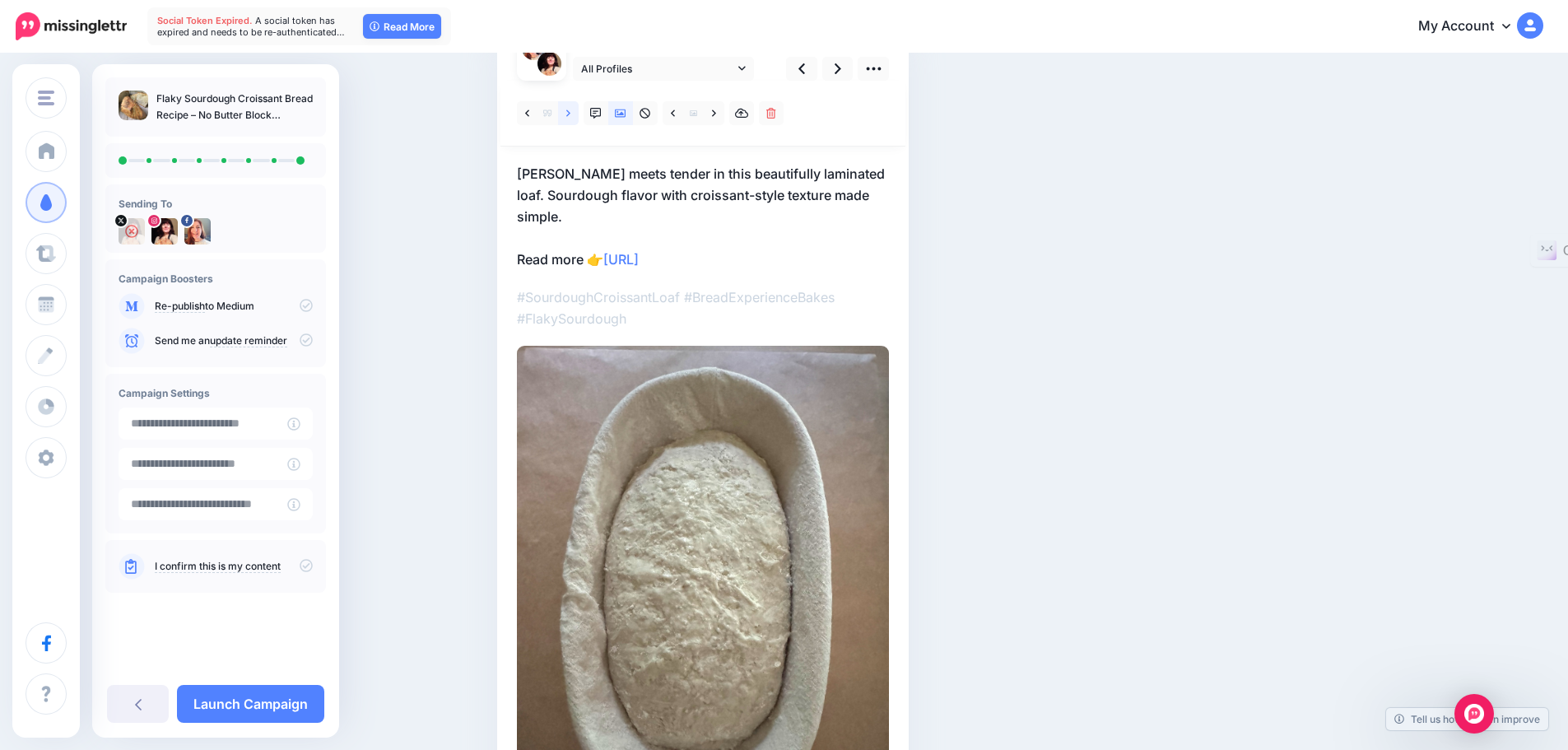
click at [570, 113] on icon at bounding box center [568, 113] width 4 height 11
click at [716, 109] on icon at bounding box center [714, 113] width 4 height 11
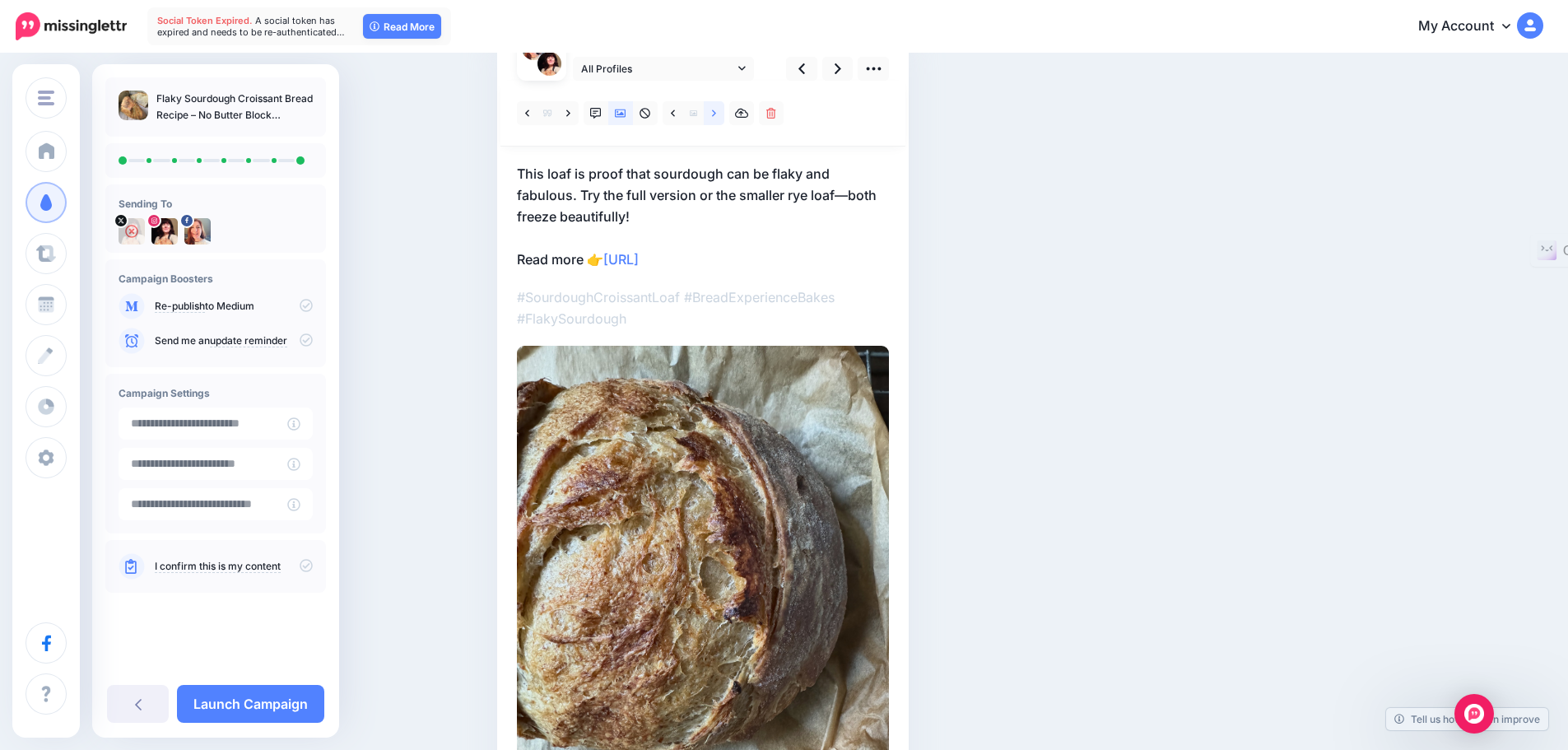
click at [716, 114] on icon at bounding box center [714, 113] width 4 height 11
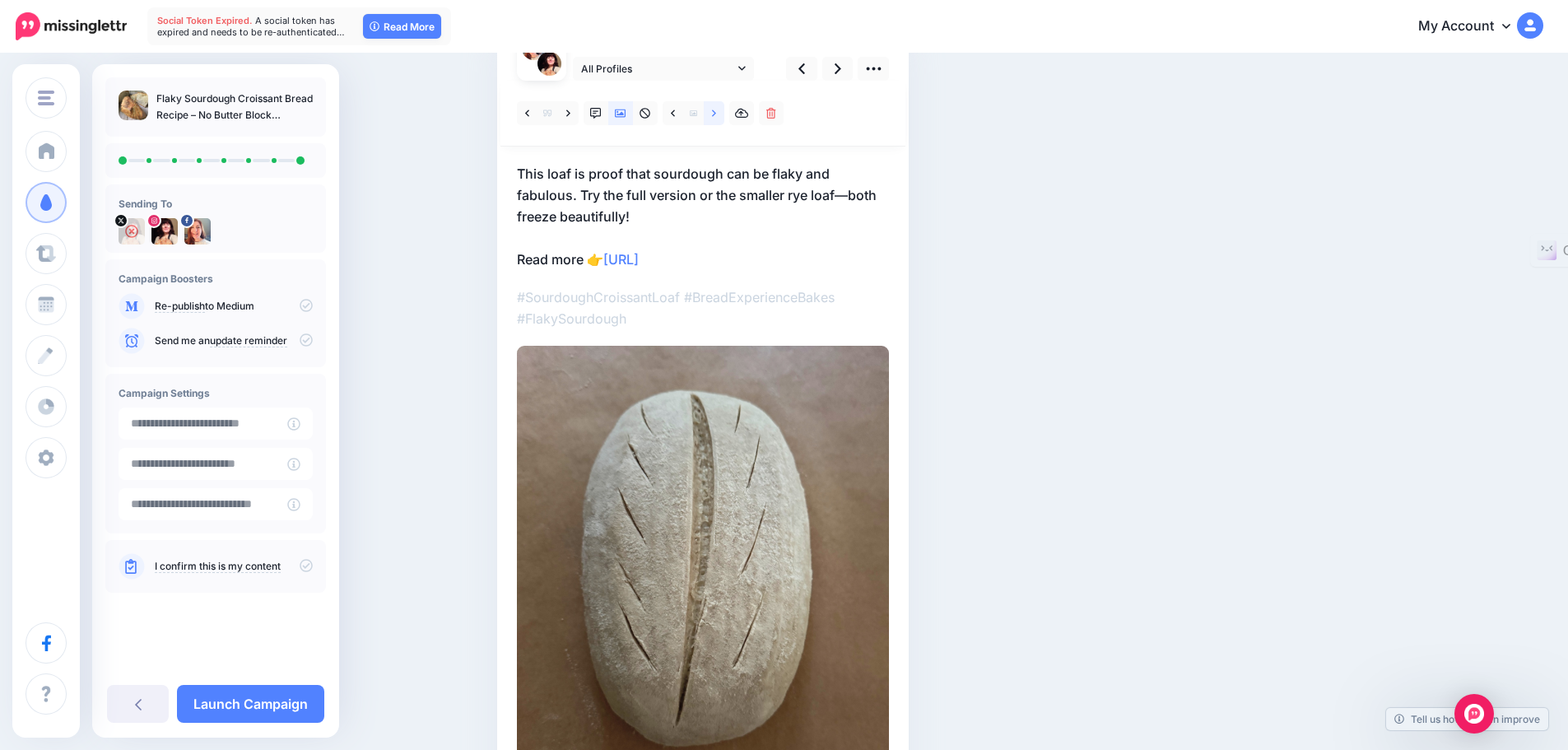
click at [716, 114] on icon at bounding box center [714, 112] width 4 height 7
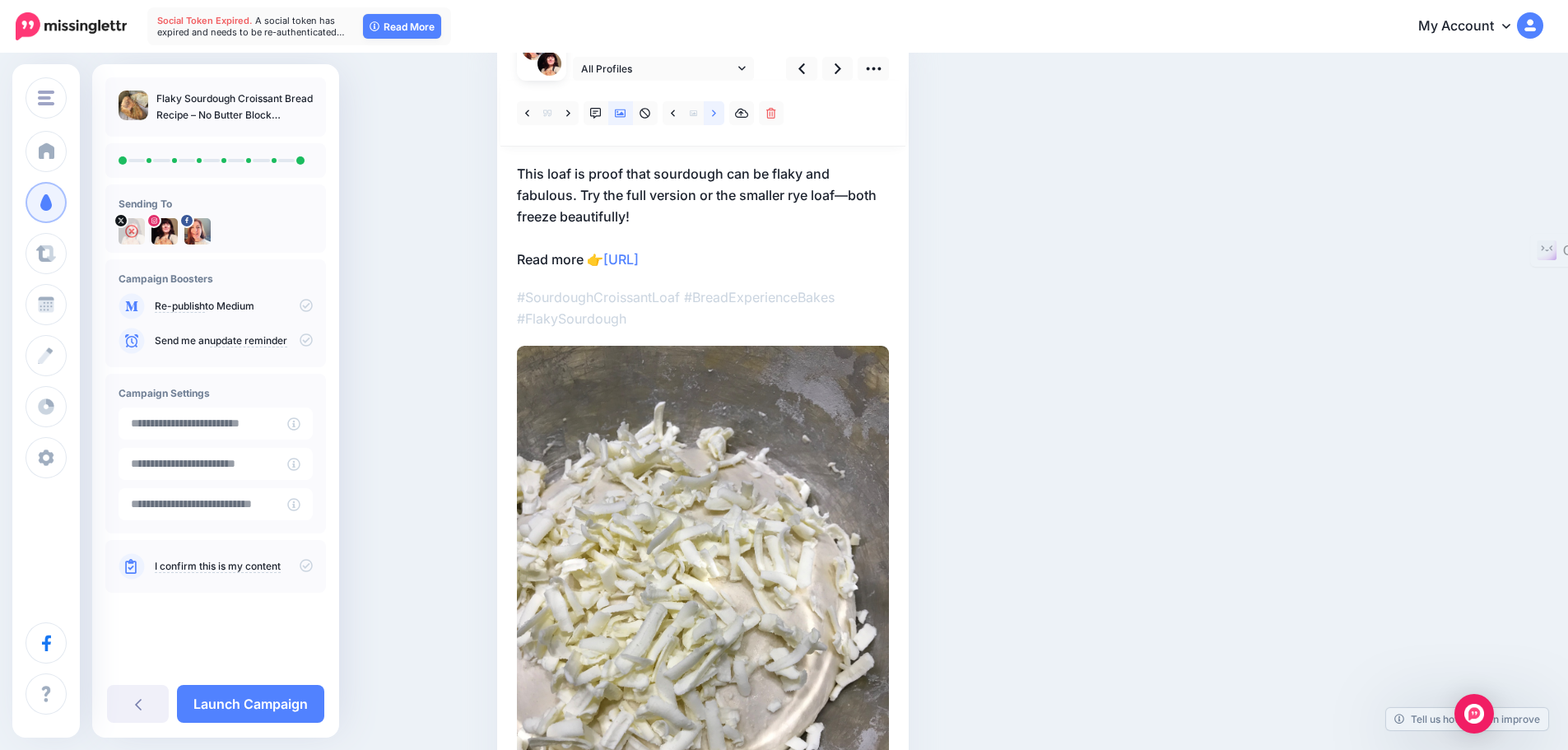
click at [716, 111] on icon at bounding box center [714, 112] width 4 height 7
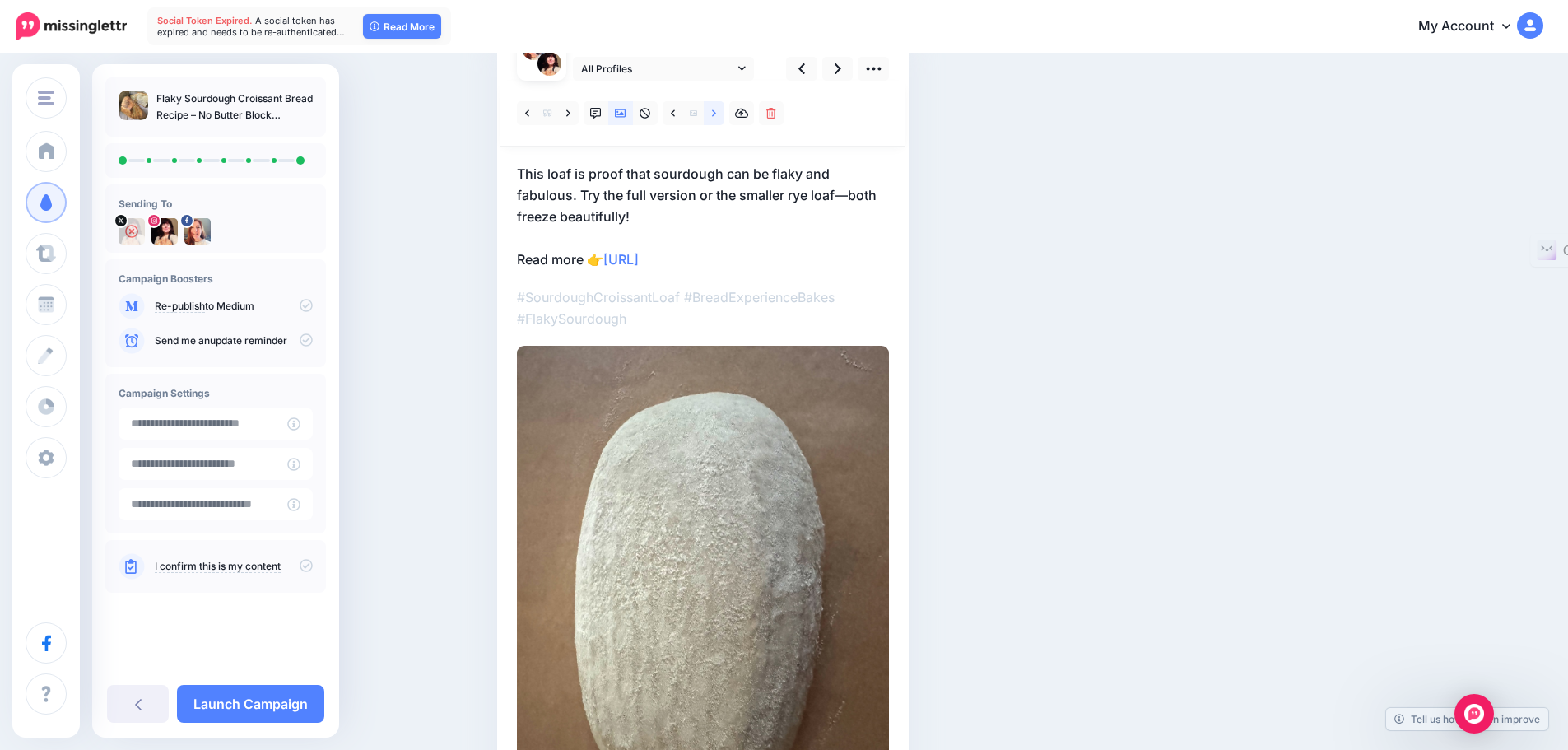
click at [716, 114] on link at bounding box center [714, 113] width 21 height 24
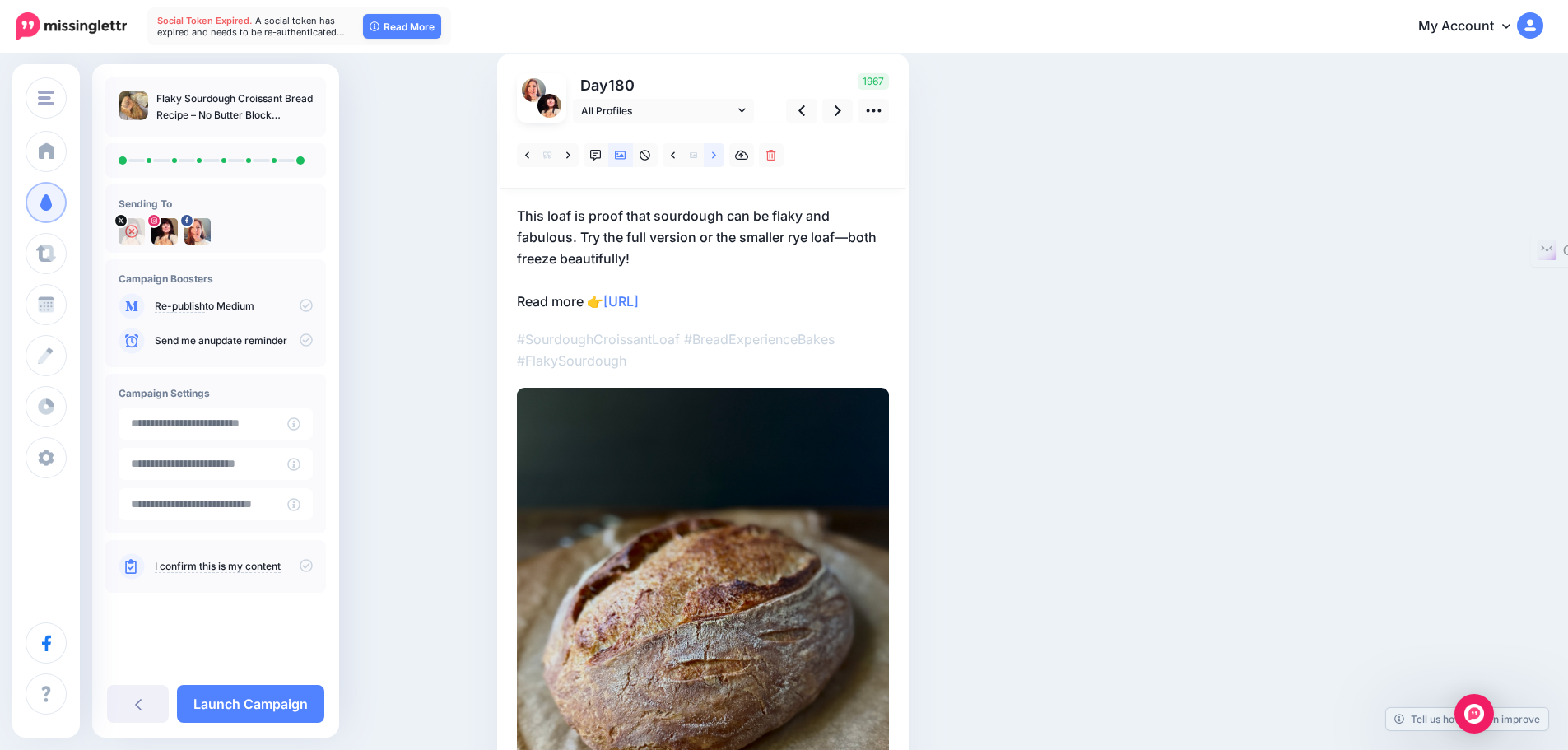
scroll to position [74, 0]
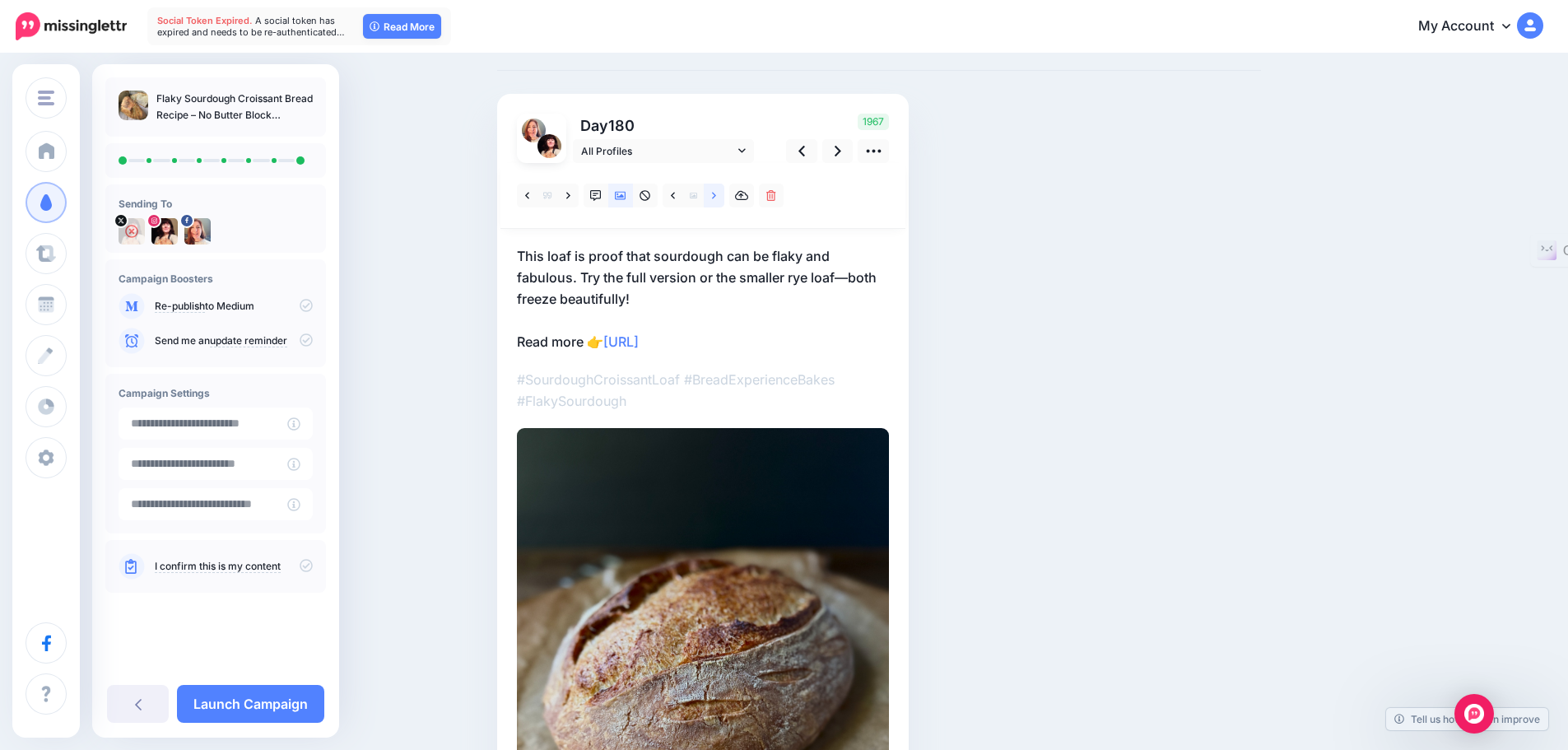
click at [716, 195] on icon at bounding box center [714, 195] width 4 height 11
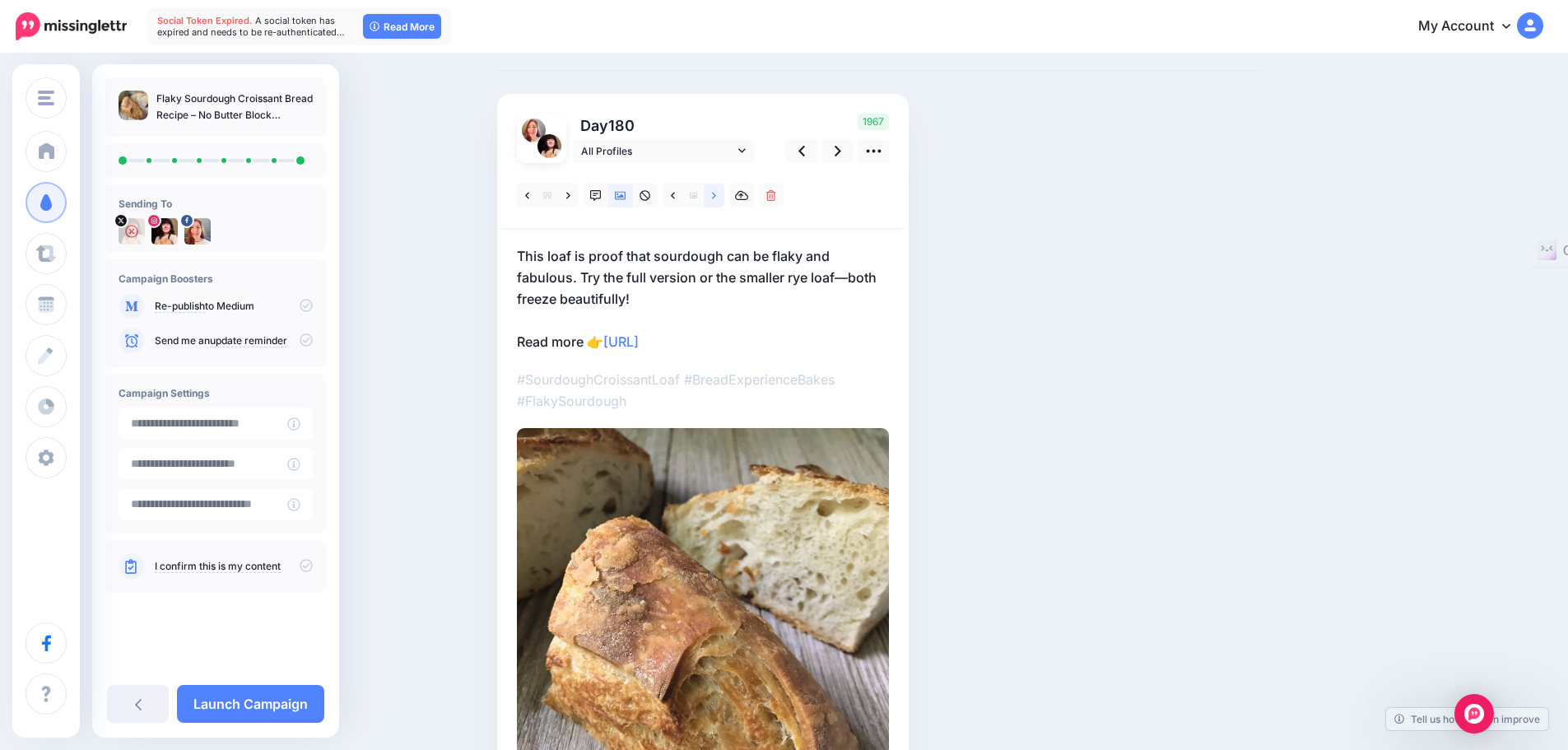
click at [716, 196] on icon at bounding box center [714, 195] width 4 height 7
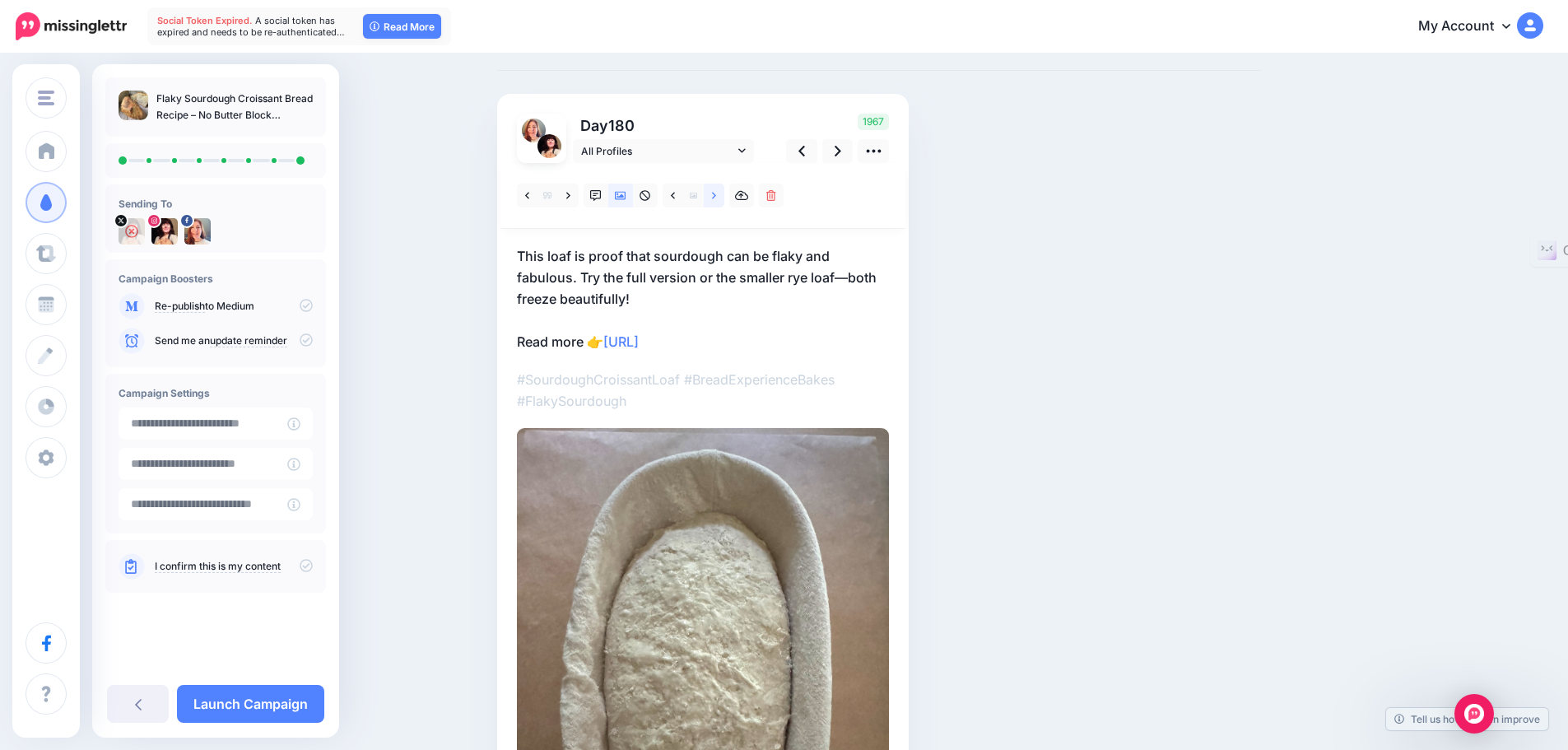
click at [716, 195] on icon at bounding box center [714, 195] width 4 height 7
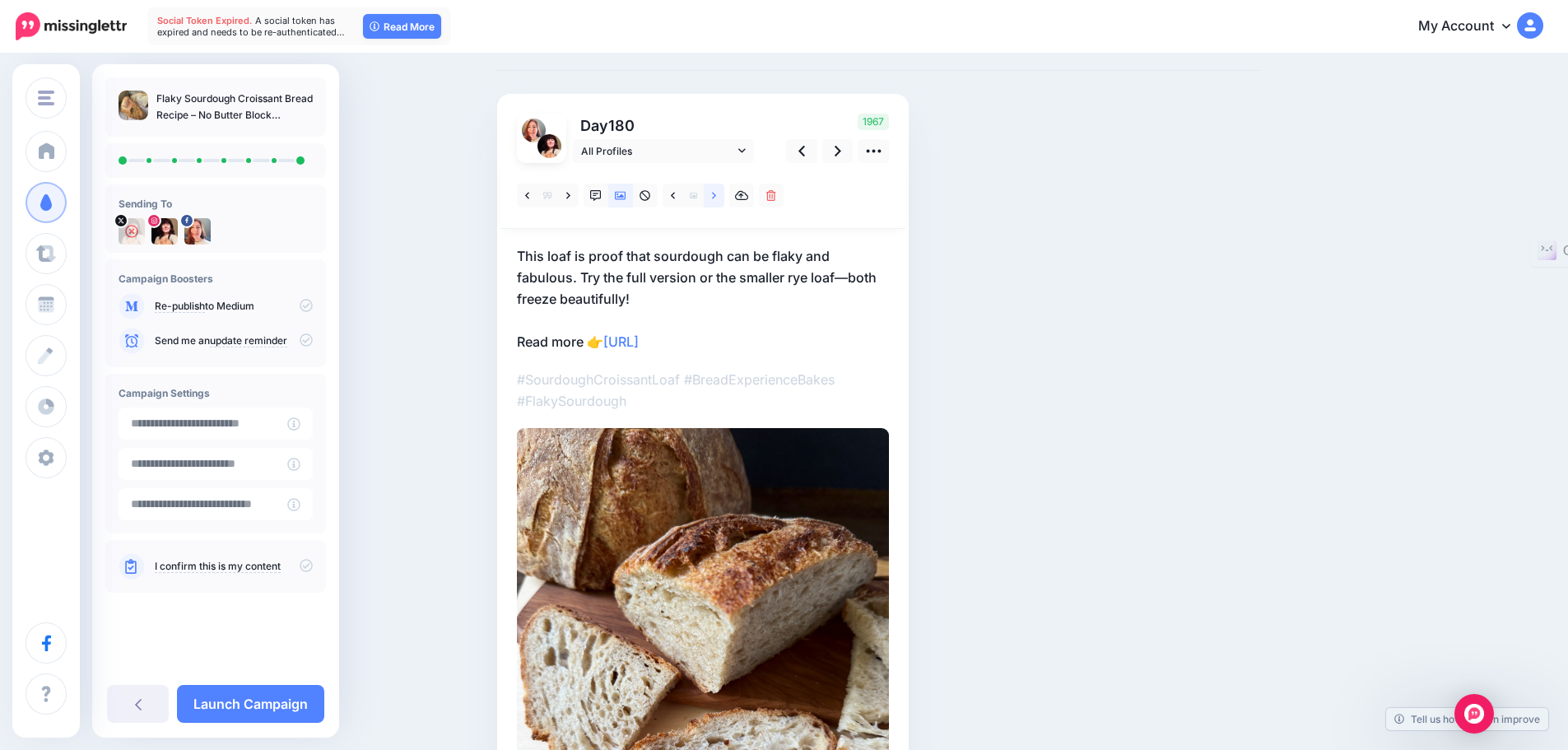
click at [716, 196] on link at bounding box center [714, 195] width 21 height 24
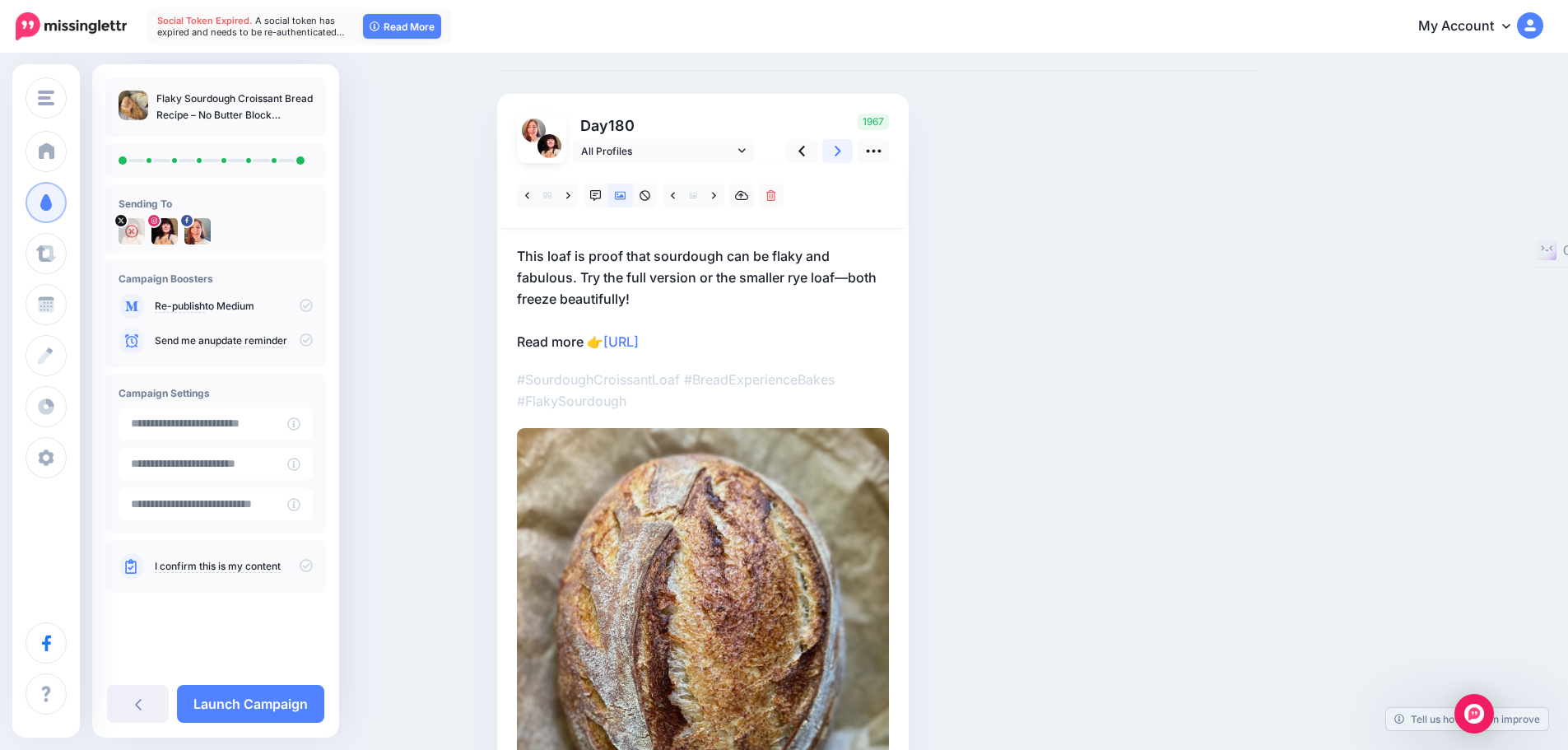
click at [842, 151] on icon at bounding box center [838, 151] width 7 height 17
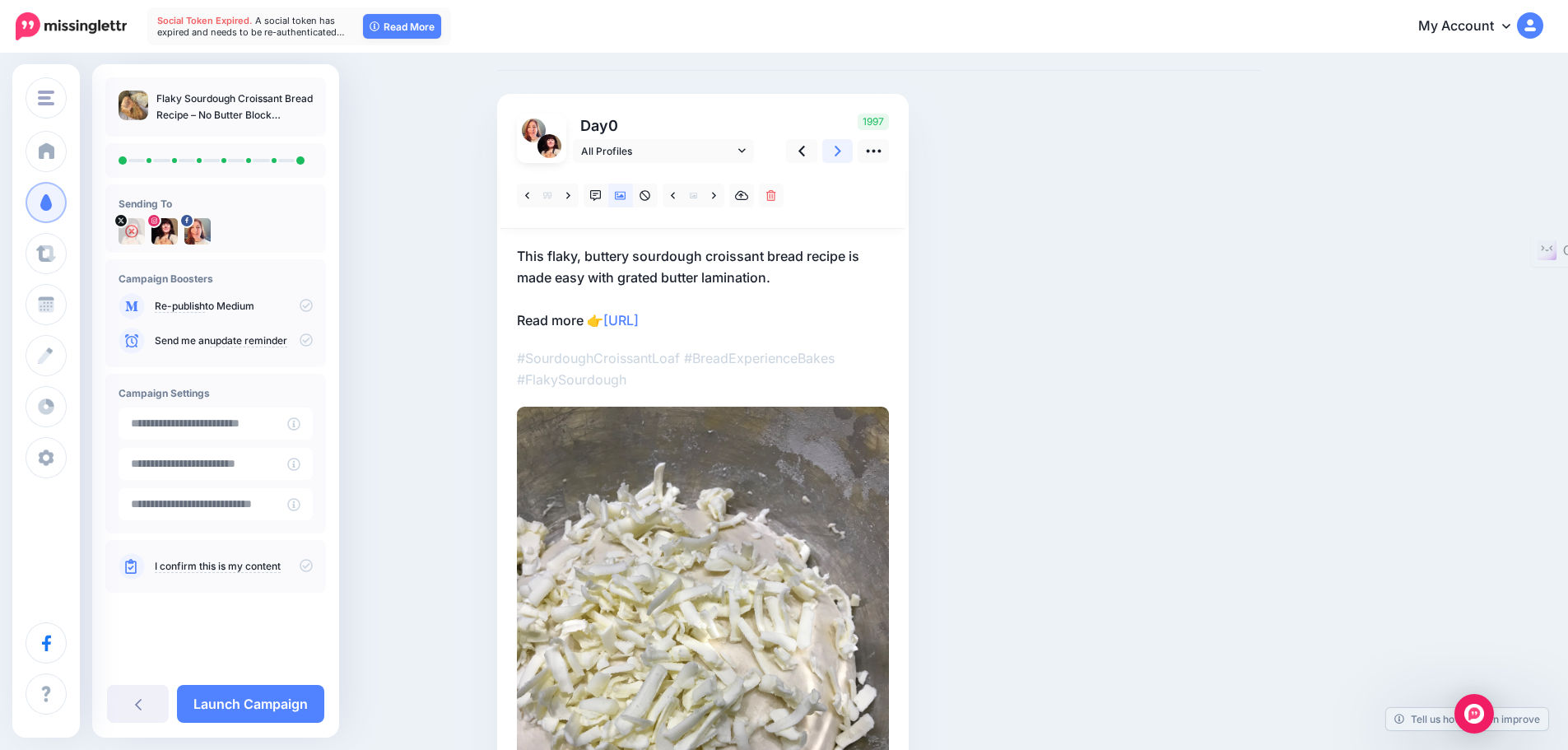
click at [837, 147] on link at bounding box center [838, 151] width 31 height 24
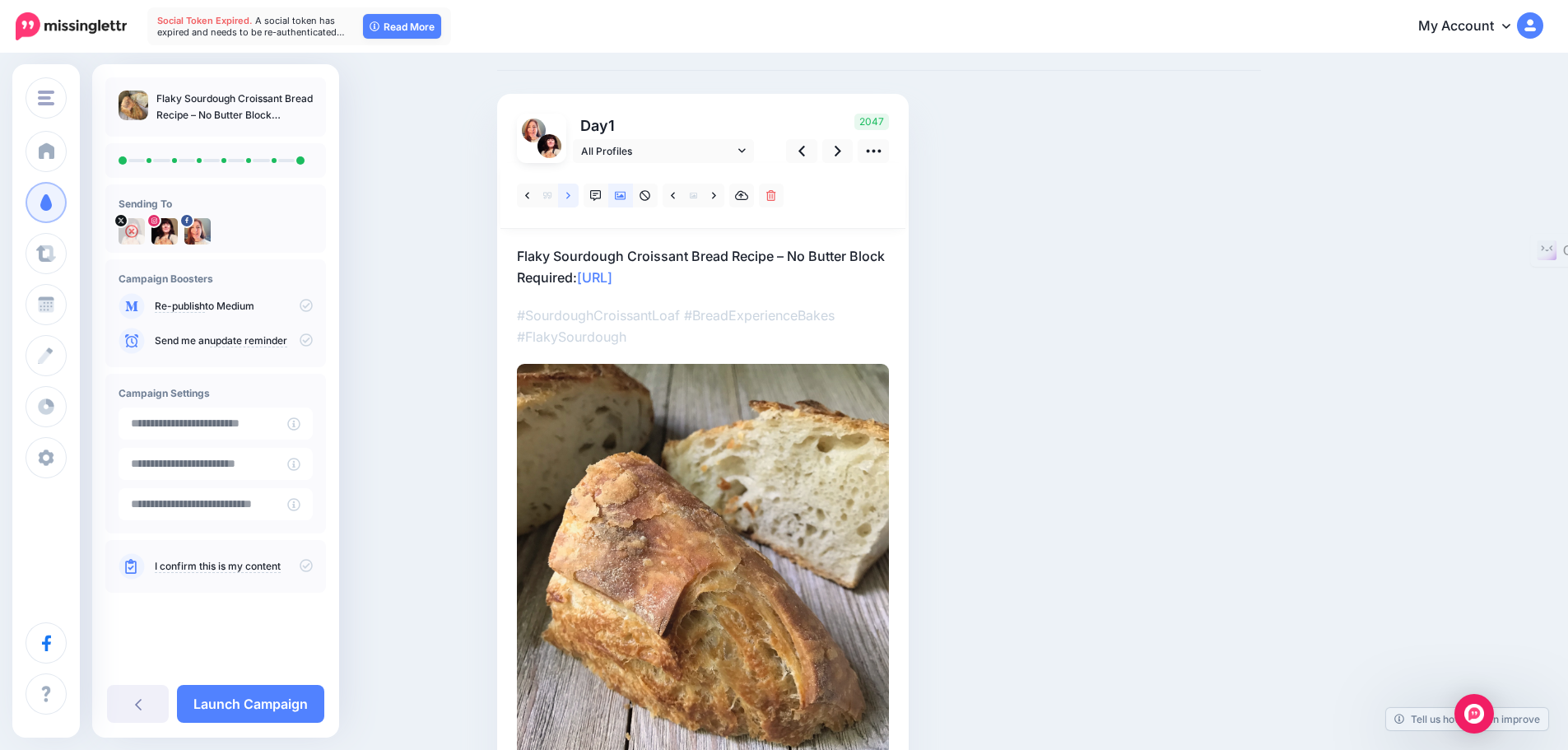
click at [571, 194] on link at bounding box center [568, 195] width 21 height 24
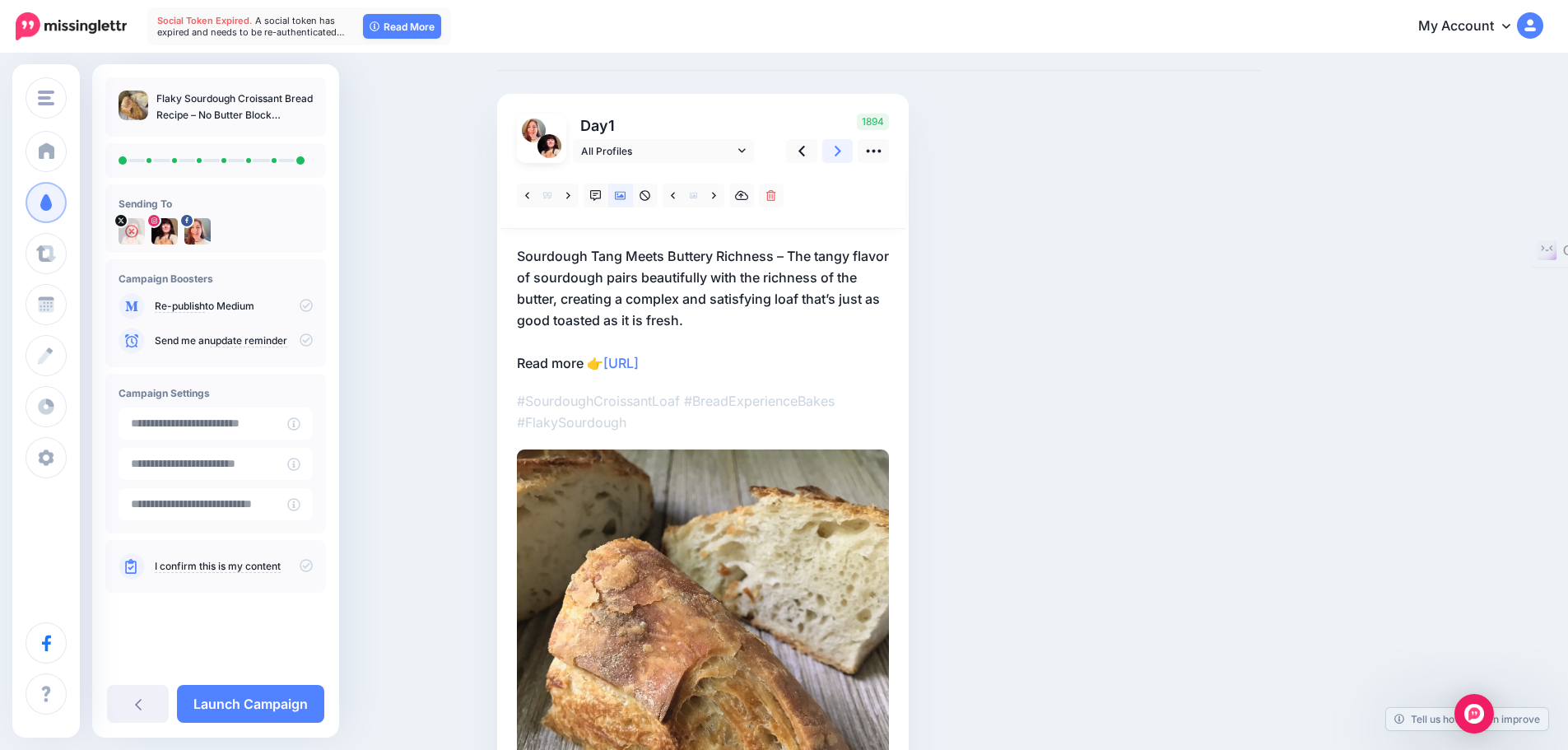
click at [842, 151] on icon at bounding box center [838, 151] width 7 height 10
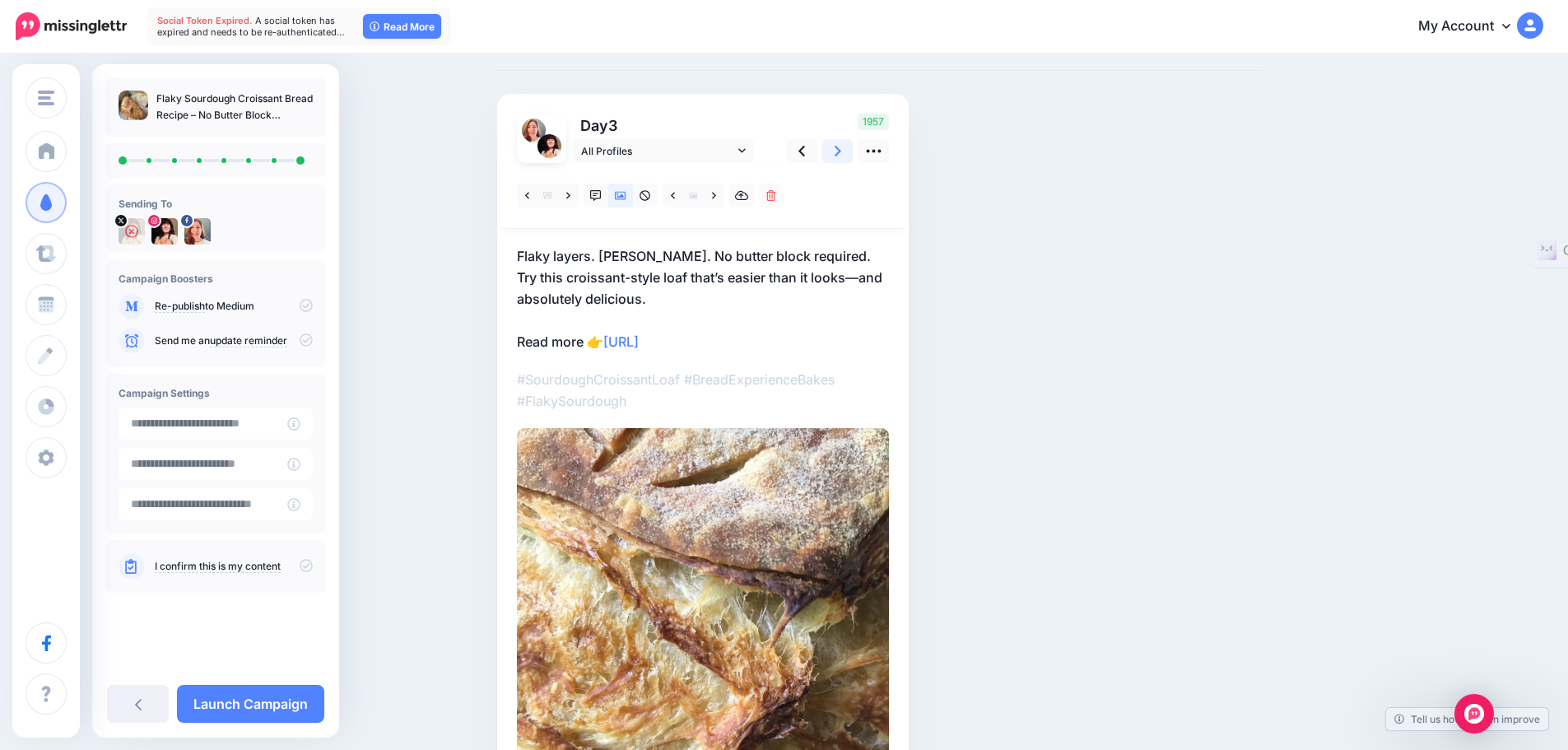
click at [842, 150] on icon at bounding box center [838, 151] width 7 height 17
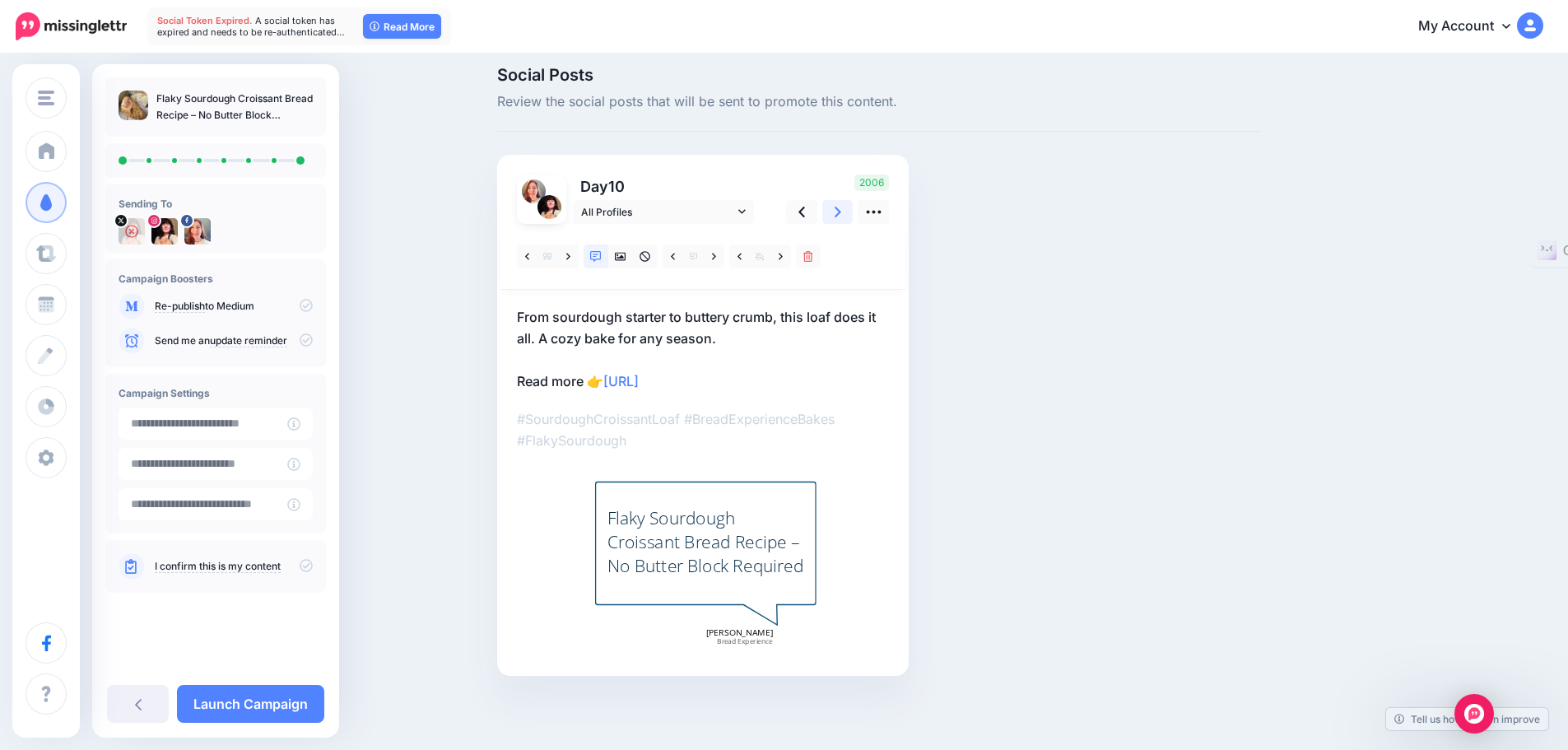
scroll to position [13, 0]
click at [842, 214] on icon at bounding box center [838, 211] width 7 height 17
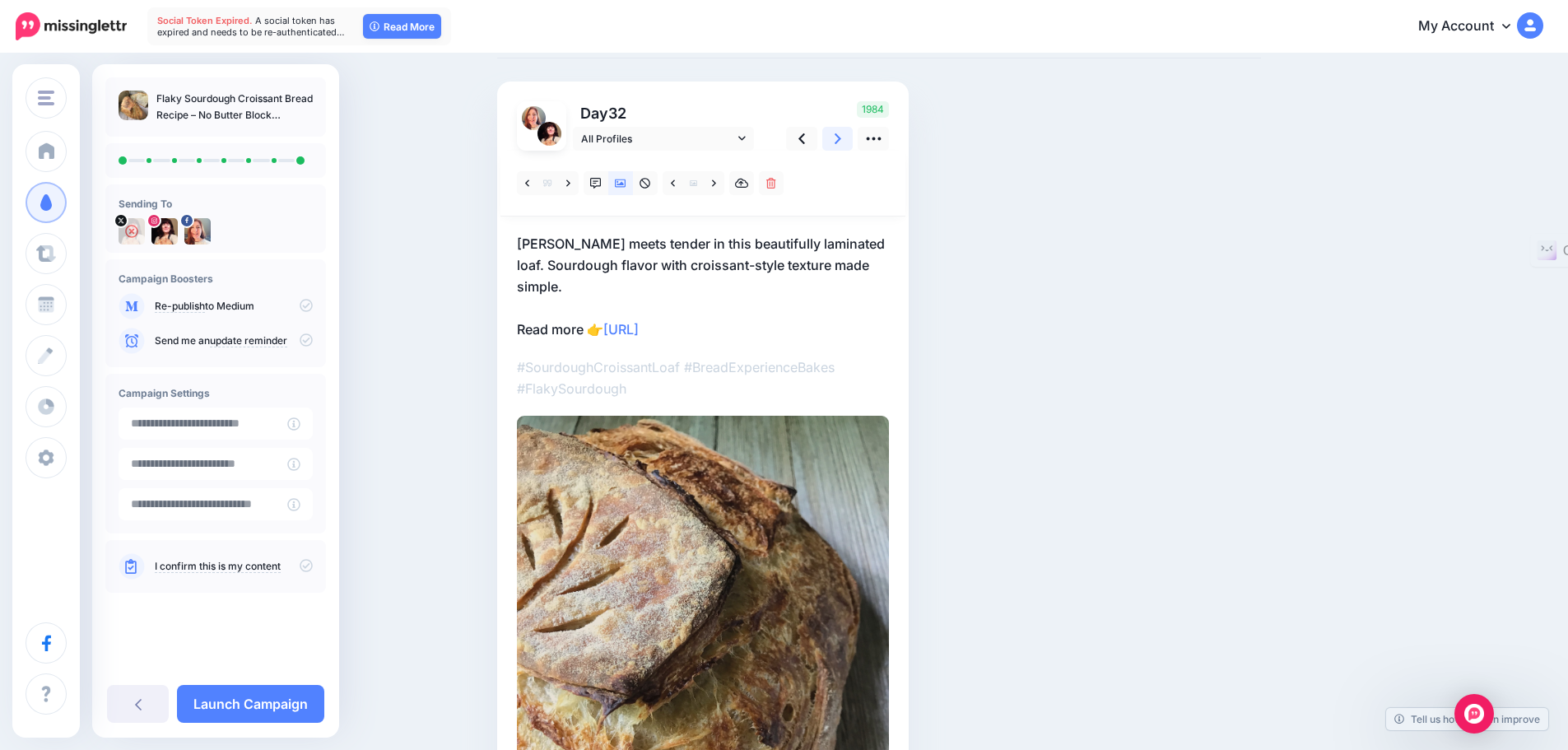
scroll to position [82, 0]
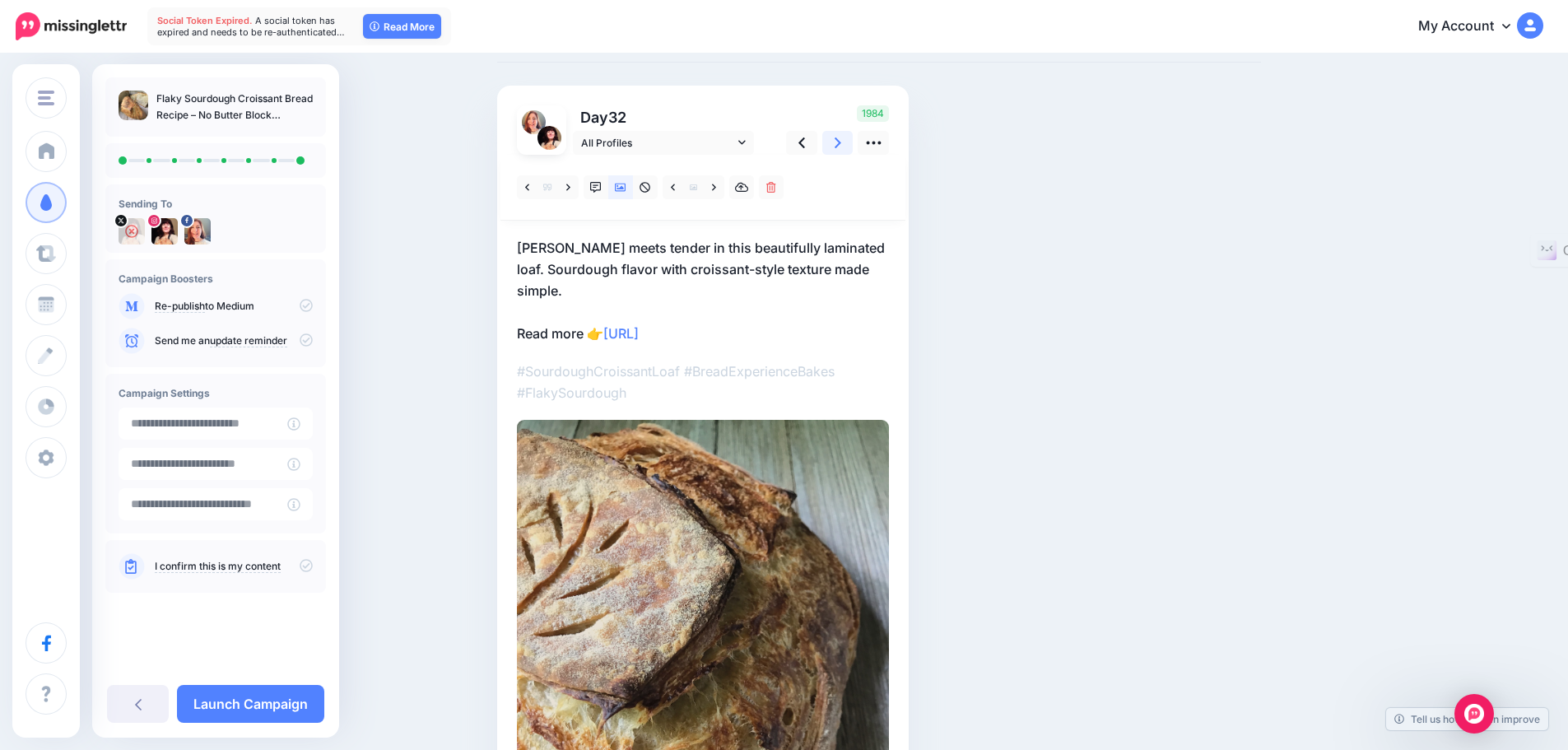
drag, startPoint x: 841, startPoint y: 141, endPoint x: 851, endPoint y: 153, distance: 15.6
click at [841, 141] on icon at bounding box center [838, 143] width 7 height 17
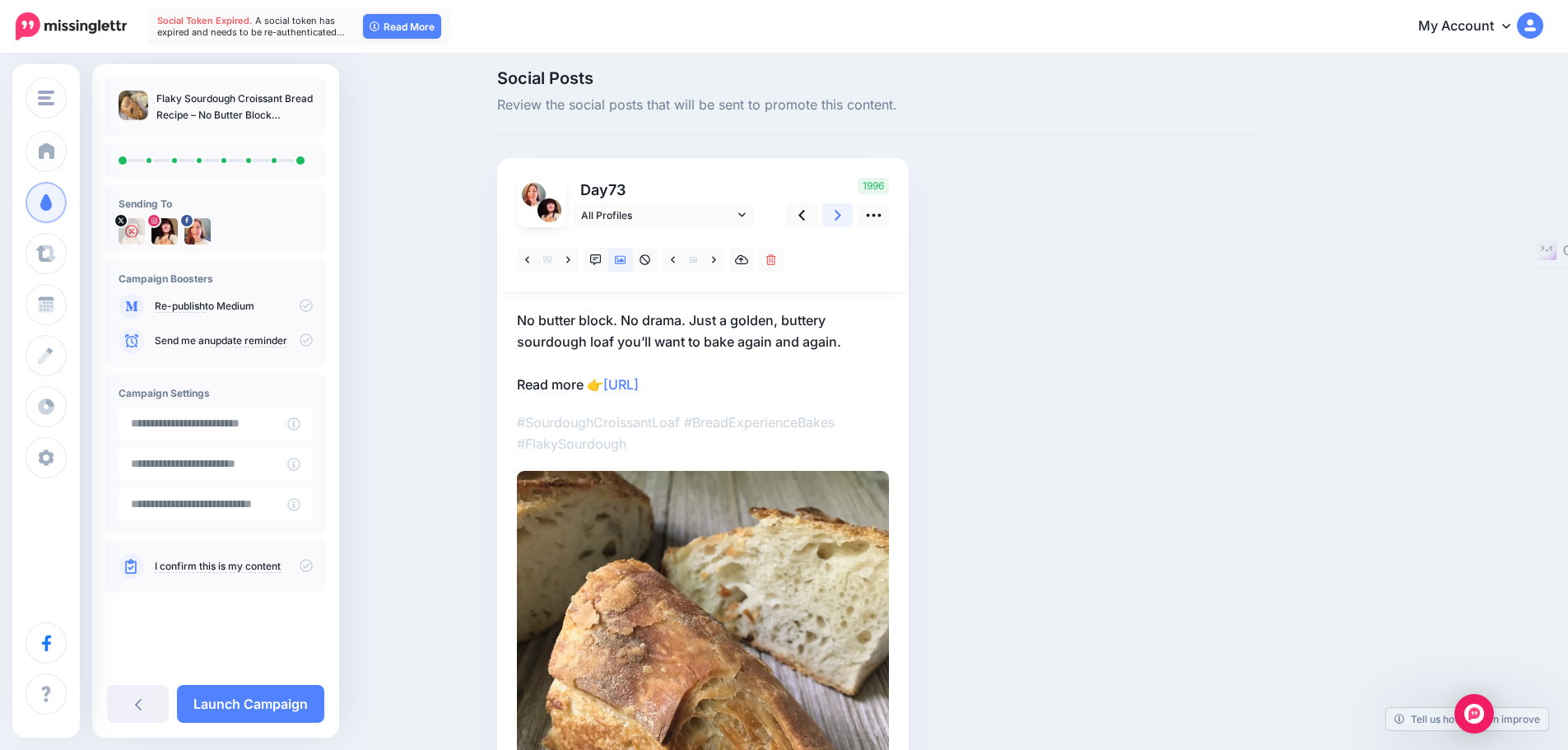
scroll to position [0, 0]
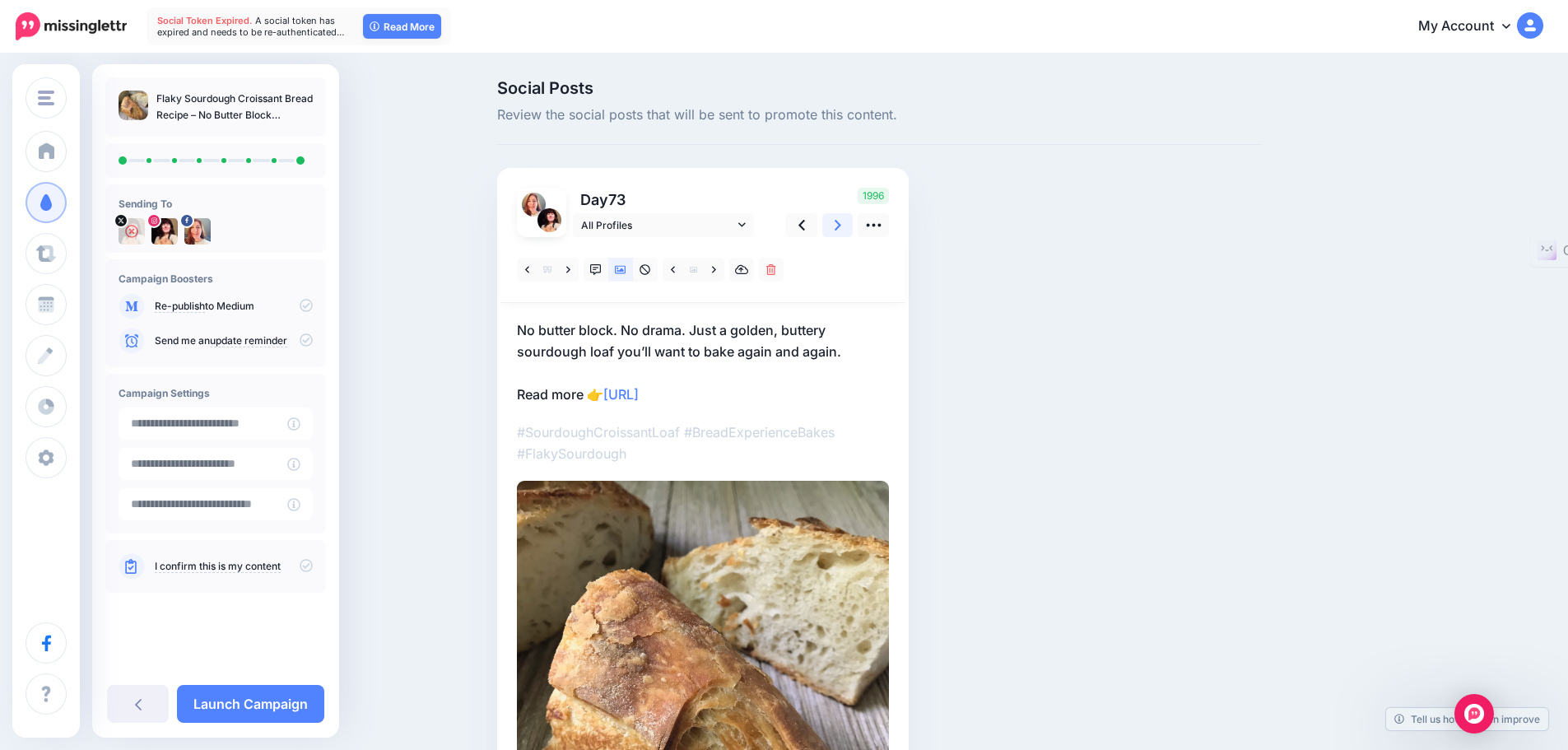
click at [841, 224] on icon at bounding box center [838, 225] width 7 height 17
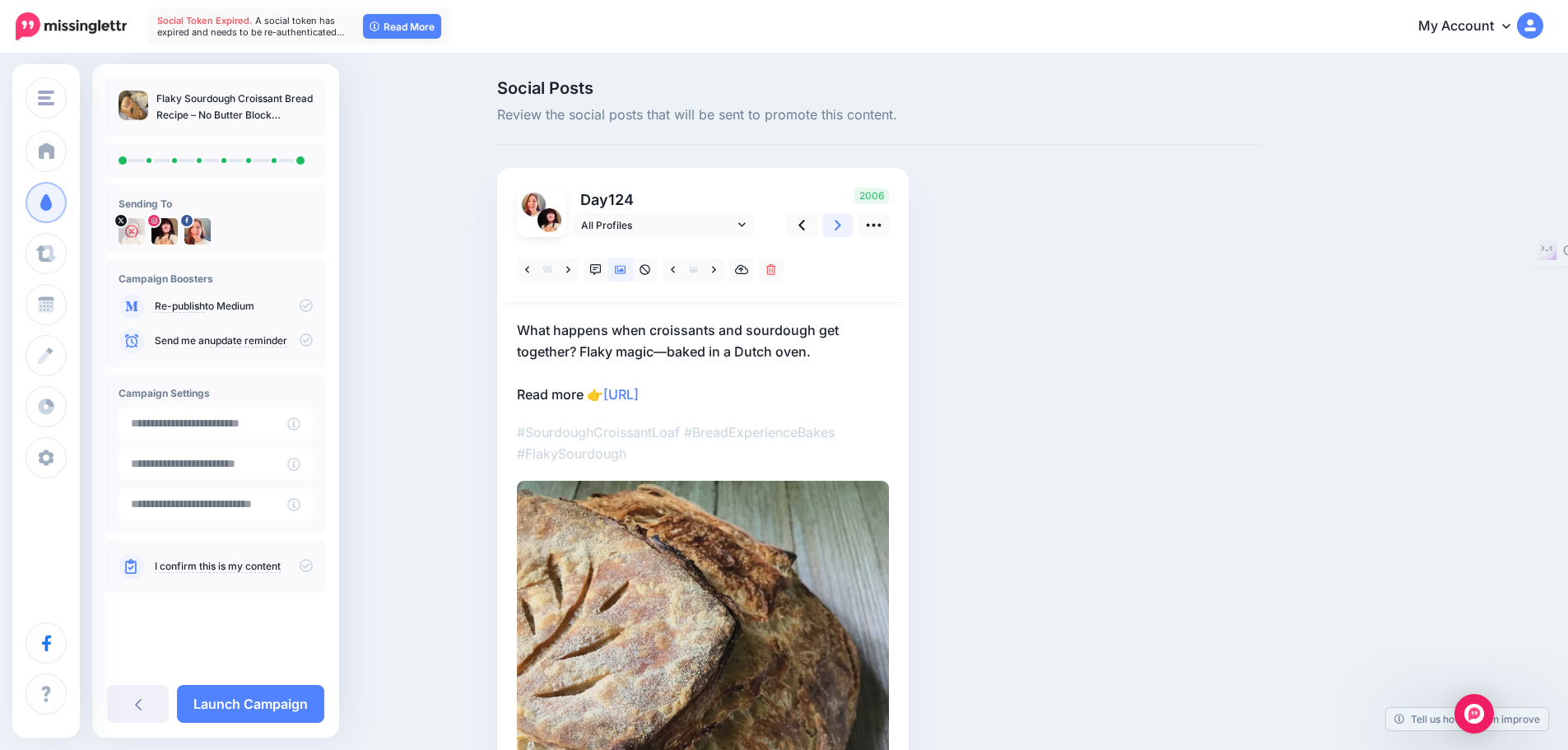
click at [842, 225] on icon at bounding box center [838, 224] width 7 height 10
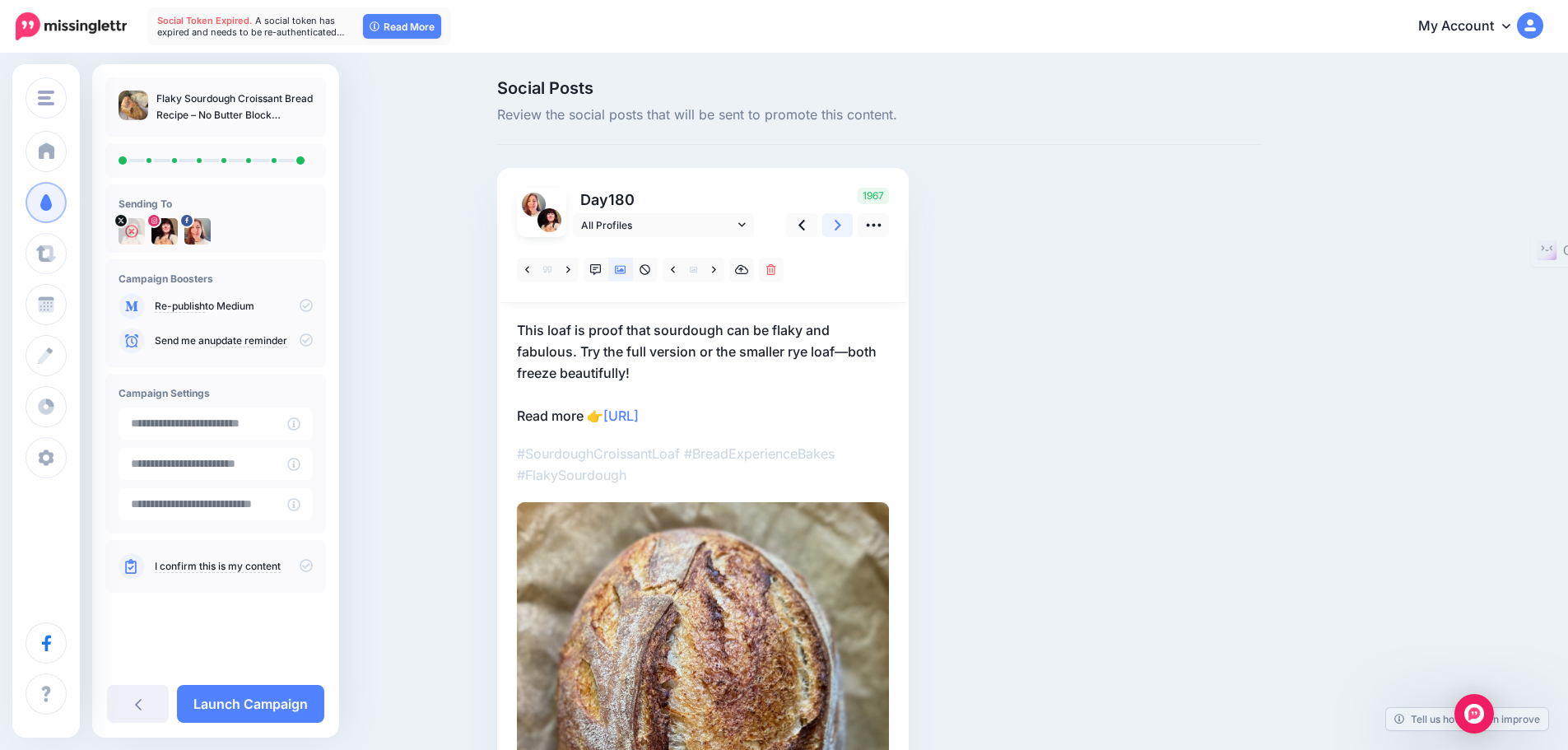
click at [842, 224] on icon at bounding box center [838, 225] width 7 height 17
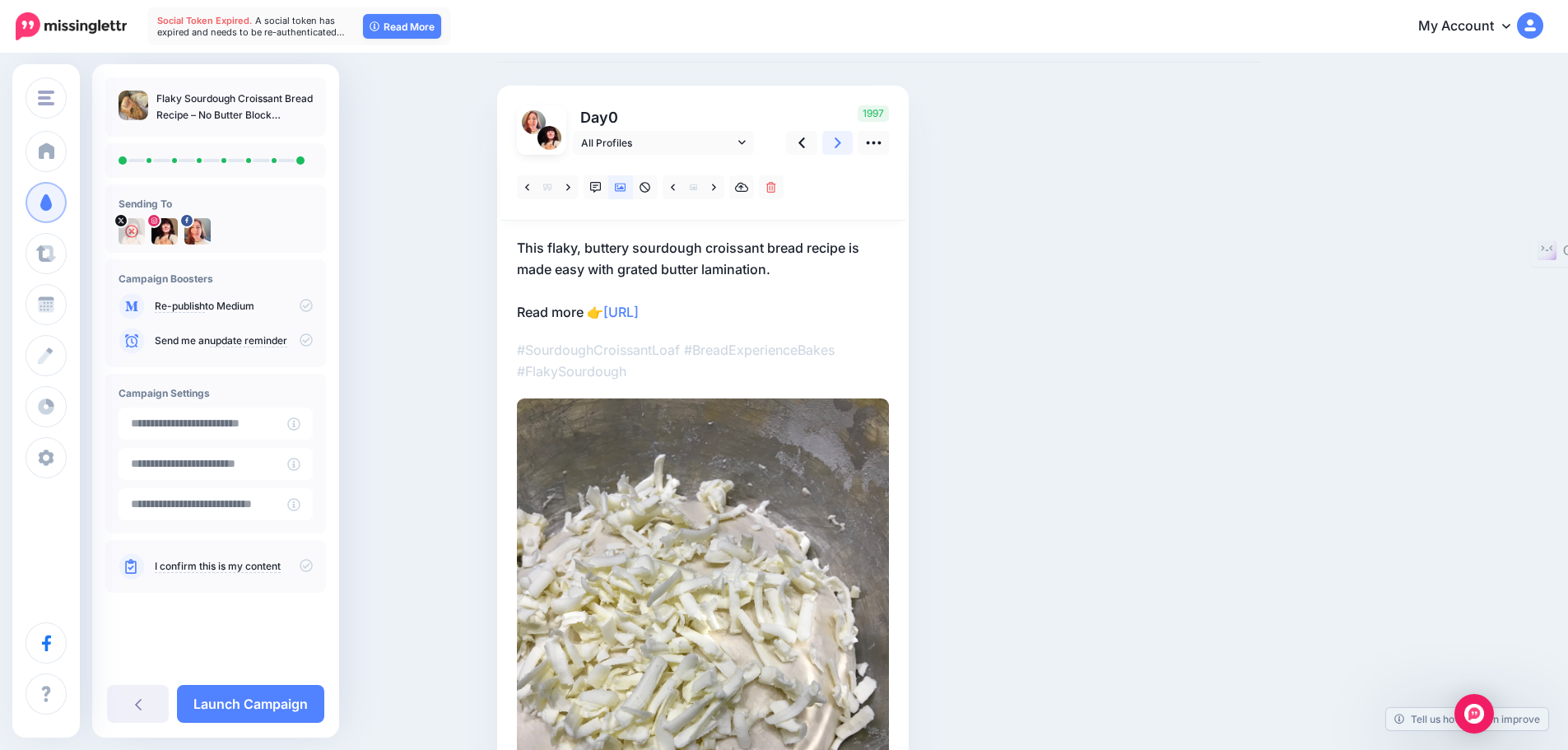
scroll to position [165, 0]
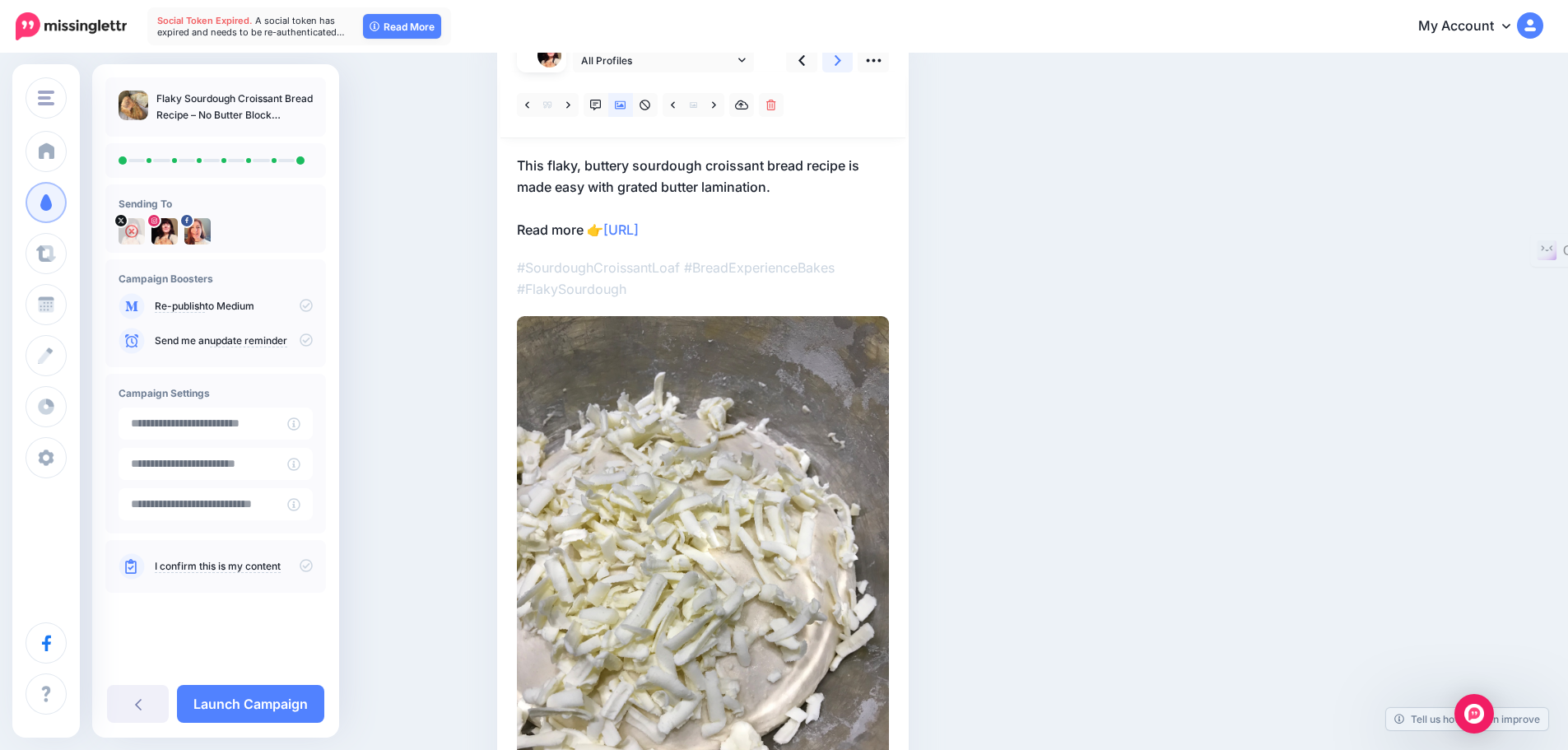
click at [842, 59] on icon at bounding box center [838, 60] width 7 height 17
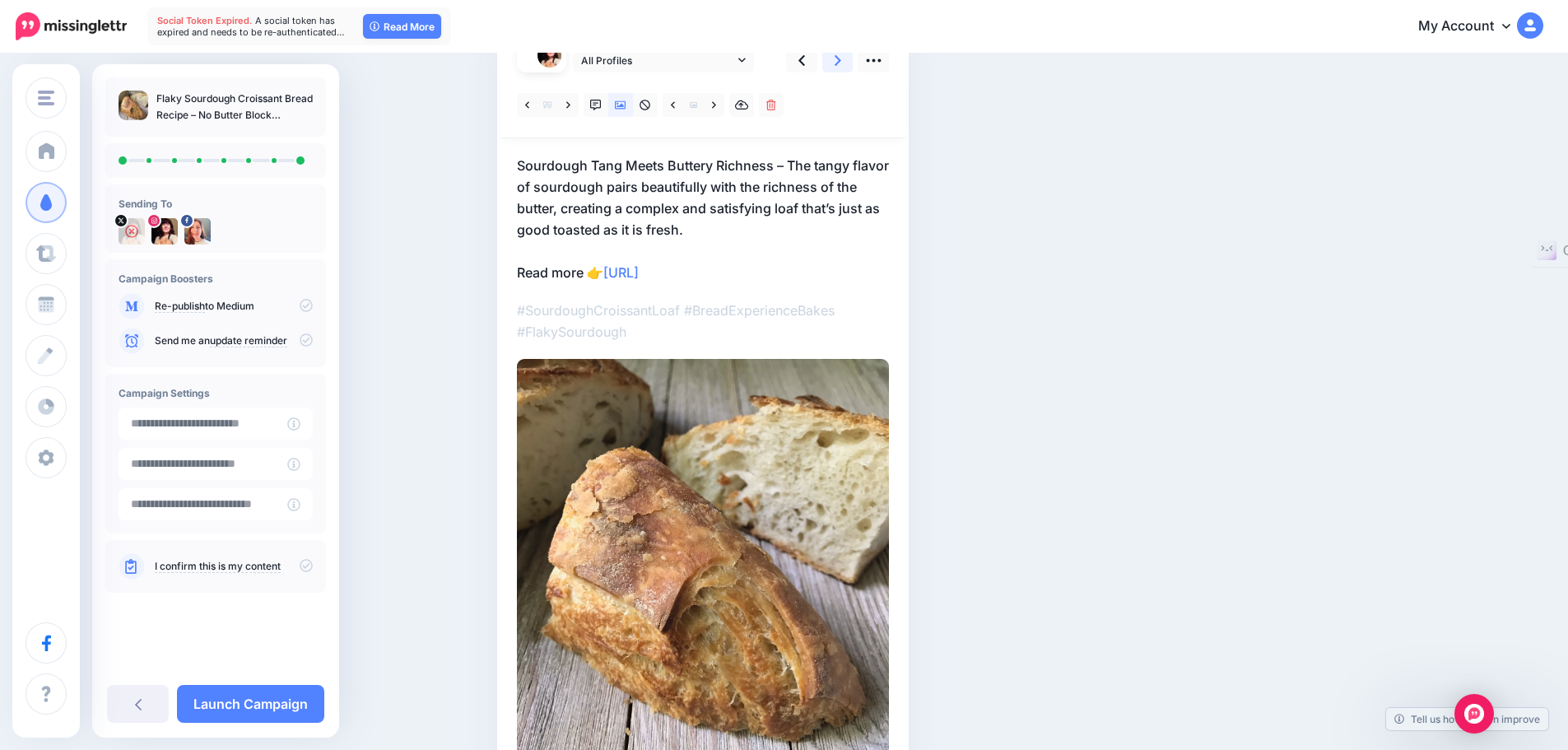
click at [842, 58] on icon at bounding box center [838, 60] width 7 height 10
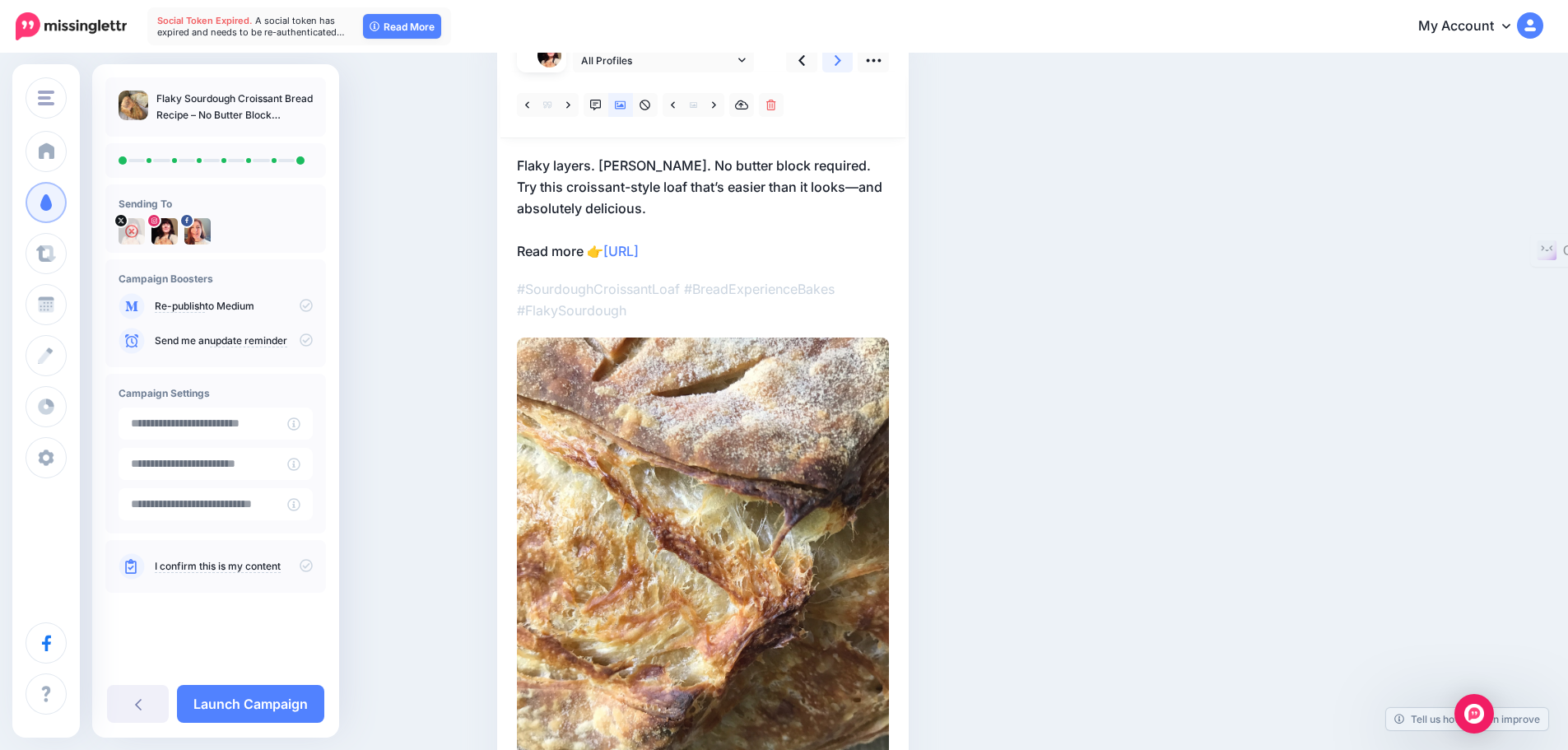
click at [842, 61] on icon at bounding box center [838, 60] width 7 height 17
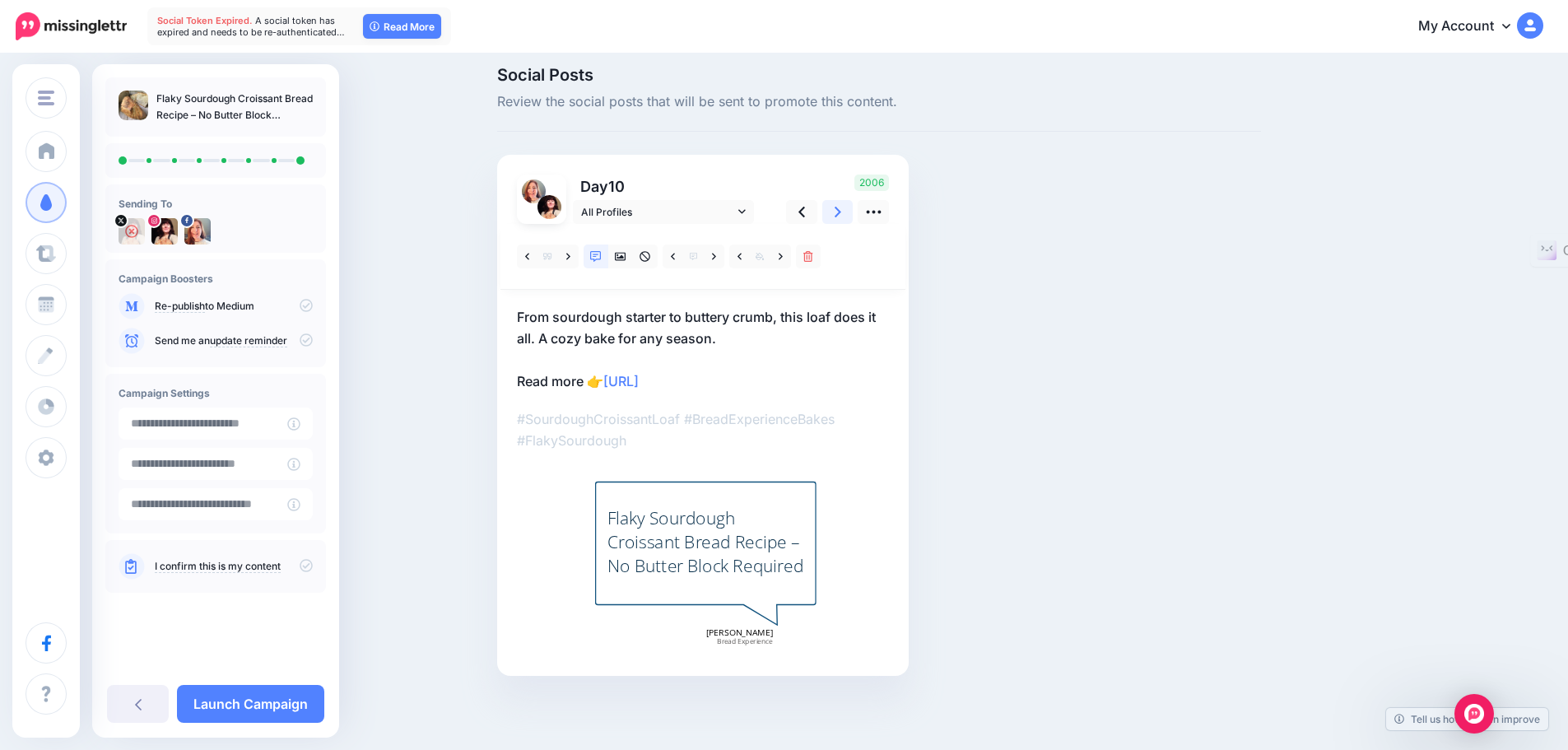
scroll to position [13, 0]
click at [842, 210] on icon at bounding box center [838, 211] width 7 height 17
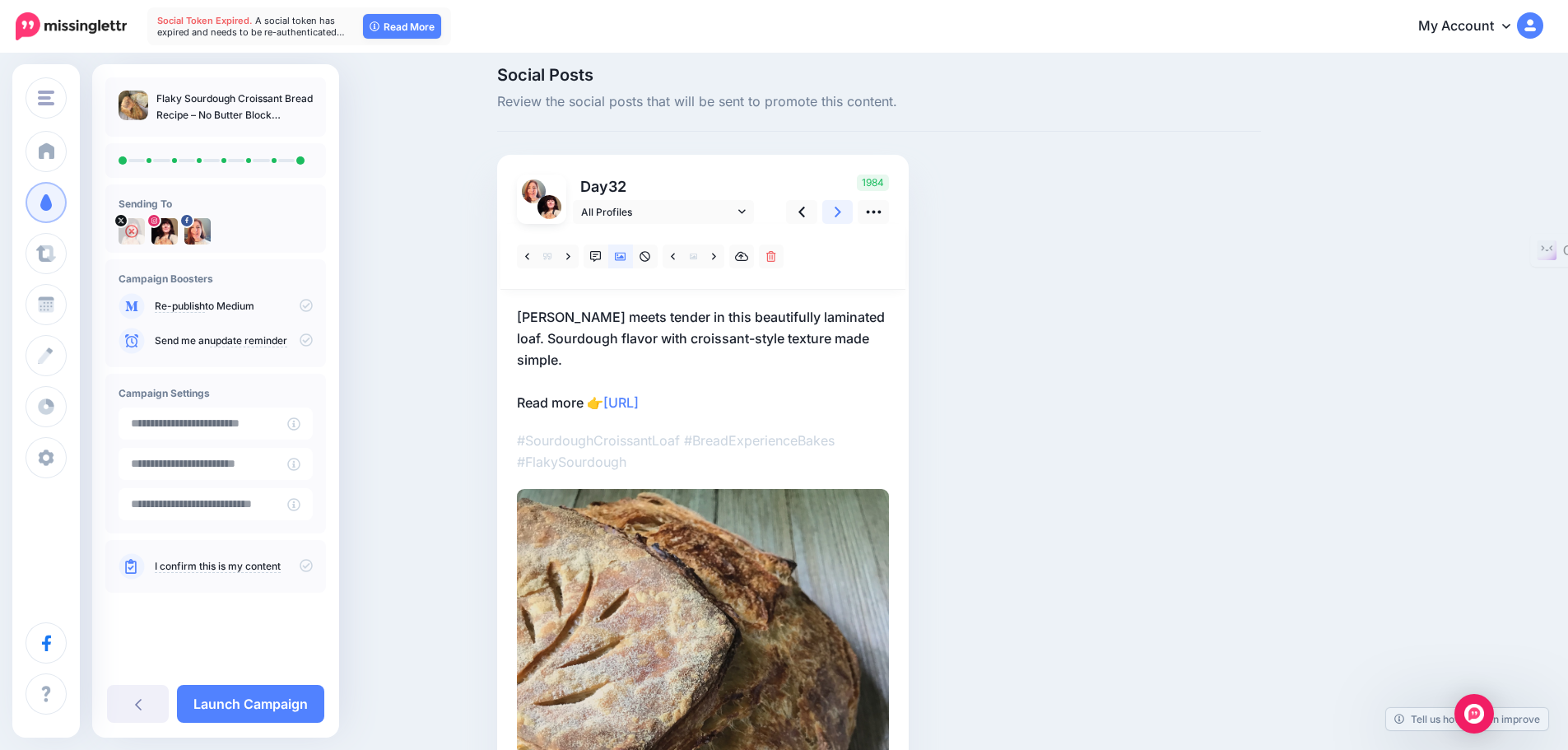
scroll to position [0, 0]
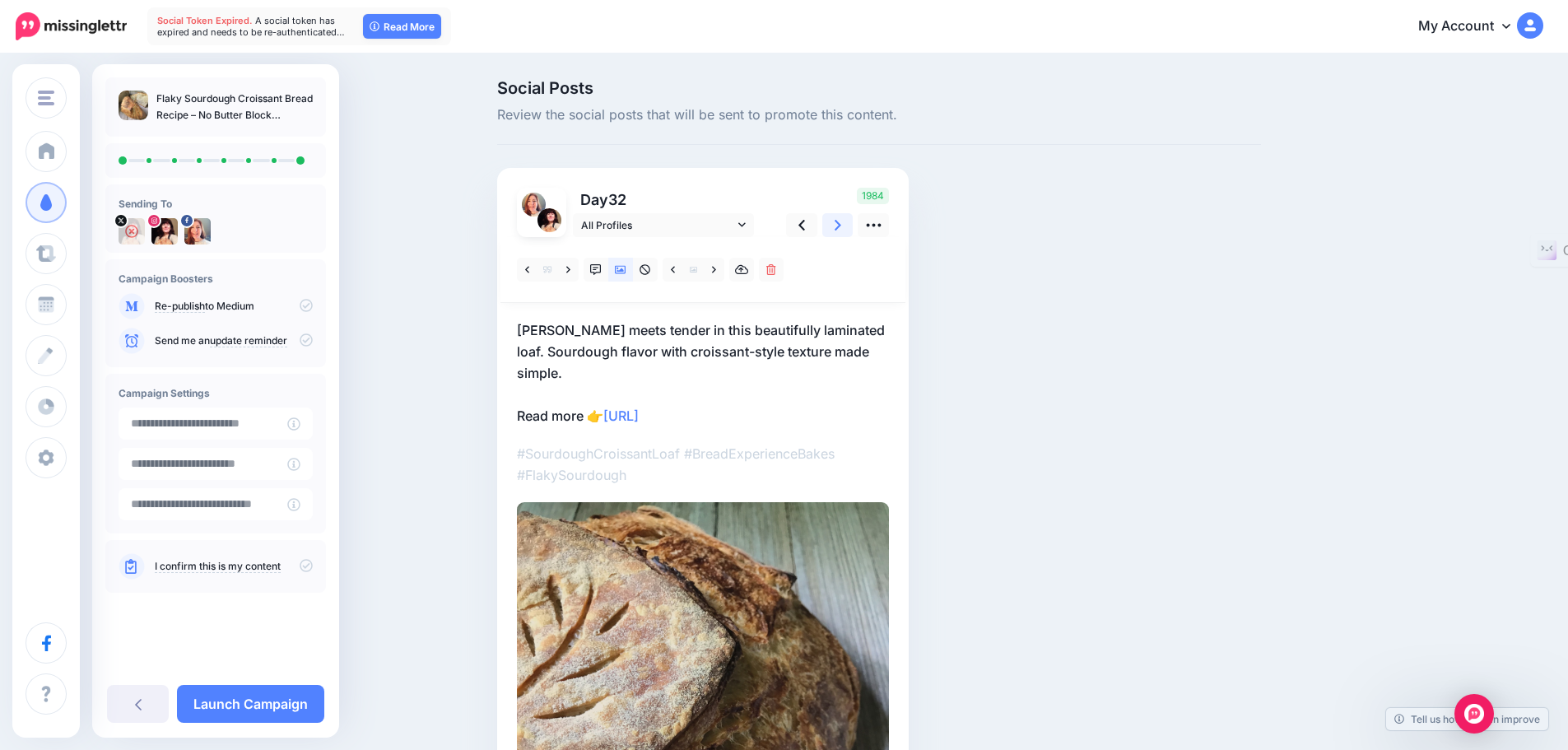
click at [842, 224] on icon at bounding box center [838, 224] width 7 height 10
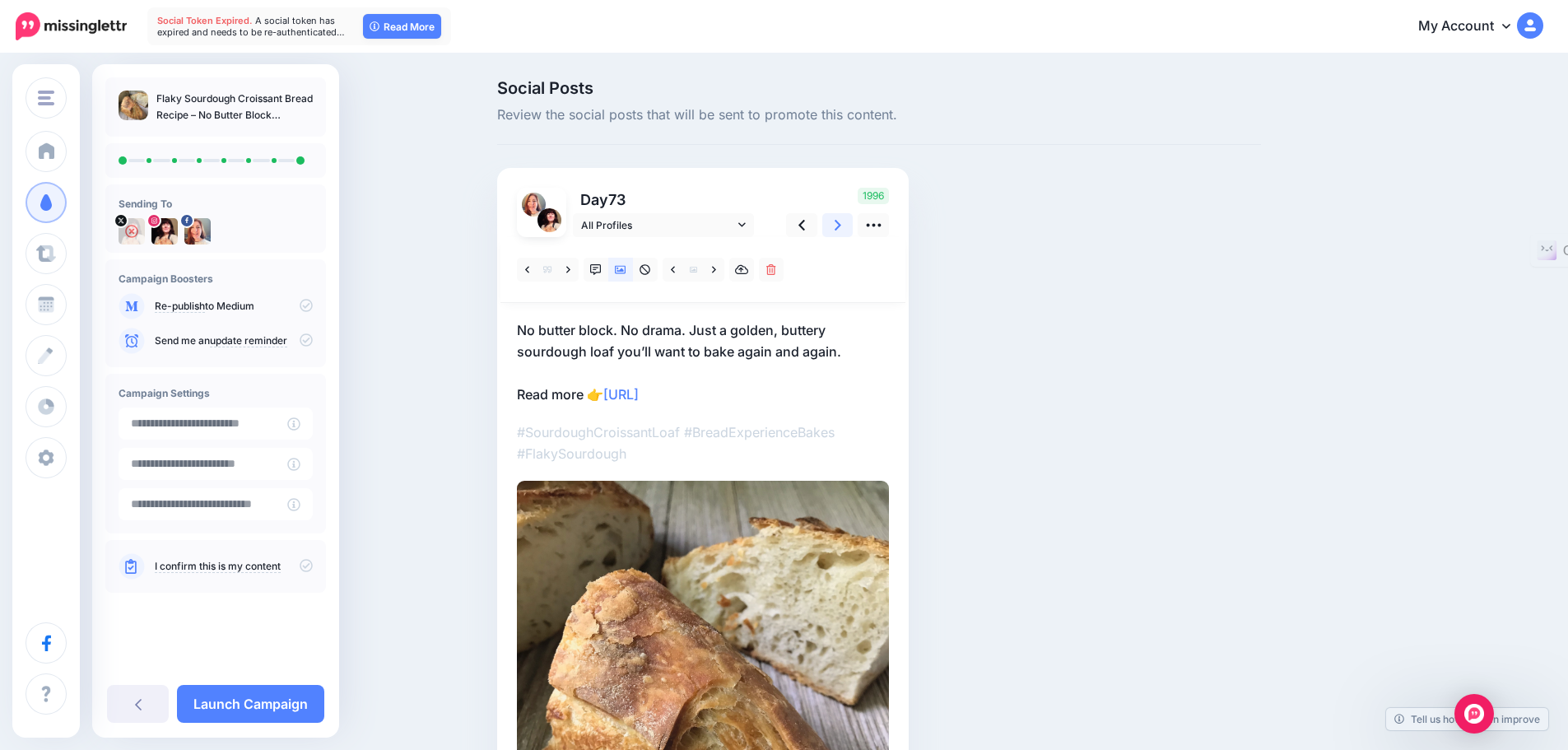
click at [842, 224] on icon at bounding box center [838, 224] width 7 height 10
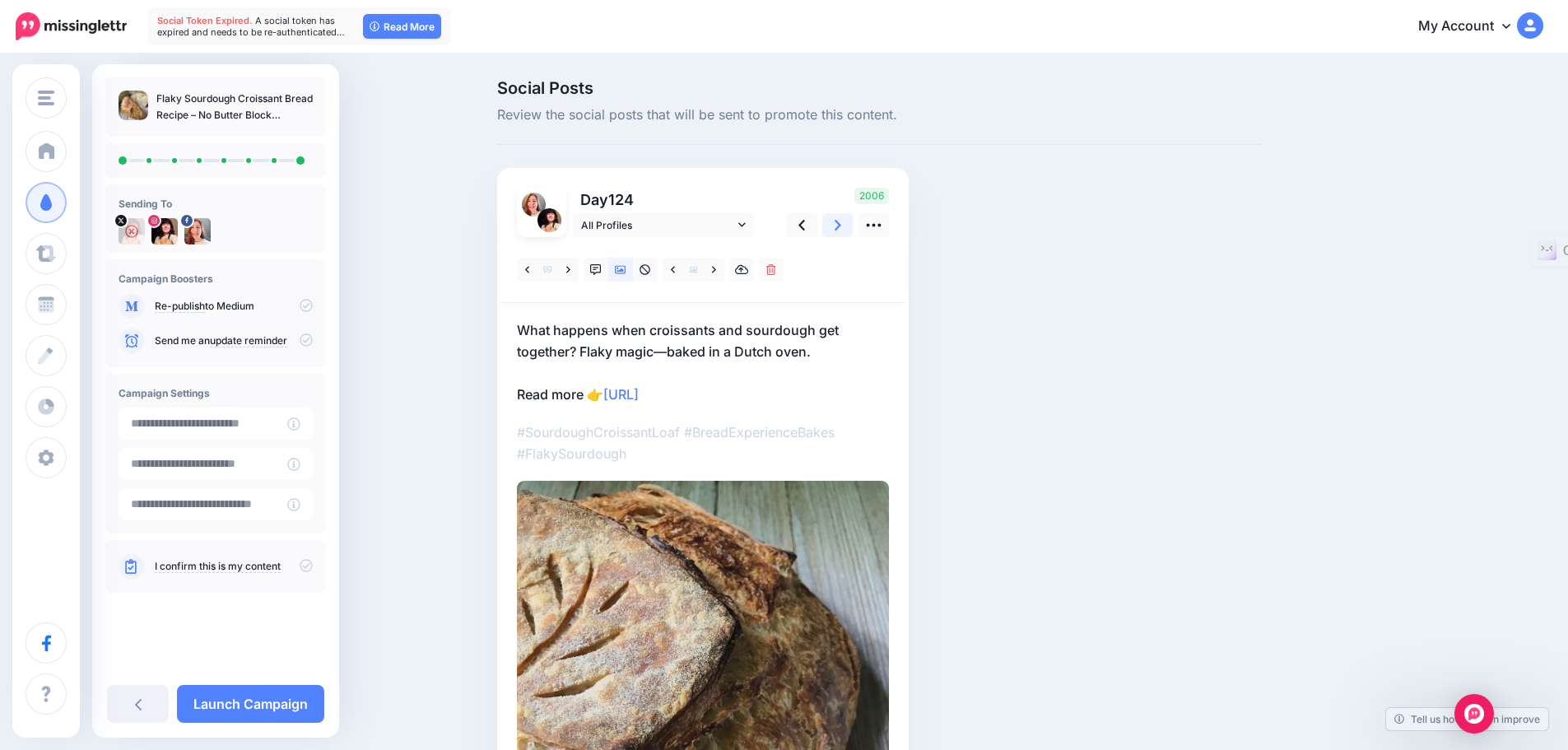
click at [842, 224] on icon at bounding box center [838, 224] width 7 height 10
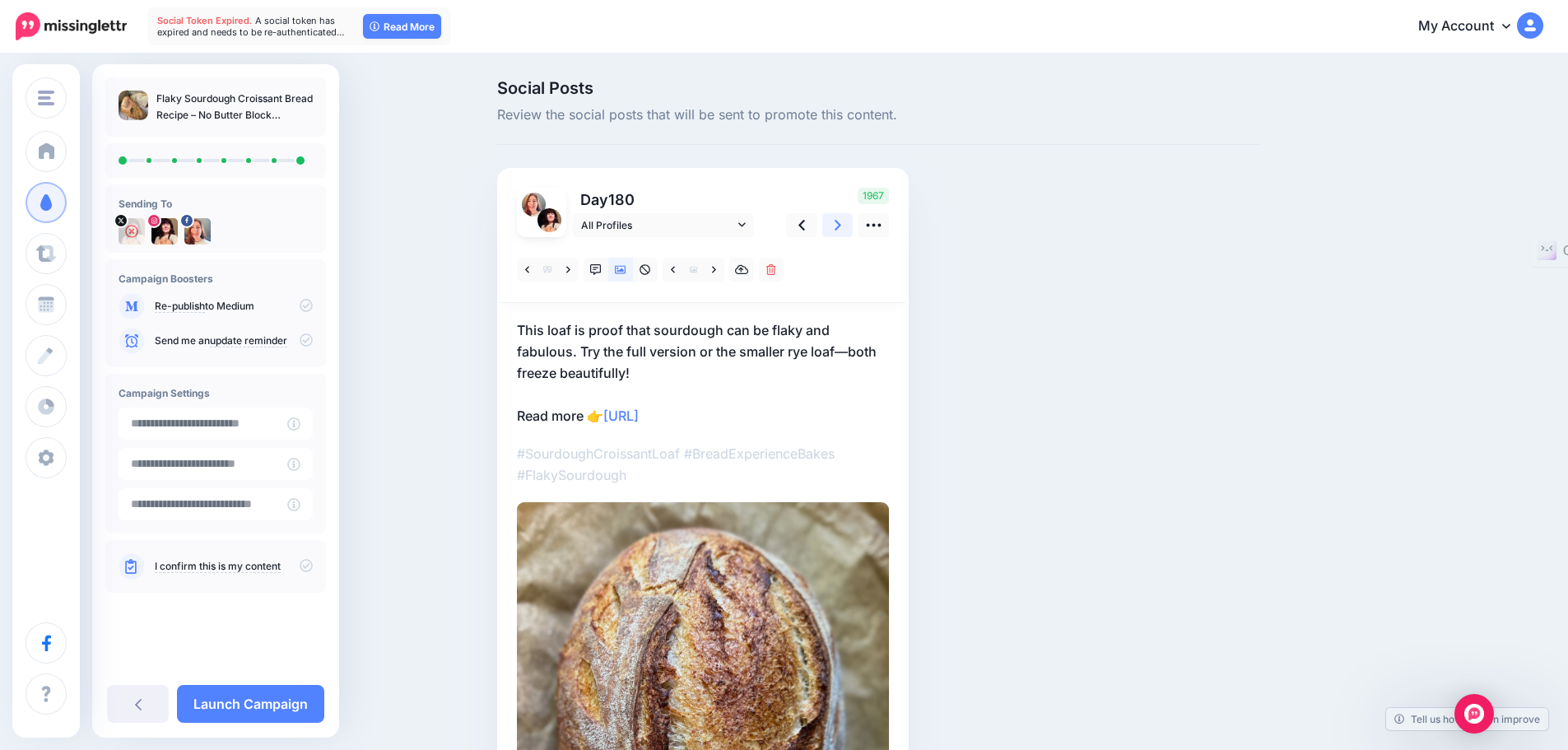
click at [842, 224] on icon at bounding box center [838, 224] width 7 height 10
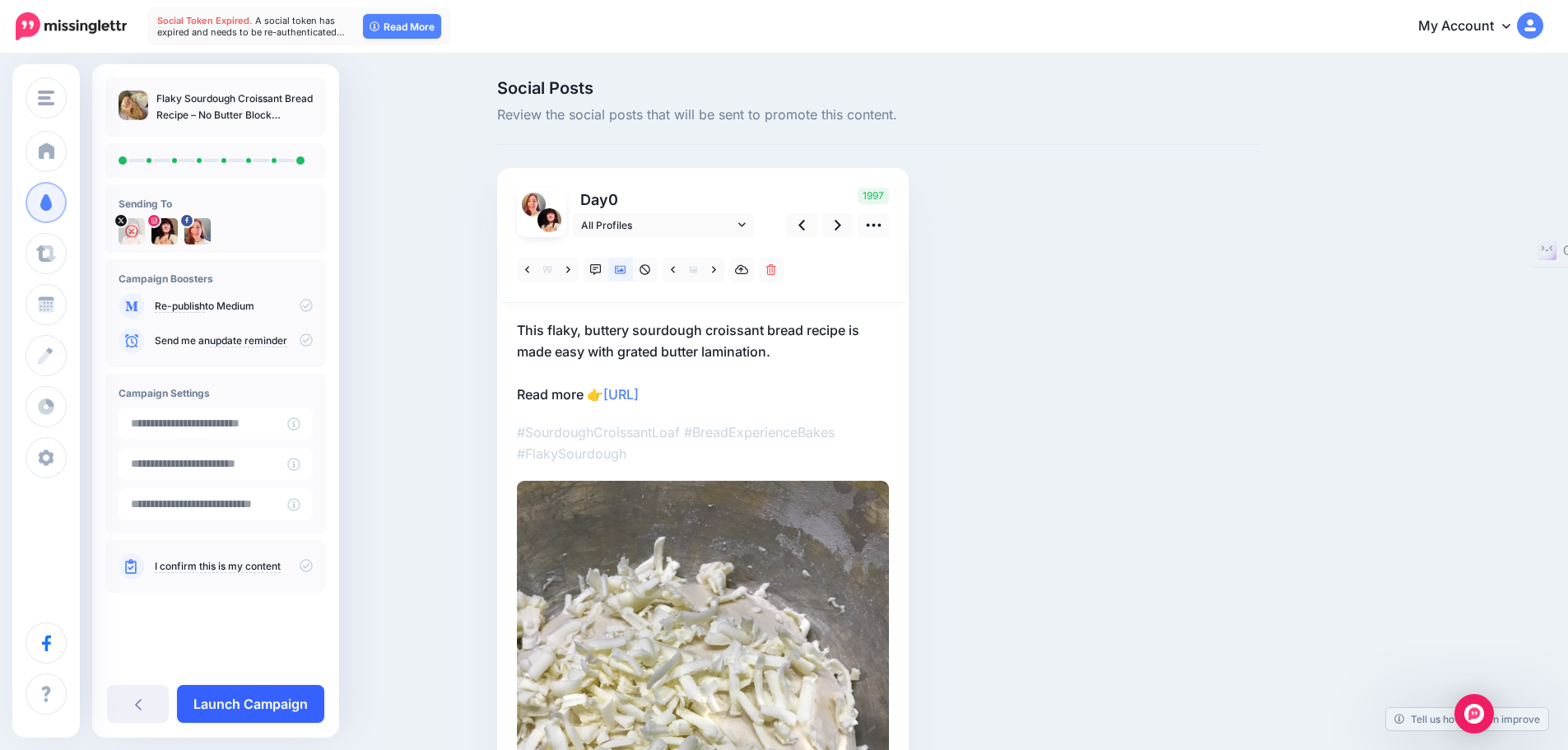
click at [241, 707] on link "Launch Campaign" at bounding box center [251, 704] width 148 height 38
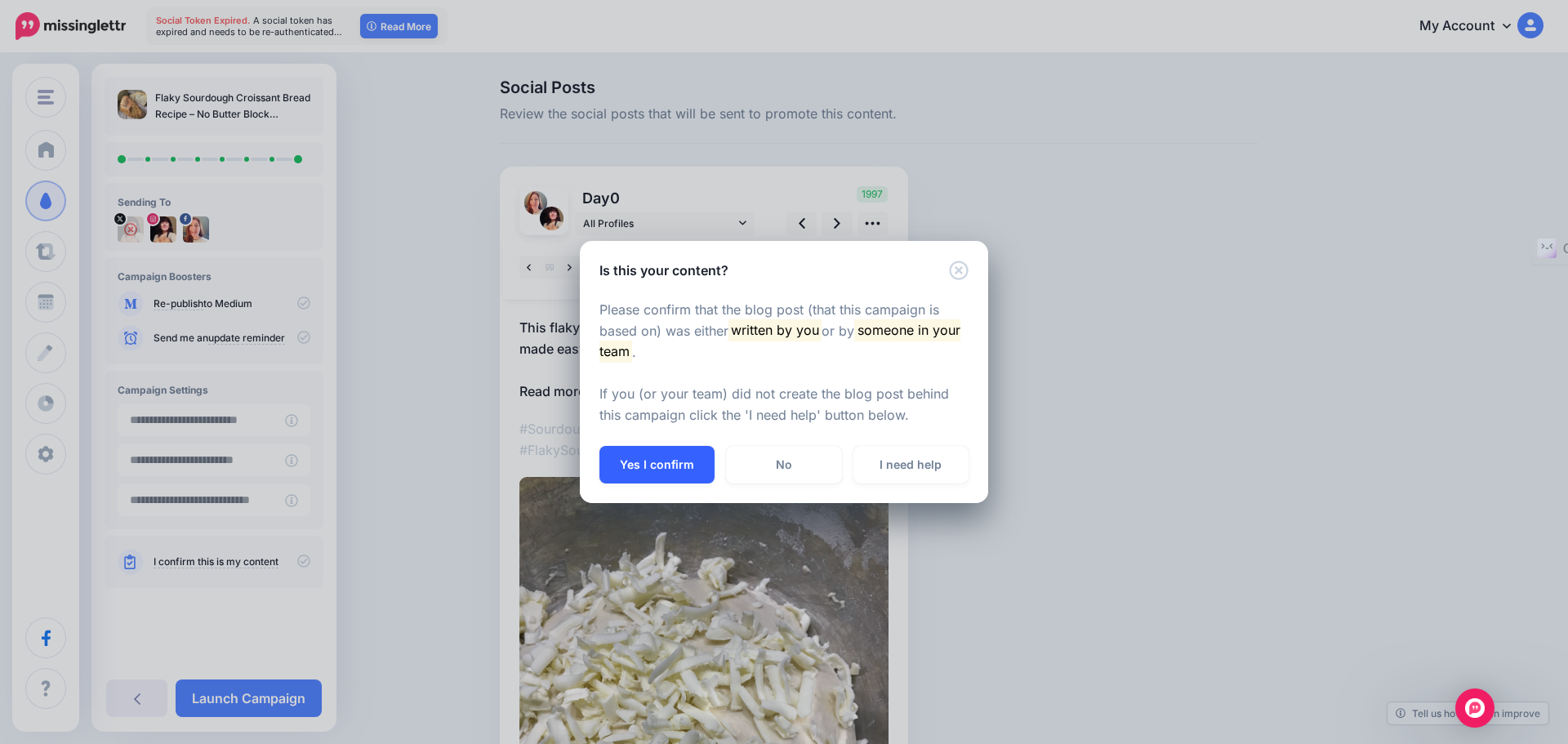
click at [660, 465] on button "Yes I confirm" at bounding box center [657, 465] width 115 height 38
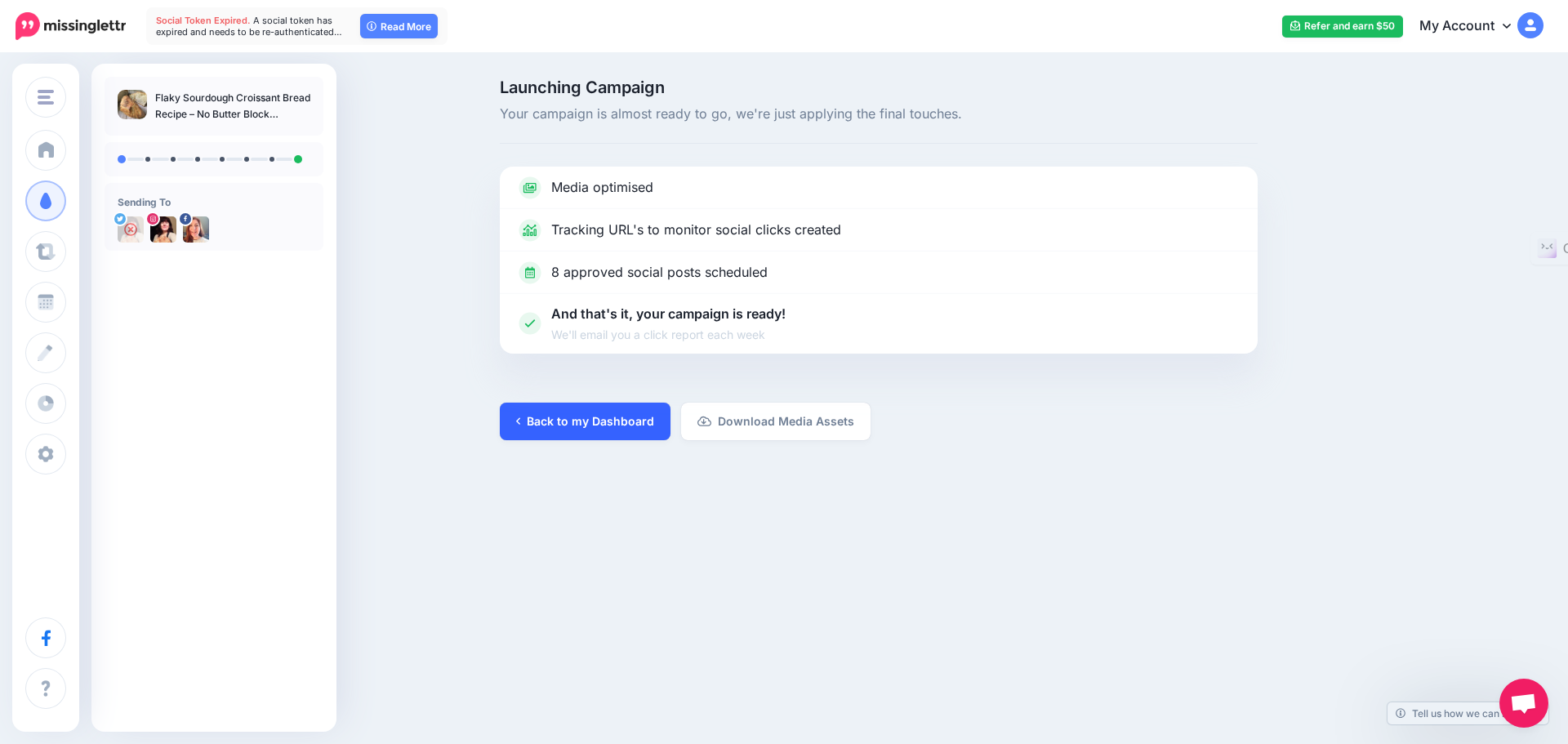
drag, startPoint x: 577, startPoint y: 420, endPoint x: 576, endPoint y: 428, distance: 8.1
click at [576, 420] on link "Back to my Dashboard" at bounding box center [585, 421] width 171 height 38
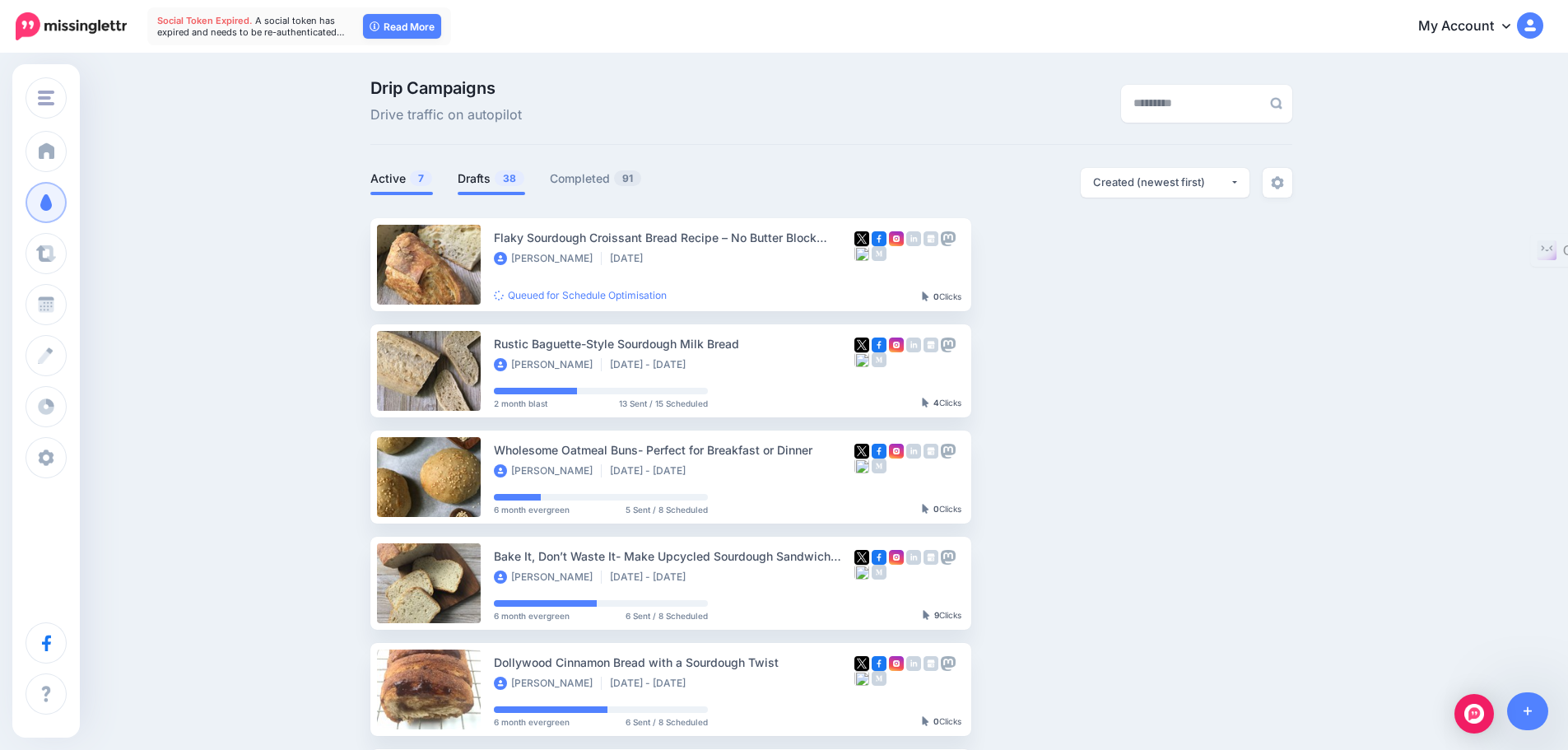
click at [482, 180] on link "Drafts 38" at bounding box center [492, 178] width 67 height 20
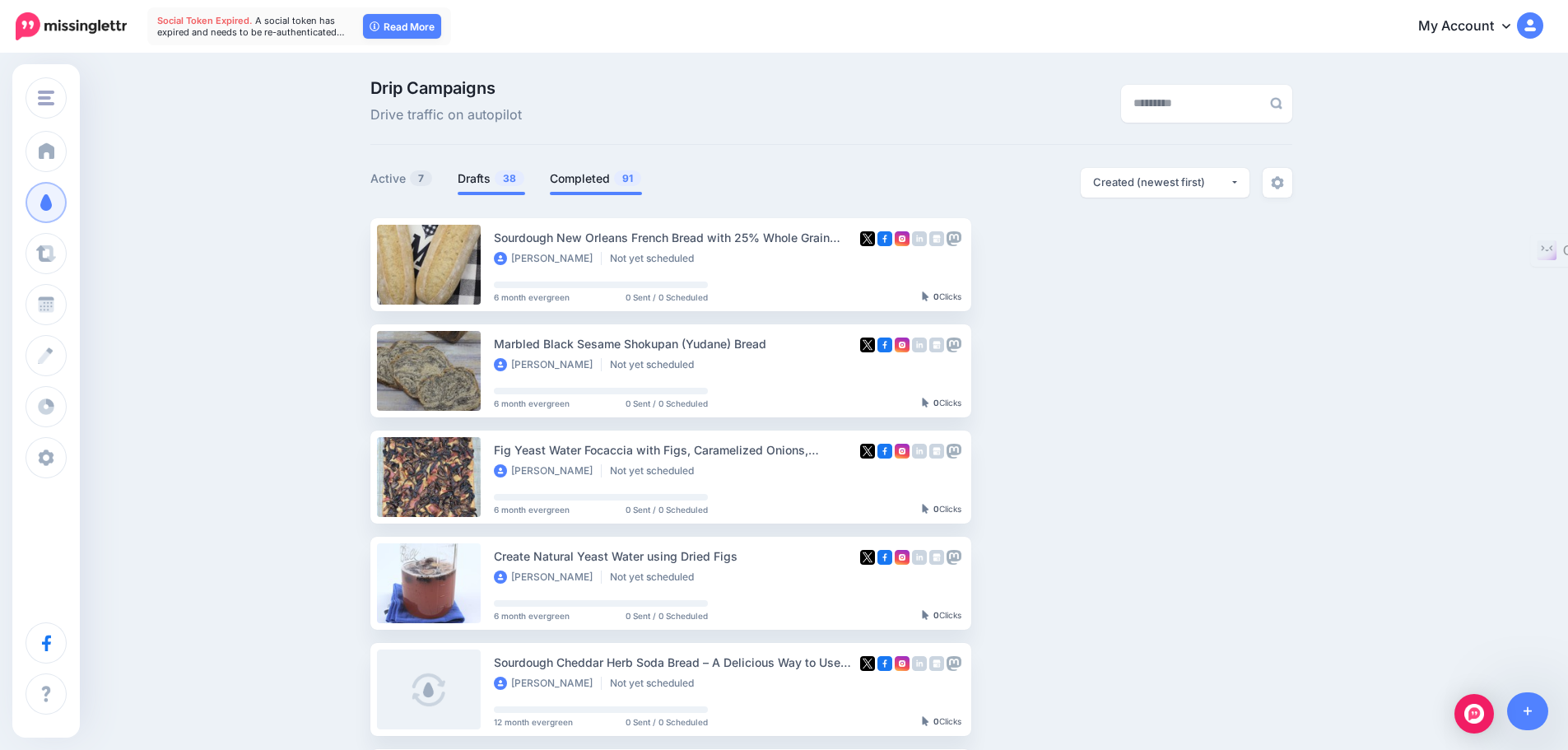
drag, startPoint x: 573, startPoint y: 176, endPoint x: 583, endPoint y: 177, distance: 10.0
click at [574, 176] on link "Completed 91" at bounding box center [596, 178] width 93 height 20
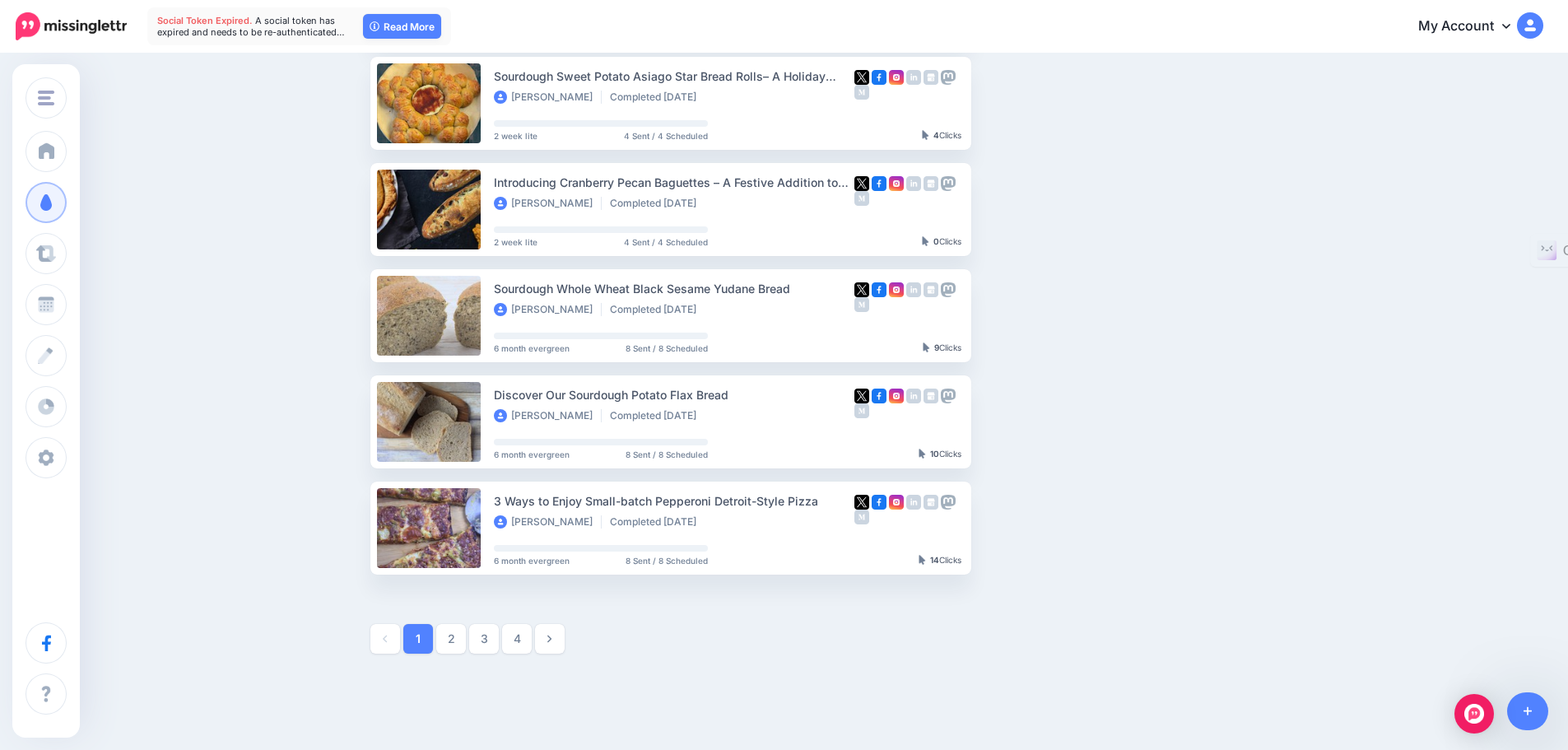
scroll to position [696, 0]
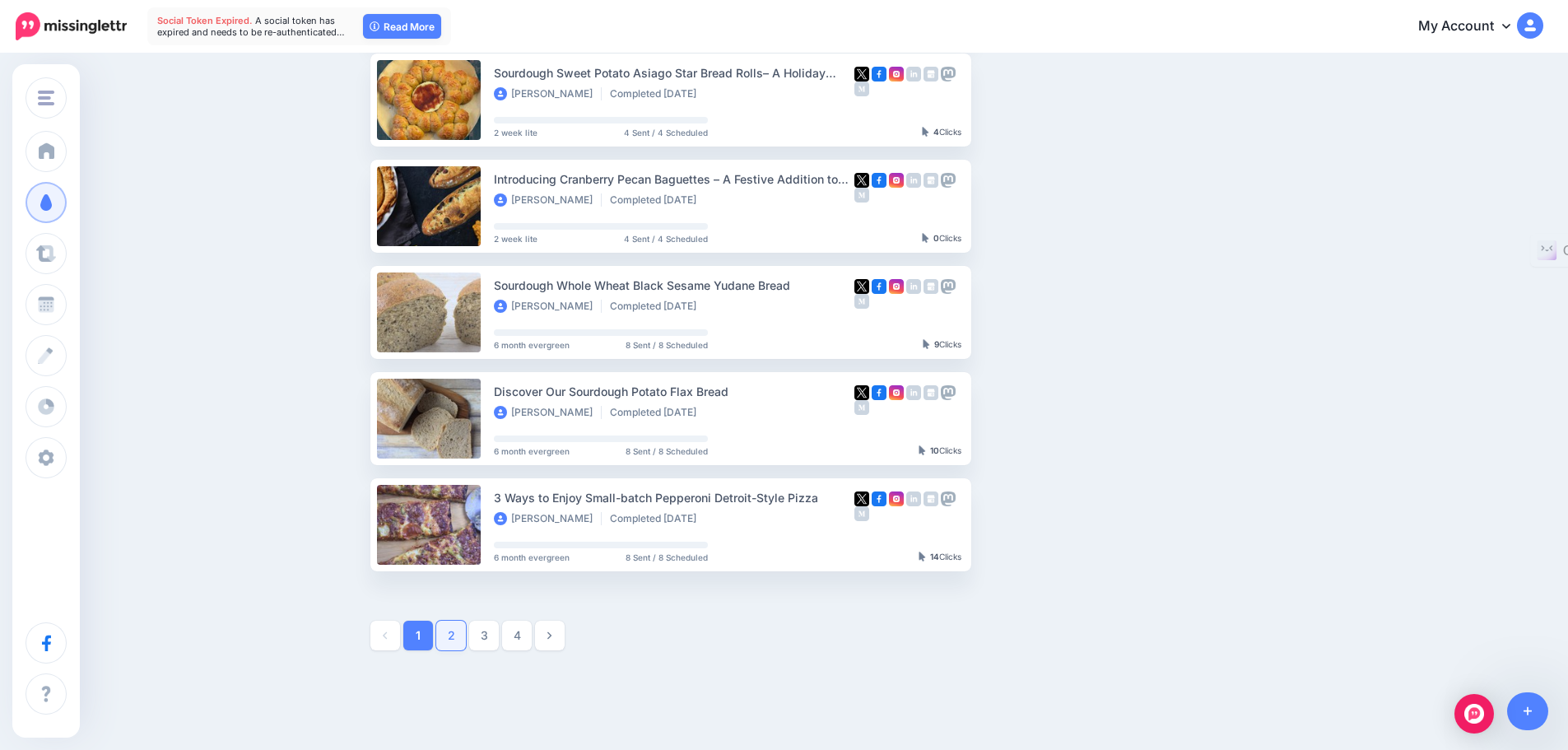
click at [458, 636] on link "2" at bounding box center [452, 636] width 30 height 30
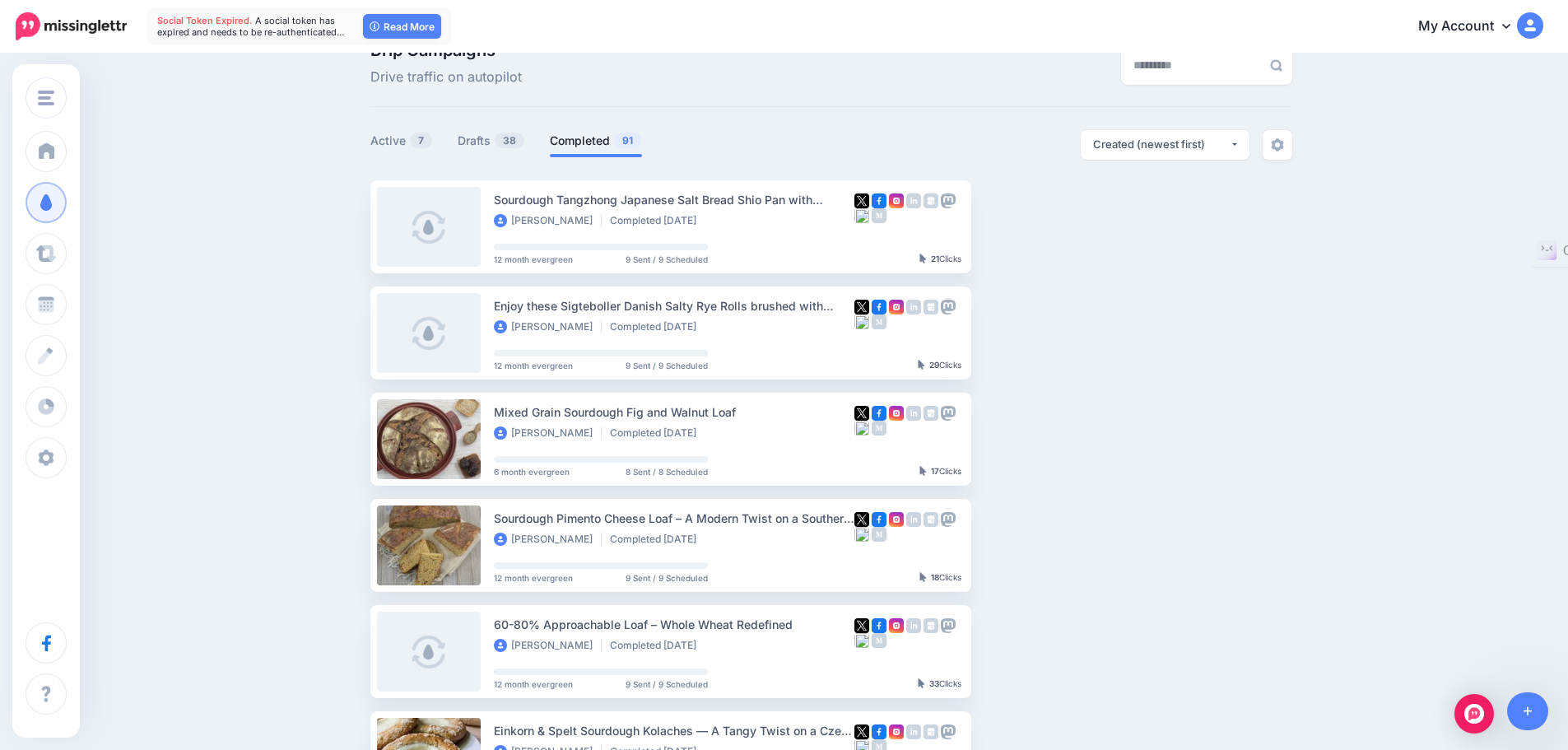
scroll to position [0, 0]
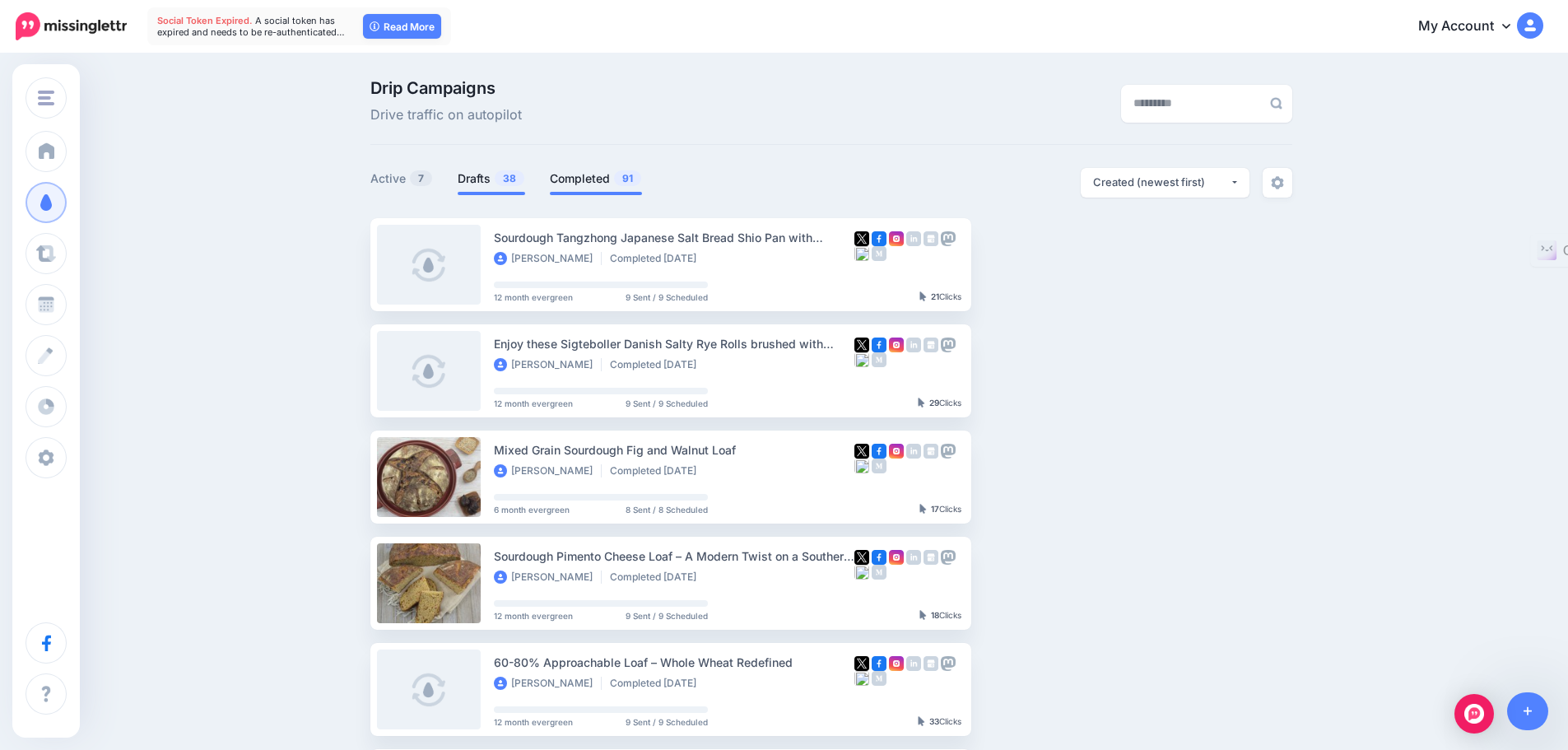
click at [487, 178] on link "Drafts 38" at bounding box center [492, 178] width 67 height 20
